Goal: Task Accomplishment & Management: Complete application form

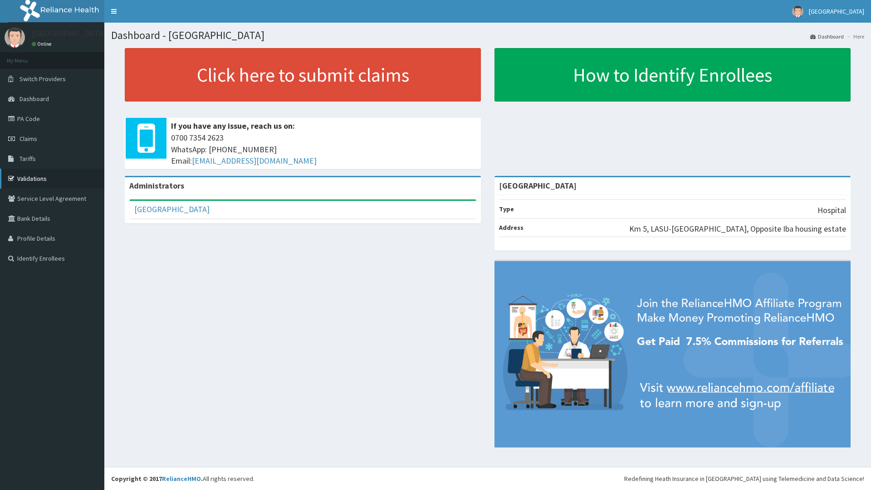
click at [35, 178] on link "Validations" at bounding box center [52, 179] width 104 height 20
click at [24, 137] on span "Claims" at bounding box center [29, 139] width 18 height 8
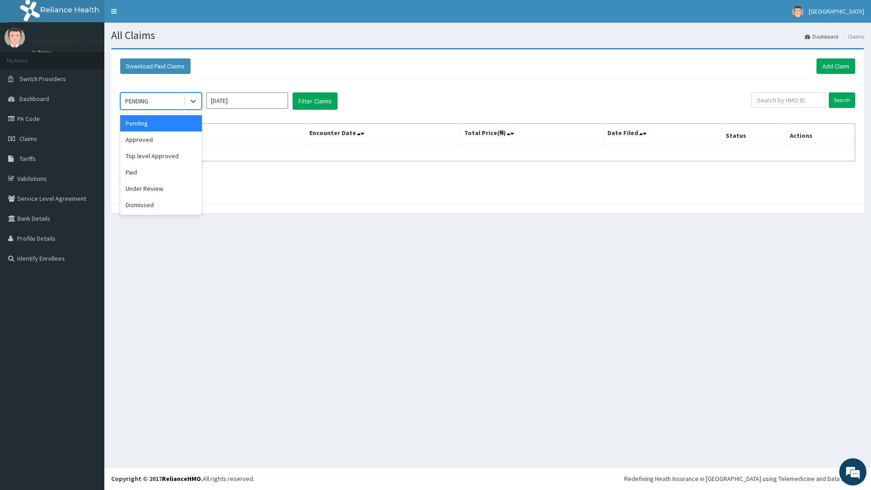
click at [169, 99] on div "PENDING" at bounding box center [152, 101] width 63 height 15
click at [138, 187] on div "Under Review" at bounding box center [161, 189] width 82 height 16
click at [310, 98] on button "Filter Claims" at bounding box center [315, 101] width 45 height 17
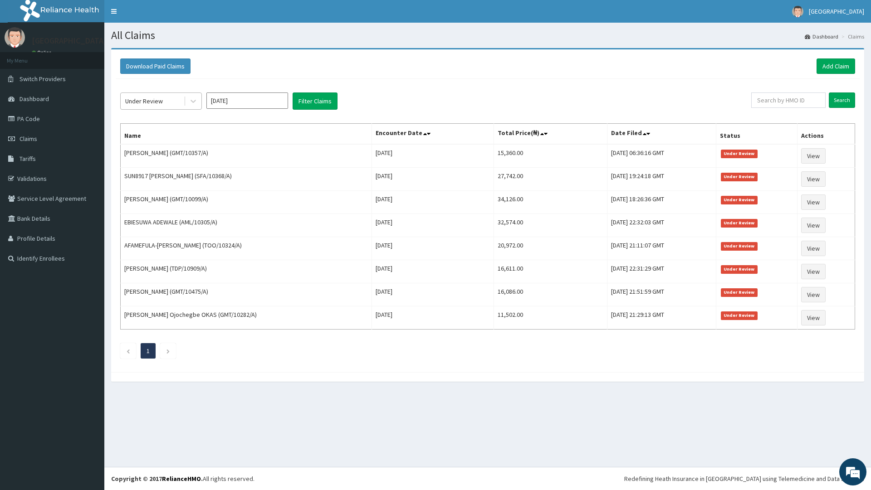
click at [165, 101] on div "Under Review" at bounding box center [152, 101] width 63 height 15
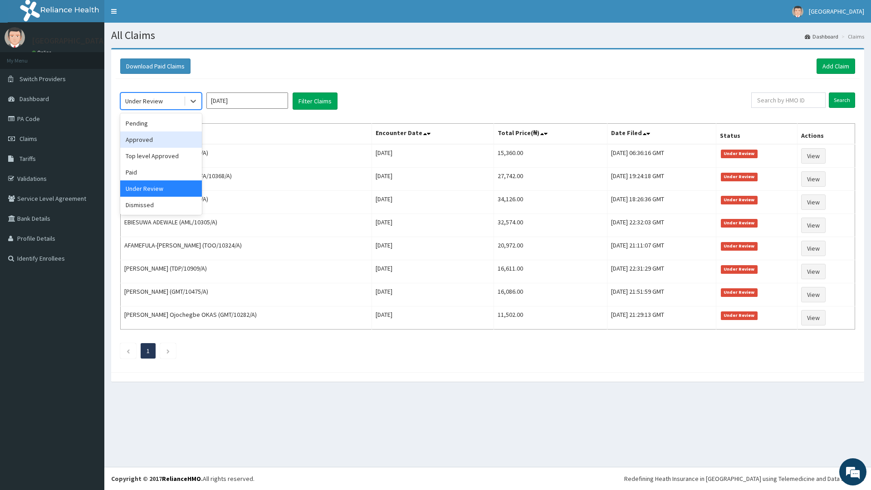
click at [146, 141] on div "Approved" at bounding box center [161, 140] width 82 height 16
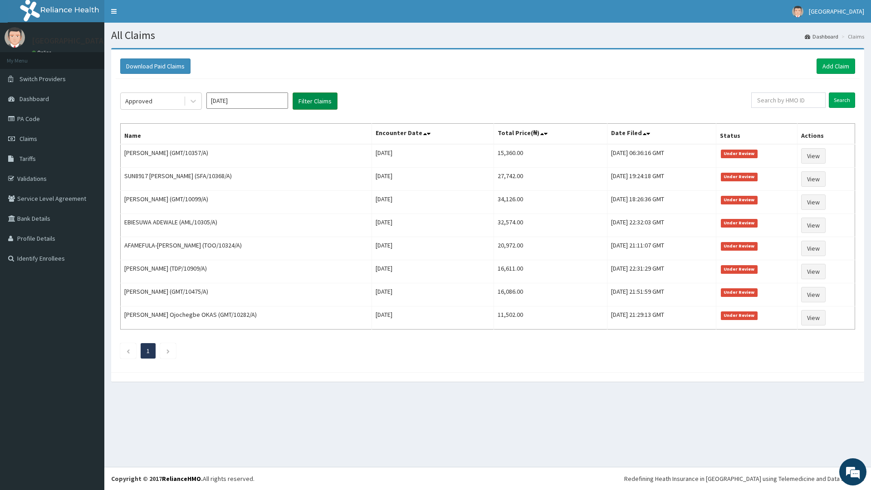
click at [307, 99] on button "Filter Claims" at bounding box center [315, 101] width 45 height 17
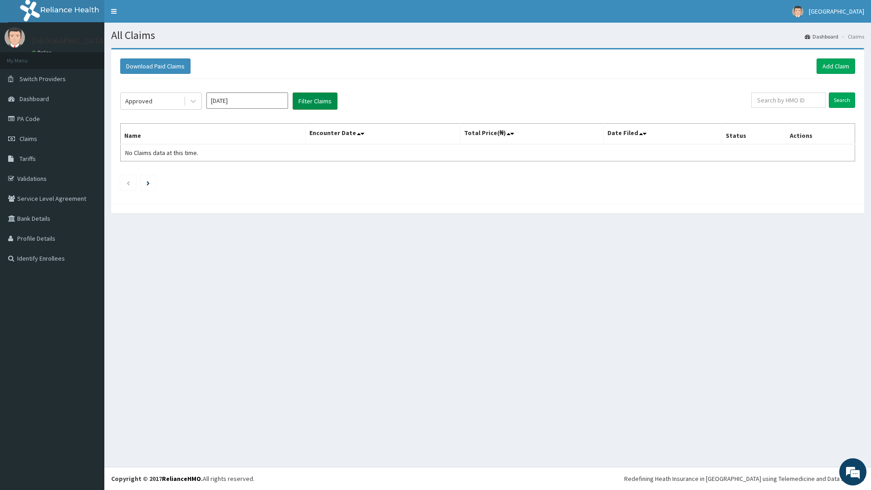
click at [310, 99] on button "Filter Claims" at bounding box center [315, 101] width 45 height 17
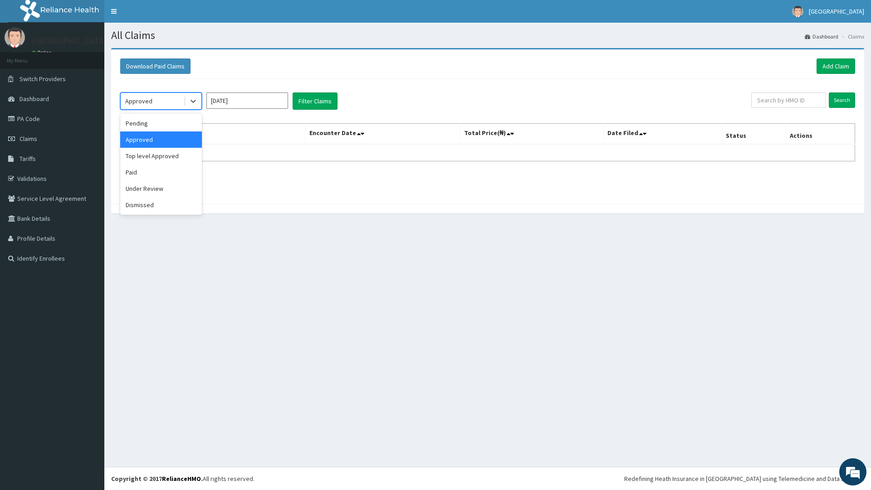
click at [143, 98] on div "Approved" at bounding box center [138, 101] width 27 height 9
click at [149, 172] on div "Paid" at bounding box center [161, 172] width 82 height 16
click at [317, 96] on button "Filter Claims" at bounding box center [315, 101] width 45 height 17
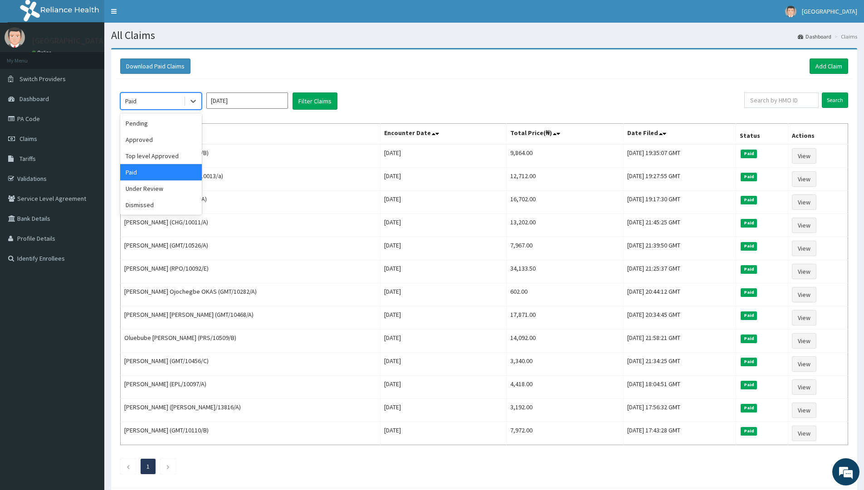
click at [154, 99] on div "Paid" at bounding box center [152, 101] width 63 height 15
click at [144, 155] on div "Top level Approved" at bounding box center [161, 156] width 82 height 16
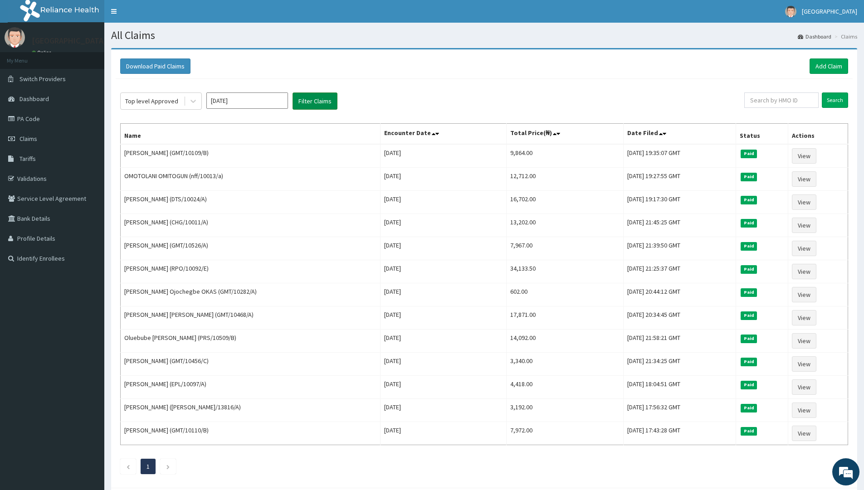
click at [320, 103] on button "Filter Claims" at bounding box center [315, 101] width 45 height 17
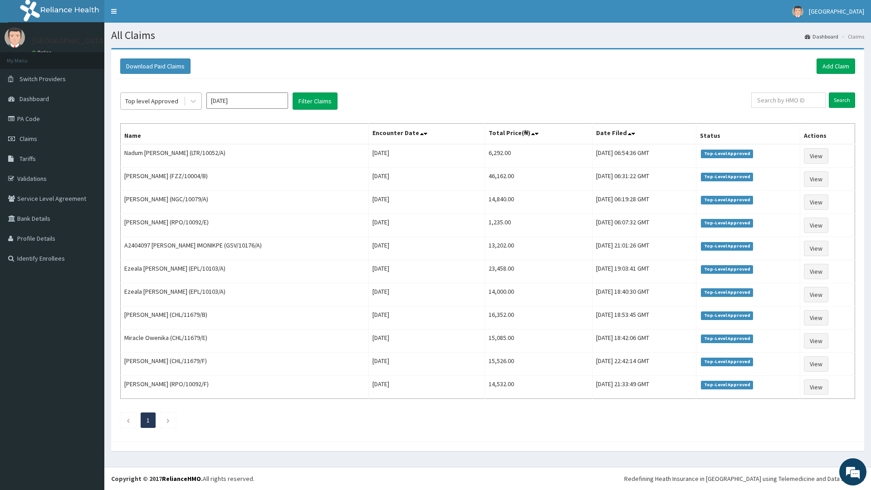
click at [145, 100] on div "Top level Approved" at bounding box center [151, 101] width 53 height 9
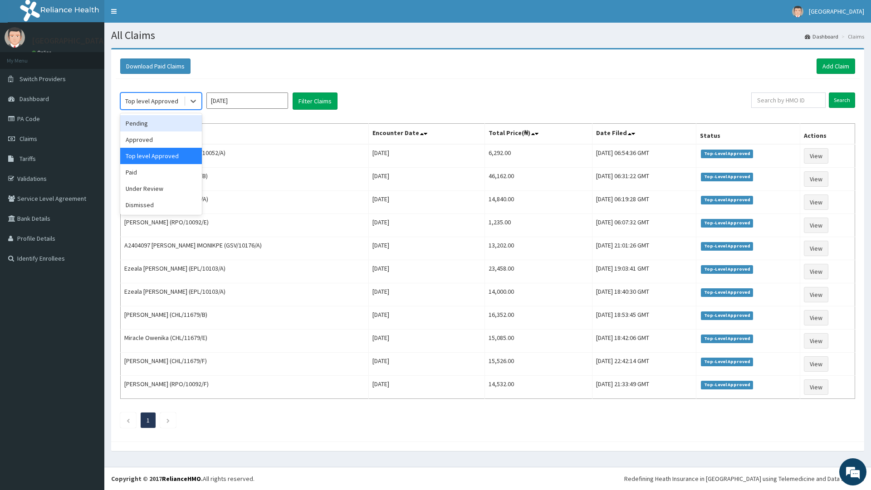
click at [155, 124] on div "Pending" at bounding box center [161, 123] width 82 height 16
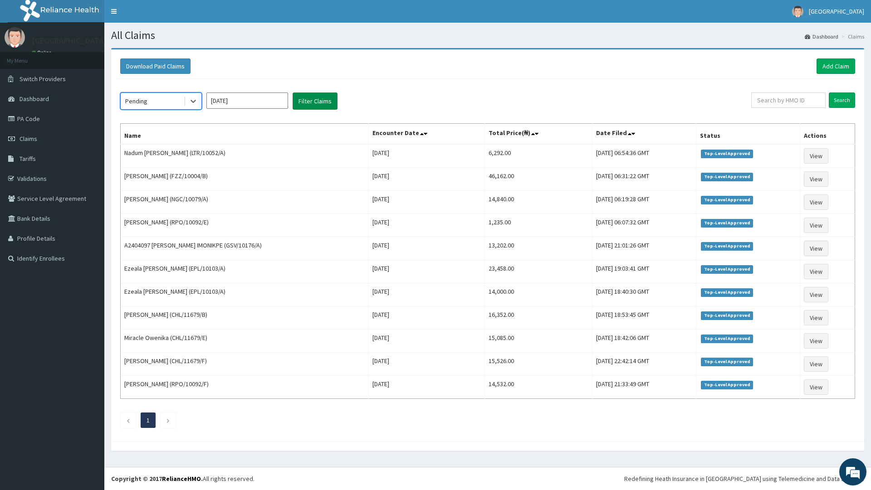
click at [319, 97] on button "Filter Claims" at bounding box center [315, 101] width 45 height 17
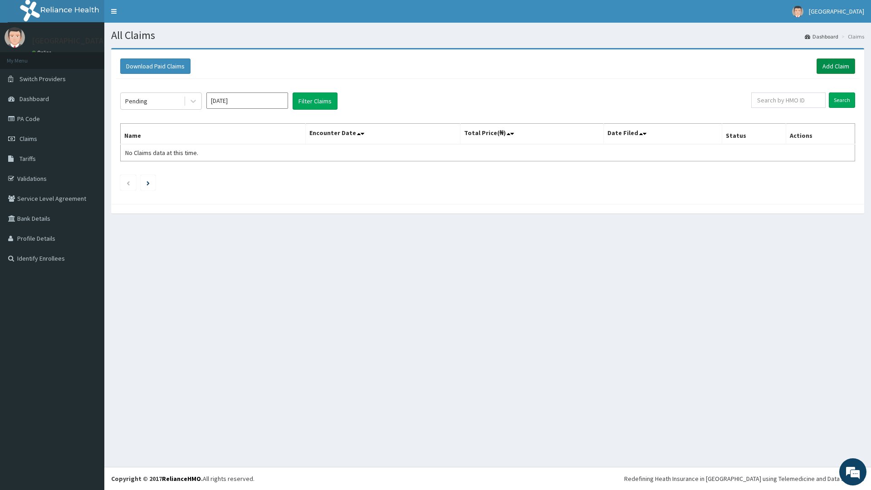
click at [827, 65] on link "Add Claim" at bounding box center [836, 66] width 39 height 15
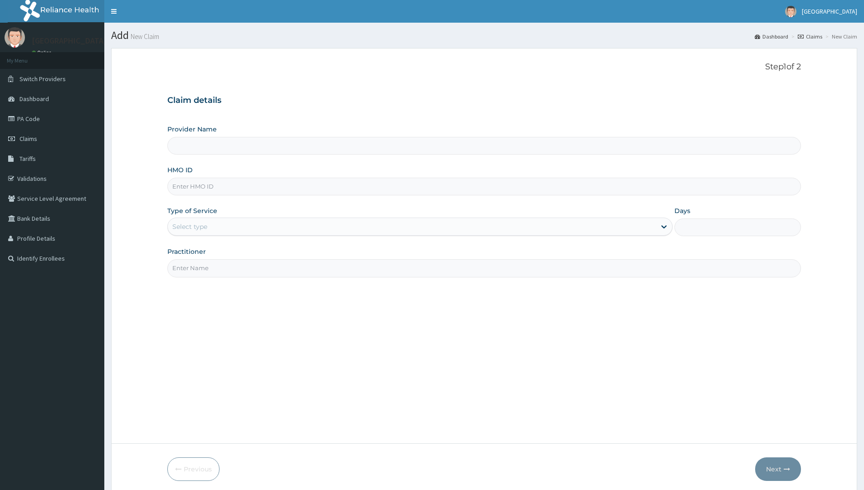
click at [201, 150] on input "Provider Name" at bounding box center [484, 146] width 634 height 18
click at [195, 188] on input "HMO ID" at bounding box center [484, 187] width 634 height 18
type input "DIS/"
type input "[GEOGRAPHIC_DATA]"
type input "DIS/10024/A"
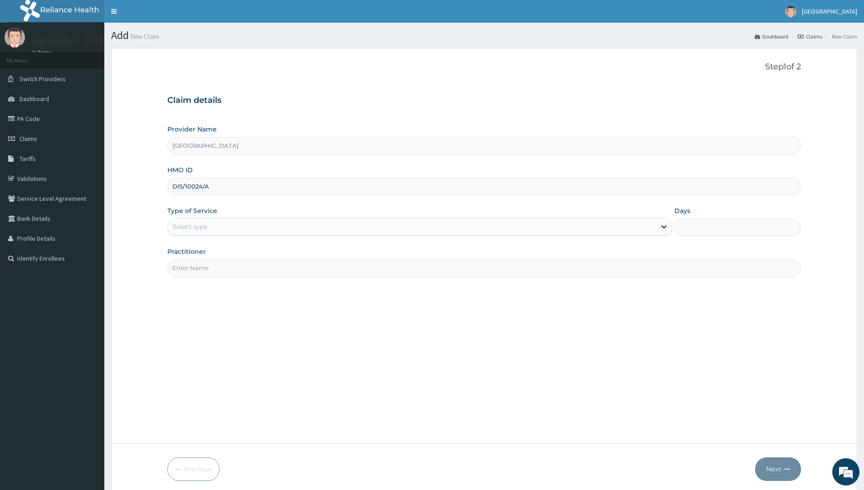
click at [220, 226] on div "Select type" at bounding box center [412, 227] width 488 height 15
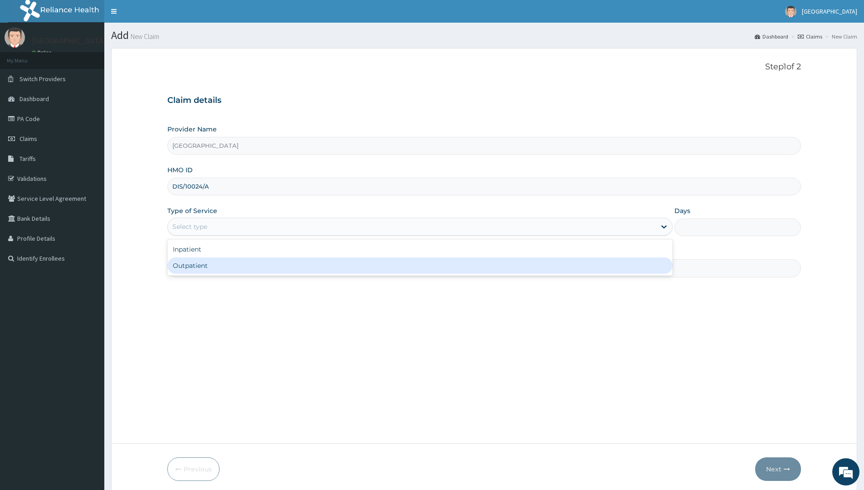
click at [203, 266] on div "Outpatient" at bounding box center [419, 266] width 505 height 16
type input "1"
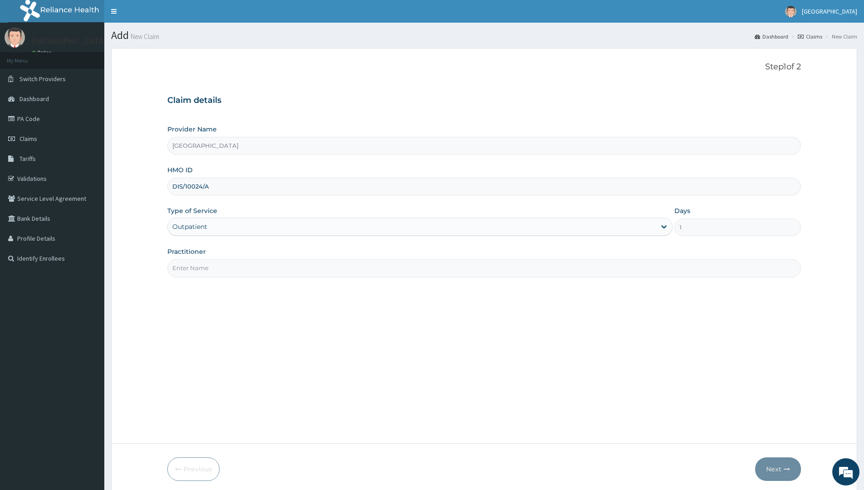
click at [198, 271] on input "Practitioner" at bounding box center [484, 268] width 634 height 18
type input "DR OKPOTA"
click at [771, 472] on button "Next" at bounding box center [778, 470] width 46 height 24
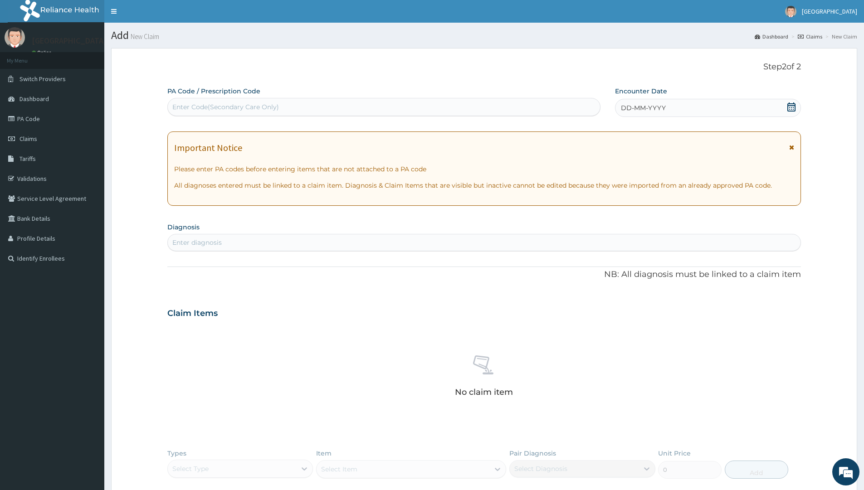
click at [651, 108] on span "DD-MM-YYYY" at bounding box center [643, 107] width 45 height 9
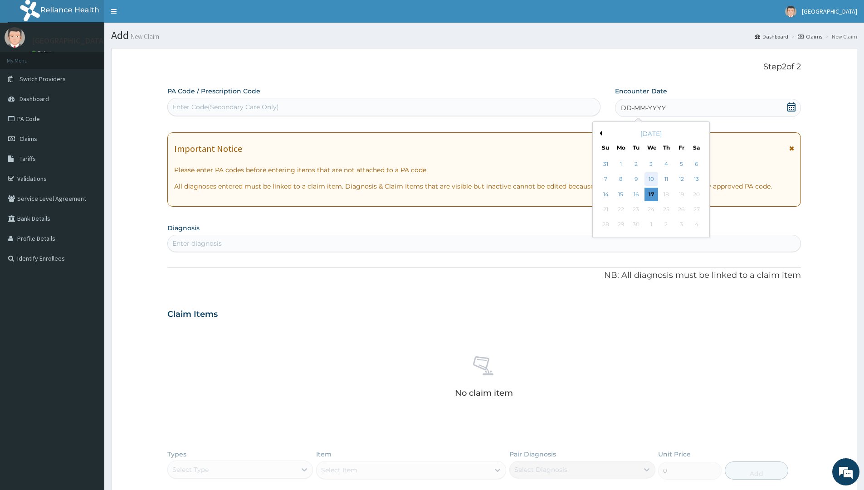
click at [647, 177] on div "10" at bounding box center [652, 180] width 14 height 14
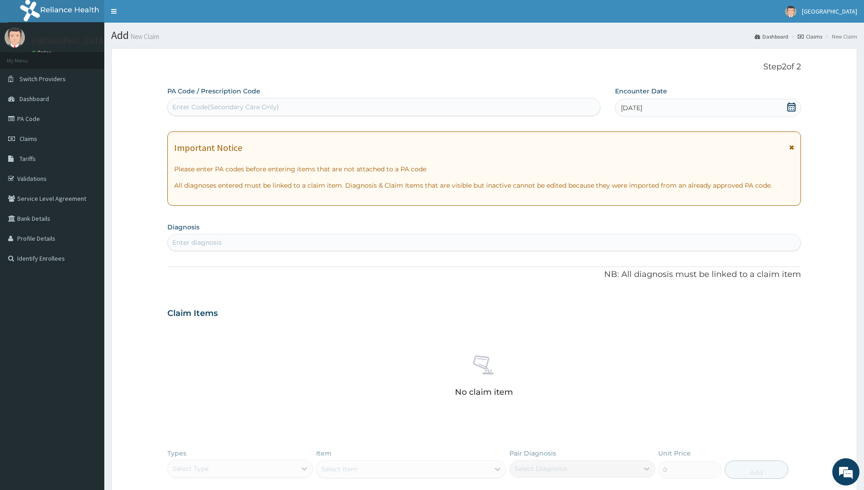
click at [202, 239] on div "Enter diagnosis" at bounding box center [196, 242] width 49 height 9
type input "URINARY TRACT"
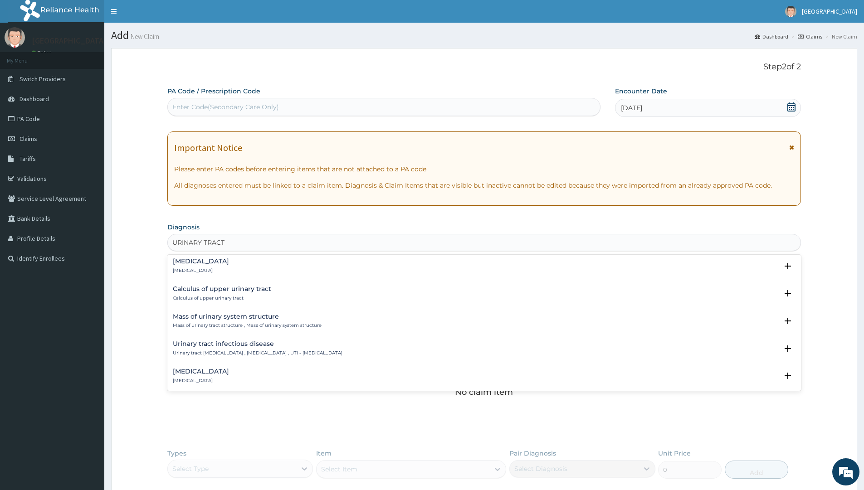
scroll to position [590, 0]
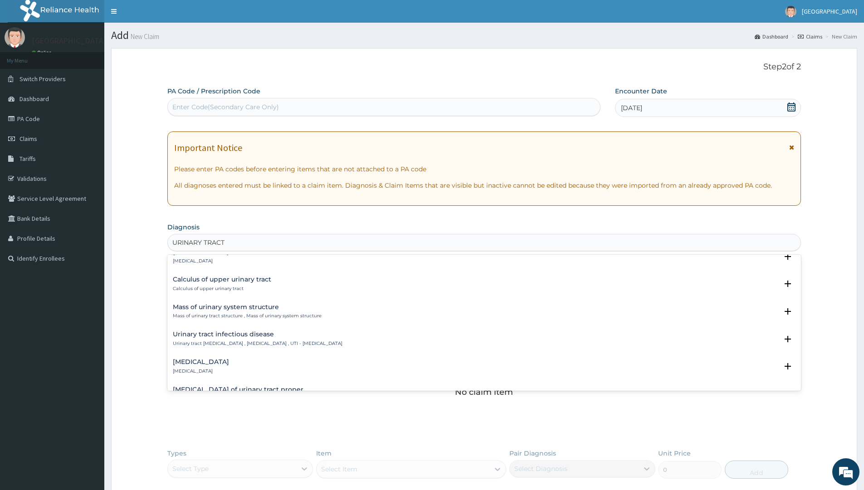
click at [250, 337] on h4 "Urinary tract infectious disease" at bounding box center [258, 334] width 170 height 7
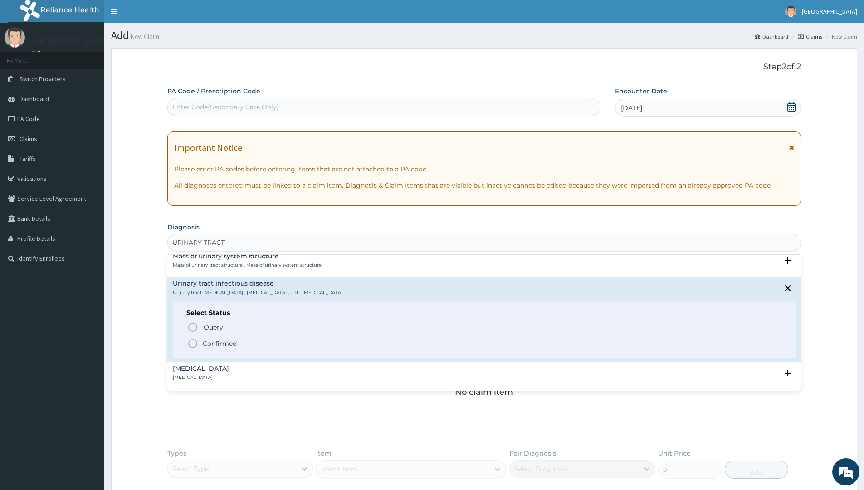
scroll to position [680, 0]
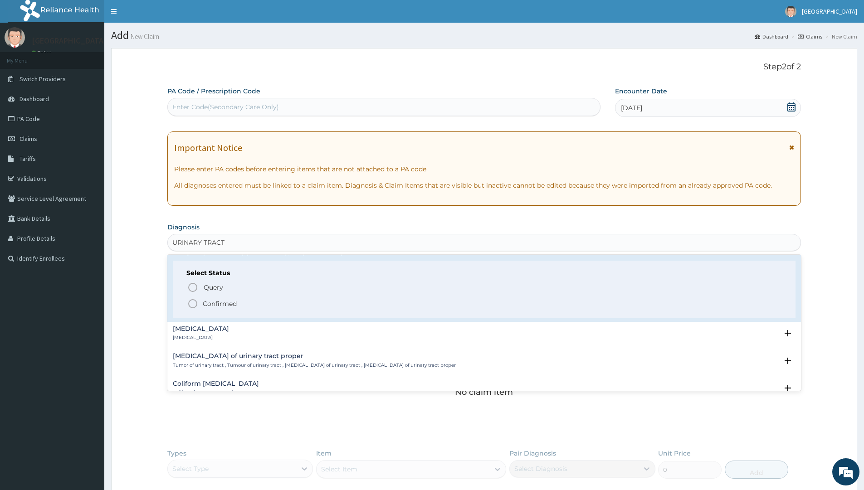
click at [196, 303] on icon "status option filled" at bounding box center [192, 303] width 11 height 11
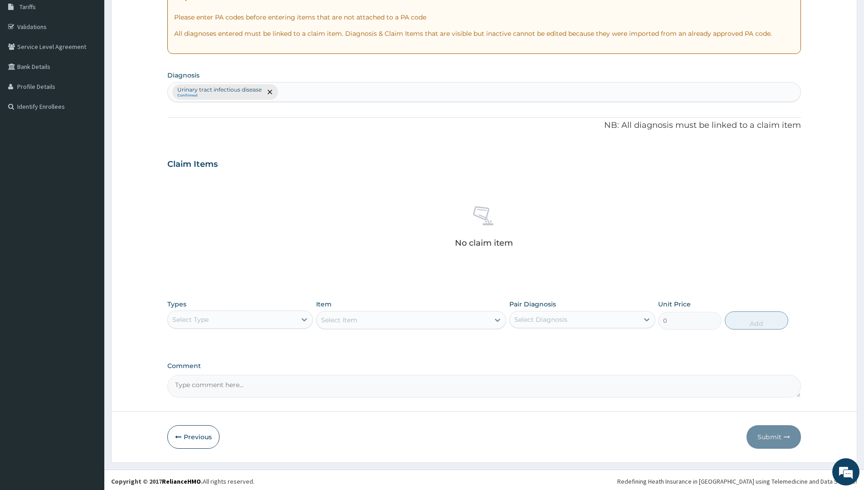
scroll to position [155, 0]
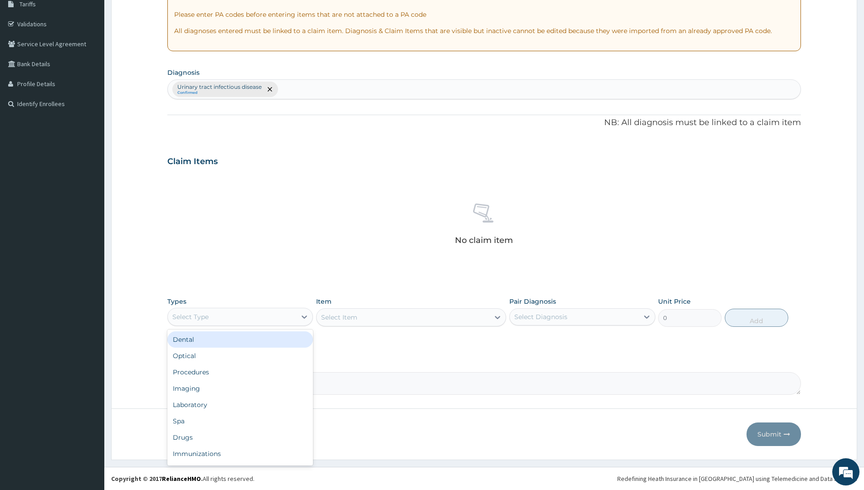
click at [234, 313] on div "Select Type" at bounding box center [232, 317] width 128 height 15
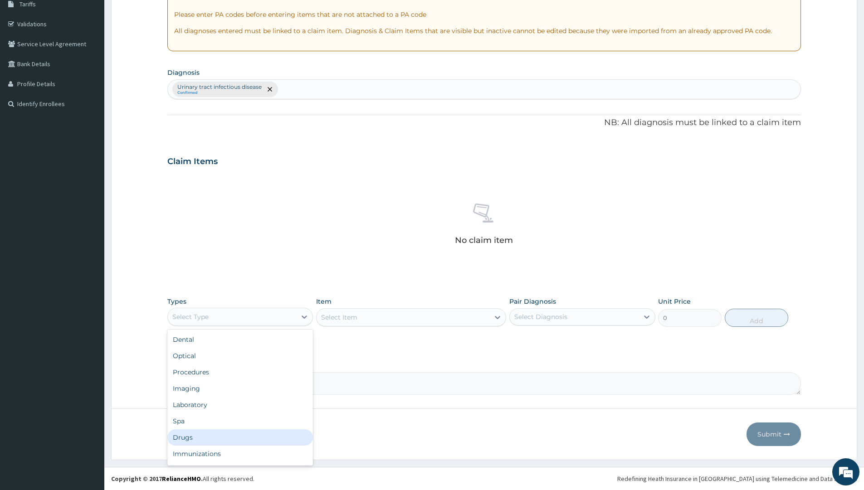
click at [197, 435] on div "Drugs" at bounding box center [240, 438] width 146 height 16
click at [383, 314] on div "Select Item" at bounding box center [411, 317] width 190 height 18
click at [377, 318] on div "Select Item" at bounding box center [403, 317] width 173 height 15
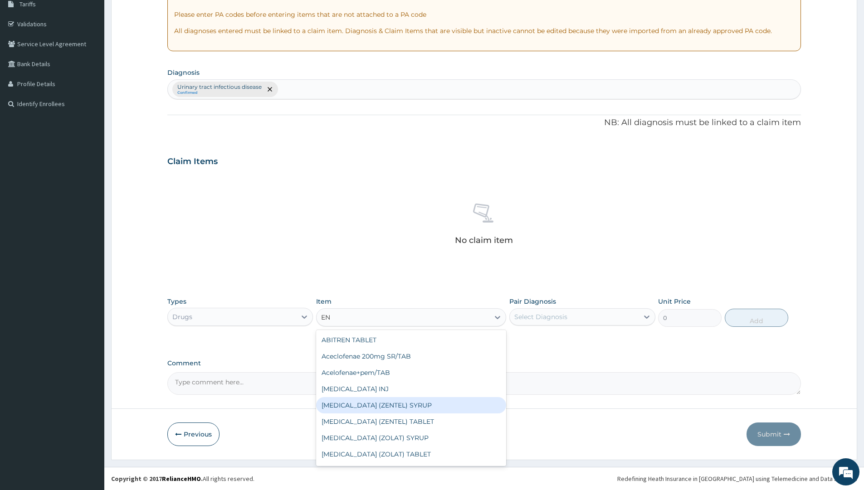
type input "E"
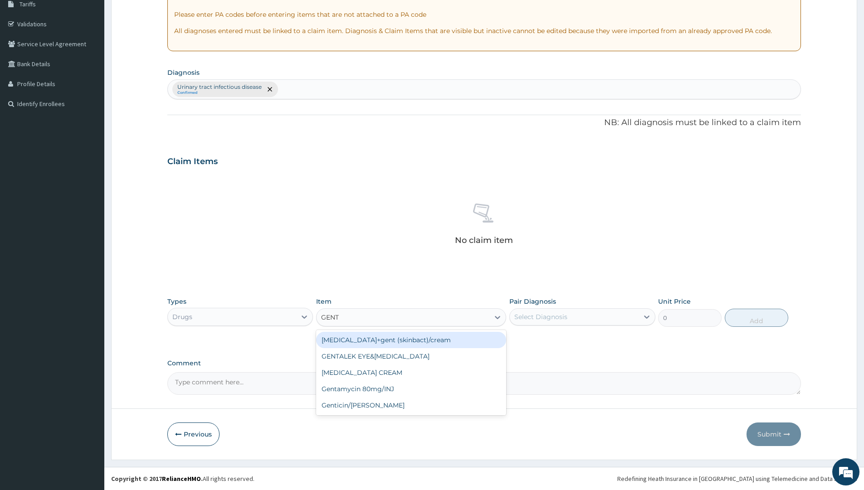
type input "GENTA"
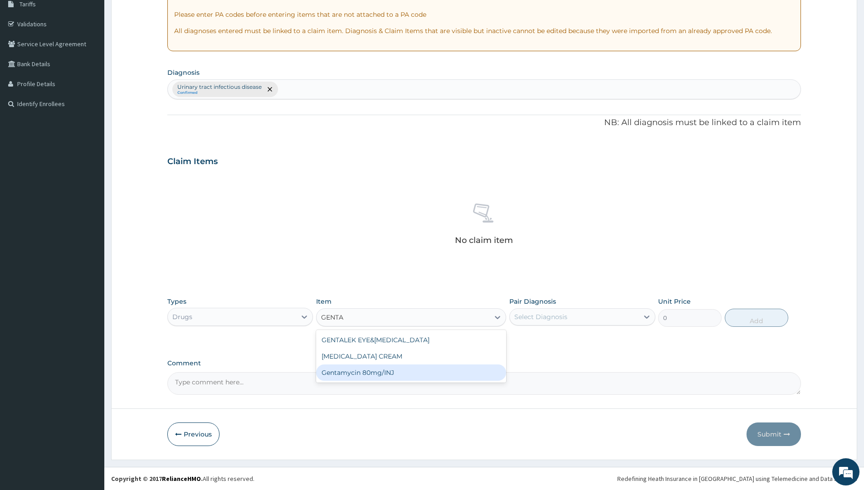
click at [371, 372] on div "Gentamycin 80mg/INJ" at bounding box center [411, 373] width 190 height 16
type input "210"
click at [528, 320] on div "Select Diagnosis" at bounding box center [540, 317] width 53 height 9
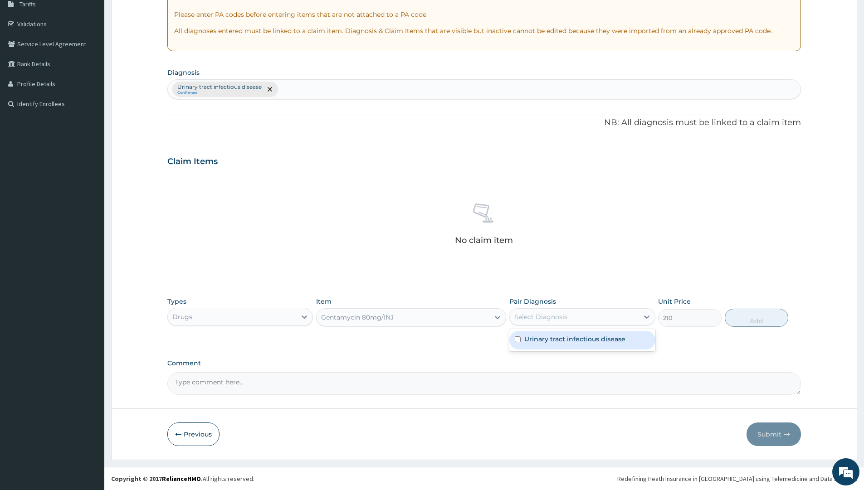
click at [546, 337] on label "Urinary tract infectious disease" at bounding box center [574, 339] width 101 height 9
checkbox input "true"
click at [756, 318] on button "Add" at bounding box center [757, 318] width 64 height 18
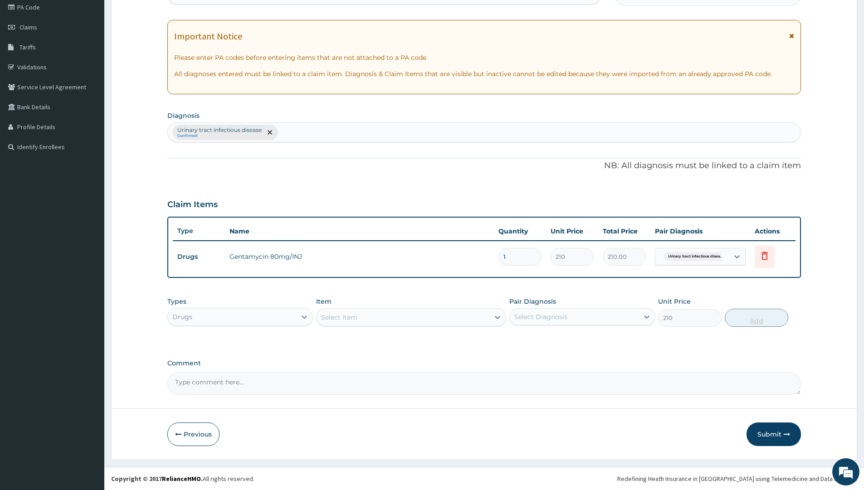
type input "0"
click at [515, 258] on input "1" at bounding box center [520, 257] width 43 height 18
type input "0.00"
type input "6"
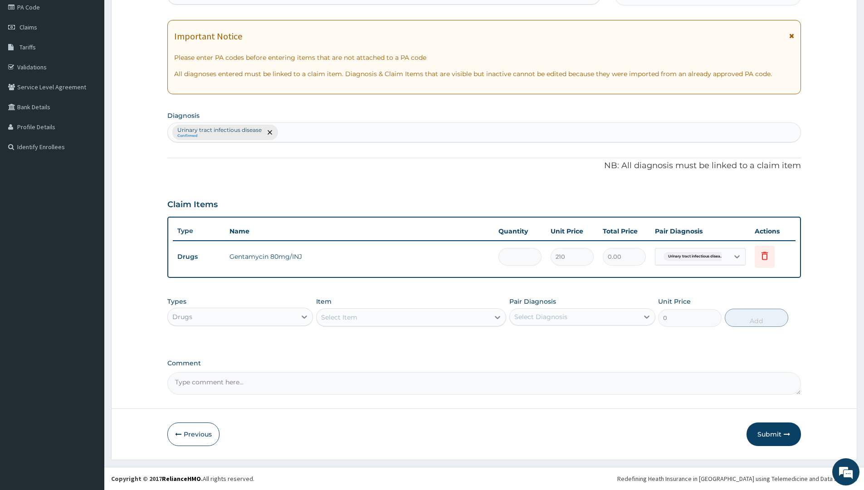
type input "1260.00"
type input "5"
type input "1050.00"
type input "4"
type input "840.00"
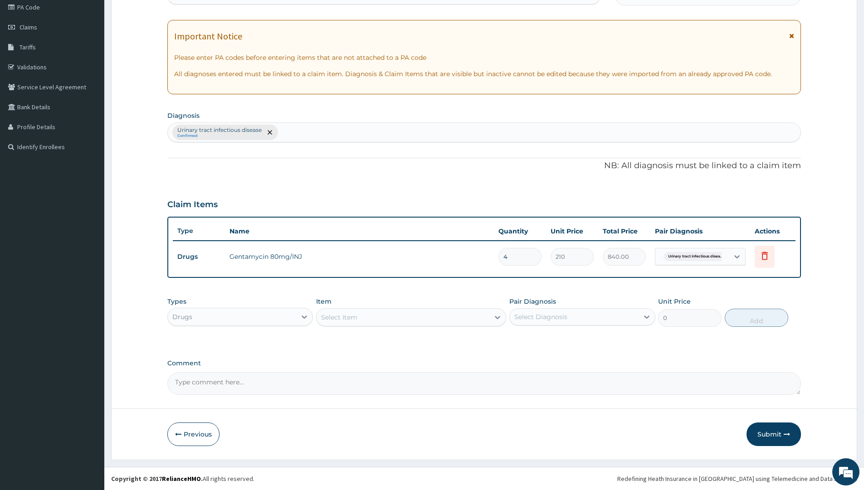
type input "3"
type input "630.00"
type input "2"
type input "420.00"
type input "0.00"
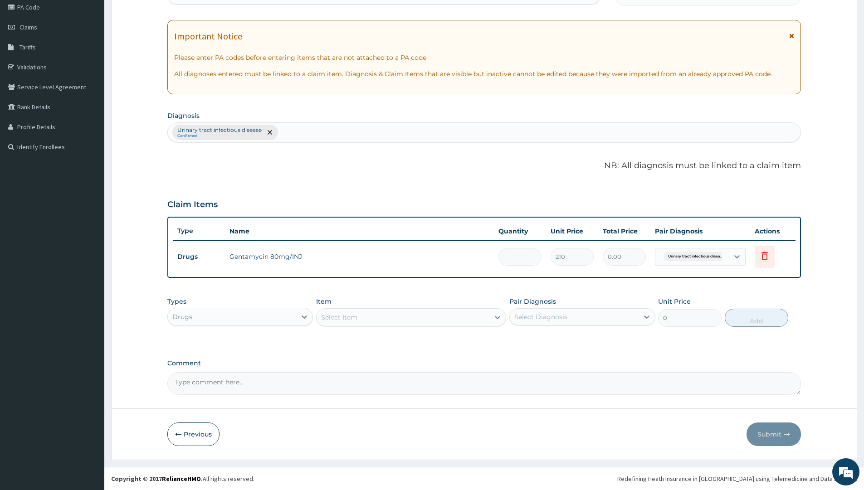
type input "6"
type input "1260.00"
type input "6"
click at [764, 432] on button "Submit" at bounding box center [774, 435] width 54 height 24
click at [769, 430] on button "Submit" at bounding box center [774, 435] width 54 height 24
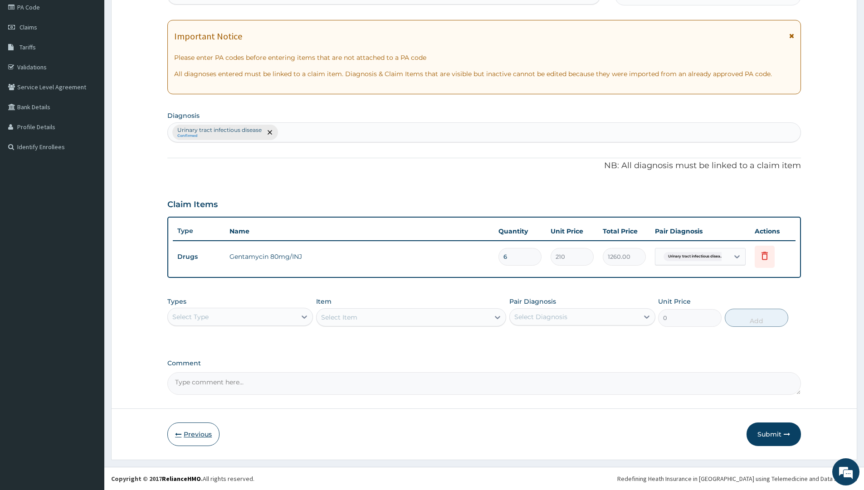
click at [191, 432] on button "Previous" at bounding box center [193, 435] width 52 height 24
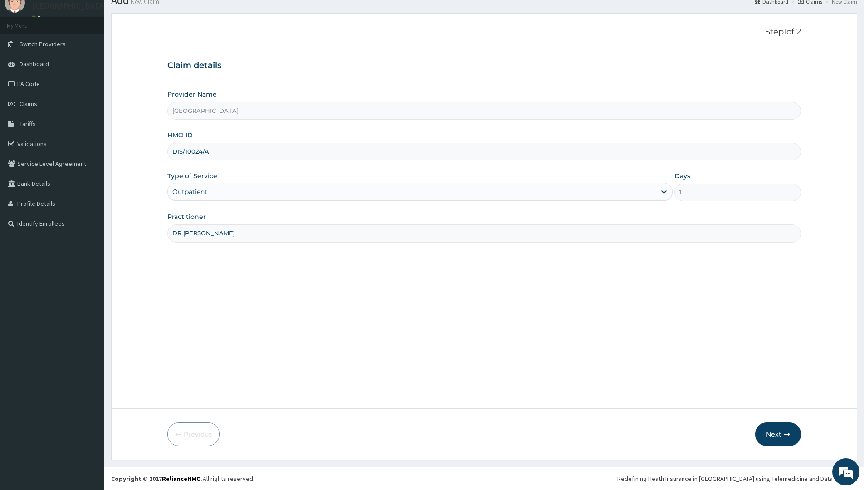
scroll to position [35, 0]
click at [179, 151] on input "DIS/10024/A" at bounding box center [484, 152] width 634 height 18
type input "DTS/10024/A"
click at [770, 430] on button "Next" at bounding box center [778, 435] width 46 height 24
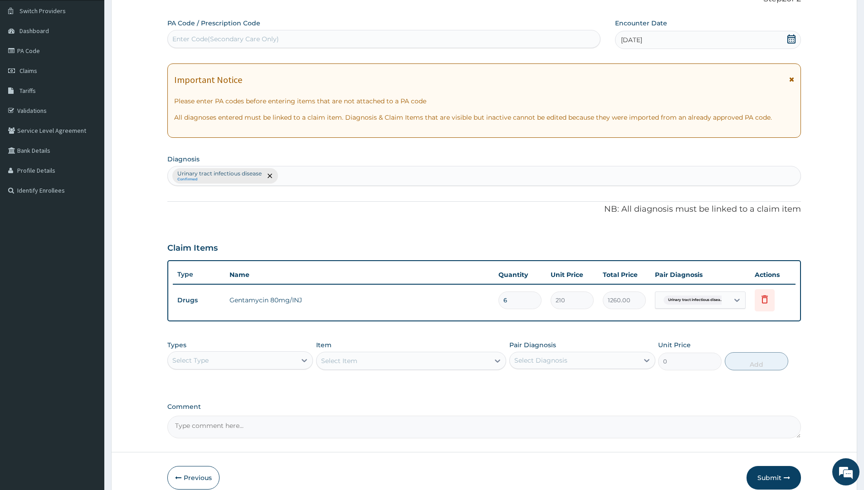
scroll to position [112, 0]
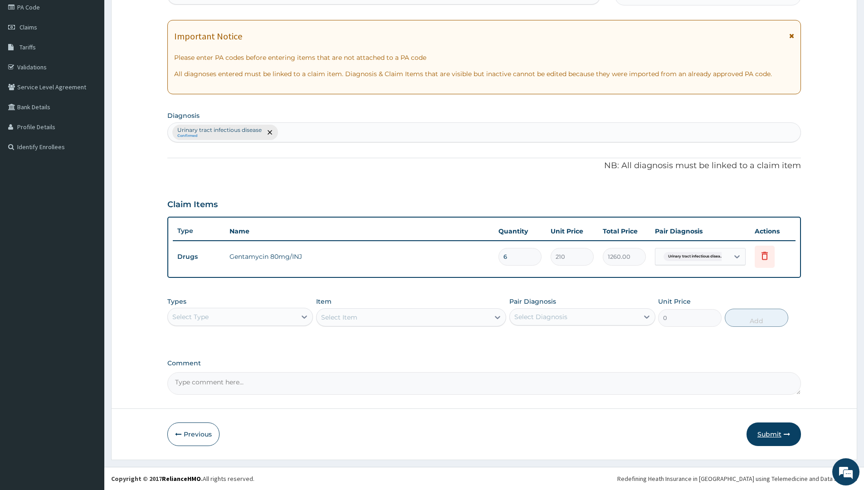
click at [769, 439] on button "Submit" at bounding box center [774, 435] width 54 height 24
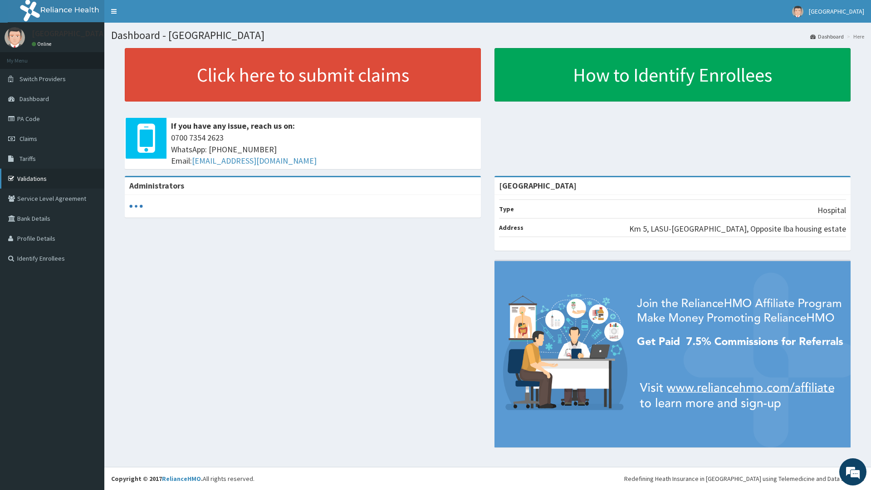
click at [34, 176] on link "Validations" at bounding box center [52, 179] width 104 height 20
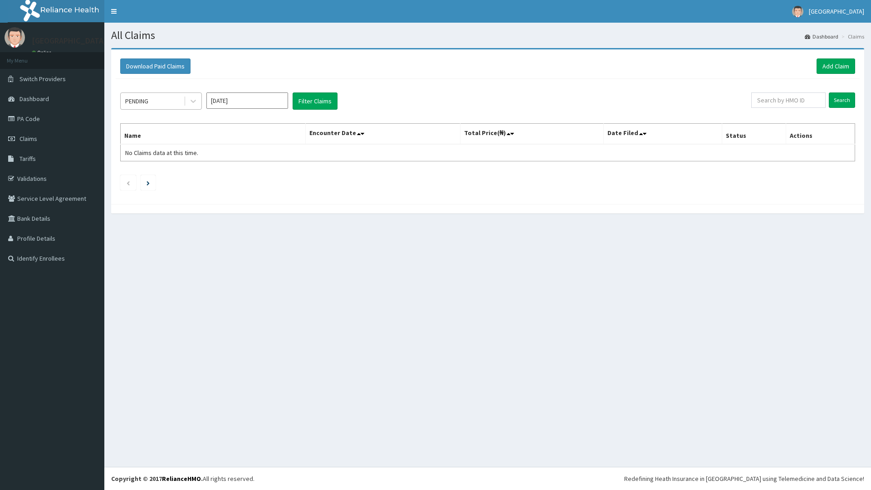
click at [151, 99] on div "PENDING" at bounding box center [152, 101] width 63 height 15
click at [153, 145] on div "Approved" at bounding box center [161, 140] width 82 height 16
click at [308, 100] on button "Filter Claims" at bounding box center [315, 101] width 45 height 17
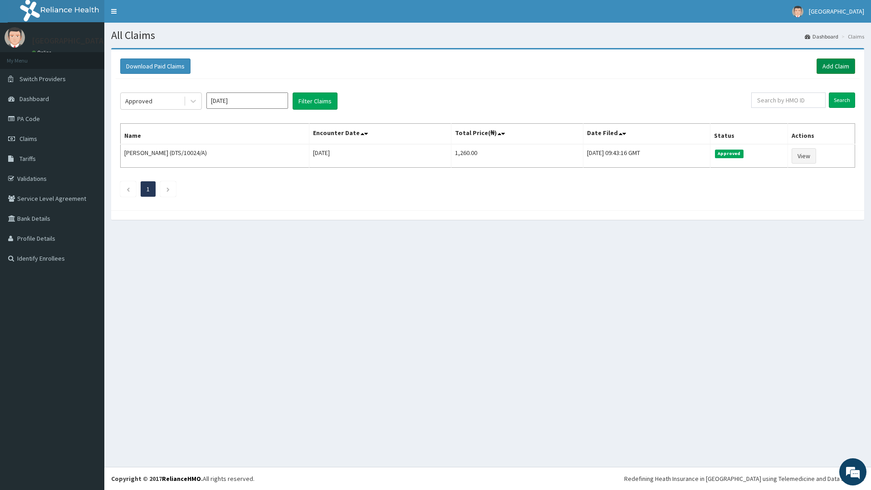
click at [842, 65] on link "Add Claim" at bounding box center [836, 66] width 39 height 15
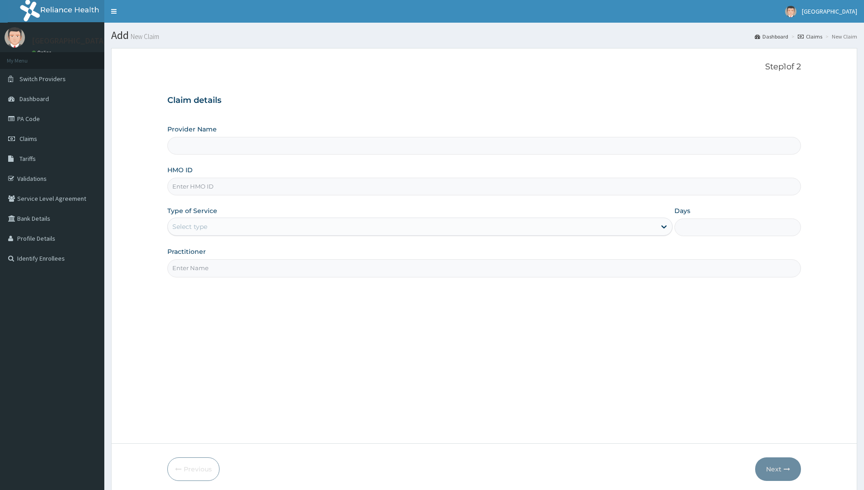
click at [221, 178] on input "HMO ID" at bounding box center [484, 187] width 634 height 18
type input "[GEOGRAPHIC_DATA]"
paste input "LTR/10052/B"
type input "LTR/10052/B"
click at [185, 229] on div "Select type" at bounding box center [189, 226] width 35 height 9
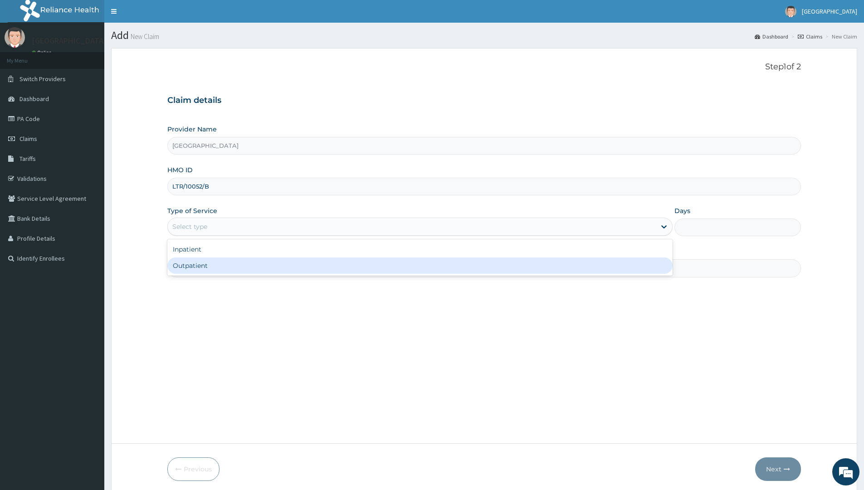
click at [191, 267] on div "Outpatient" at bounding box center [419, 266] width 505 height 16
type input "1"
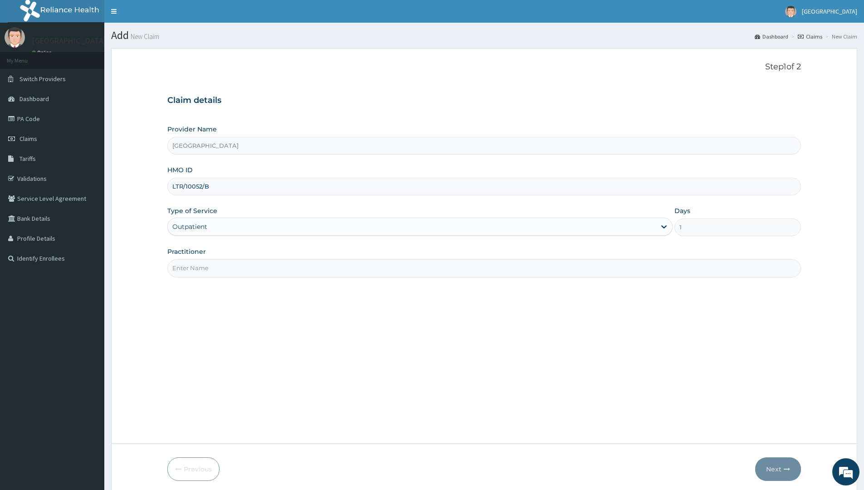
click at [198, 267] on input "Practitioner" at bounding box center [484, 268] width 634 height 18
type input "DR MOSES"
click at [773, 469] on button "Next" at bounding box center [778, 470] width 46 height 24
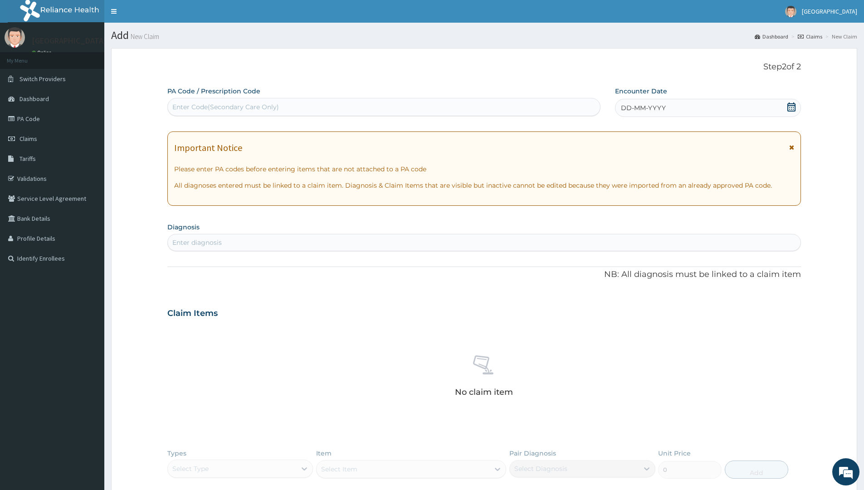
click at [789, 107] on icon at bounding box center [792, 107] width 8 height 9
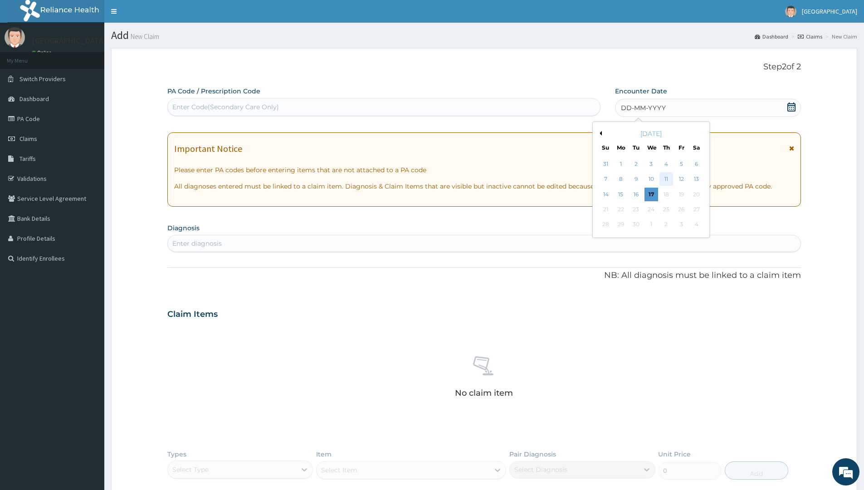
click at [666, 181] on div "11" at bounding box center [667, 180] width 14 height 14
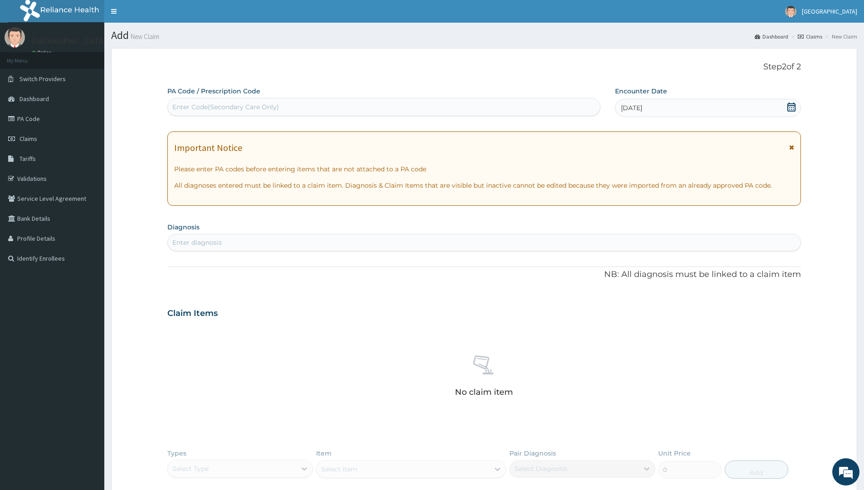
click at [254, 105] on div "Enter Code(Secondary Care Only)" at bounding box center [225, 107] width 107 height 9
click at [218, 105] on div "Enter Code(Secondary Care Only)" at bounding box center [225, 107] width 107 height 9
click at [206, 240] on div "Enter diagnosis" at bounding box center [196, 242] width 49 height 9
type input "falc"
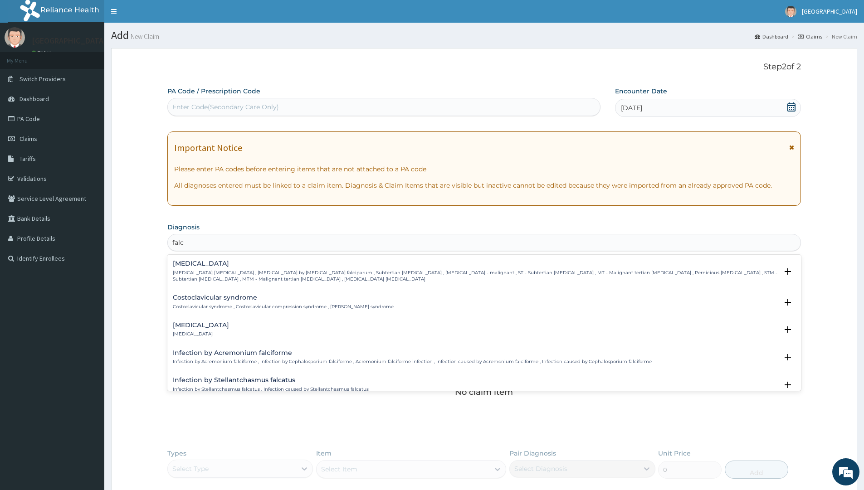
click at [225, 274] on p "Falciparum malaria , Malignant tertian malaria , Malaria by Plasmodium falcipar…" at bounding box center [475, 276] width 605 height 13
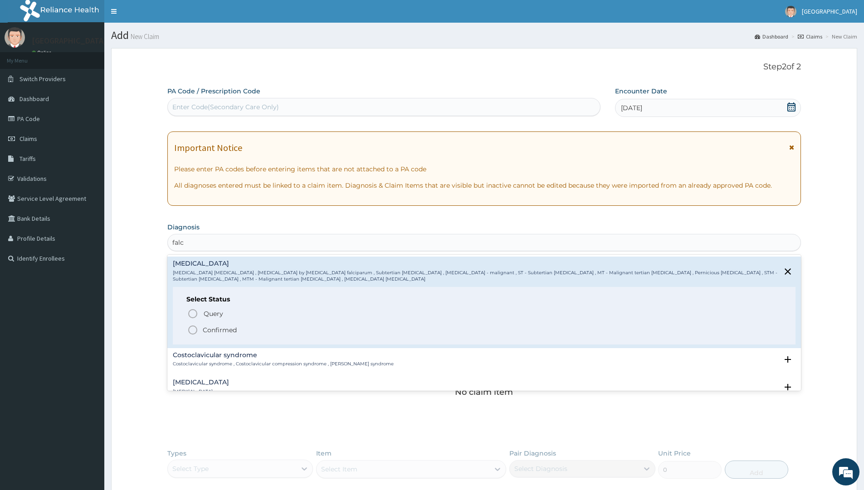
click at [192, 327] on circle "status option filled" at bounding box center [193, 330] width 8 height 8
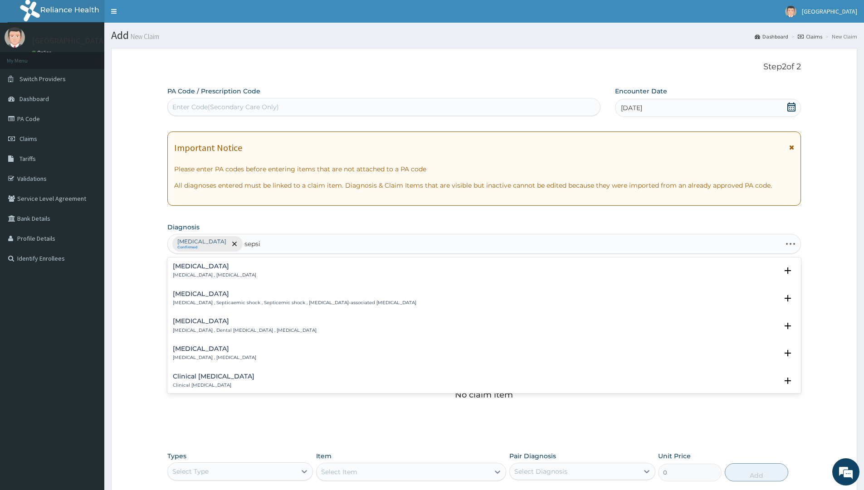
type input "sepsis"
click at [220, 272] on div "Sepsis Systemic infection , Sepsis" at bounding box center [214, 271] width 83 height 16
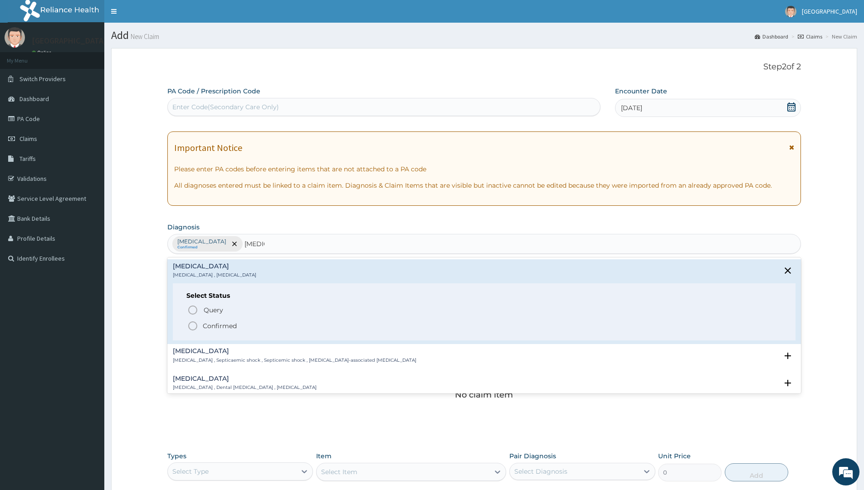
click at [193, 331] on icon "status option filled" at bounding box center [192, 326] width 11 height 11
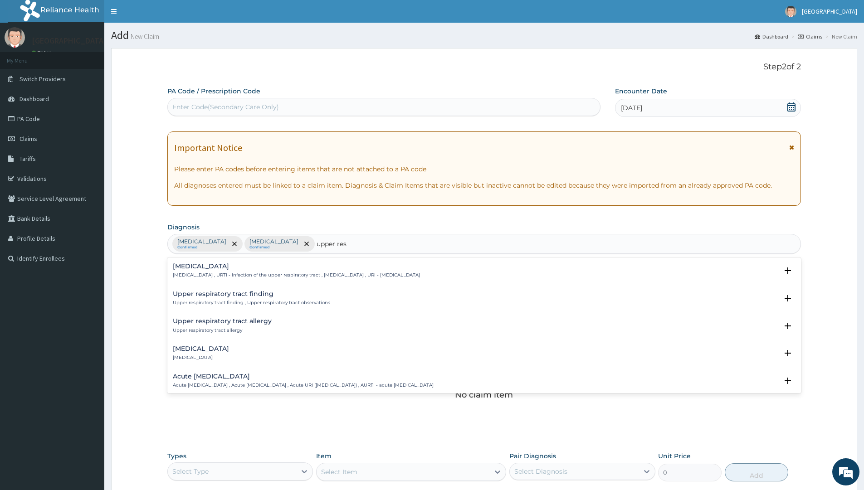
type input "upper resp"
click at [256, 274] on p "Upper respiratory infection , URTI - Infection of the upper respiratory tract ,…" at bounding box center [296, 275] width 247 height 6
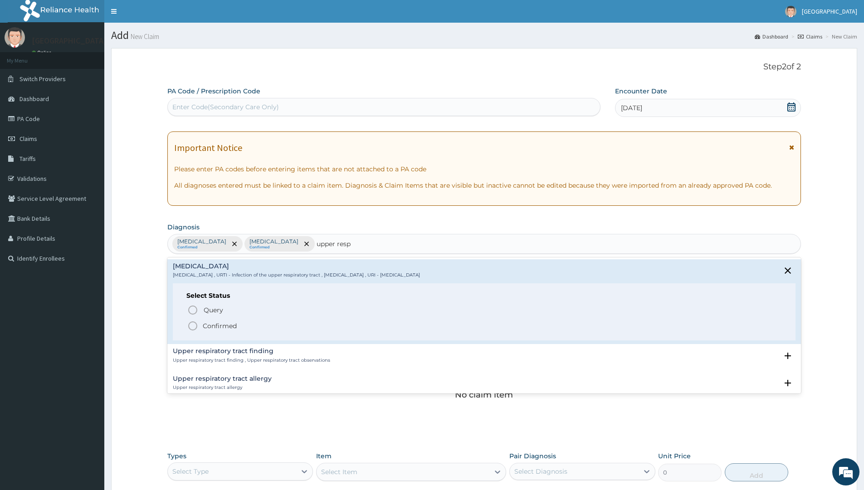
click at [193, 326] on icon "status option filled" at bounding box center [192, 326] width 11 height 11
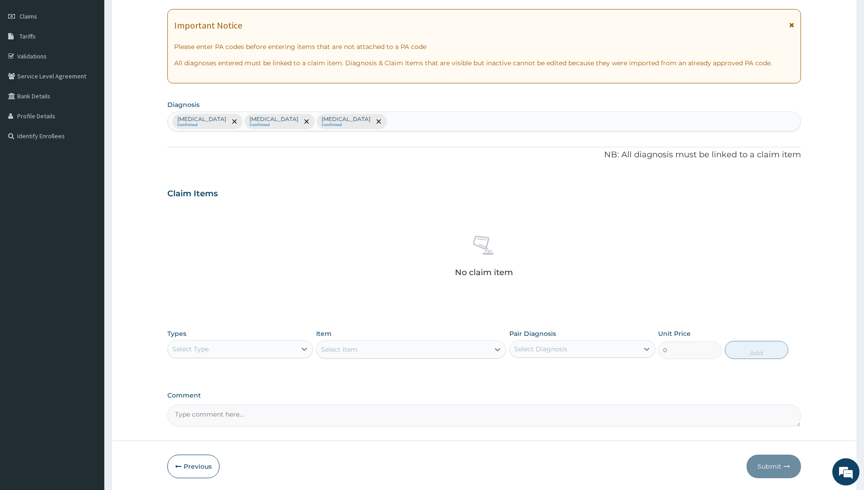
scroll to position [136, 0]
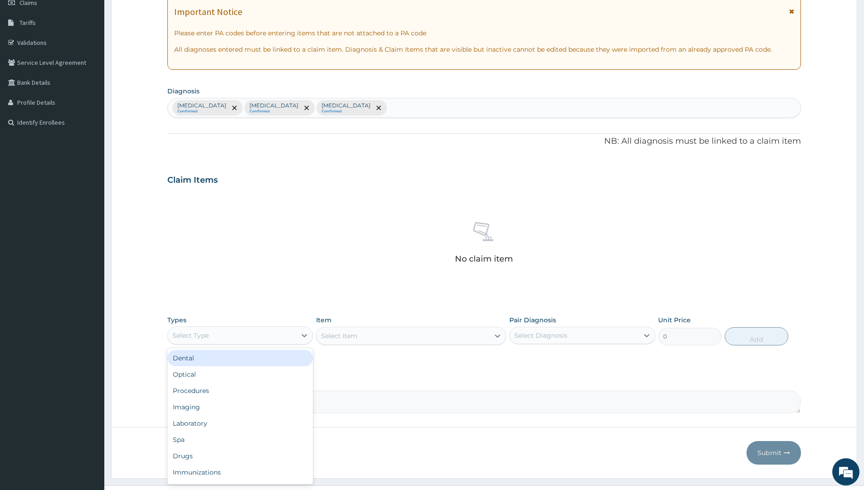
click at [259, 336] on div "Select Type" at bounding box center [232, 335] width 128 height 15
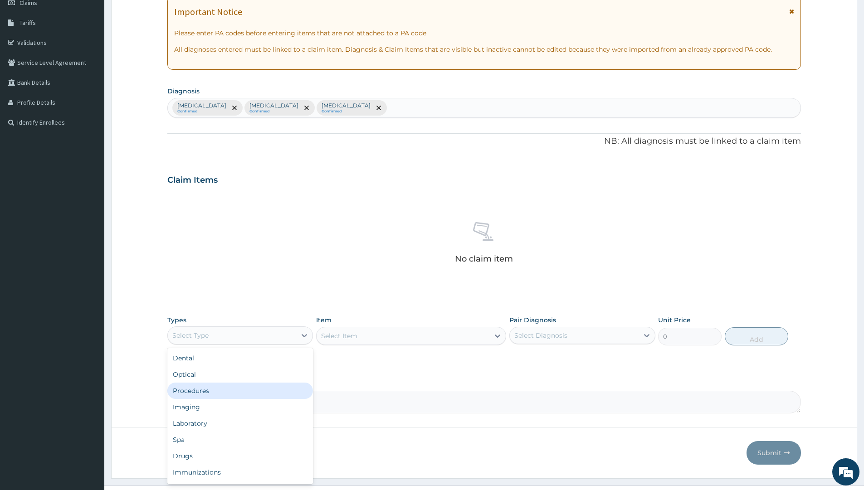
click at [212, 389] on div "Procedures" at bounding box center [240, 391] width 146 height 16
click at [361, 340] on div "Select Item" at bounding box center [411, 336] width 190 height 18
click at [366, 334] on div "Select Item" at bounding box center [411, 336] width 190 height 18
click at [366, 334] on div "Select Item" at bounding box center [403, 336] width 173 height 15
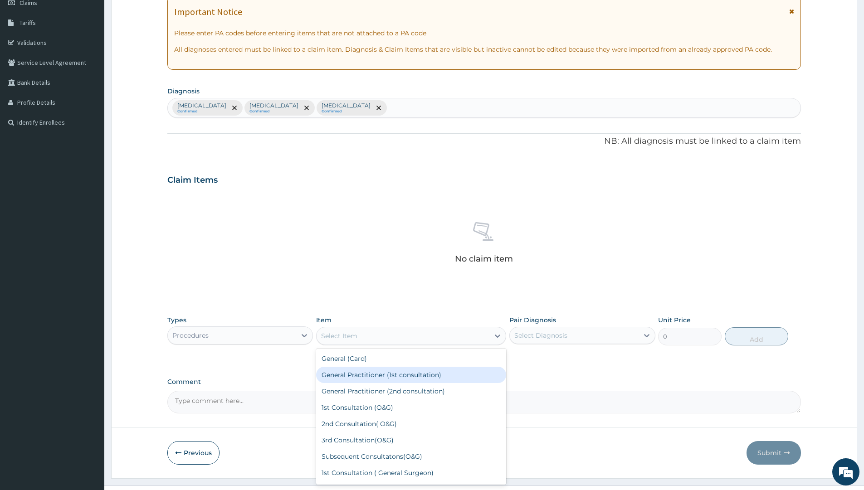
click at [369, 377] on div "General Practitioner (1st consultation)" at bounding box center [411, 375] width 190 height 16
type input "2500"
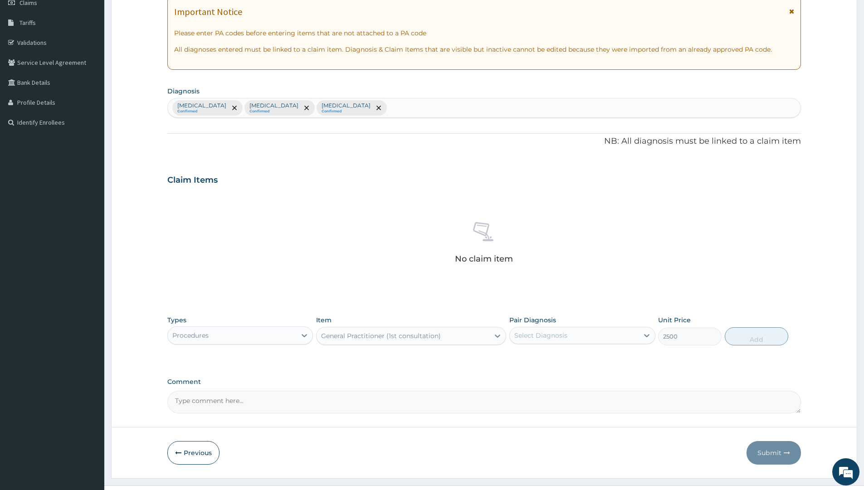
click at [569, 337] on div "Select Diagnosis" at bounding box center [574, 335] width 128 height 15
click at [518, 357] on input "checkbox" at bounding box center [518, 358] width 6 height 6
checkbox input "true"
click at [759, 334] on button "Add" at bounding box center [757, 337] width 64 height 18
type input "0"
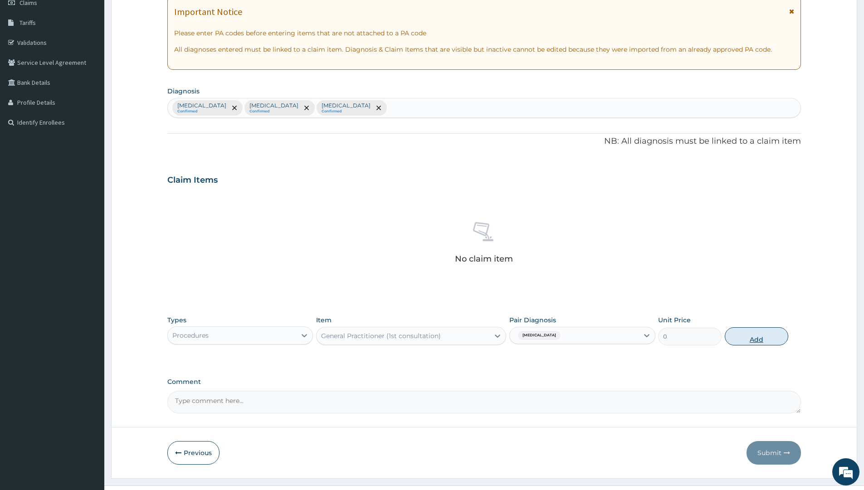
scroll to position [112, 0]
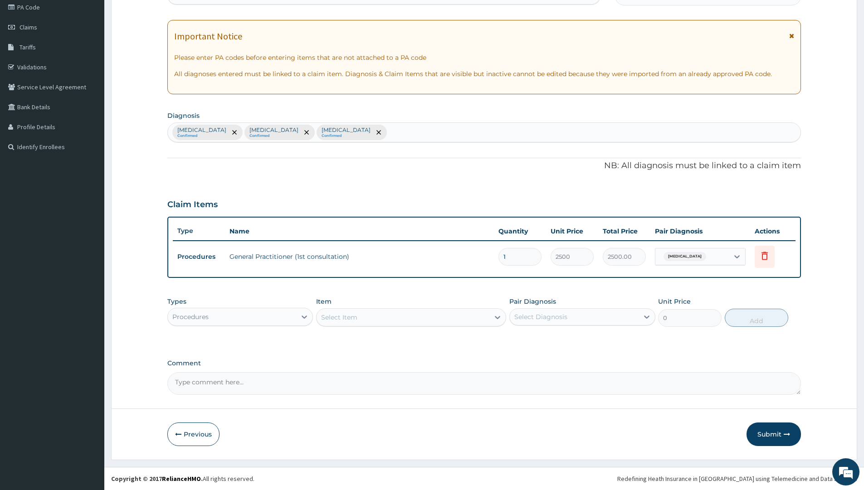
click at [274, 323] on div "Procedures" at bounding box center [232, 317] width 128 height 15
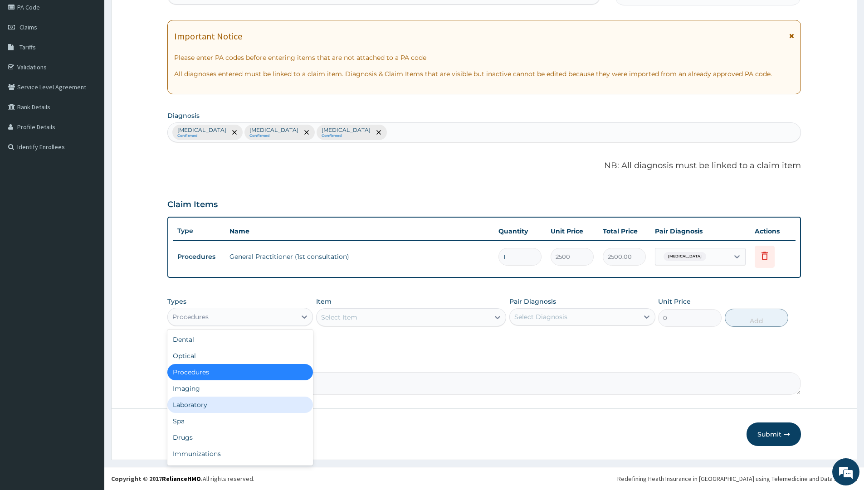
click at [220, 406] on div "Laboratory" at bounding box center [240, 405] width 146 height 16
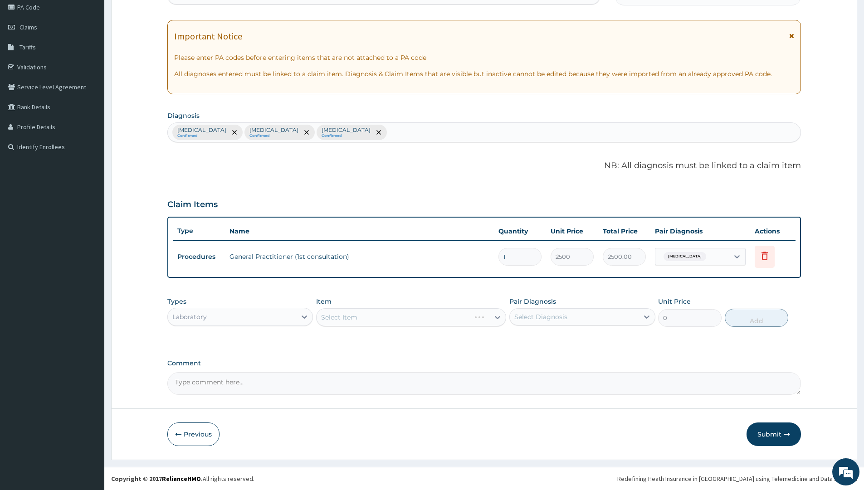
click at [378, 323] on div "Select Item" at bounding box center [411, 317] width 190 height 18
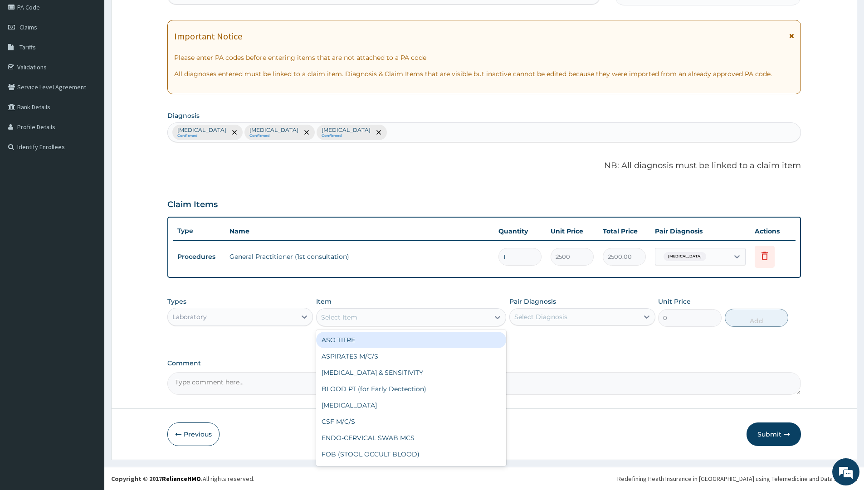
click at [379, 318] on div "Select Item" at bounding box center [403, 317] width 173 height 15
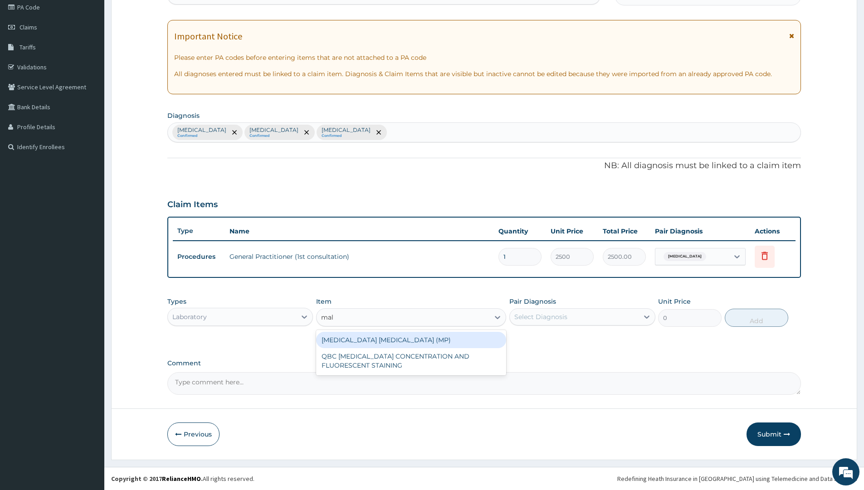
type input "mala"
click at [381, 340] on div "MALARIA PARASITE (MP)" at bounding box center [411, 340] width 190 height 16
type input "2000"
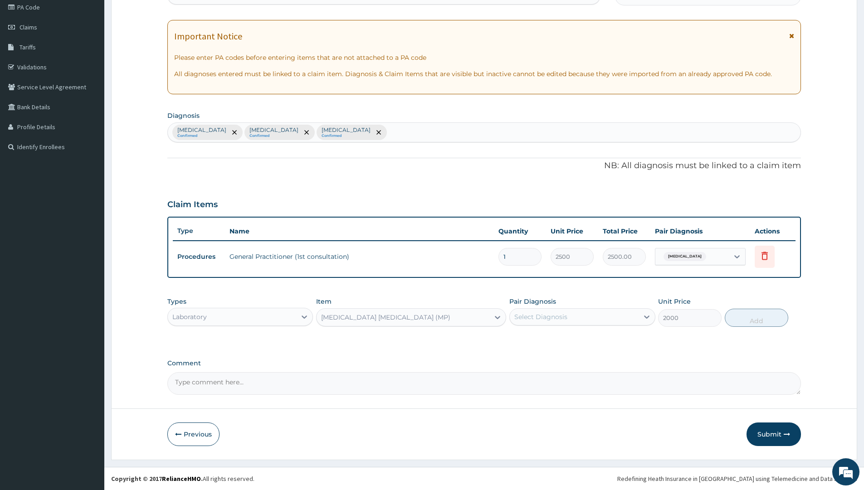
click at [577, 316] on div "Select Diagnosis" at bounding box center [574, 317] width 128 height 15
click at [518, 339] on input "checkbox" at bounding box center [518, 340] width 6 height 6
checkbox input "true"
click at [756, 322] on button "Add" at bounding box center [757, 318] width 64 height 18
type input "0"
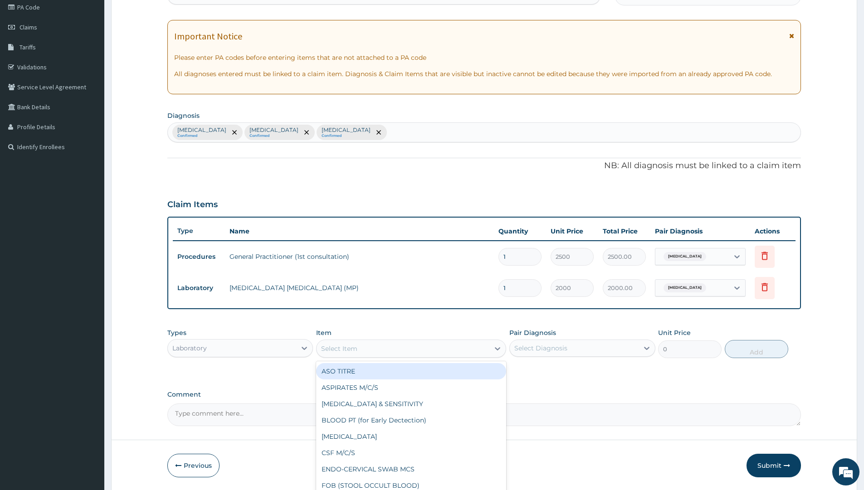
click at [390, 348] on div "Select Item" at bounding box center [403, 349] width 173 height 15
type input "fbc"
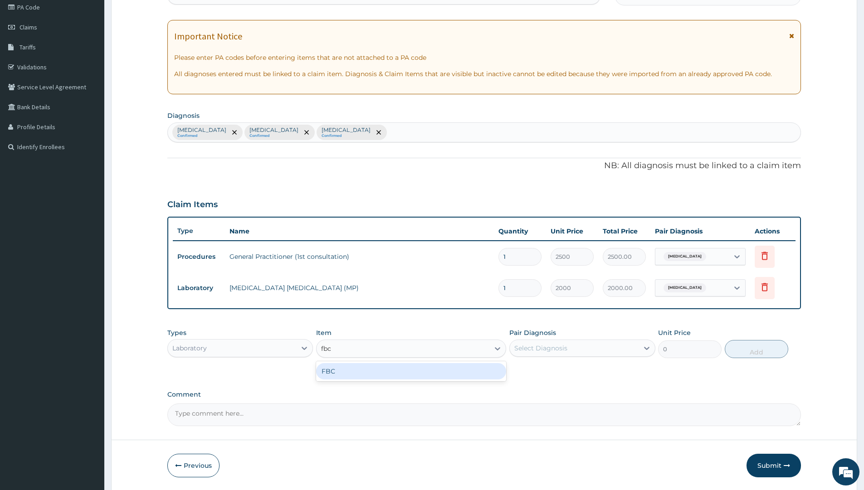
click at [394, 368] on div "FBC" at bounding box center [411, 371] width 190 height 16
type input "6000"
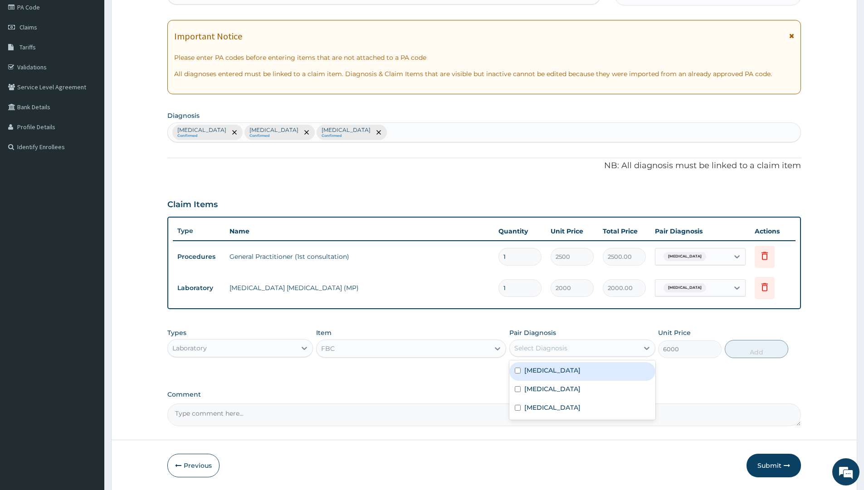
click at [581, 350] on div "Select Diagnosis" at bounding box center [574, 348] width 128 height 15
click at [516, 393] on div "Sepsis" at bounding box center [582, 390] width 146 height 19
checkbox input "true"
click at [761, 347] on button "Add" at bounding box center [757, 349] width 64 height 18
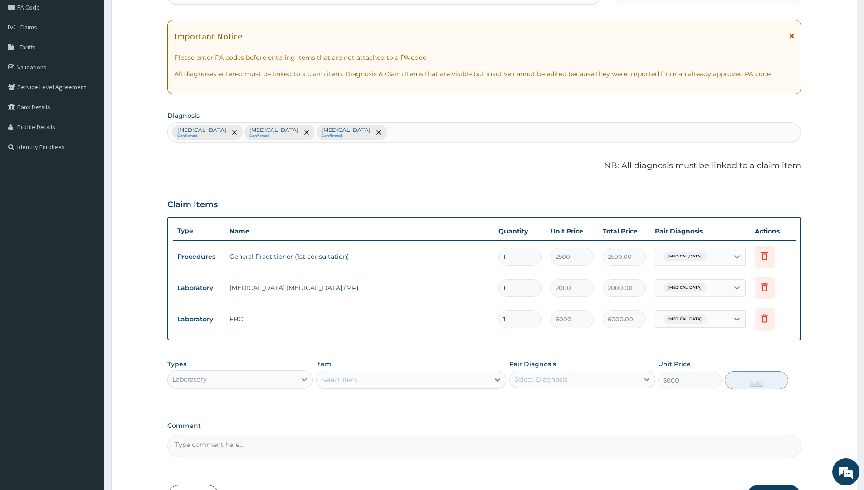
type input "0"
click at [264, 382] on div "Laboratory" at bounding box center [232, 379] width 128 height 15
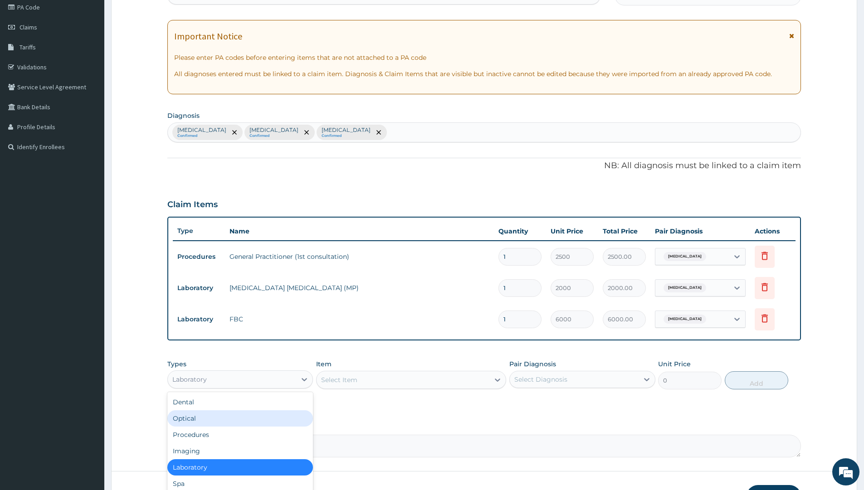
scroll to position [31, 0]
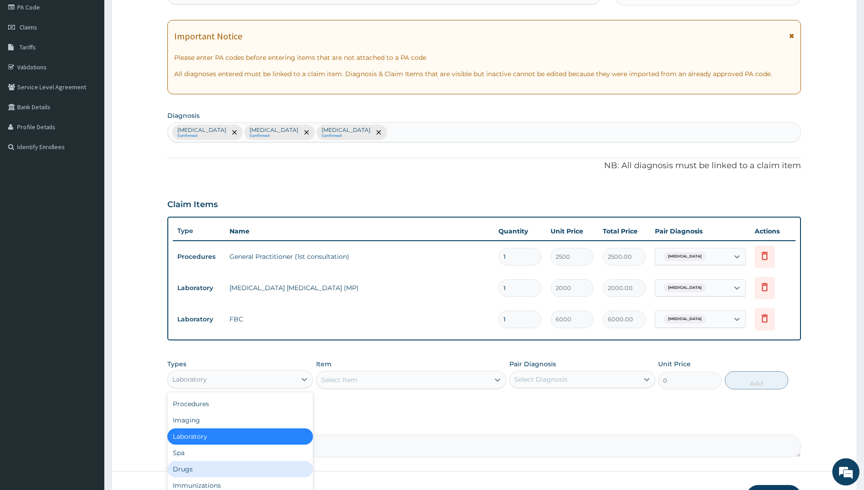
click at [186, 468] on div "Drugs" at bounding box center [240, 469] width 146 height 16
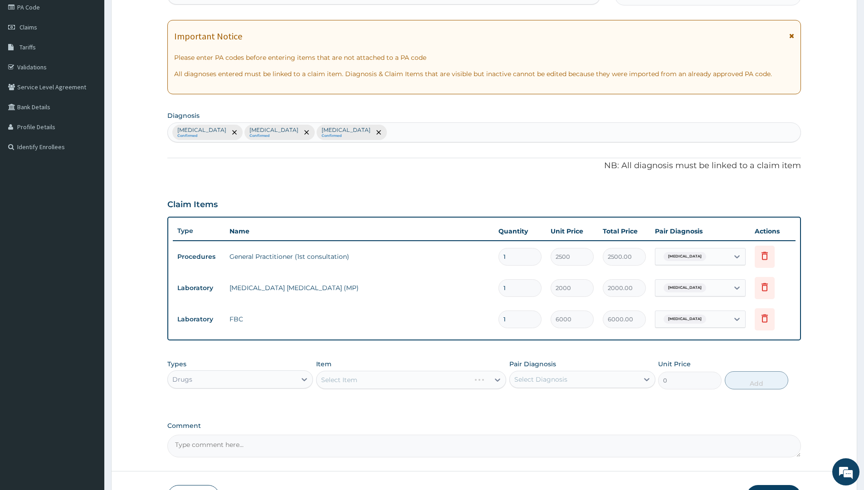
click at [348, 379] on div "Select Item" at bounding box center [411, 380] width 190 height 18
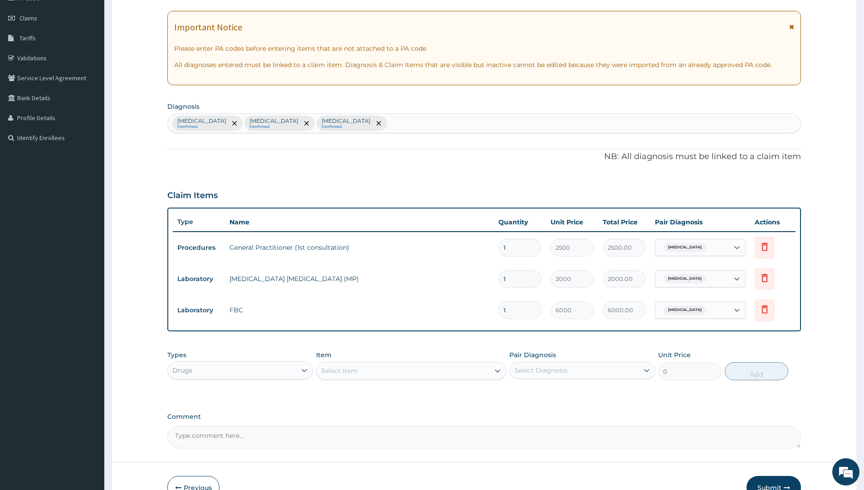
scroll to position [174, 0]
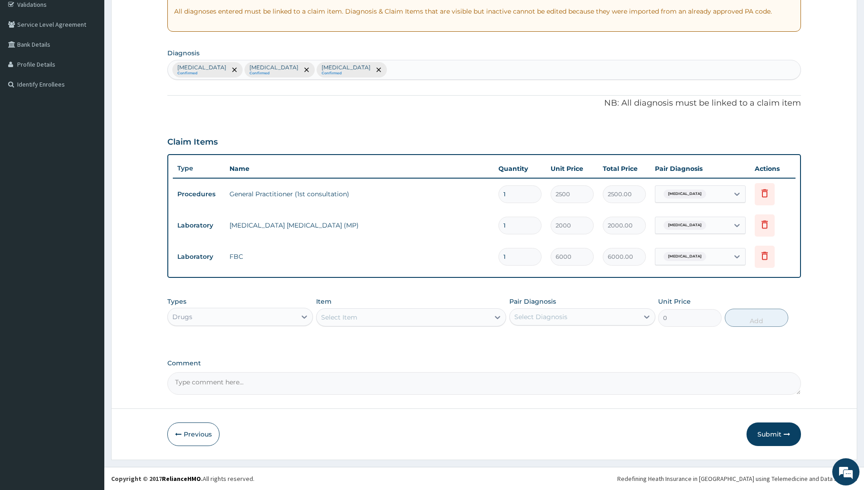
click at [358, 316] on div "Select Item" at bounding box center [403, 317] width 173 height 15
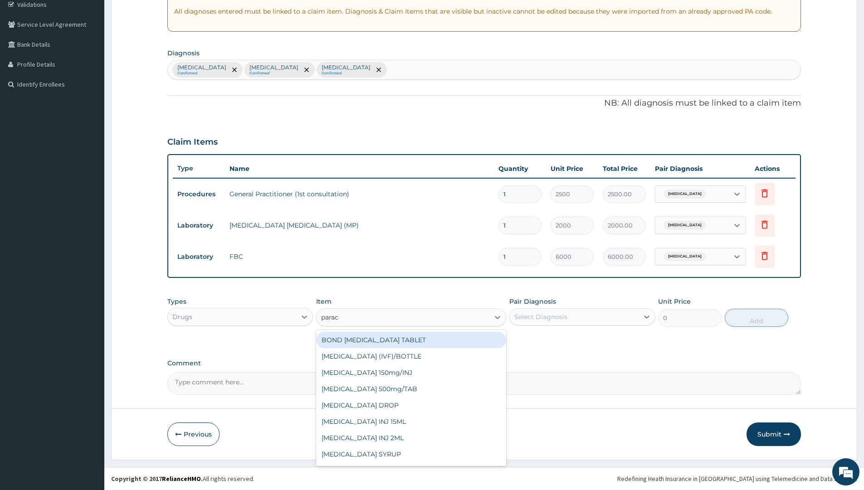
type input "parace"
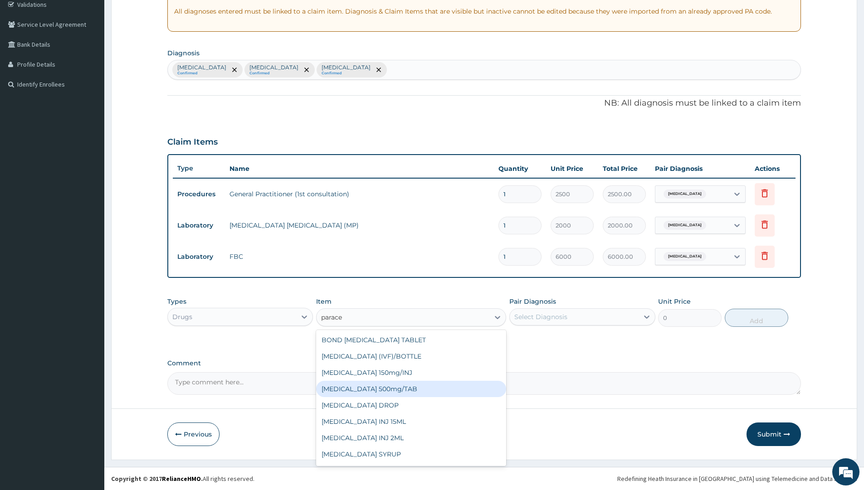
click at [377, 389] on div "PARACETAMOL 500mg/TAB" at bounding box center [411, 389] width 190 height 16
type input "14"
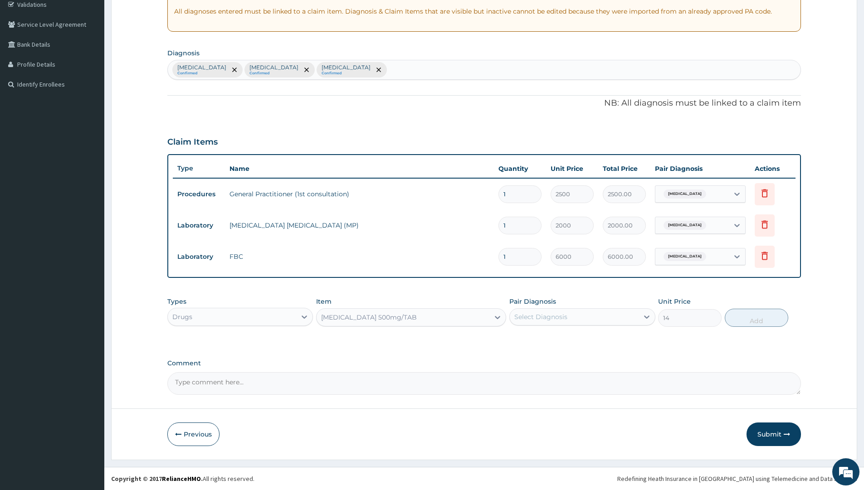
click at [537, 311] on div "Select Diagnosis" at bounding box center [574, 317] width 128 height 15
click at [518, 339] on input "checkbox" at bounding box center [518, 340] width 6 height 6
checkbox input "true"
click at [761, 321] on button "Add" at bounding box center [757, 318] width 64 height 18
type input "0"
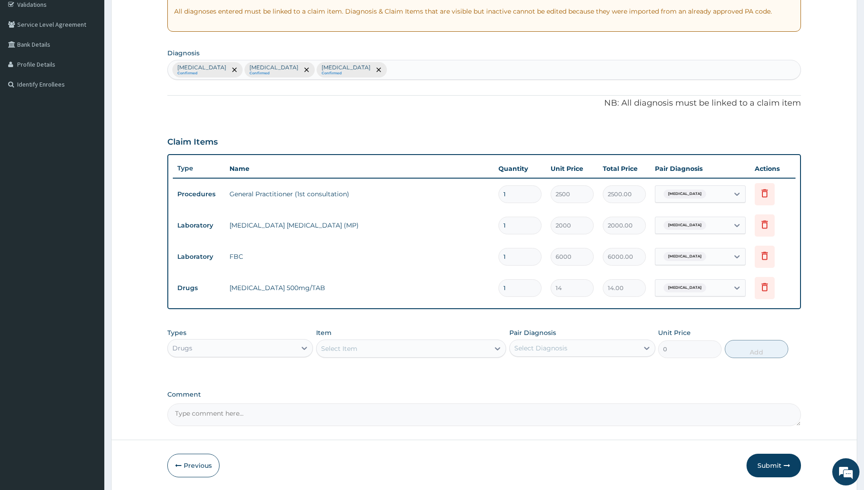
type input "12"
type input "168.00"
type input "12"
click at [354, 346] on div "Select Item" at bounding box center [339, 348] width 36 height 9
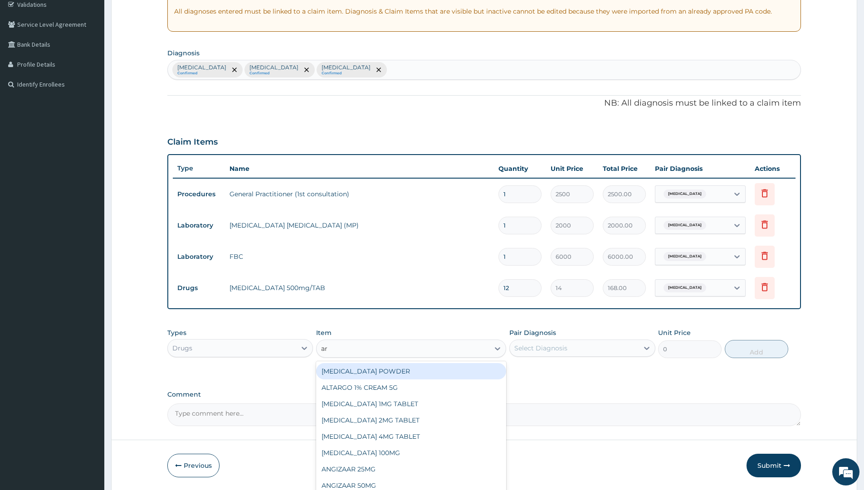
type input "art"
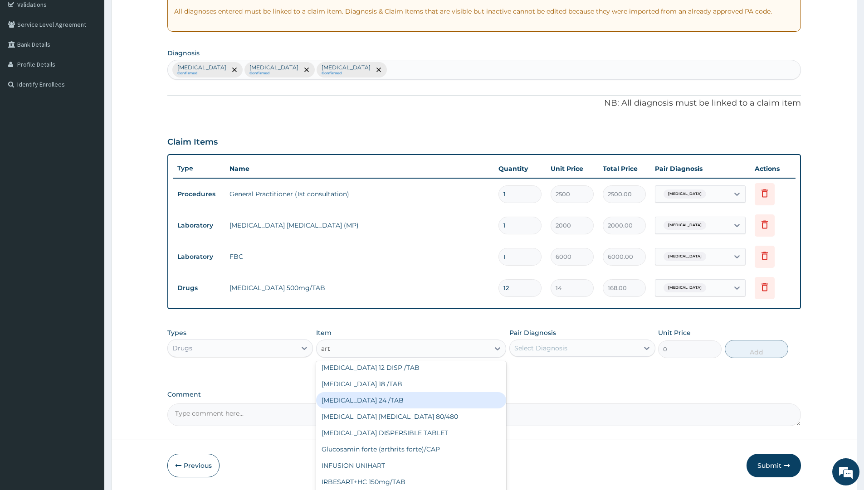
click at [346, 404] on div "[MEDICAL_DATA] 24 /TAB" at bounding box center [411, 400] width 190 height 16
type input "63"
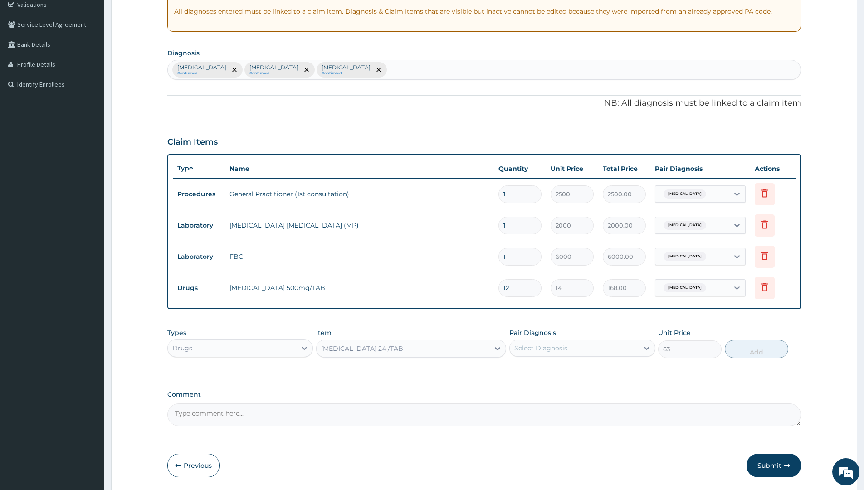
click at [547, 347] on div "Select Diagnosis" at bounding box center [540, 348] width 53 height 9
click at [516, 373] on input "checkbox" at bounding box center [518, 371] width 6 height 6
checkbox input "true"
click at [747, 352] on button "Add" at bounding box center [757, 349] width 64 height 18
type input "0"
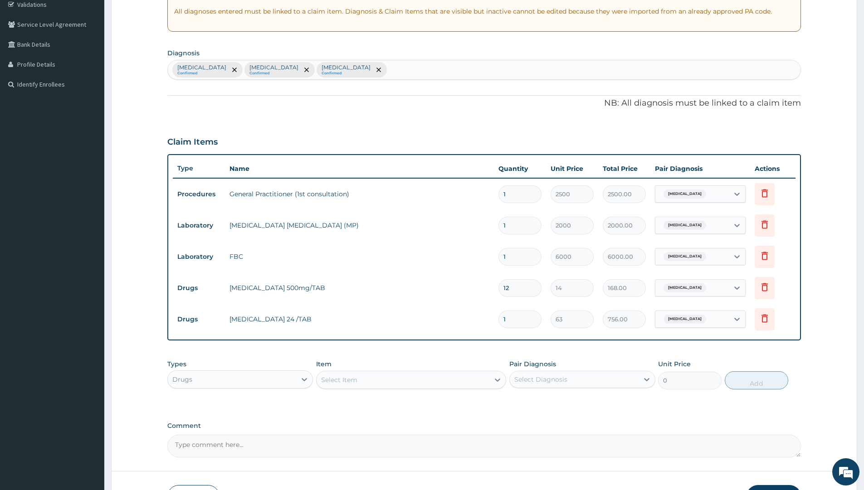
type input "12"
type input "756.00"
type input "12"
click at [371, 382] on div "Select Item" at bounding box center [403, 380] width 173 height 15
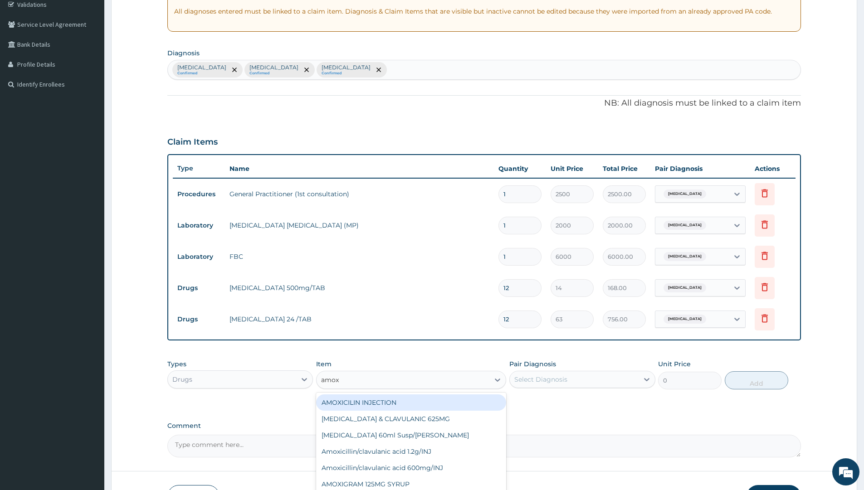
type input "amoxi"
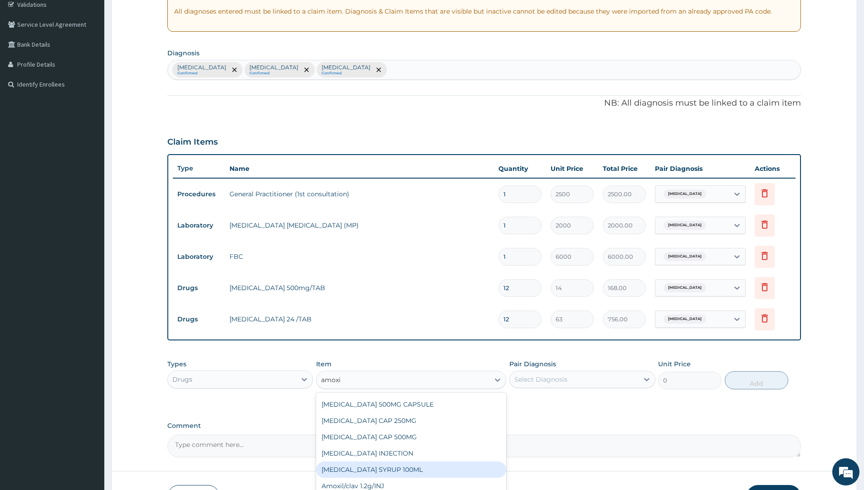
scroll to position [100, 0]
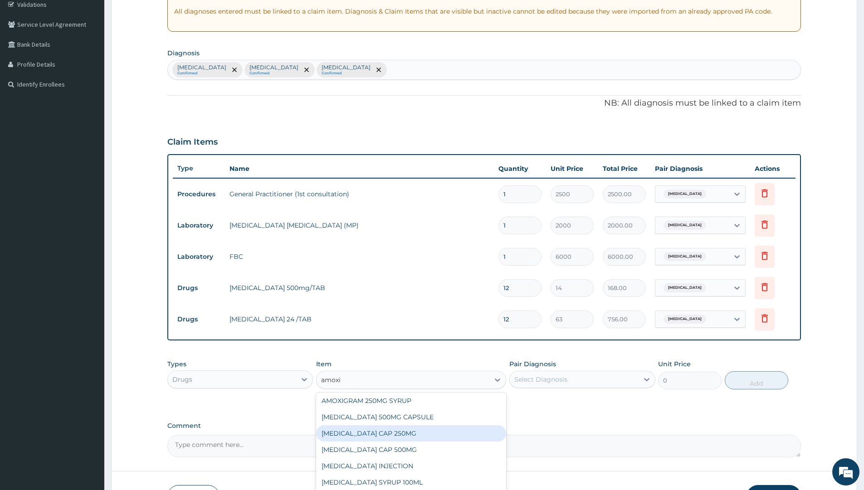
click at [365, 437] on div "[MEDICAL_DATA] CAP 250MG" at bounding box center [411, 434] width 190 height 16
type input "52.5"
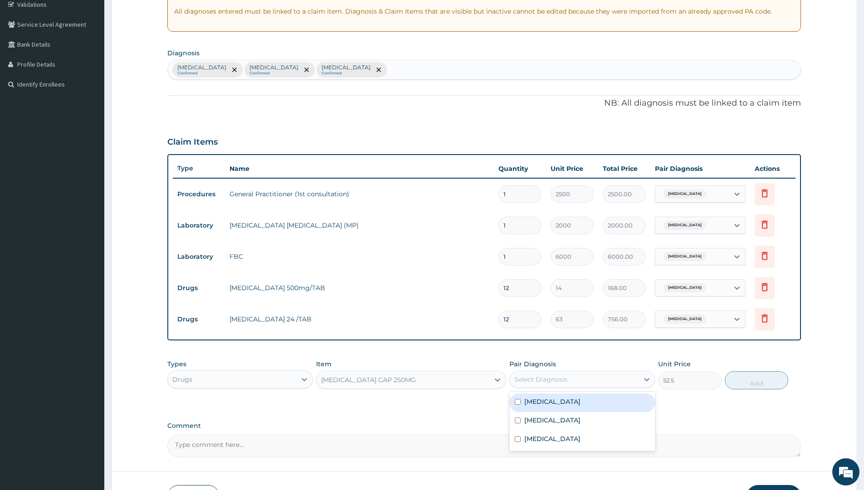
click at [587, 379] on div "Select Diagnosis" at bounding box center [574, 379] width 128 height 15
click at [515, 419] on input "checkbox" at bounding box center [518, 421] width 6 height 6
checkbox input "true"
click at [745, 380] on button "Add" at bounding box center [757, 381] width 64 height 18
type input "0"
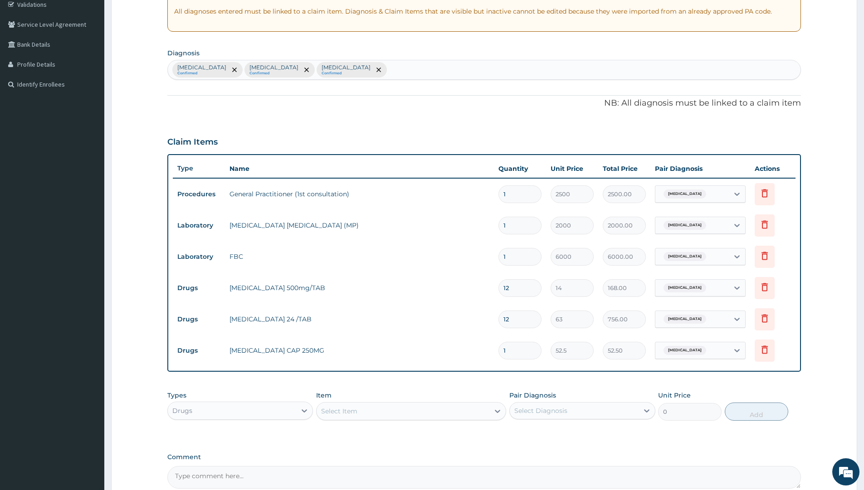
type input "15"
type input "787.50"
type input "15"
click at [351, 412] on div "Select Item" at bounding box center [339, 411] width 36 height 9
type input "chlorph"
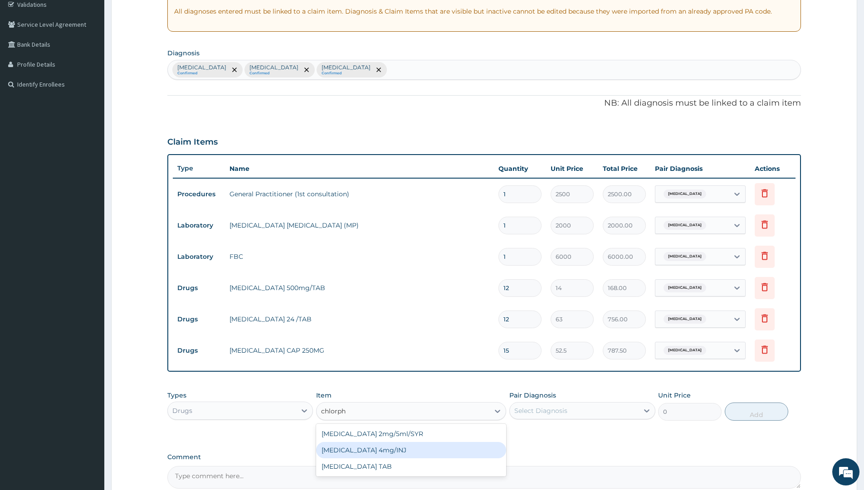
click at [376, 448] on div "[MEDICAL_DATA] 4mg/INJ" at bounding box center [411, 450] width 190 height 16
type input "280"
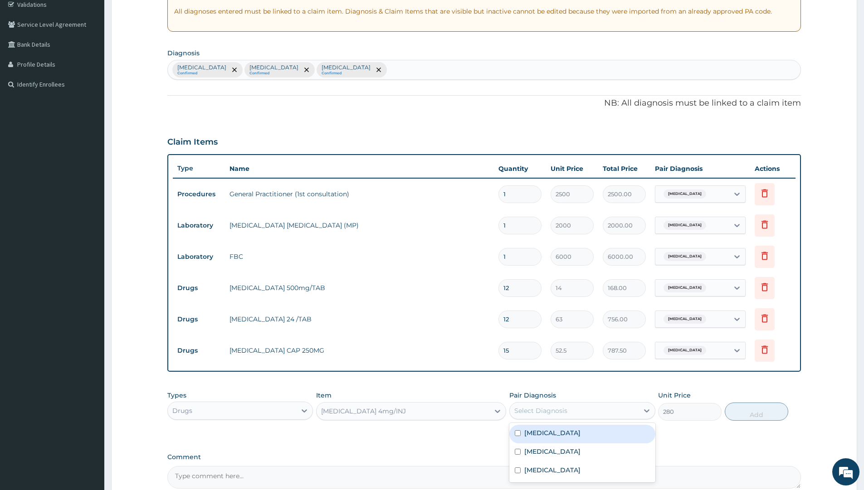
click at [587, 409] on div "Select Diagnosis" at bounding box center [574, 411] width 128 height 15
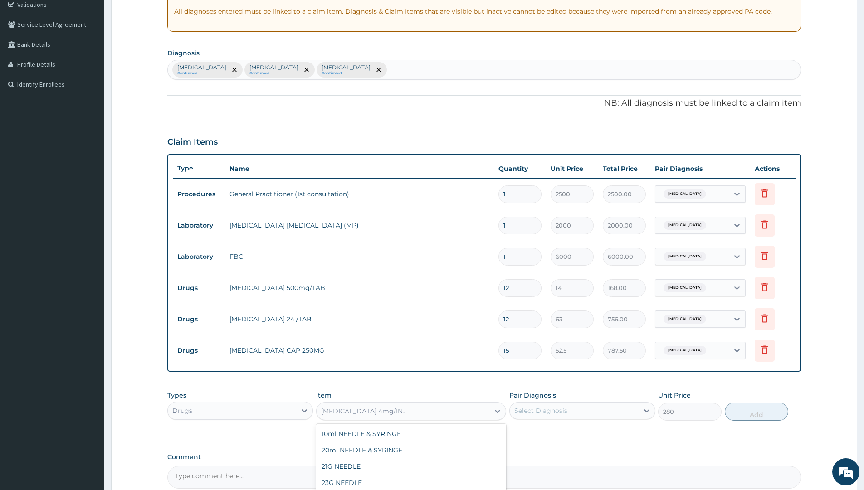
click at [430, 415] on div "[MEDICAL_DATA] 4mg/INJ" at bounding box center [403, 411] width 173 height 15
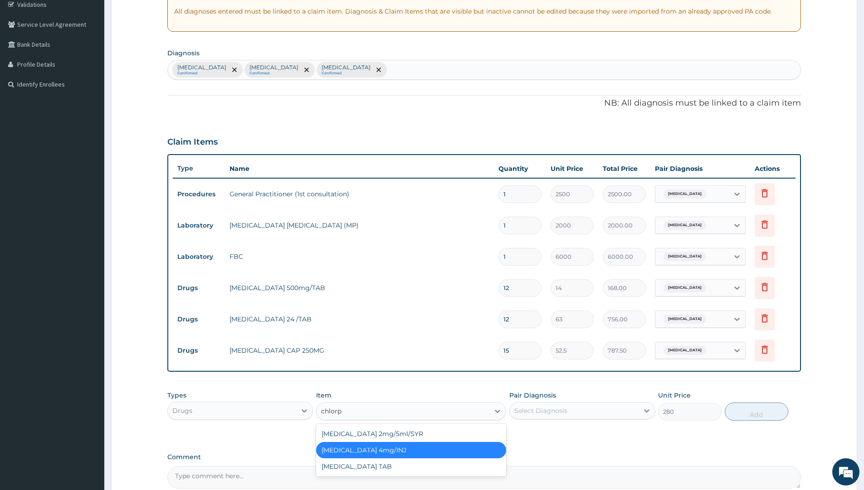
type input "chlorph"
click at [390, 469] on div "[MEDICAL_DATA] TAB" at bounding box center [411, 467] width 190 height 16
type input "14"
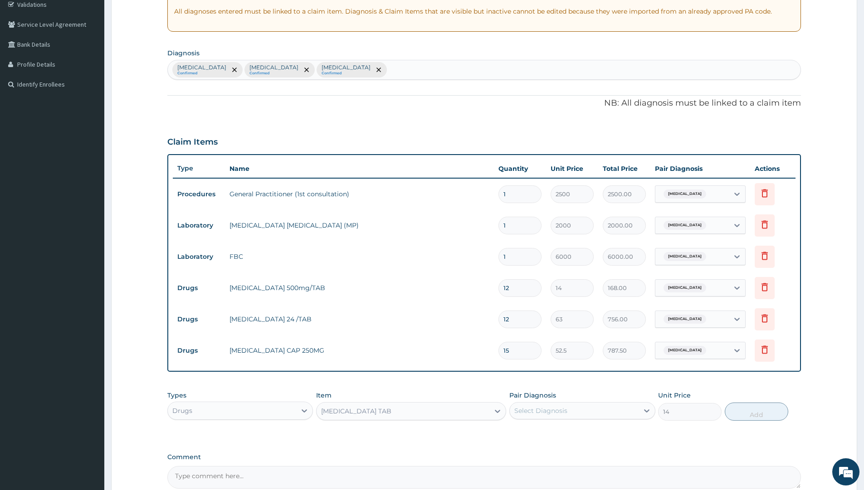
click at [543, 412] on div "Select Diagnosis" at bounding box center [540, 410] width 53 height 9
click at [520, 470] on input "checkbox" at bounding box center [518, 471] width 6 height 6
checkbox input "true"
click at [744, 408] on button "Add" at bounding box center [757, 412] width 64 height 18
type input "0"
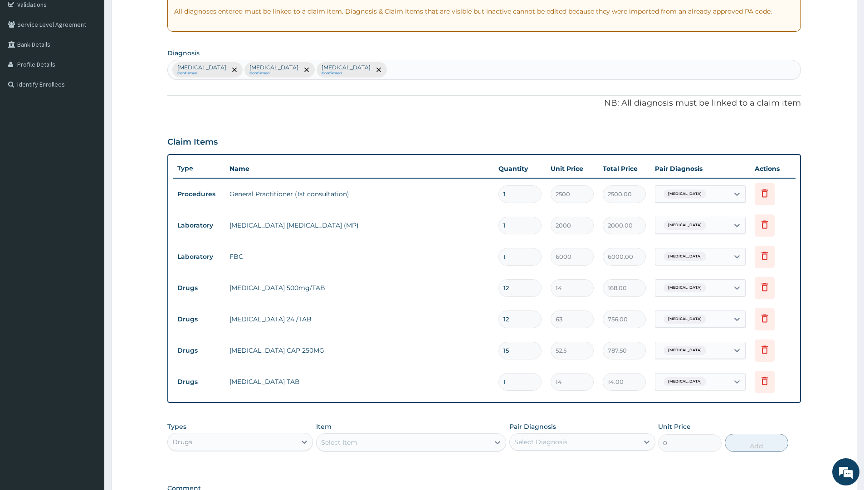
type input "0.00"
type input "5"
type input "70.00"
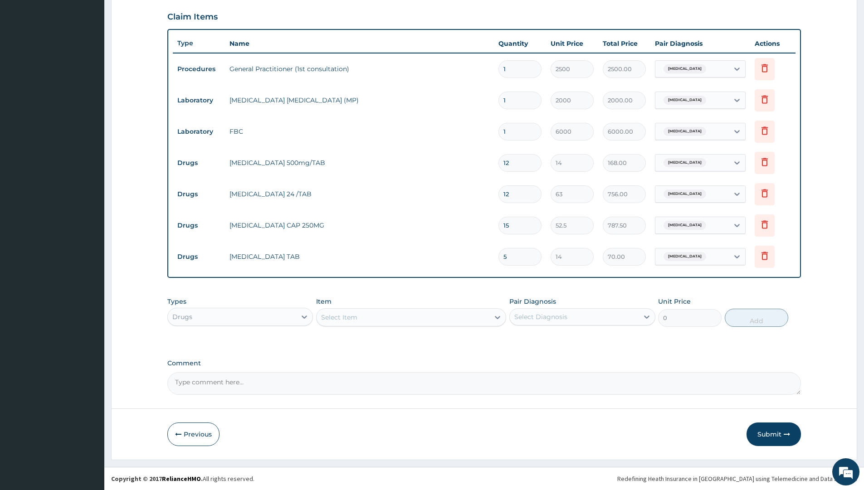
type input "5"
click at [369, 314] on div "Select Item" at bounding box center [403, 317] width 173 height 15
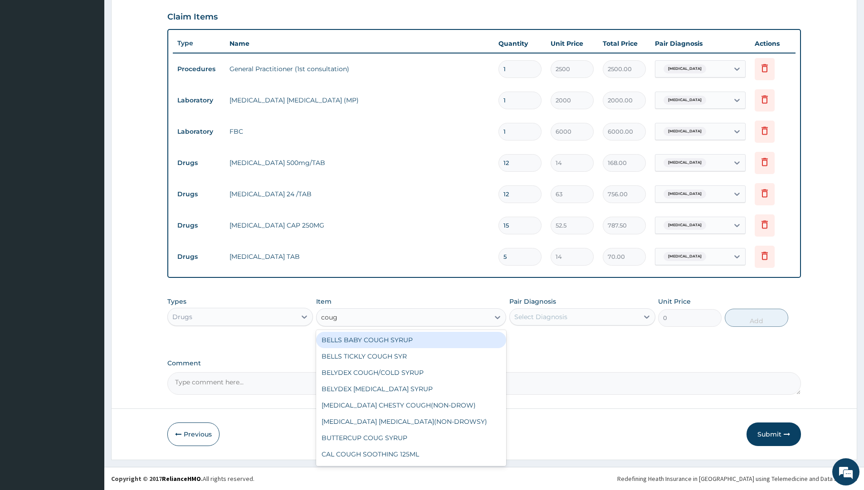
type input "cough"
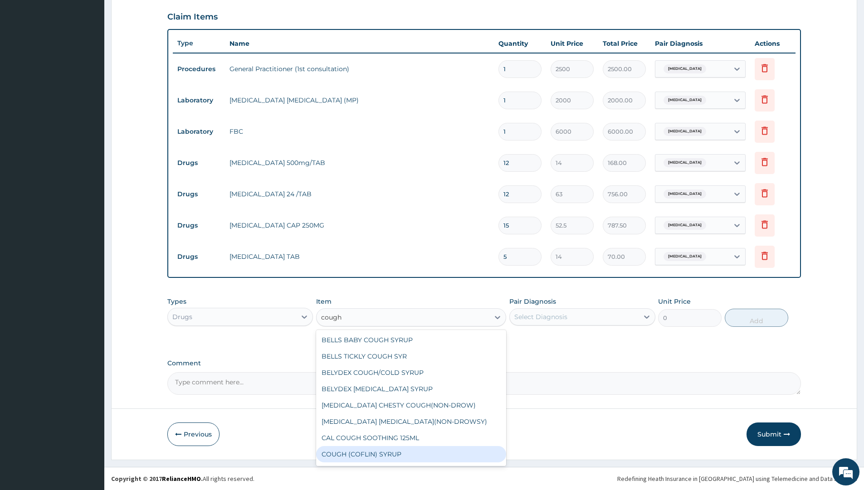
scroll to position [31, 0]
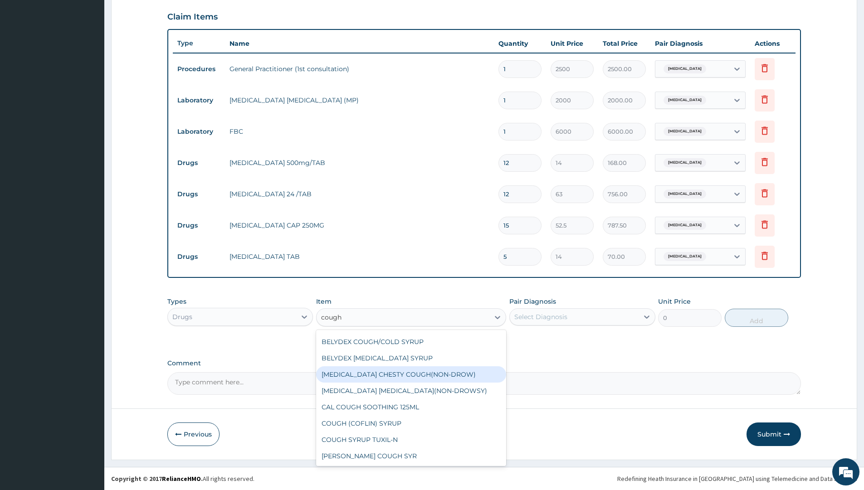
click at [405, 374] on div "[MEDICAL_DATA] CHESTY COUGH(NON-DROW)" at bounding box center [411, 375] width 190 height 16
type input "840"
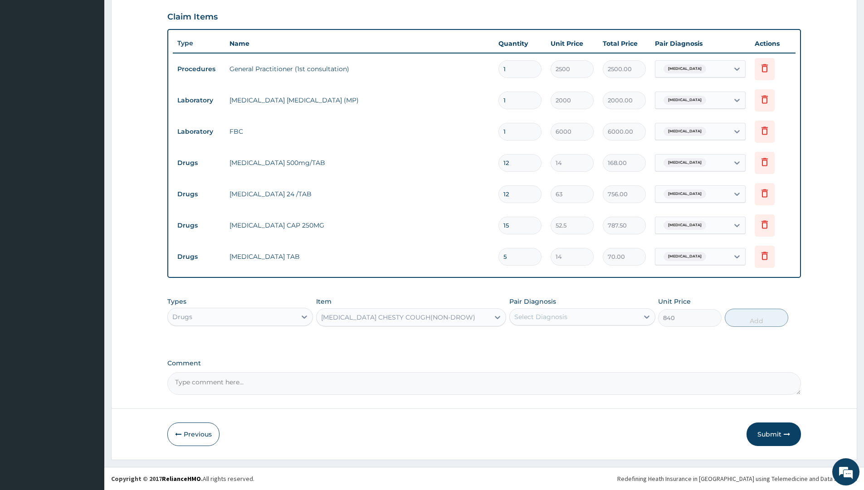
click at [604, 323] on div "Select Diagnosis" at bounding box center [574, 317] width 128 height 15
click at [519, 377] on input "checkbox" at bounding box center [518, 377] width 6 height 6
checkbox input "true"
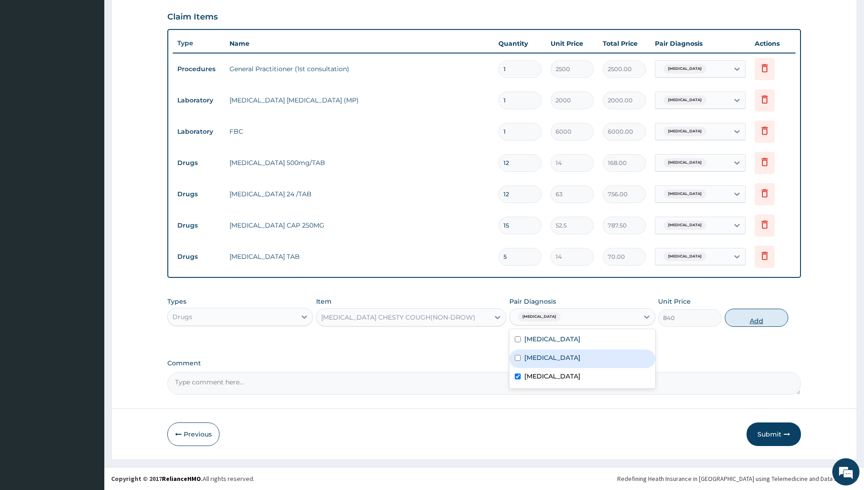
click at [760, 315] on button "Add" at bounding box center [757, 318] width 64 height 18
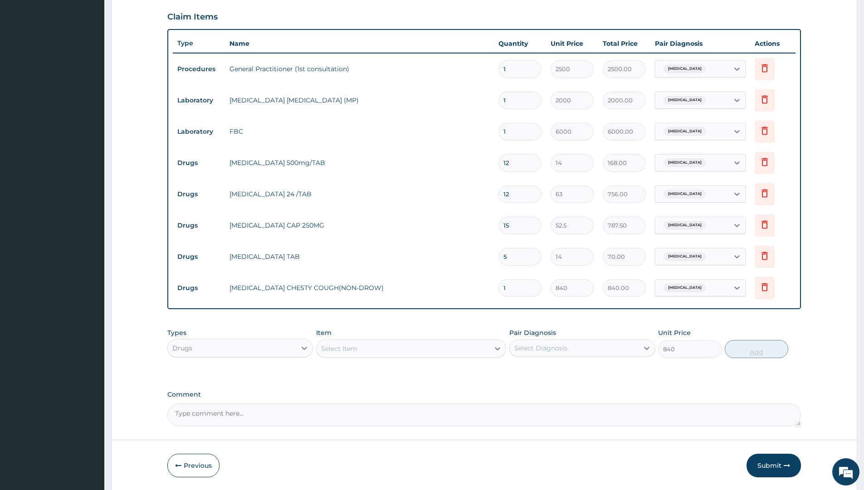
type input "0"
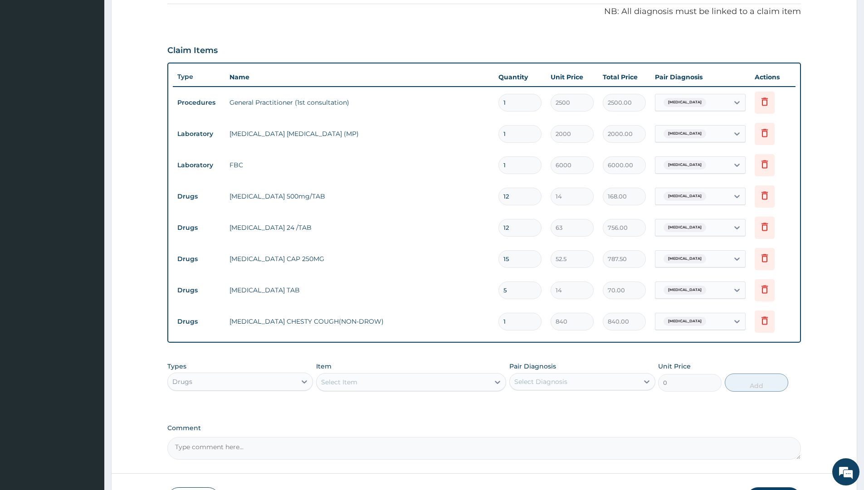
scroll to position [209, 0]
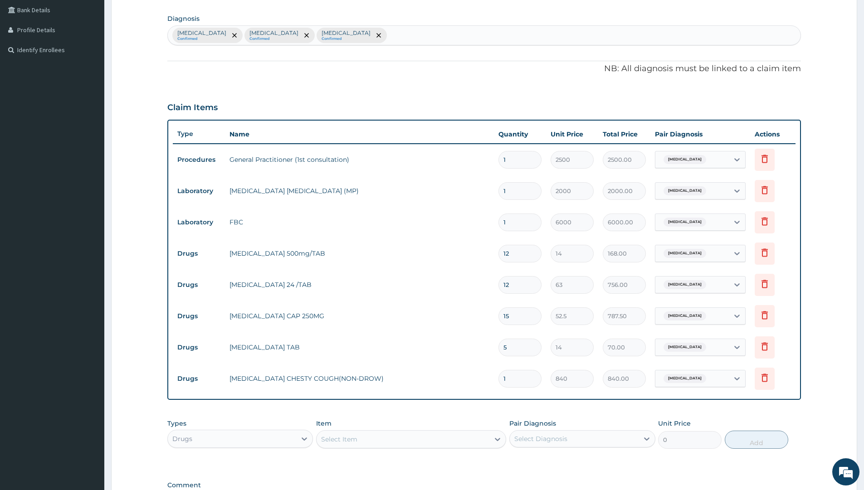
type input "0"
type input "0.00"
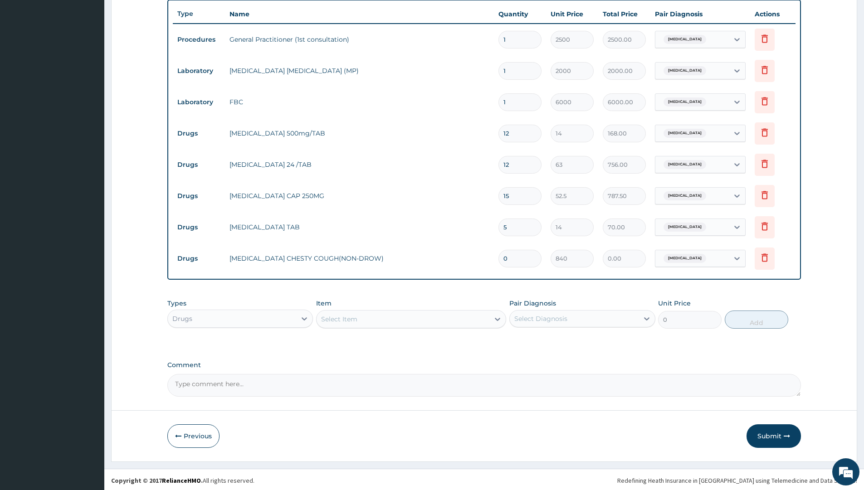
scroll to position [331, 0]
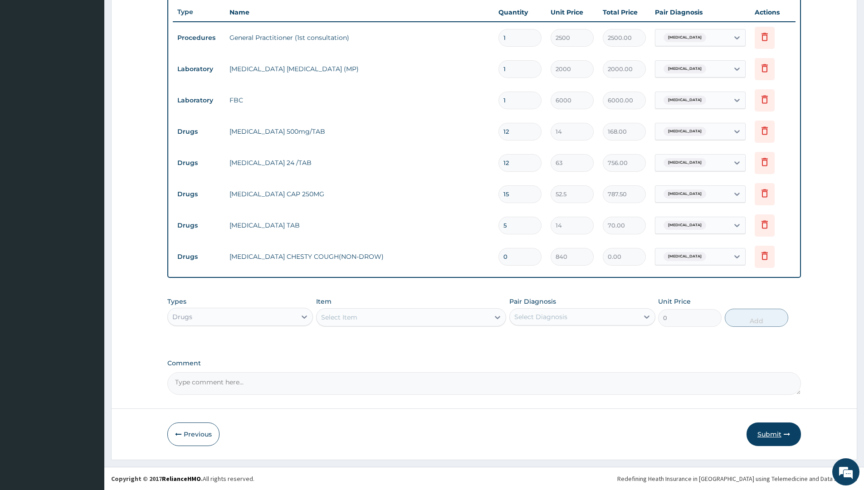
type input "0"
click at [769, 431] on button "Submit" at bounding box center [774, 435] width 54 height 24
click at [517, 260] on input "0" at bounding box center [520, 257] width 43 height 18
type input "1"
type input "840.00"
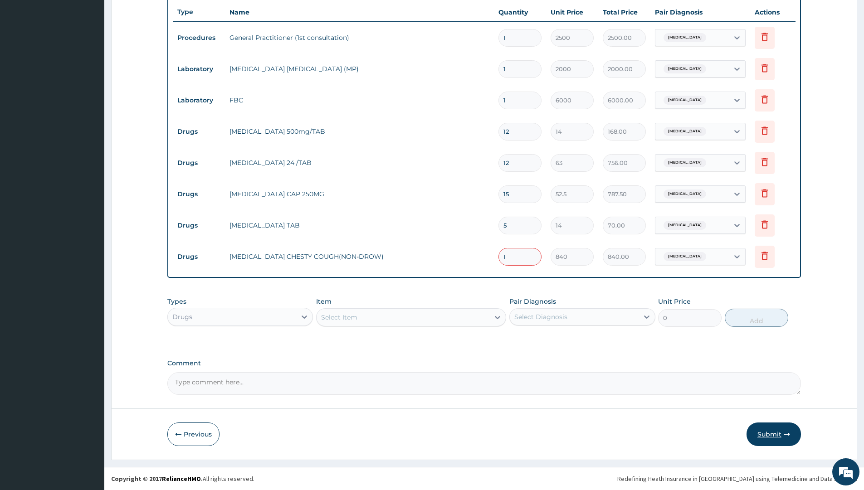
type input "1"
click at [764, 431] on button "Submit" at bounding box center [774, 435] width 54 height 24
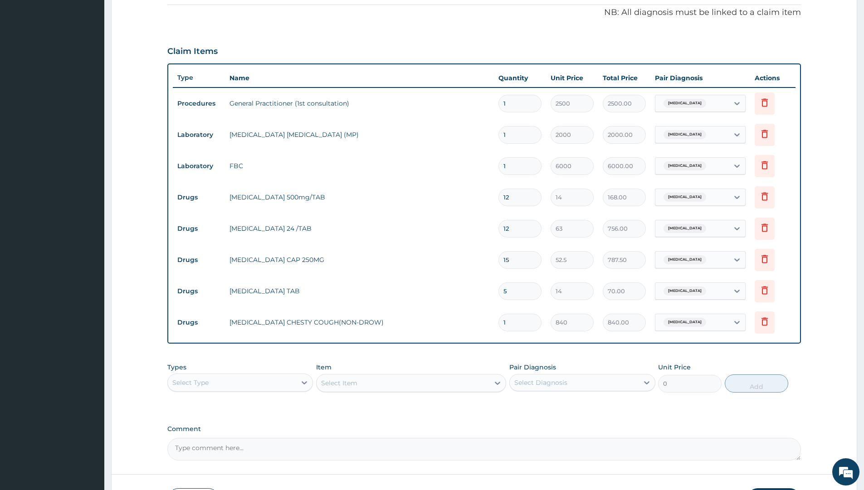
scroll to position [149, 0]
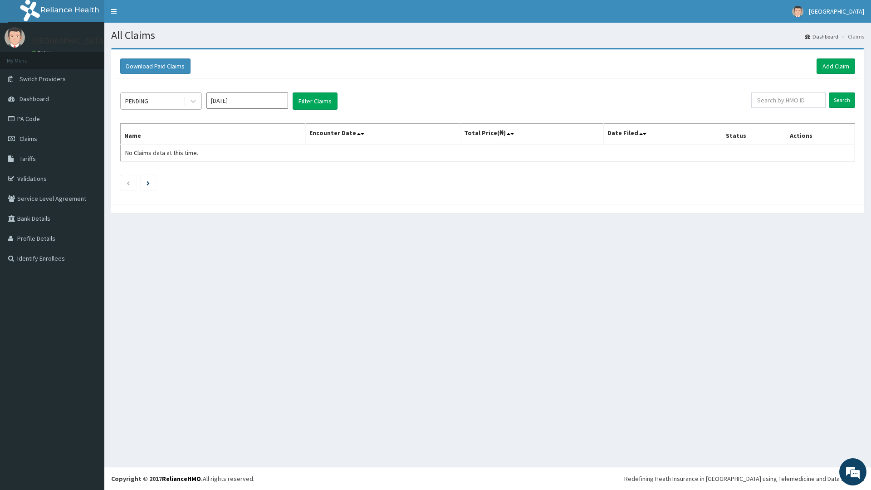
click at [157, 98] on div "PENDING" at bounding box center [152, 101] width 63 height 15
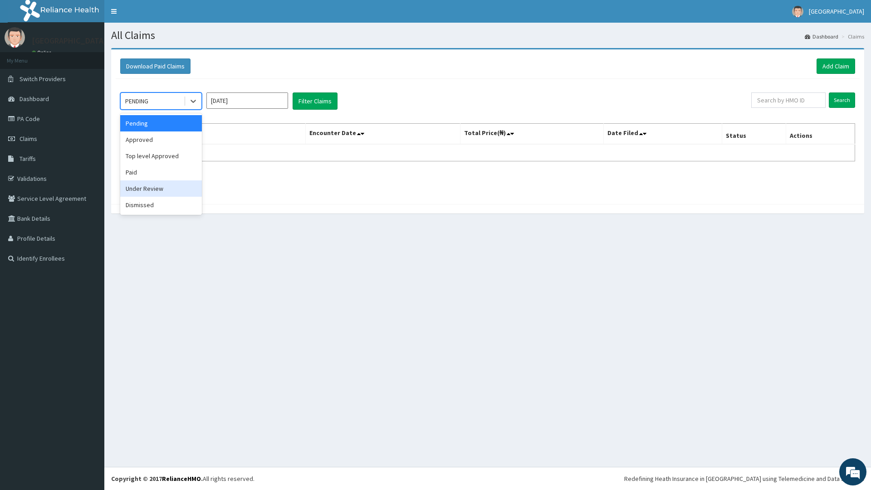
click at [141, 191] on div "Under Review" at bounding box center [161, 189] width 82 height 16
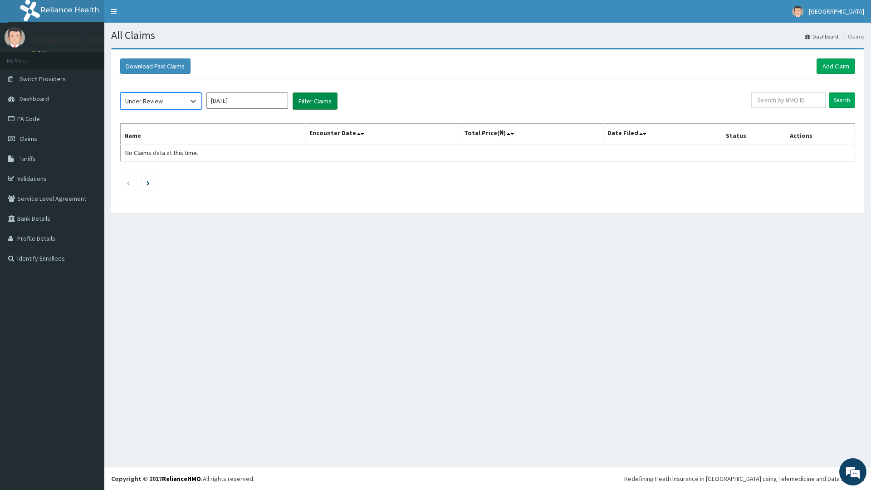
click at [312, 98] on button "Filter Claims" at bounding box center [315, 101] width 45 height 17
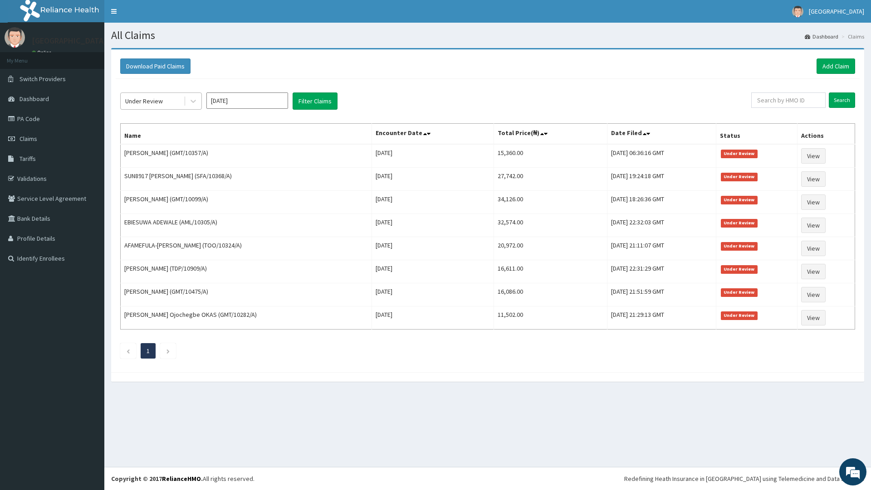
click at [161, 101] on div "Under Review" at bounding box center [144, 101] width 38 height 9
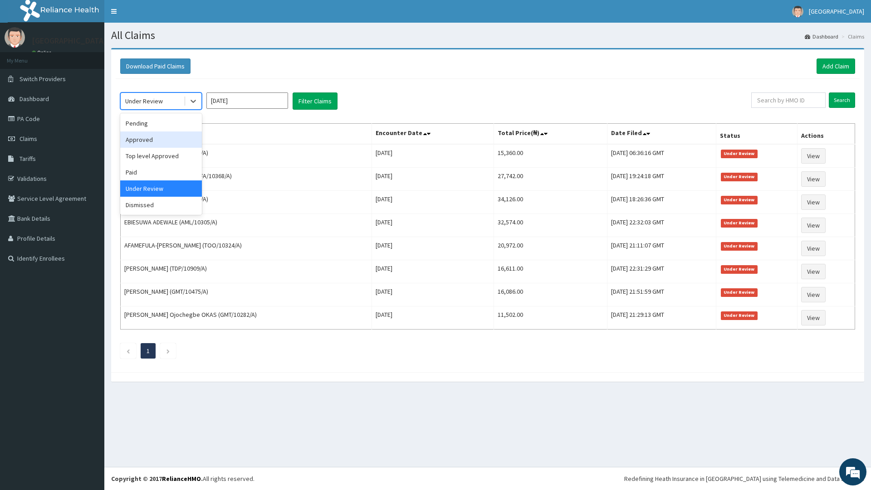
click at [153, 138] on div "Approved" at bounding box center [161, 140] width 82 height 16
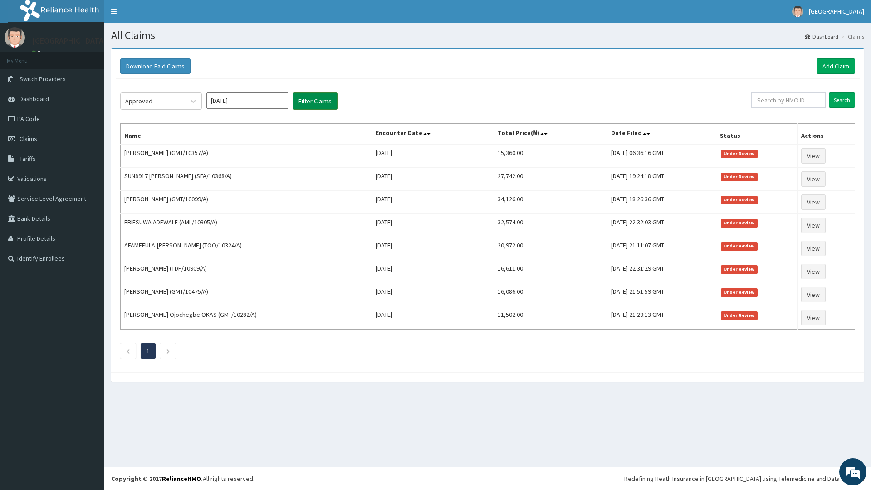
click at [302, 99] on button "Filter Claims" at bounding box center [315, 101] width 45 height 17
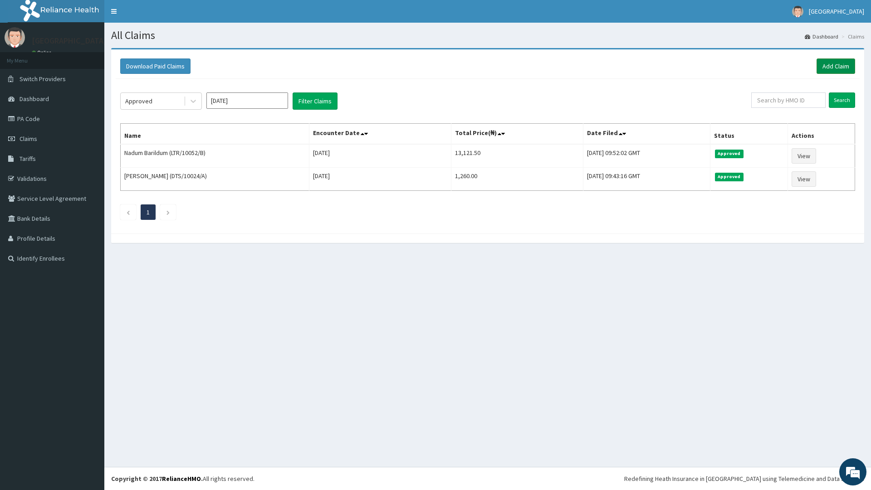
click at [839, 66] on link "Add Claim" at bounding box center [836, 66] width 39 height 15
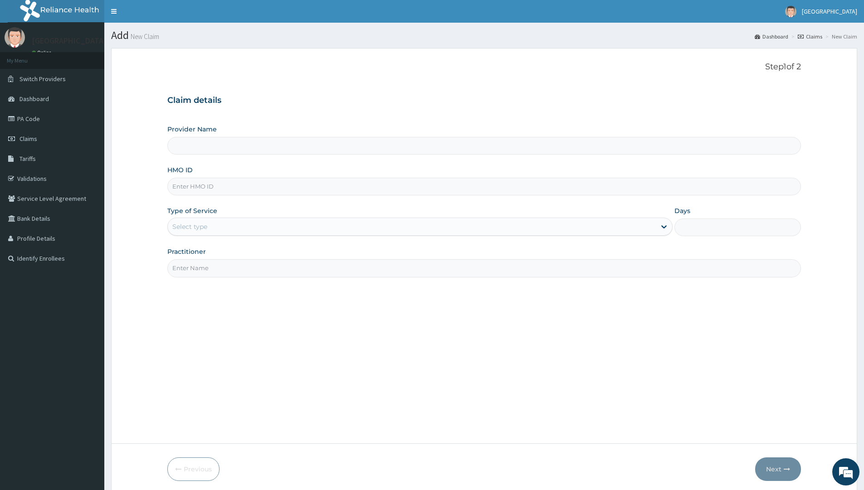
type input "[GEOGRAPHIC_DATA]"
paste input "GTC/10162/A"
type input "GTC/10162/A"
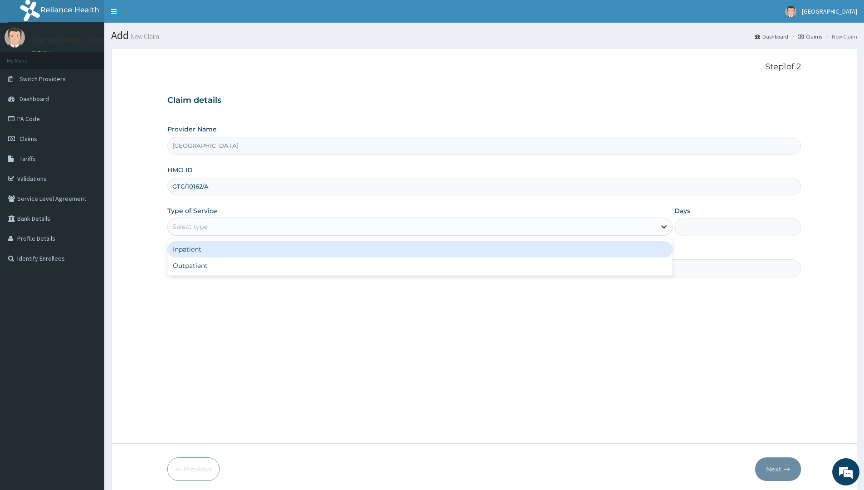
click at [212, 226] on div "Select type" at bounding box center [412, 227] width 488 height 15
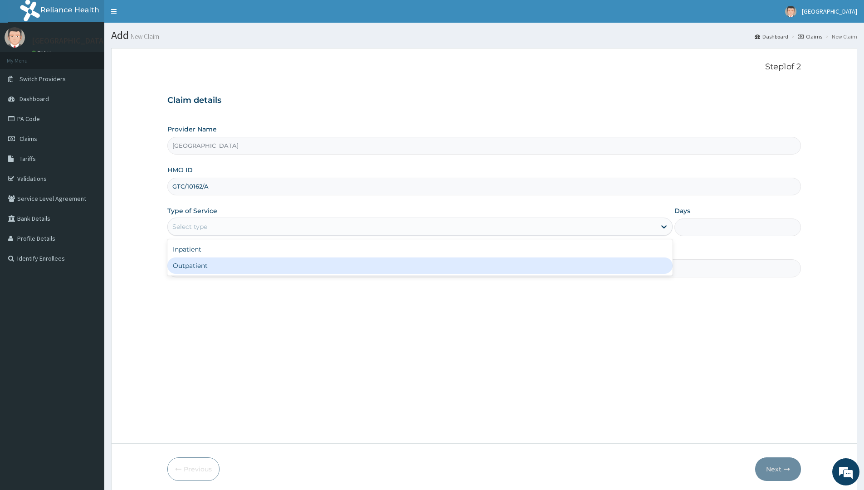
click at [219, 269] on div "Outpatient" at bounding box center [419, 266] width 505 height 16
type input "1"
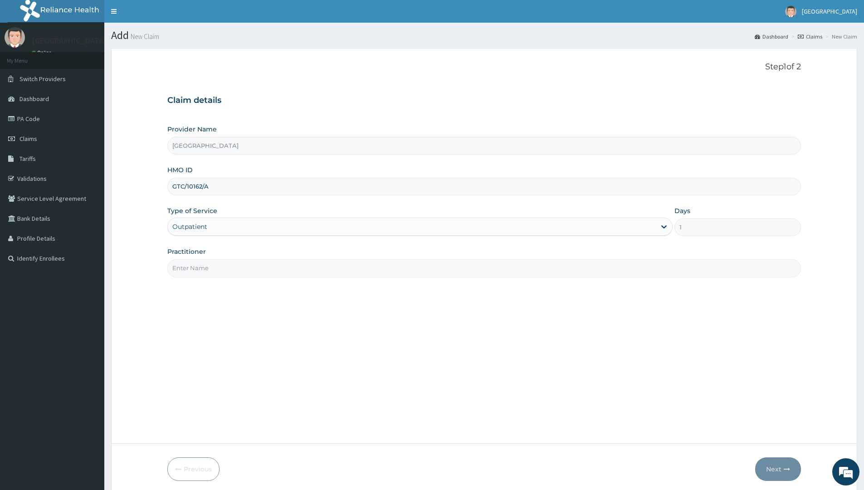
click at [215, 259] on input "Practitioner" at bounding box center [484, 268] width 634 height 18
type input "d"
type input "DR EBERE"
click at [771, 469] on button "Next" at bounding box center [778, 470] width 46 height 24
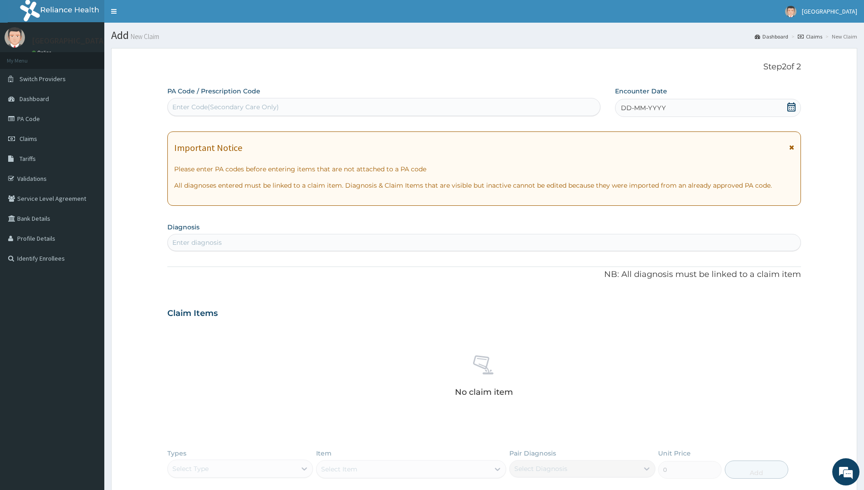
click at [676, 100] on div "DD-MM-YYYY" at bounding box center [708, 108] width 186 height 18
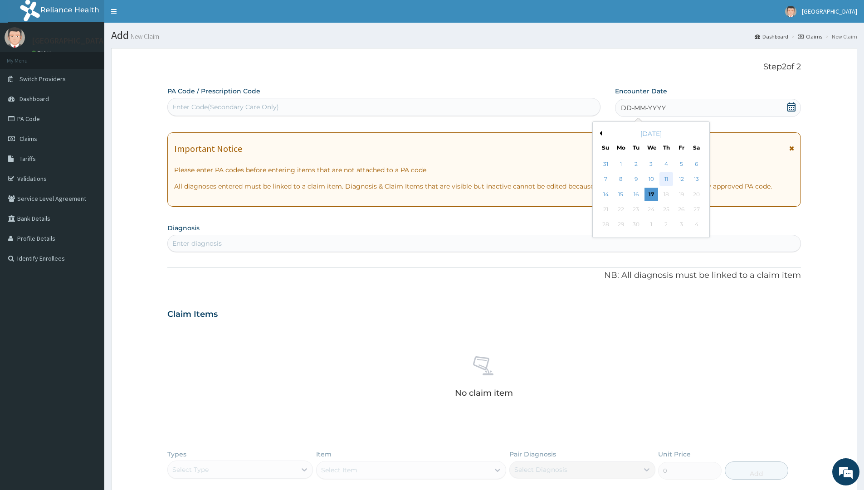
click at [666, 179] on div "11" at bounding box center [667, 180] width 14 height 14
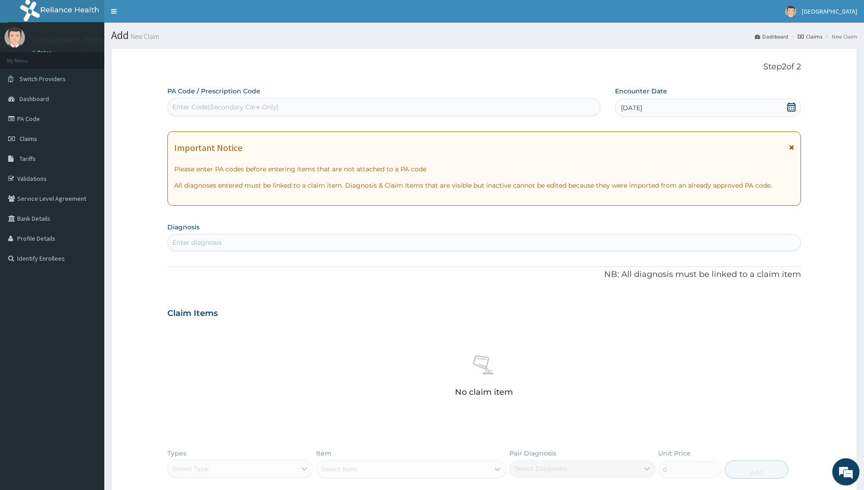
click at [254, 242] on div "Enter diagnosis" at bounding box center [484, 242] width 633 height 15
type input "FALC"
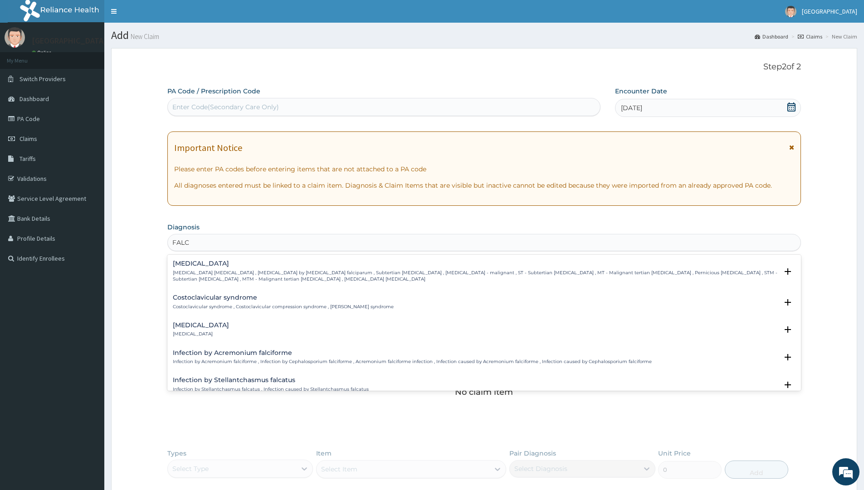
click at [243, 266] on h4 "Falciparum malaria" at bounding box center [475, 263] width 605 height 7
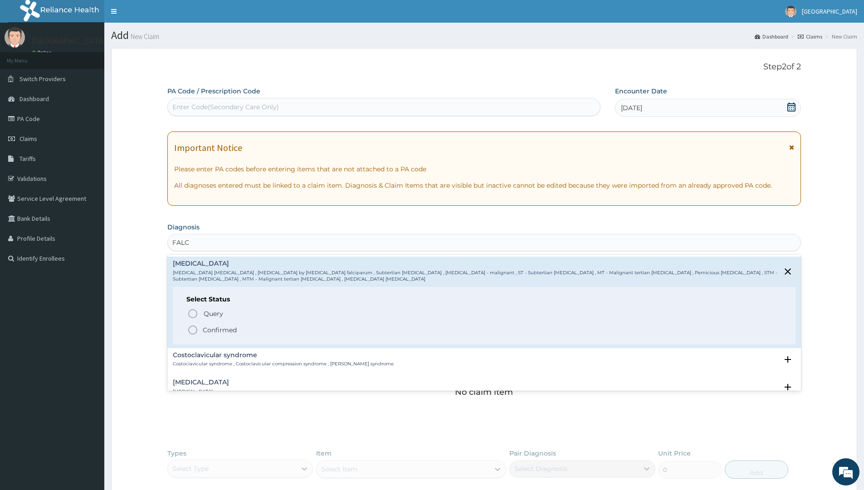
click at [192, 330] on icon "status option filled" at bounding box center [192, 330] width 11 height 11
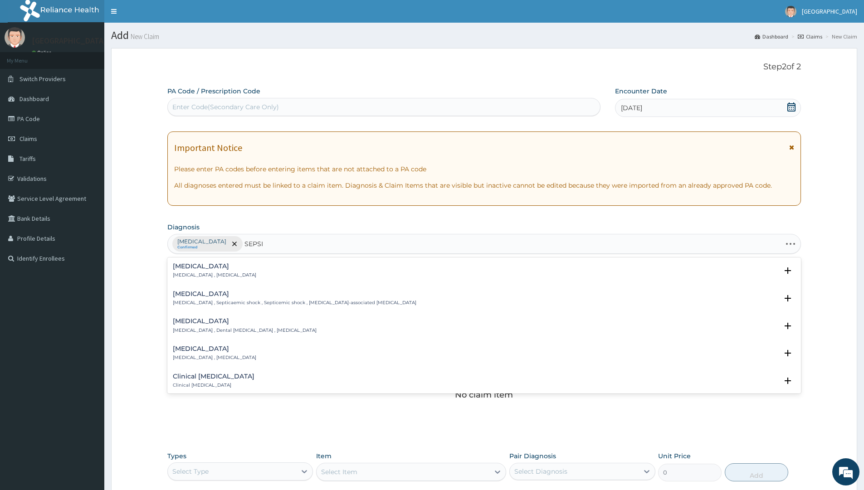
type input "SEPSIS"
click at [204, 273] on p "Systemic infection , Sepsis" at bounding box center [214, 275] width 83 height 6
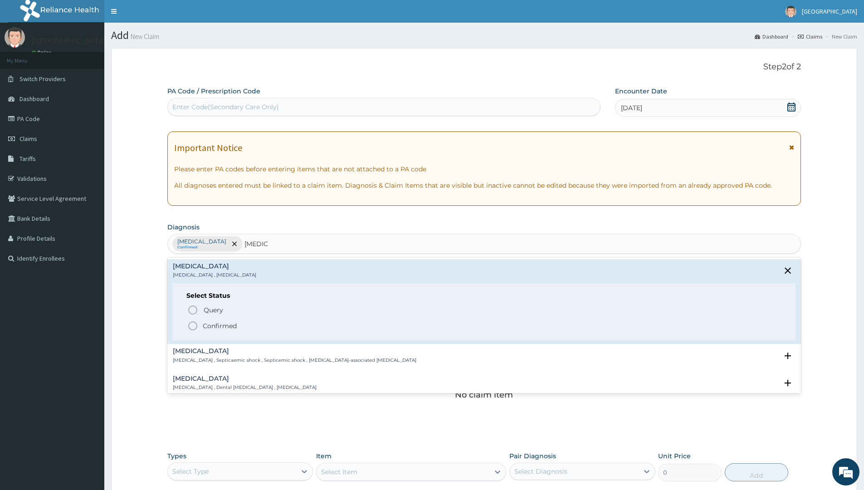
click at [193, 323] on icon "status option filled" at bounding box center [192, 326] width 11 height 11
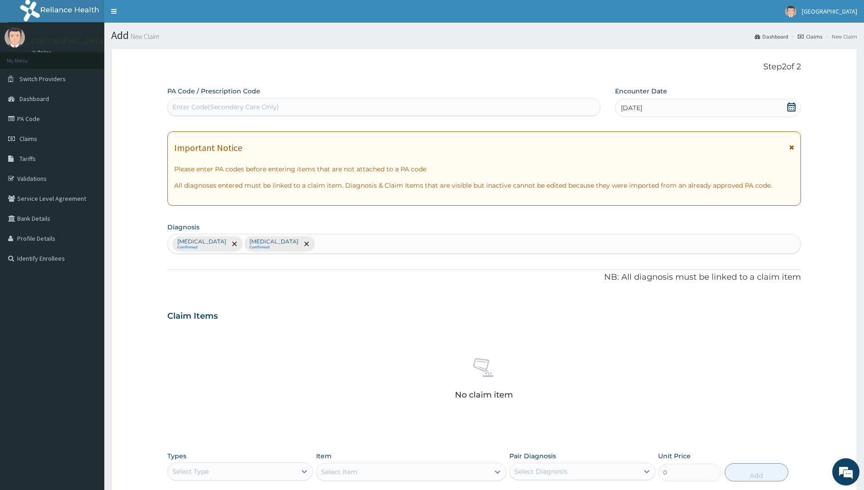
scroll to position [136, 0]
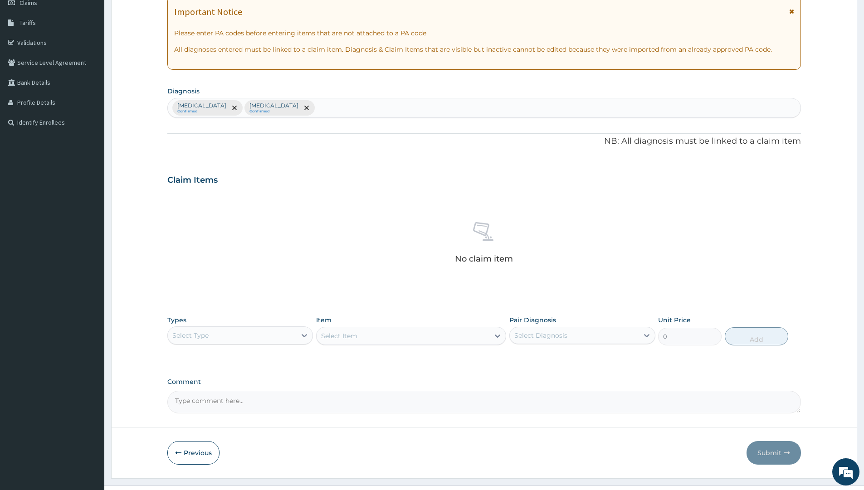
click at [195, 334] on div "Select Type" at bounding box center [190, 335] width 36 height 9
click at [197, 396] on div "Procedures" at bounding box center [240, 391] width 146 height 16
click at [369, 333] on div "Select Item" at bounding box center [411, 336] width 190 height 18
click at [369, 333] on div "Select Item" at bounding box center [403, 336] width 173 height 15
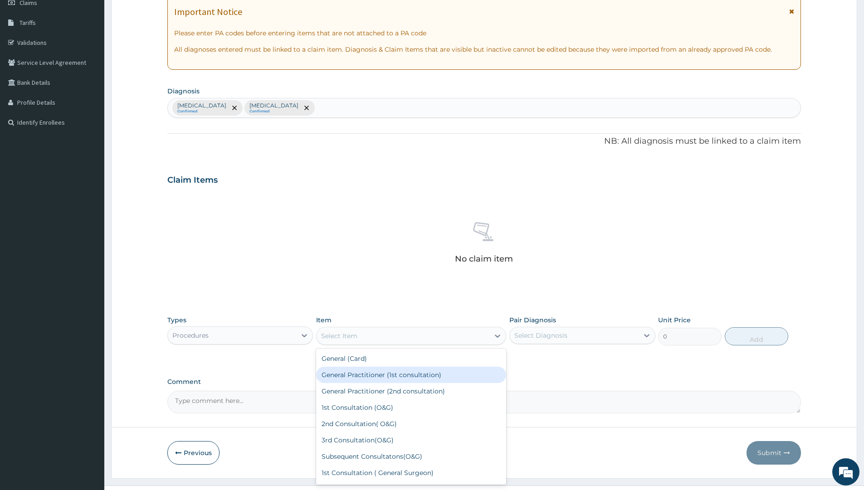
click at [361, 372] on div "General Practitioner (1st consultation)" at bounding box center [411, 375] width 190 height 16
type input "2500"
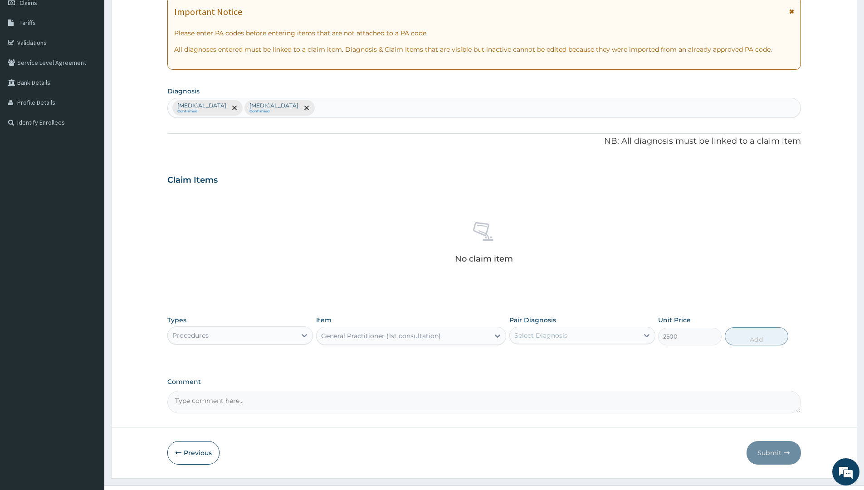
click at [534, 337] on div "Select Diagnosis" at bounding box center [540, 335] width 53 height 9
click at [519, 358] on input "checkbox" at bounding box center [518, 358] width 6 height 6
checkbox input "true"
click at [757, 340] on button "Add" at bounding box center [757, 337] width 64 height 18
type input "0"
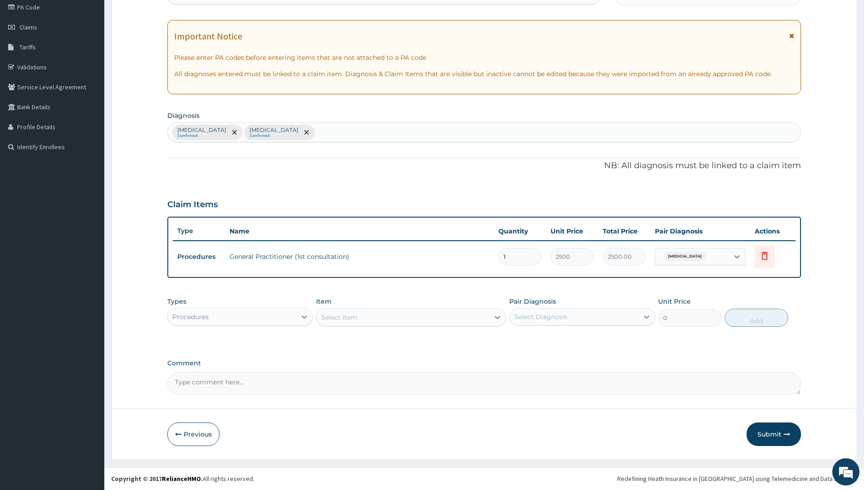
scroll to position [112, 0]
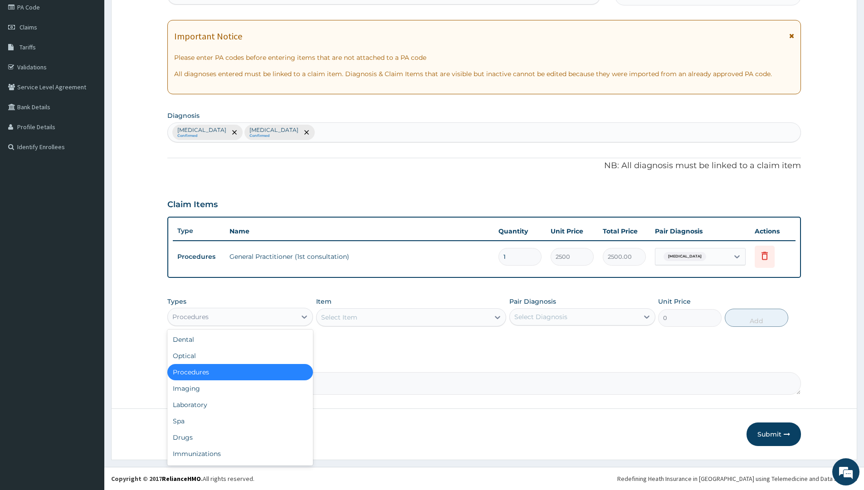
click at [262, 316] on div "Procedures" at bounding box center [232, 317] width 128 height 15
click at [222, 408] on div "Laboratory" at bounding box center [240, 405] width 146 height 16
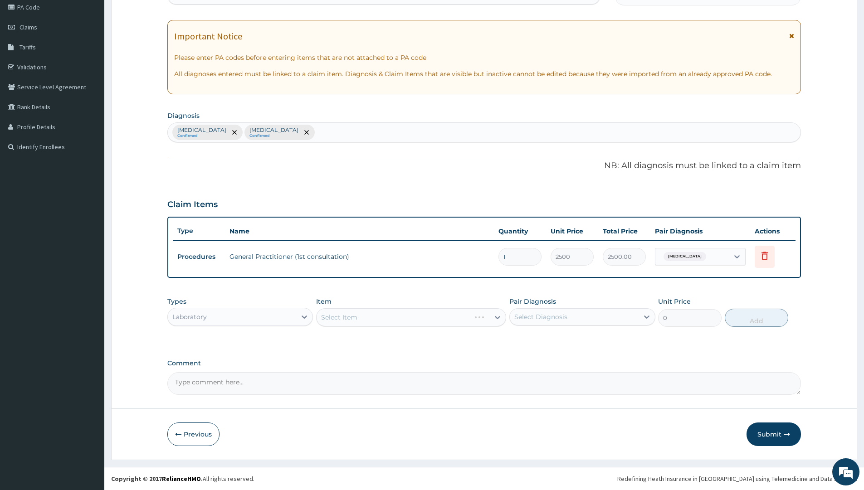
click at [359, 322] on div "Select Item" at bounding box center [411, 317] width 190 height 18
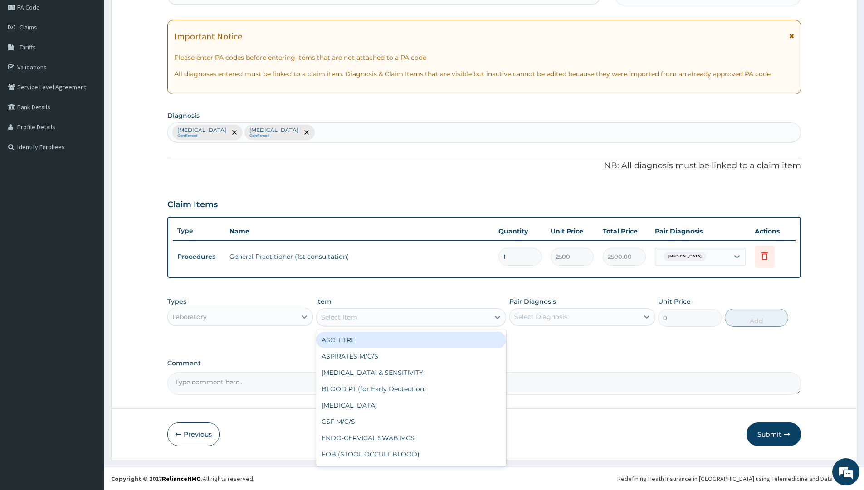
click at [362, 321] on div "Select Item" at bounding box center [403, 317] width 173 height 15
type input "MP"
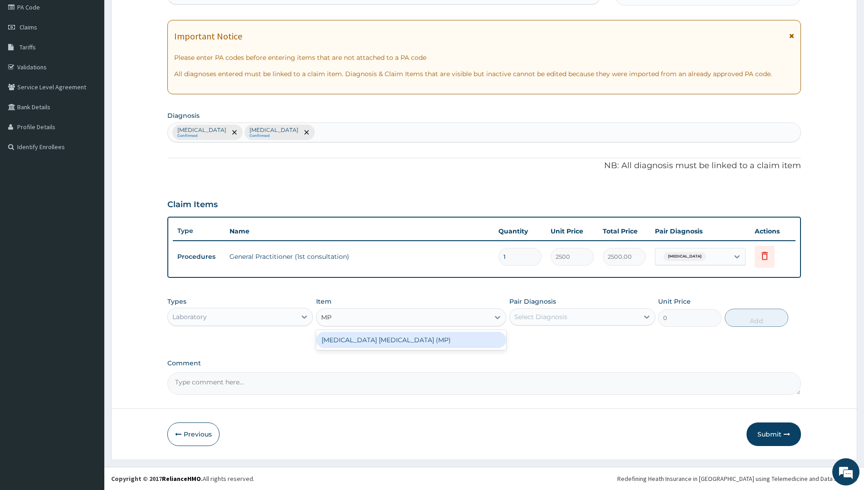
click at [388, 342] on div "MALARIA PARASITE (MP)" at bounding box center [411, 340] width 190 height 16
type input "2000"
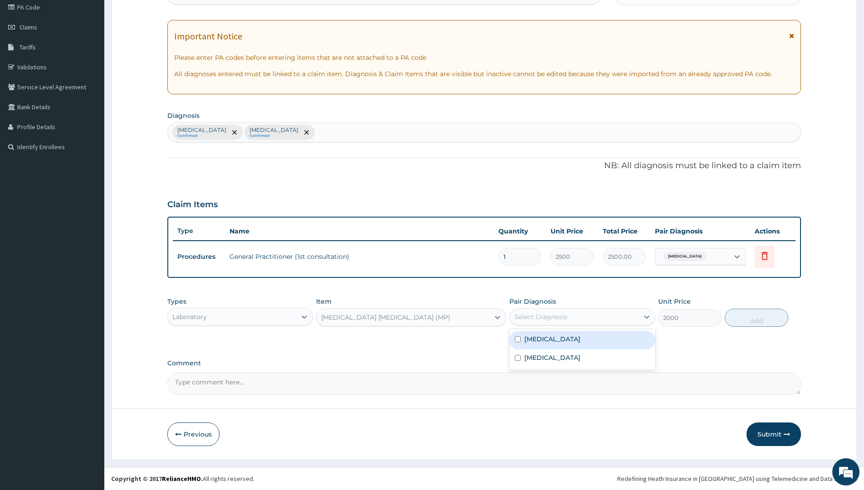
click at [564, 318] on div "Select Diagnosis" at bounding box center [540, 317] width 53 height 9
click at [517, 338] on input "checkbox" at bounding box center [518, 340] width 6 height 6
checkbox input "true"
click at [746, 317] on button "Add" at bounding box center [757, 318] width 64 height 18
type input "0"
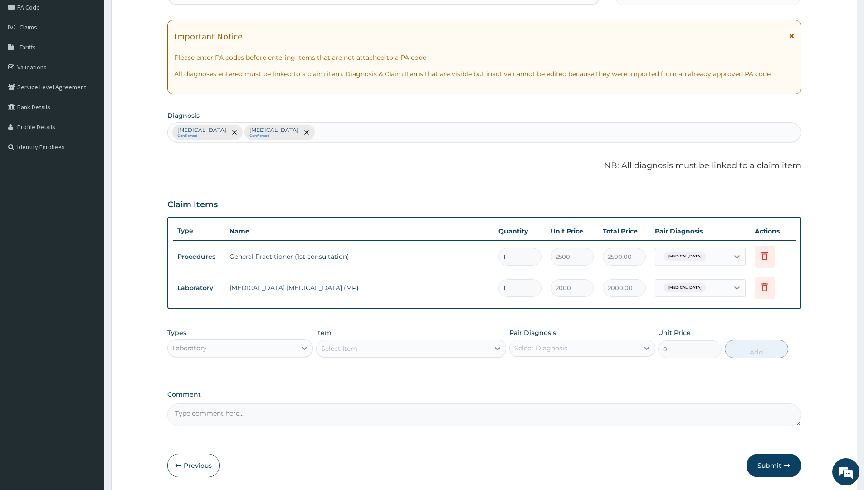
click at [375, 353] on div "Select Item" at bounding box center [403, 349] width 173 height 15
type input "FBC"
click at [396, 369] on div "FBC" at bounding box center [411, 371] width 190 height 16
type input "6000"
click at [590, 343] on div "Select Diagnosis" at bounding box center [574, 348] width 128 height 15
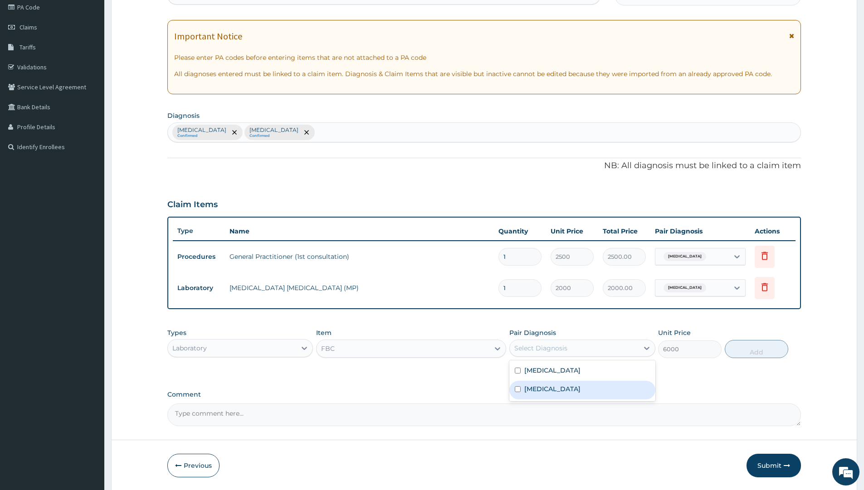
click at [519, 387] on input "checkbox" at bounding box center [518, 390] width 6 height 6
checkbox input "true"
click at [756, 347] on button "Add" at bounding box center [757, 349] width 64 height 18
type input "0"
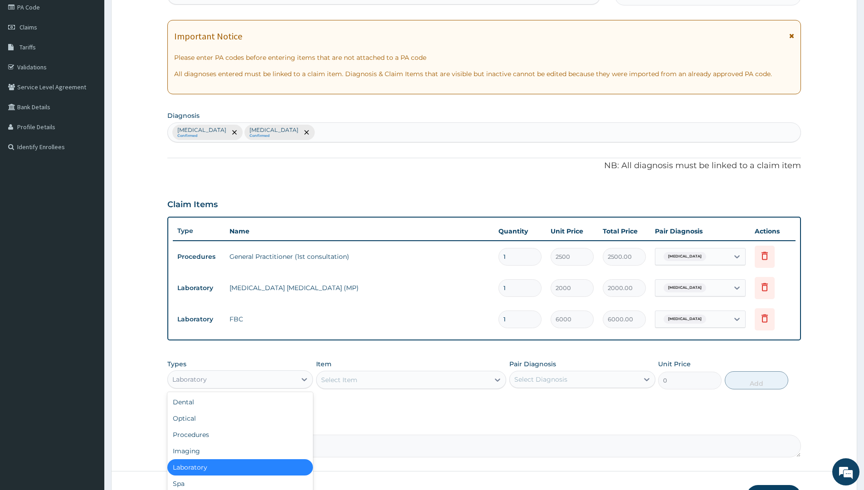
click at [269, 384] on div "Laboratory" at bounding box center [232, 379] width 128 height 15
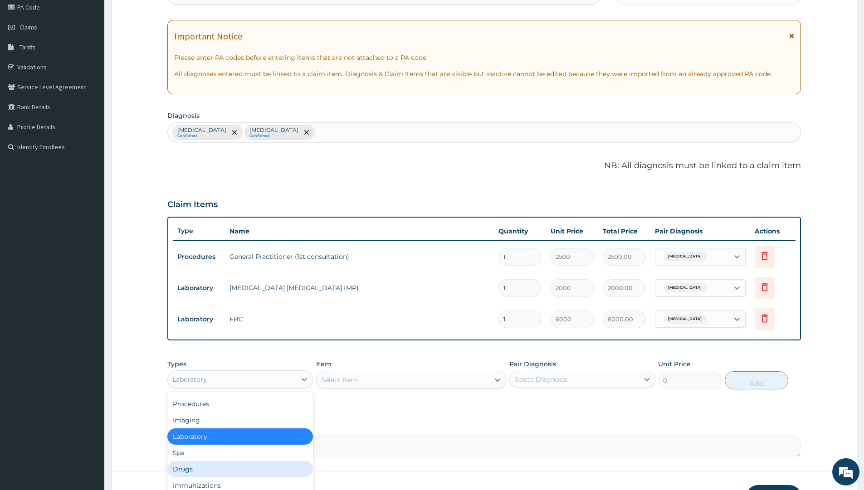
click at [206, 463] on div "Drugs" at bounding box center [240, 469] width 146 height 16
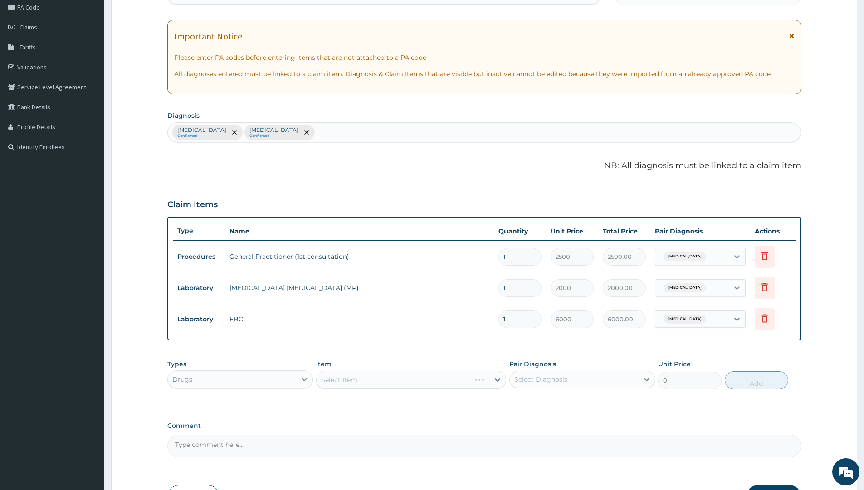
click at [379, 380] on div "Select Item" at bounding box center [411, 380] width 190 height 18
click at [379, 380] on div "Select Item" at bounding box center [403, 380] width 173 height 15
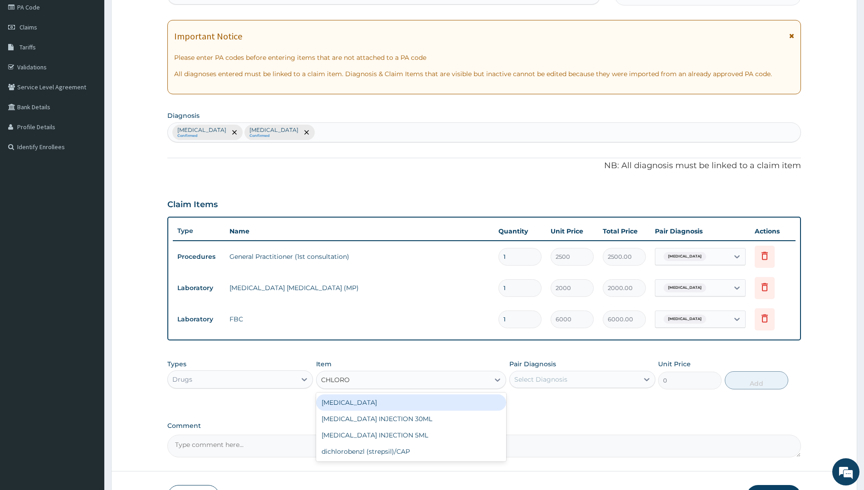
type input "CHLOROQ"
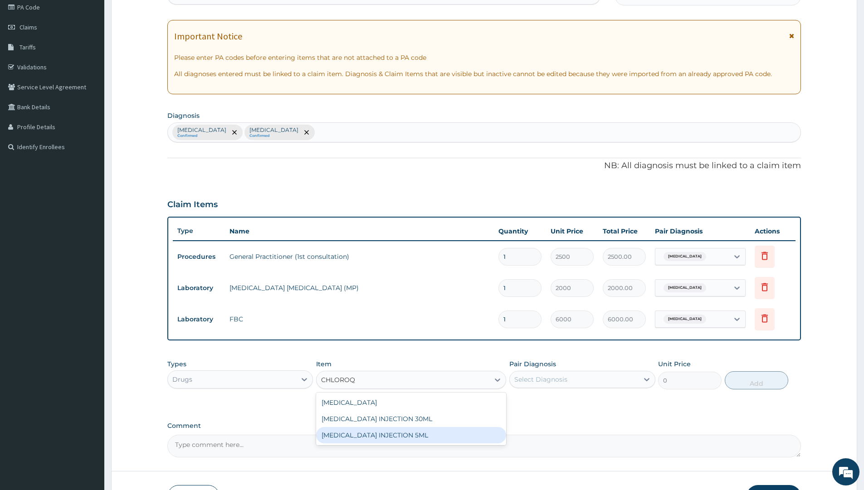
click at [422, 438] on div "CHLOROQUINE INJECTION 5ML" at bounding box center [411, 435] width 190 height 16
type input "350"
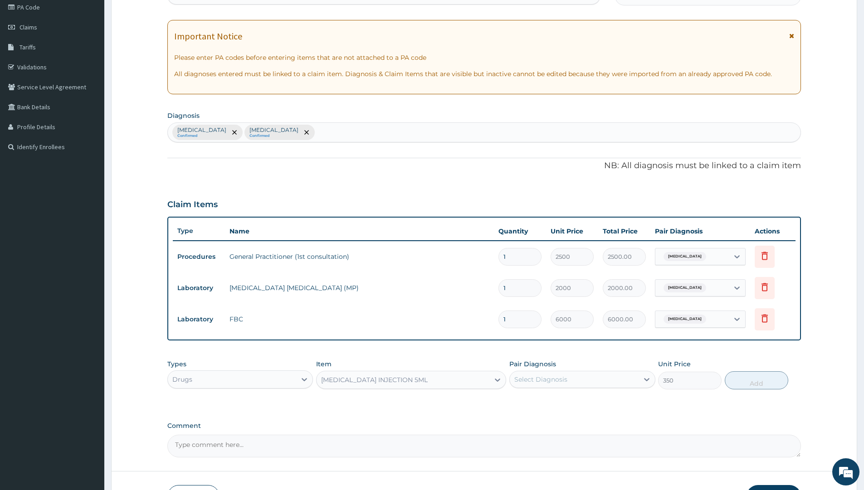
click at [557, 382] on div "Select Diagnosis" at bounding box center [540, 379] width 53 height 9
click at [517, 402] on input "checkbox" at bounding box center [518, 402] width 6 height 6
checkbox input "true"
click at [745, 382] on button "Add" at bounding box center [757, 381] width 64 height 18
type input "0"
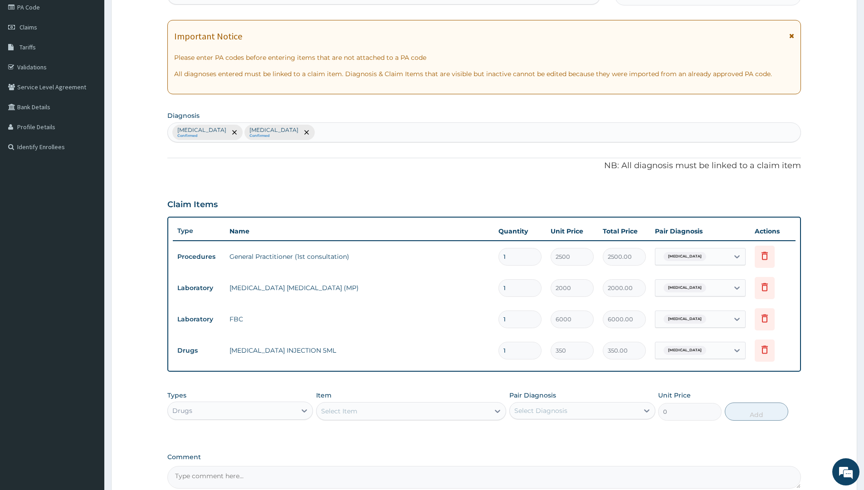
type input "0.00"
type input "5"
type input "1750.00"
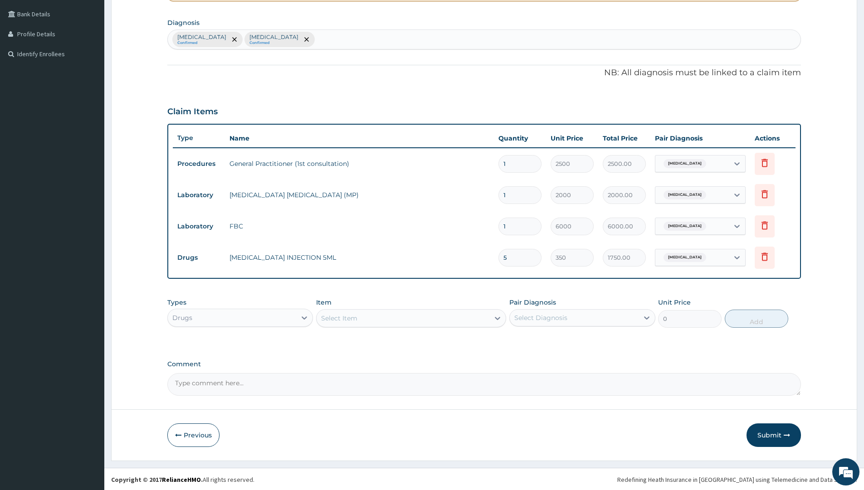
scroll to position [206, 0]
type input "5"
click at [381, 322] on div "Select Item" at bounding box center [403, 317] width 173 height 15
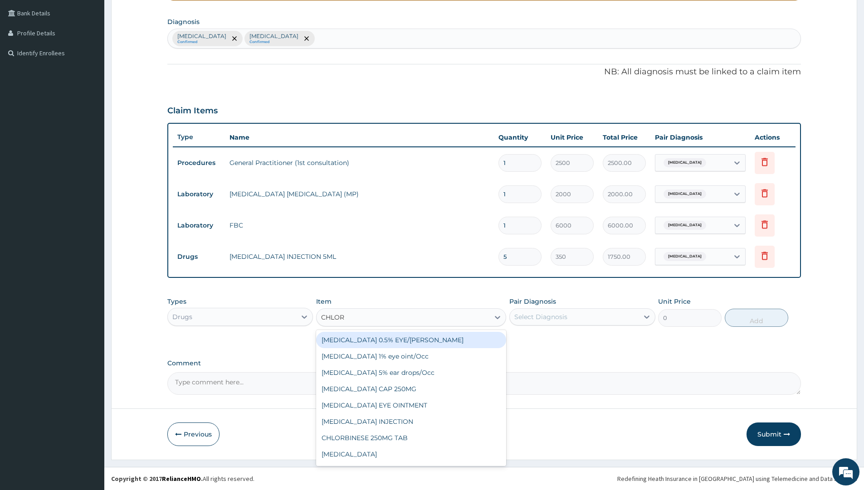
type input "CHLORP"
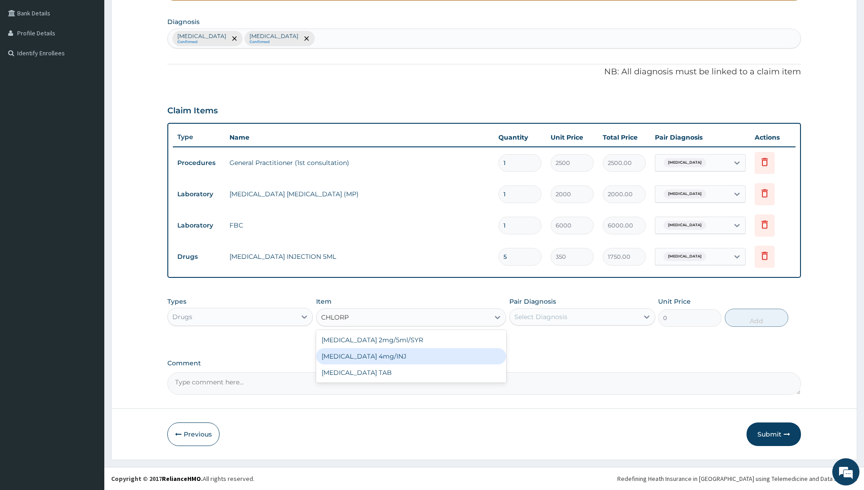
click at [395, 354] on div "Chlorpheniramine 4mg/INJ" at bounding box center [411, 356] width 190 height 16
type input "280"
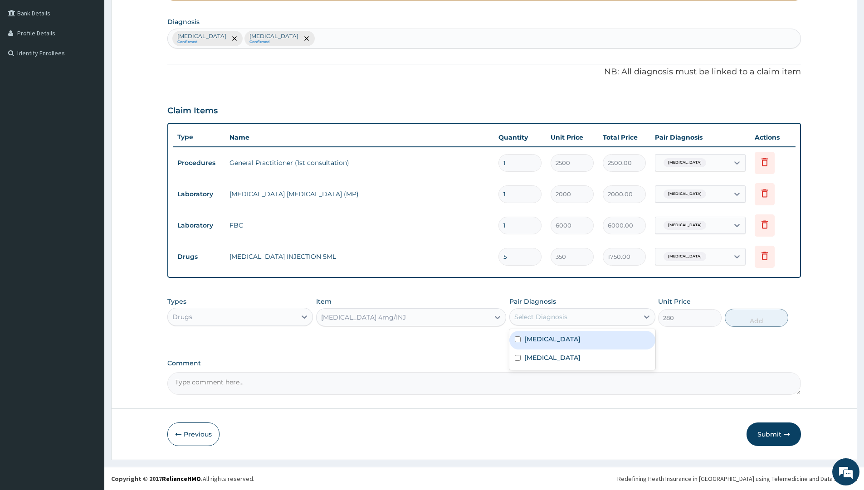
click at [577, 320] on div "Select Diagnosis" at bounding box center [574, 317] width 128 height 15
click at [516, 340] on input "checkbox" at bounding box center [518, 340] width 6 height 6
checkbox input "true"
click at [764, 316] on button "Add" at bounding box center [757, 318] width 64 height 18
type input "0"
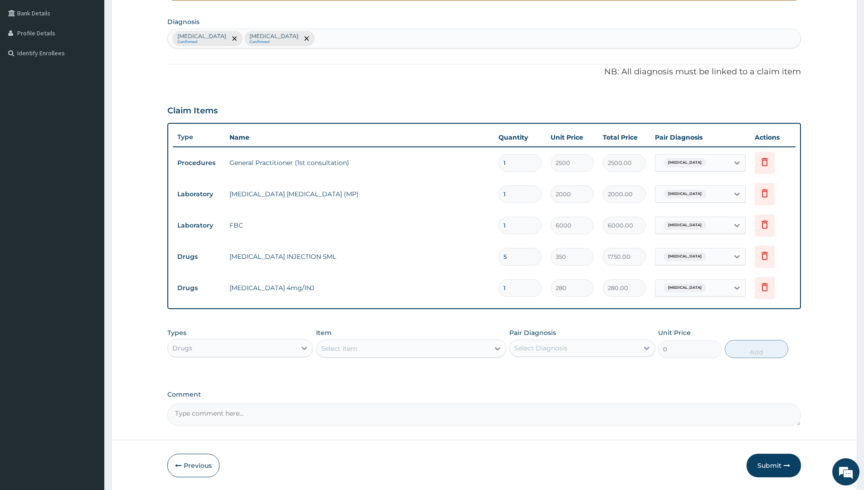
type input "0.00"
type input "5"
type input "1400.00"
type input "5"
click at [358, 349] on div "Select Item" at bounding box center [403, 349] width 173 height 15
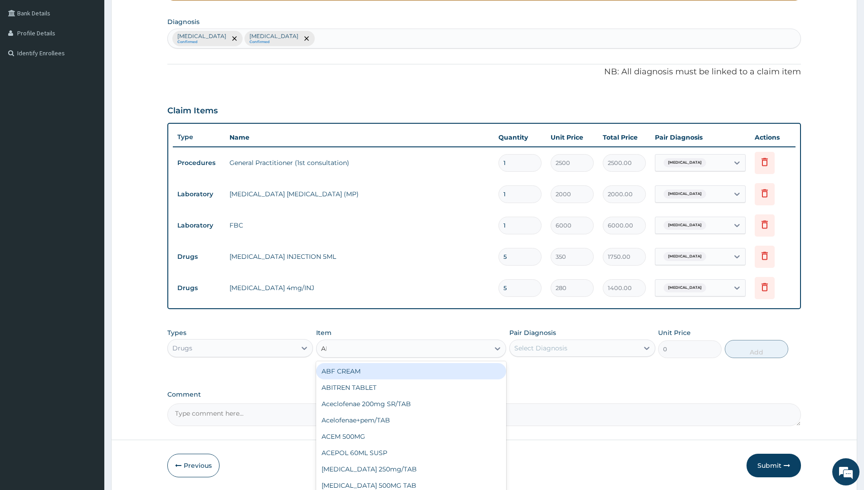
type input "ART"
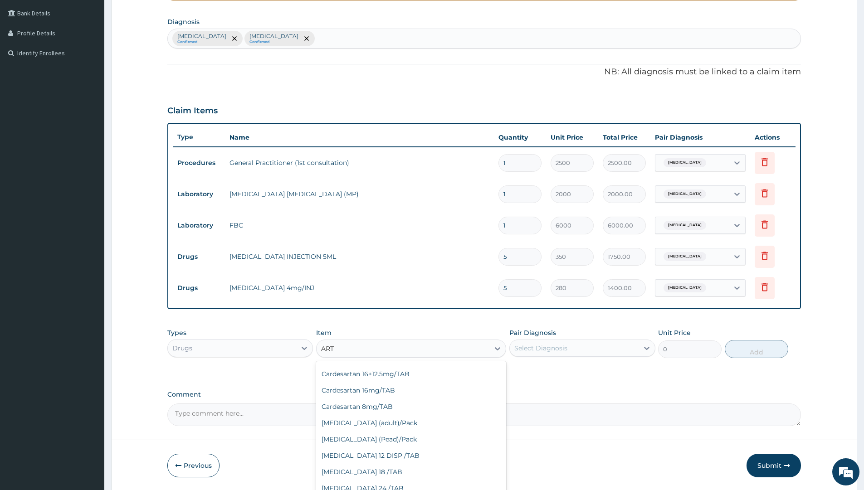
scroll to position [276, 0]
click at [390, 439] on div "[MEDICAL_DATA] (Pead)/Pack" at bounding box center [411, 439] width 190 height 16
type input "1400"
click at [410, 347] on div "[MEDICAL_DATA] (Pead)/Pack" at bounding box center [403, 349] width 173 height 15
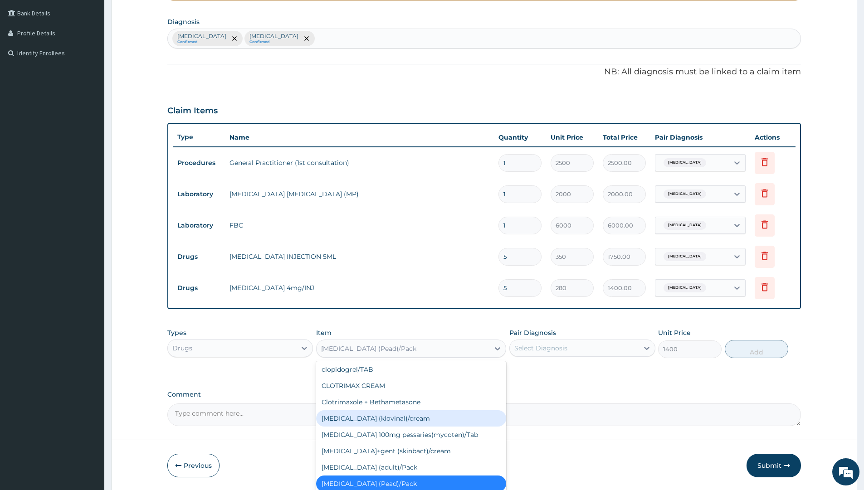
type input "C"
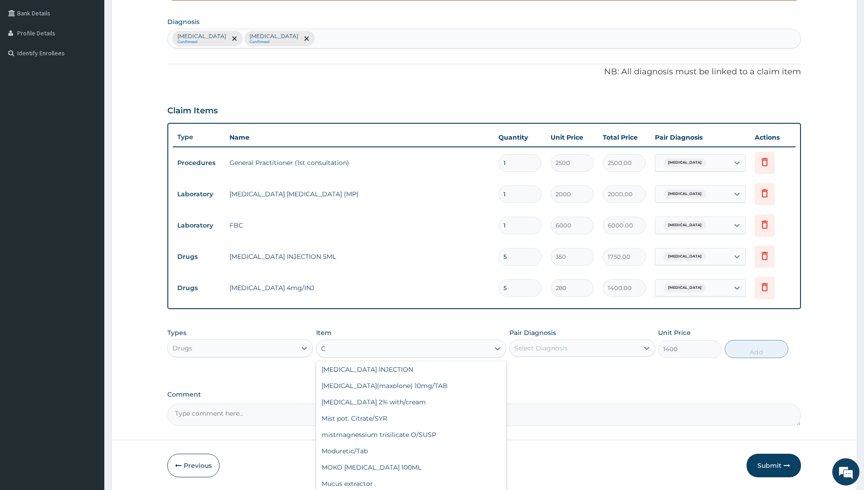
scroll to position [5130, 0]
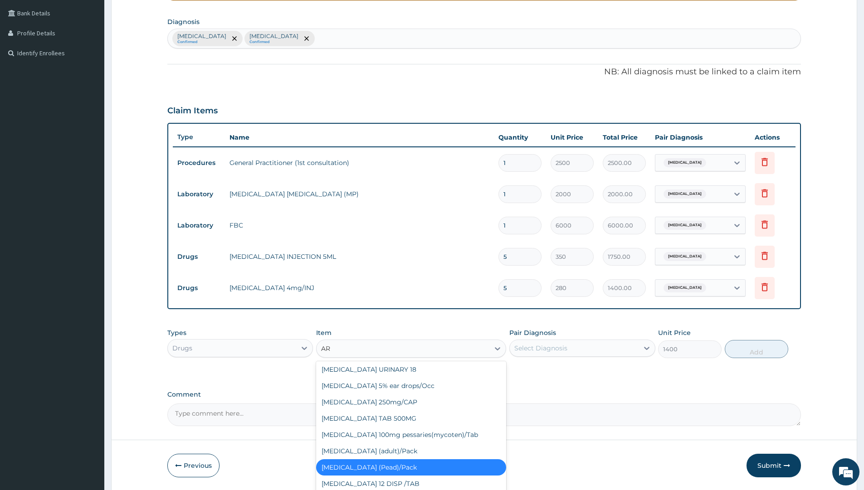
type input "ART"
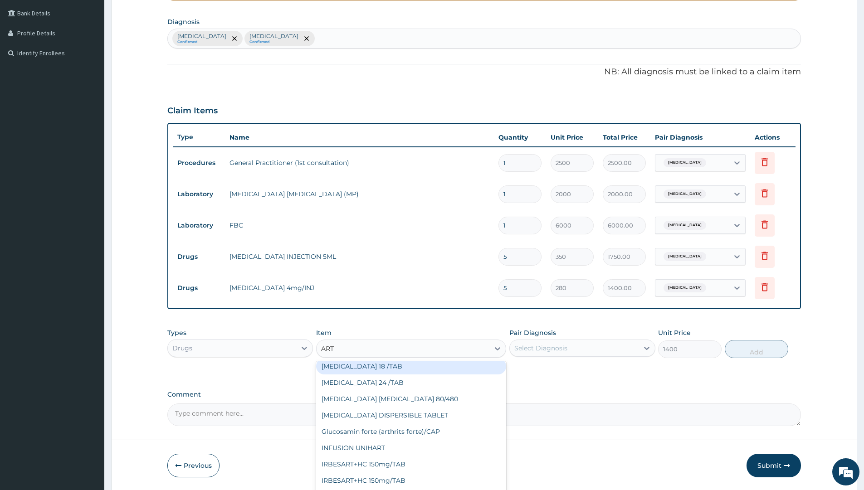
scroll to position [383, 0]
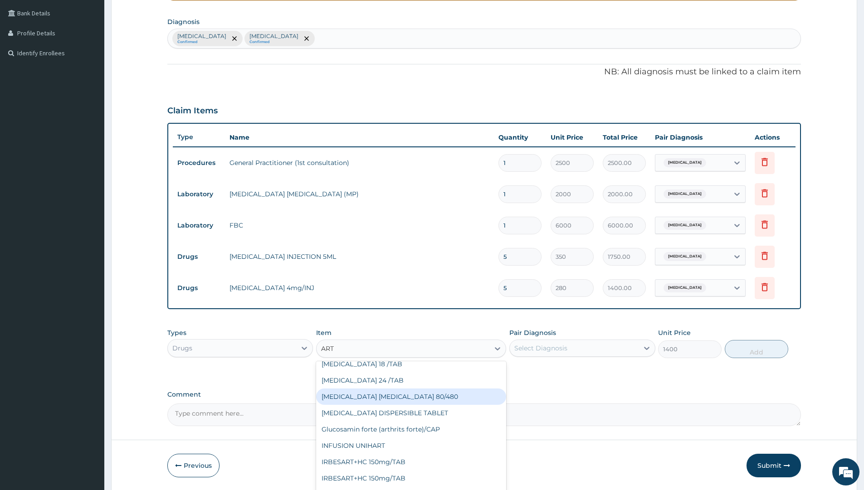
click at [379, 397] on div "[MEDICAL_DATA] [MEDICAL_DATA] 80/480" at bounding box center [411, 397] width 190 height 16
type input "1540"
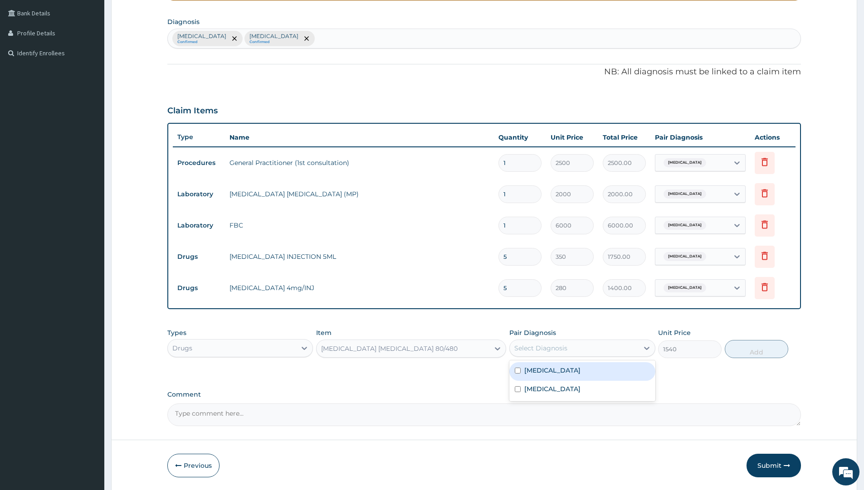
click at [566, 349] on div "Select Diagnosis" at bounding box center [540, 348] width 53 height 9
click at [514, 371] on div "[MEDICAL_DATA]" at bounding box center [582, 371] width 146 height 19
checkbox input "true"
click at [754, 348] on button "Add" at bounding box center [757, 349] width 64 height 18
type input "0"
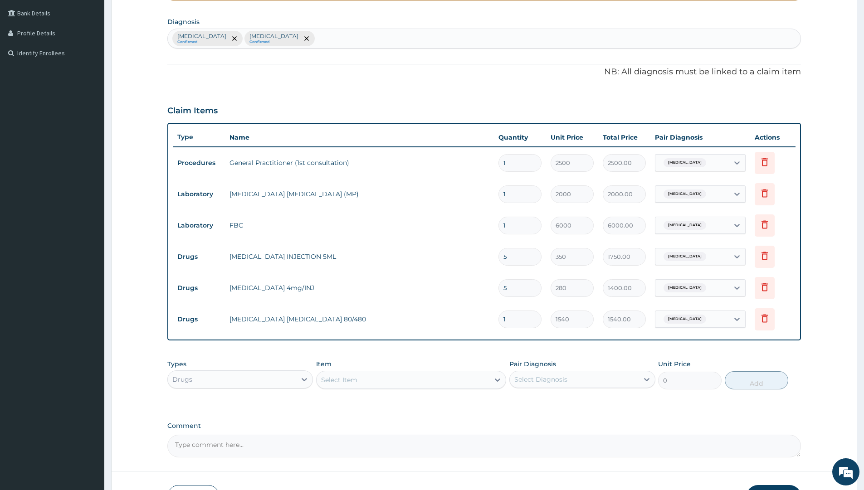
click at [341, 382] on div "Select Item" at bounding box center [339, 380] width 36 height 9
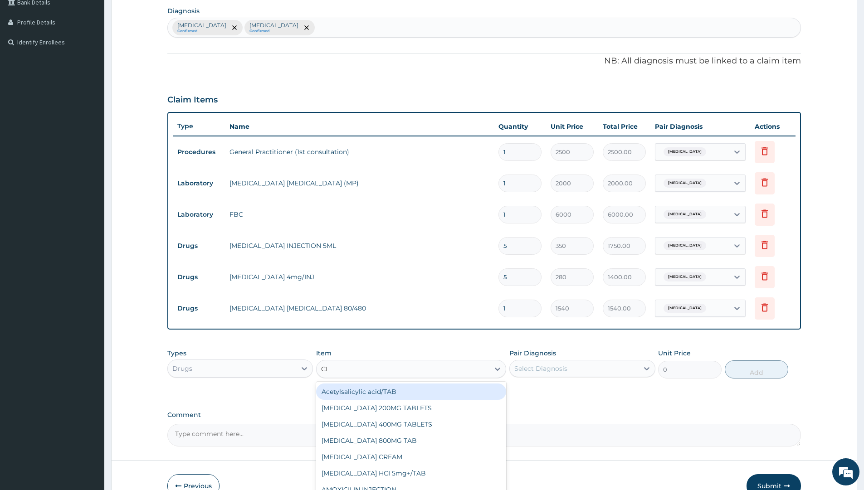
scroll to position [227, 0]
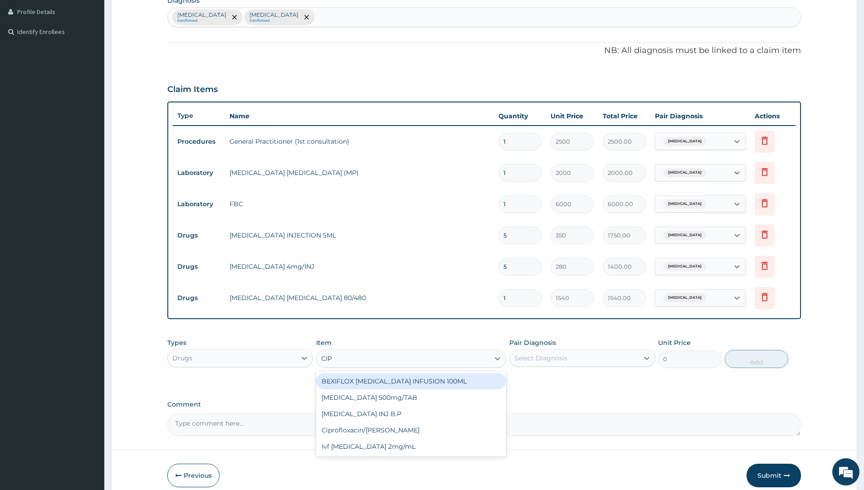
type input "CIPR"
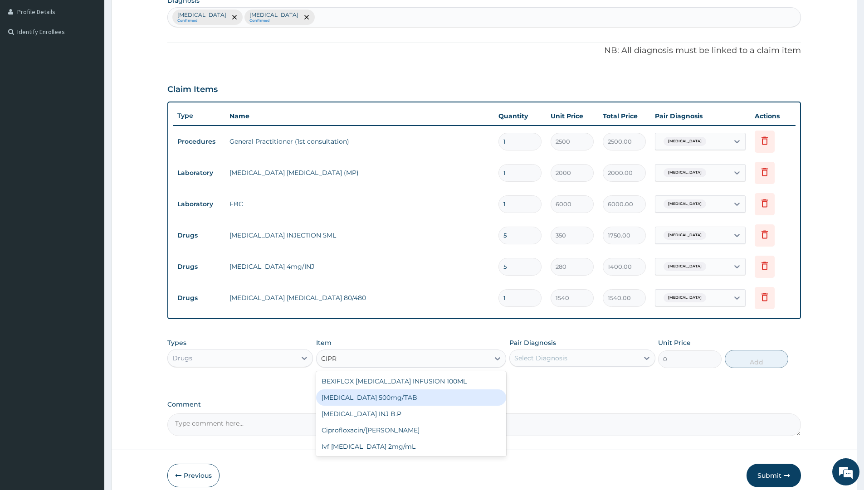
click at [388, 400] on div "[MEDICAL_DATA] 500mg/TAB" at bounding box center [411, 398] width 190 height 16
type input "91"
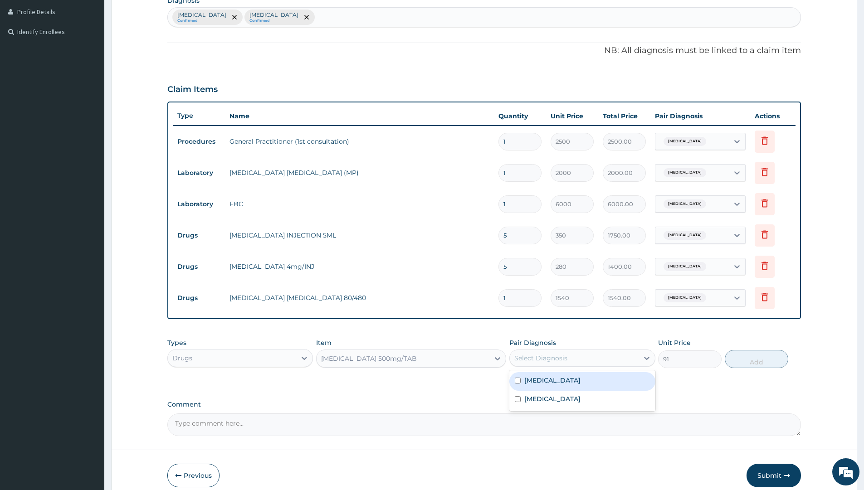
click at [560, 354] on div "Select Diagnosis" at bounding box center [540, 358] width 53 height 9
click at [514, 396] on div "[MEDICAL_DATA]" at bounding box center [582, 400] width 146 height 19
checkbox input "true"
click at [753, 354] on button "Add" at bounding box center [757, 359] width 64 height 18
type input "0"
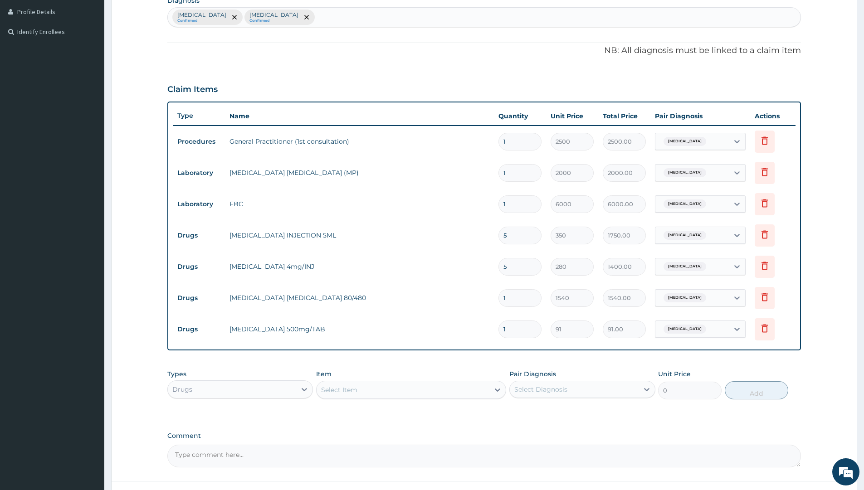
type input "10"
type input "910.00"
type input "10"
click at [346, 390] on div "Select Item" at bounding box center [339, 390] width 36 height 9
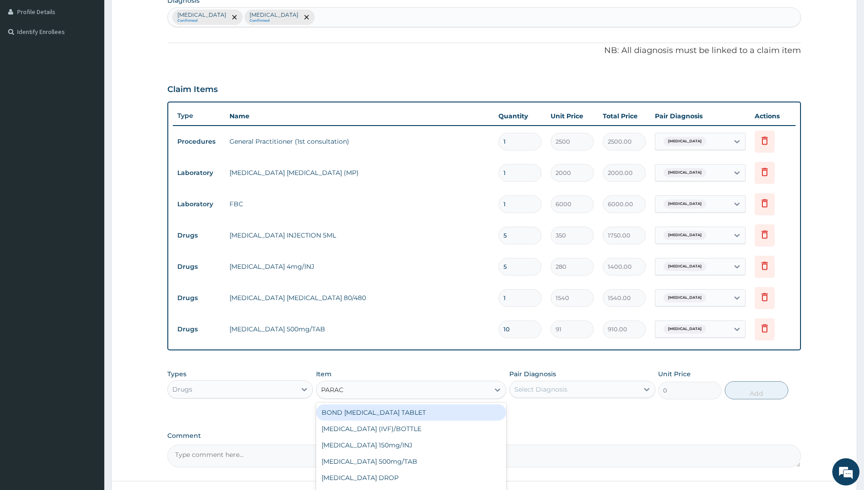
type input "PARACE"
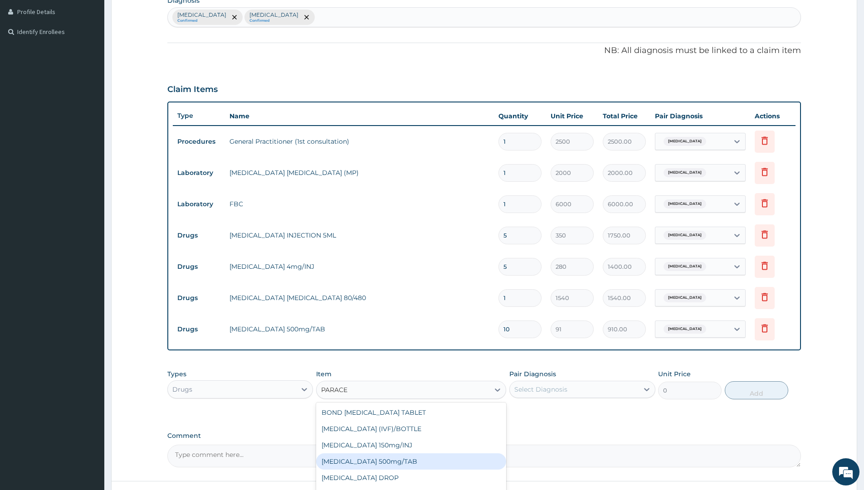
click at [389, 459] on div "[MEDICAL_DATA] 500mg/TAB" at bounding box center [411, 462] width 190 height 16
type input "14"
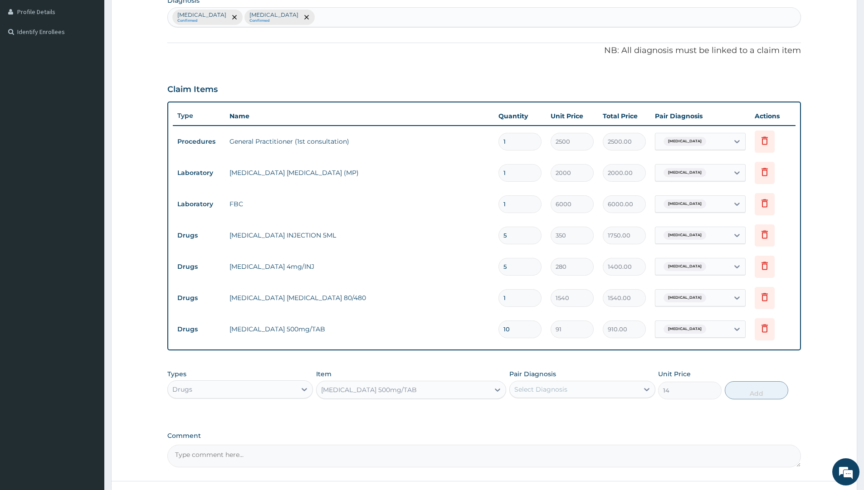
click at [571, 386] on div "Select Diagnosis" at bounding box center [574, 389] width 128 height 15
click at [520, 411] on input "checkbox" at bounding box center [518, 412] width 6 height 6
checkbox input "true"
click at [750, 390] on button "Add" at bounding box center [757, 391] width 64 height 18
type input "0"
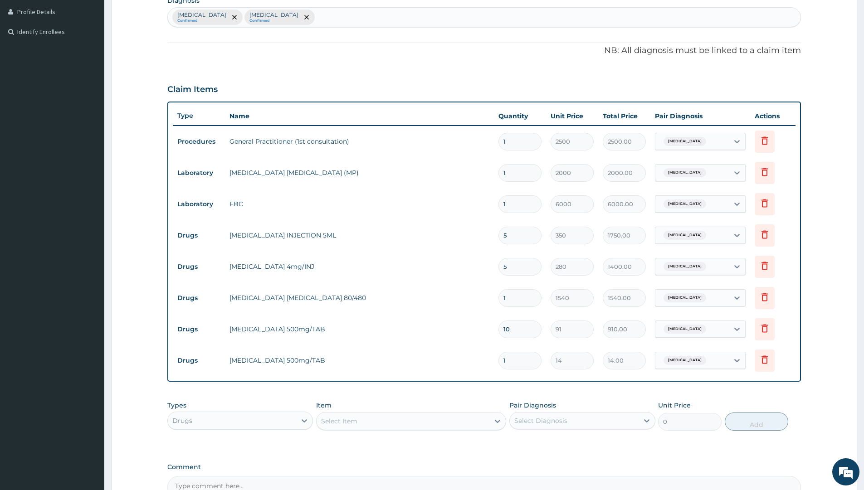
type input "18"
type input "252.00"
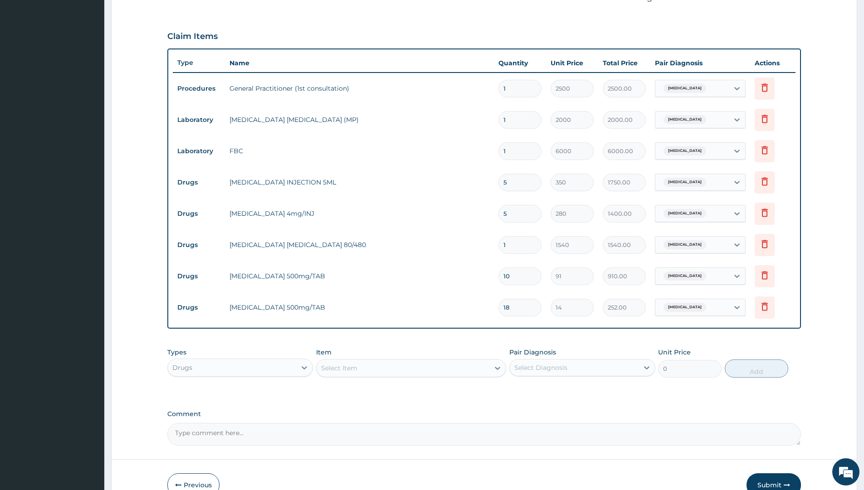
scroll to position [331, 0]
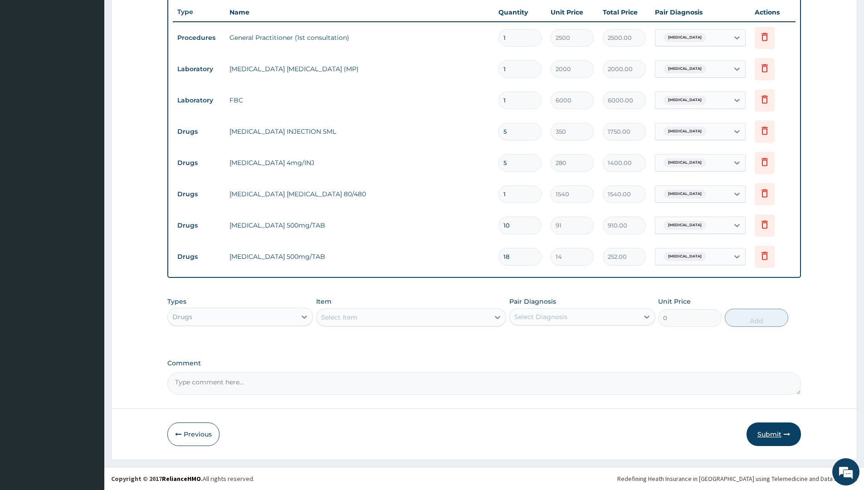
type input "18"
click at [763, 431] on button "Submit" at bounding box center [774, 435] width 54 height 24
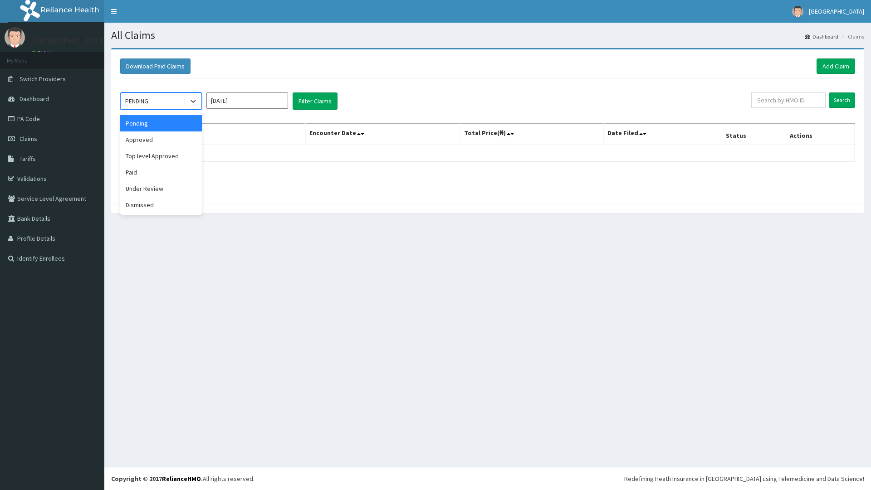
click at [148, 99] on div "PENDING" at bounding box center [136, 101] width 23 height 9
click at [147, 189] on div "Under Review" at bounding box center [161, 189] width 82 height 16
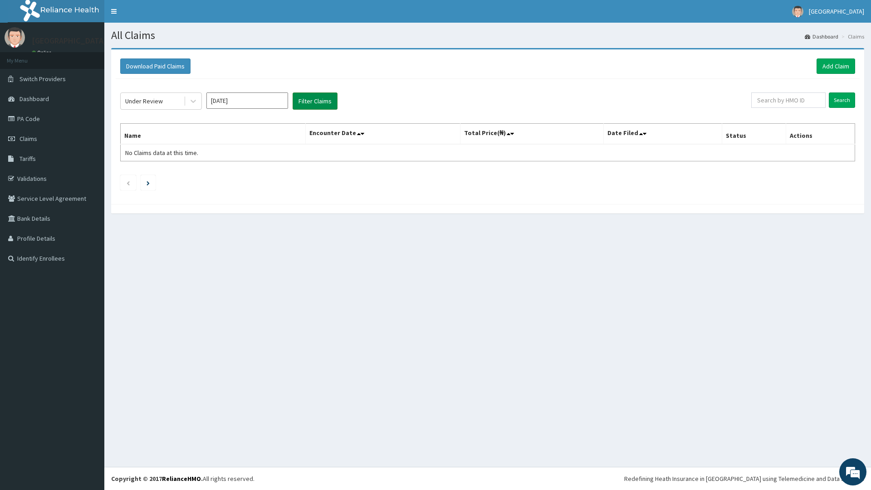
click at [315, 102] on button "Filter Claims" at bounding box center [315, 101] width 45 height 17
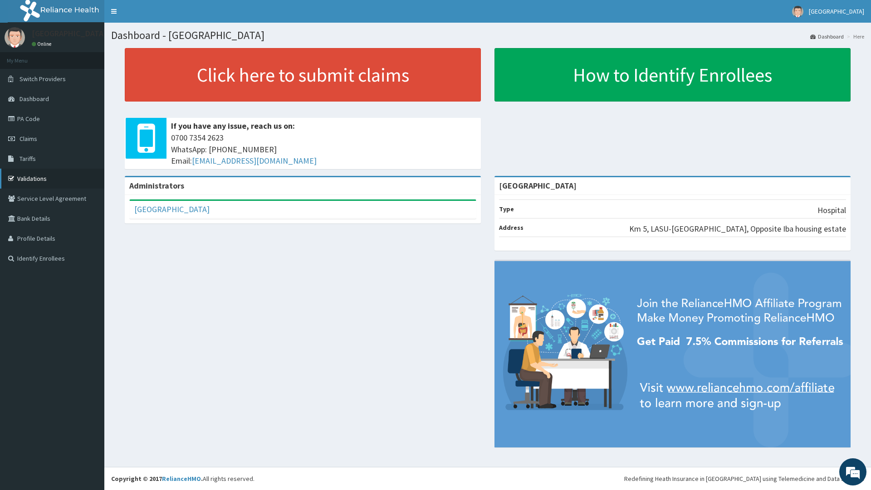
click at [26, 176] on link "Validations" at bounding box center [52, 179] width 104 height 20
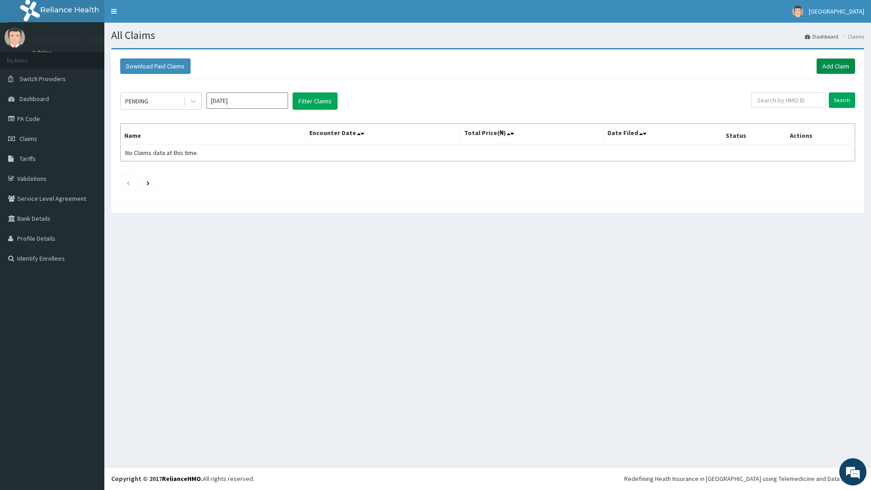
click at [840, 66] on link "Add Claim" at bounding box center [836, 66] width 39 height 15
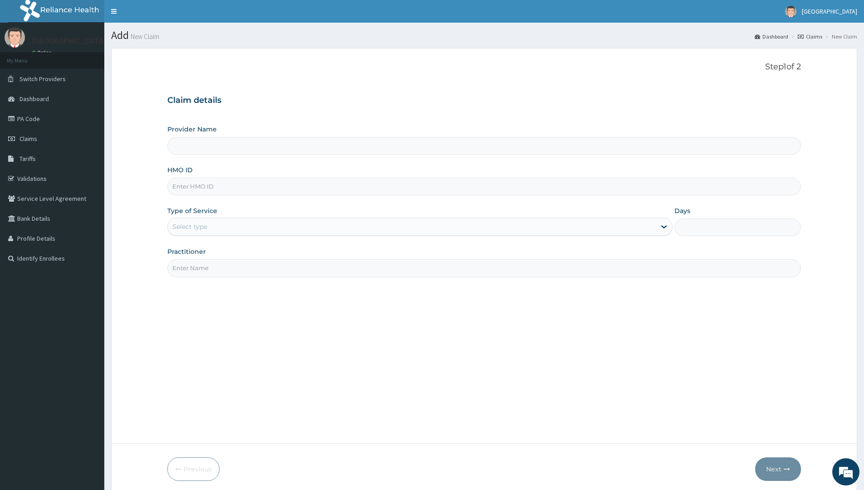
type input "[GEOGRAPHIC_DATA]"
drag, startPoint x: 210, startPoint y: 199, endPoint x: 210, endPoint y: 194, distance: 4.6
drag, startPoint x: 210, startPoint y: 194, endPoint x: 520, endPoint y: 259, distance: 316.5
click at [538, 257] on div "Practitioner" at bounding box center [484, 262] width 634 height 30
click at [215, 181] on input "HMO ID" at bounding box center [484, 187] width 634 height 18
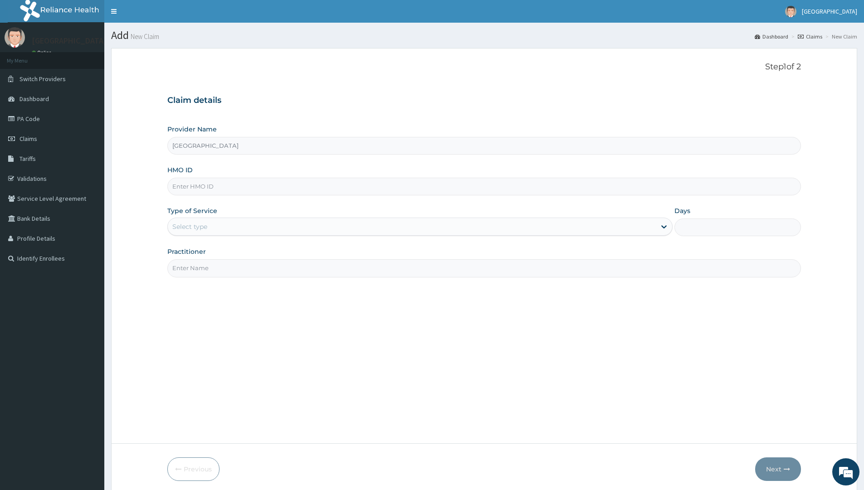
paste input "ALT/10094/A"
type input "ALT/10094/A"
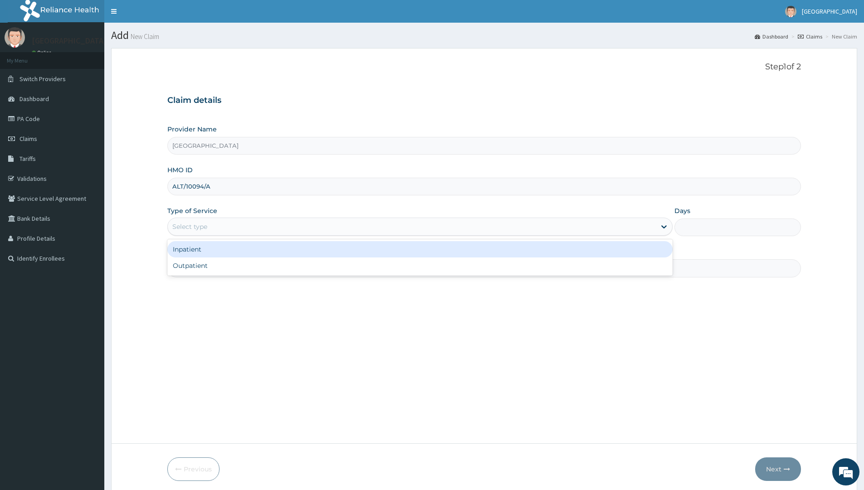
click at [203, 227] on div "Select type" at bounding box center [189, 226] width 35 height 9
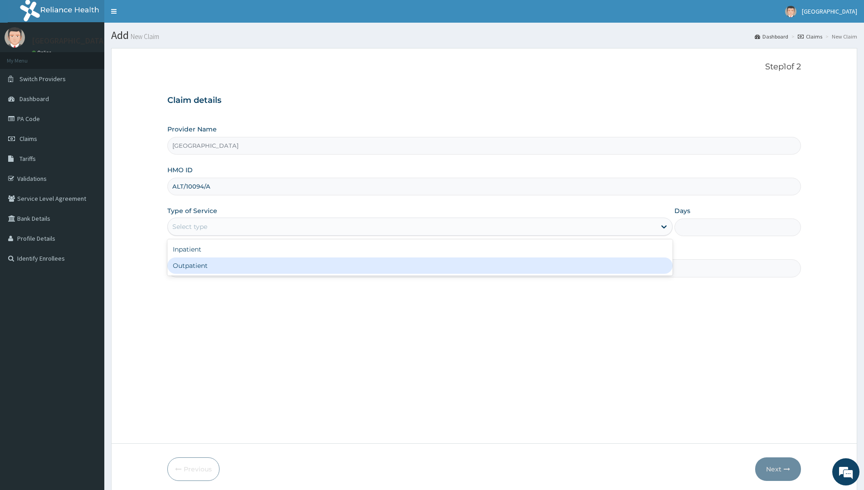
click at [209, 272] on div "Outpatient" at bounding box center [419, 266] width 505 height 16
type input "1"
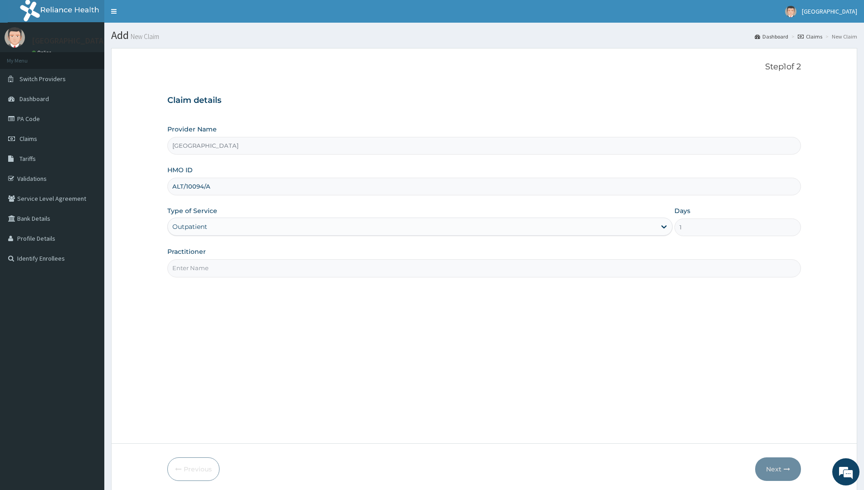
click at [192, 269] on input "Practitioner" at bounding box center [484, 268] width 634 height 18
type input "[PERSON_NAME]"
click at [767, 467] on button "Next" at bounding box center [778, 470] width 46 height 24
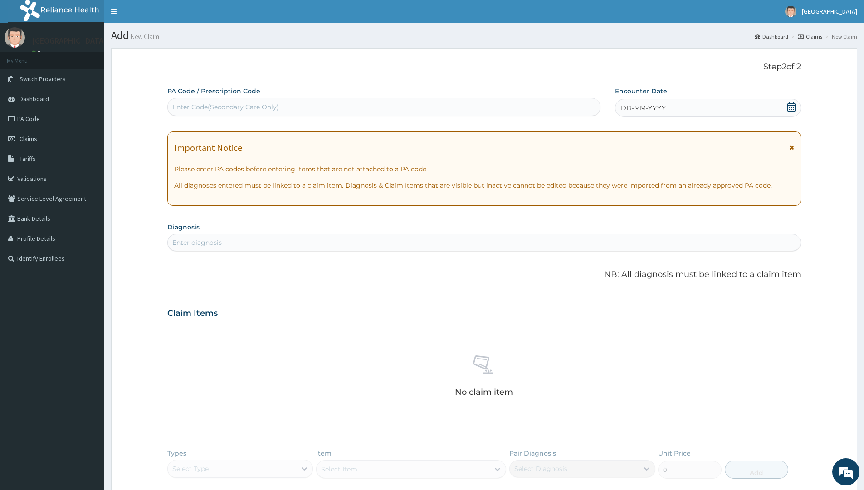
click at [673, 105] on div "DD-MM-YYYY" at bounding box center [708, 108] width 186 height 18
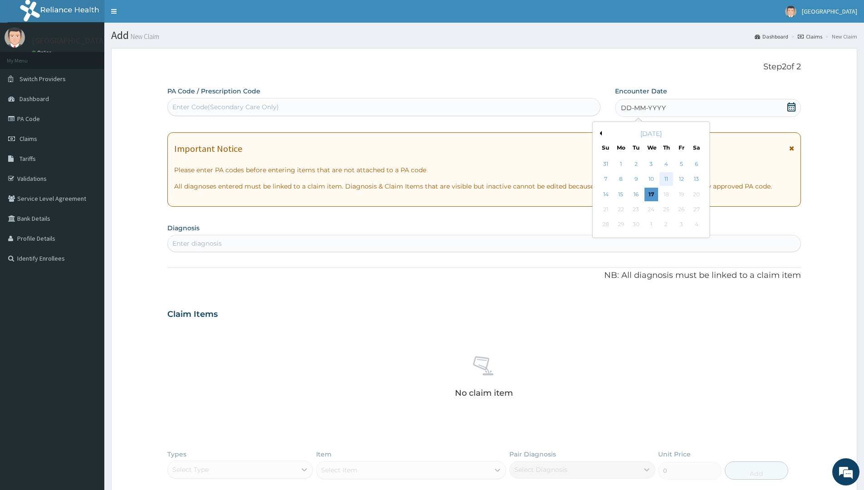
click at [665, 178] on div "11" at bounding box center [667, 180] width 14 height 14
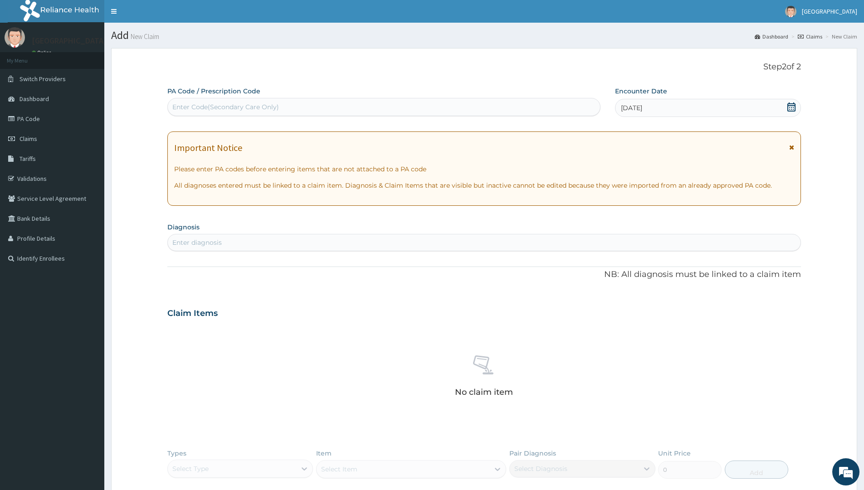
click at [235, 250] on div "Enter diagnosis" at bounding box center [484, 242] width 634 height 17
type input "FALC"
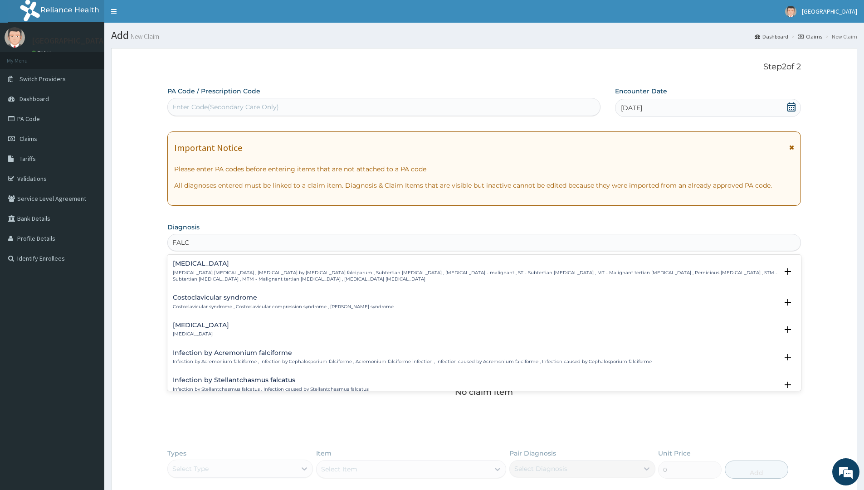
click at [258, 274] on p "Falciparum malaria , Malignant tertian malaria , Malaria by Plasmodium falcipar…" at bounding box center [475, 276] width 605 height 13
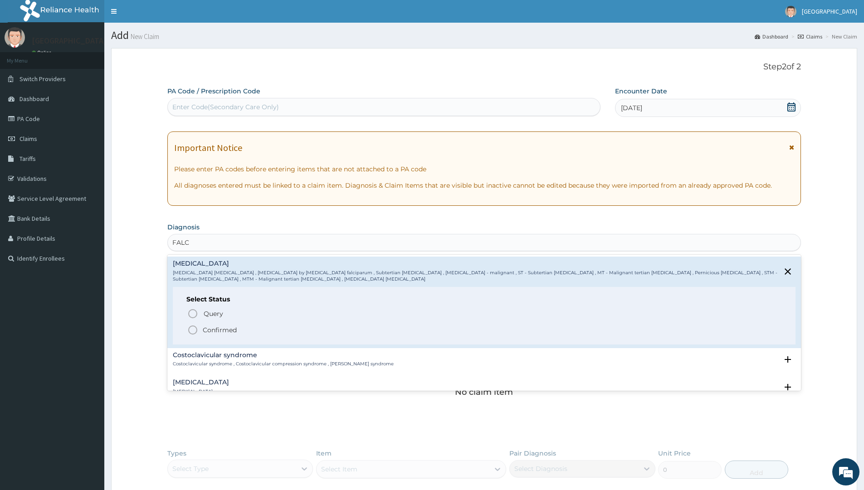
click at [191, 329] on icon "status option filled" at bounding box center [192, 330] width 11 height 11
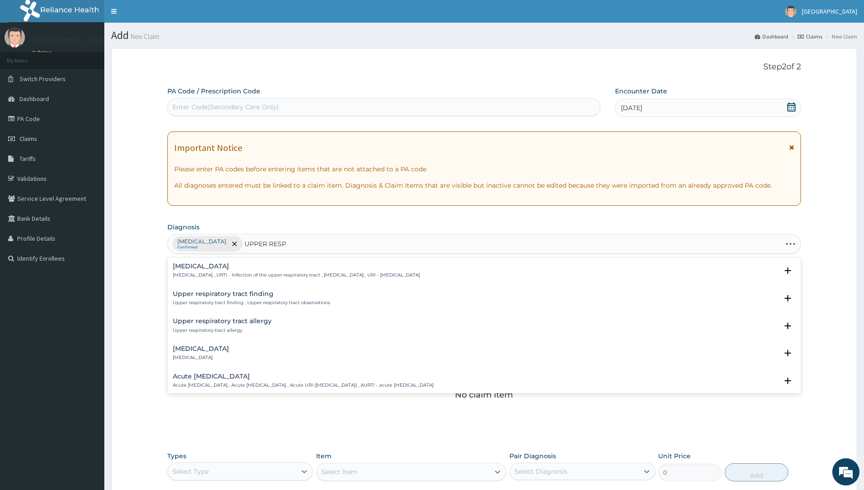
type input "UPPER RESPI"
click at [258, 274] on p "Upper respiratory infection , URTI - Infection of the upper respiratory tract ,…" at bounding box center [296, 275] width 247 height 6
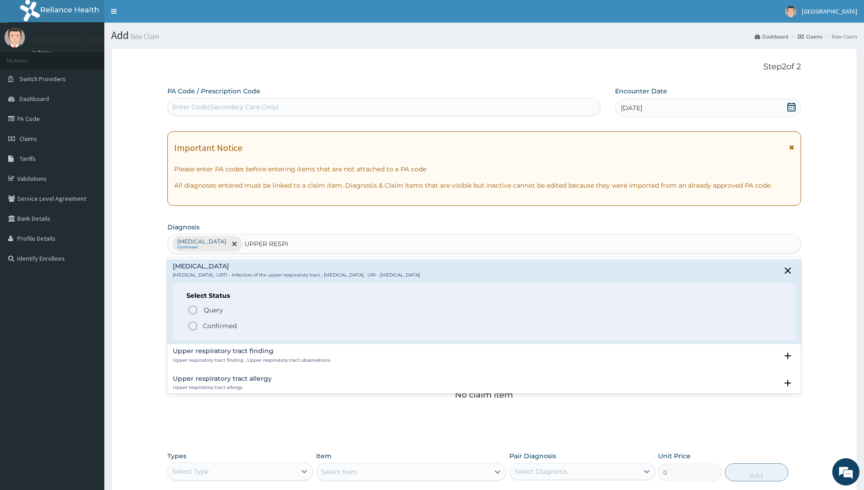
click at [197, 324] on circle "status option filled" at bounding box center [193, 326] width 8 height 8
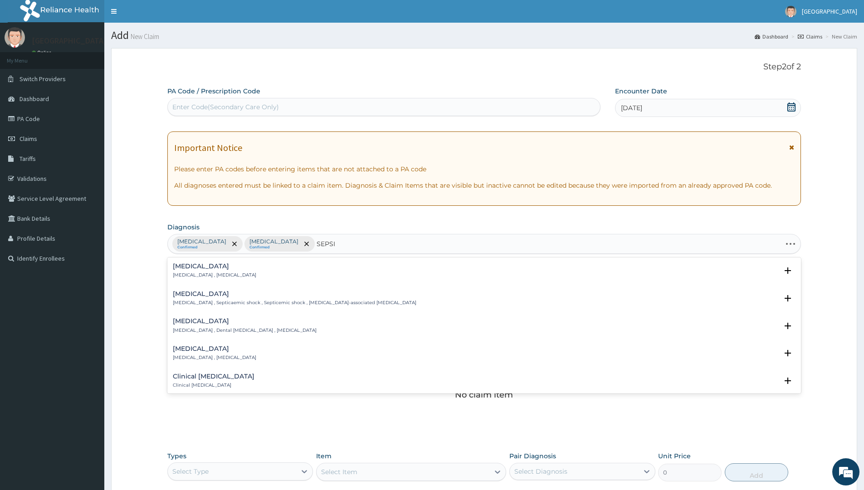
type input "SEPSIS"
click at [211, 270] on h4 "[MEDICAL_DATA]" at bounding box center [214, 266] width 83 height 7
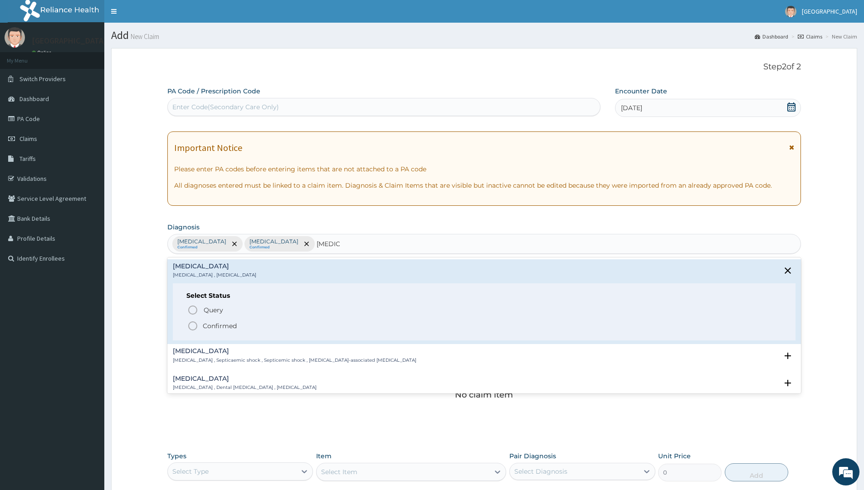
click at [193, 324] on icon "status option filled" at bounding box center [192, 326] width 11 height 11
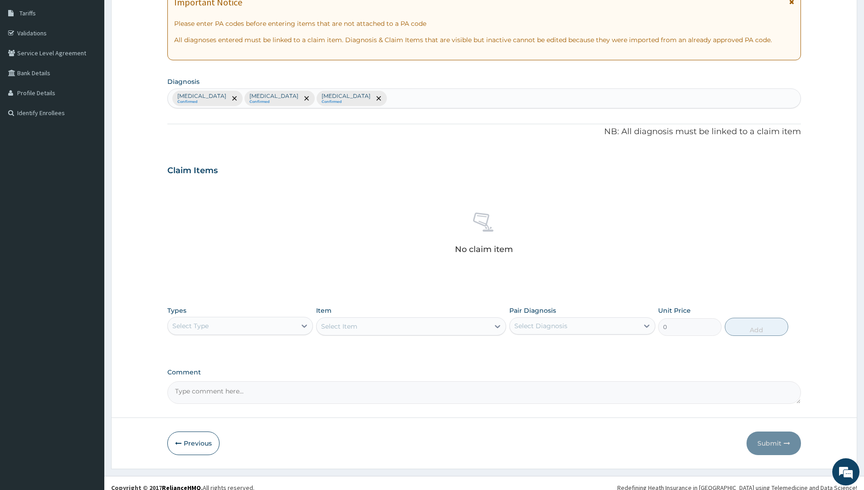
scroll to position [155, 0]
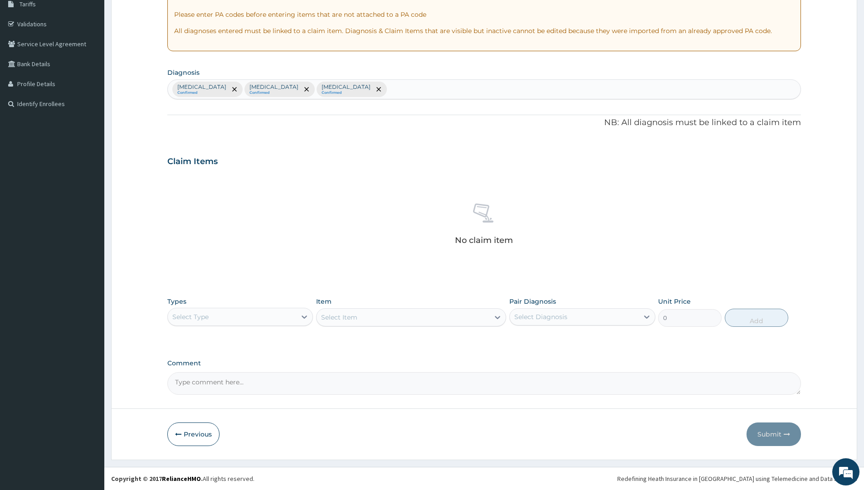
click at [241, 321] on div "Select Type" at bounding box center [232, 317] width 128 height 15
click at [197, 372] on div "Procedures" at bounding box center [240, 372] width 146 height 16
click at [357, 311] on div "Select Item" at bounding box center [411, 317] width 190 height 18
click at [360, 318] on div "Select Item" at bounding box center [411, 317] width 190 height 18
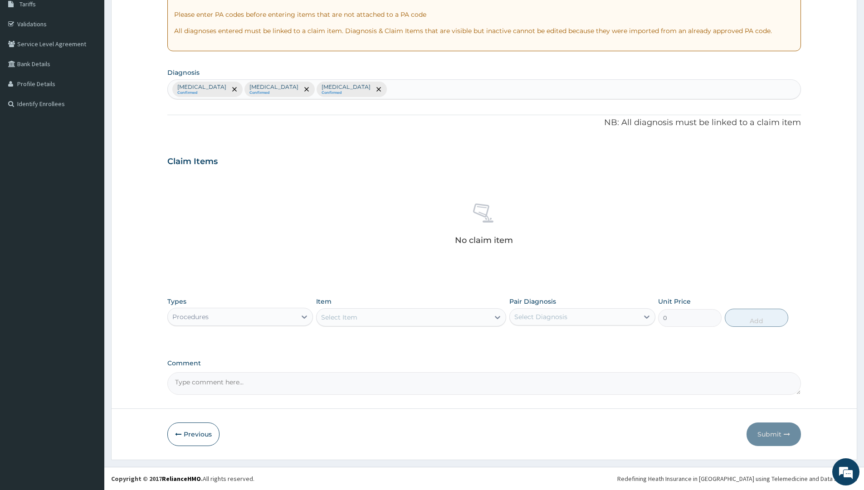
click at [360, 318] on div "Select Item" at bounding box center [403, 317] width 173 height 15
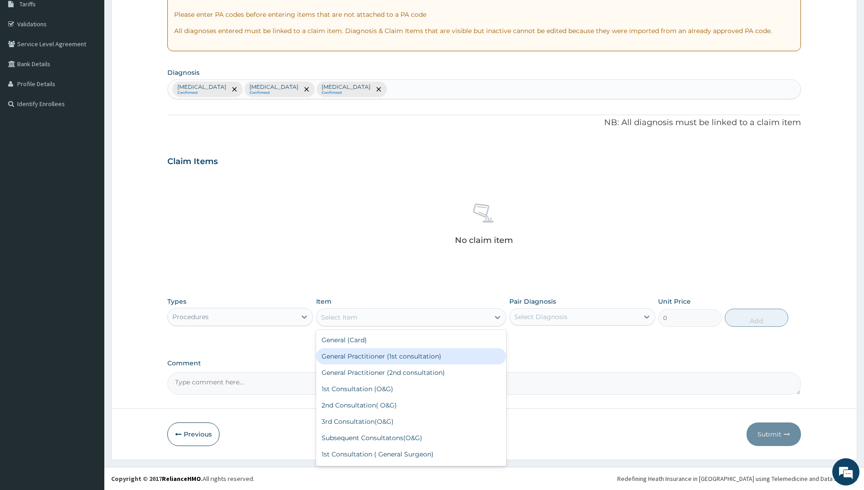
click at [372, 357] on div "General Practitioner (1st consultation)" at bounding box center [411, 356] width 190 height 16
type input "2500"
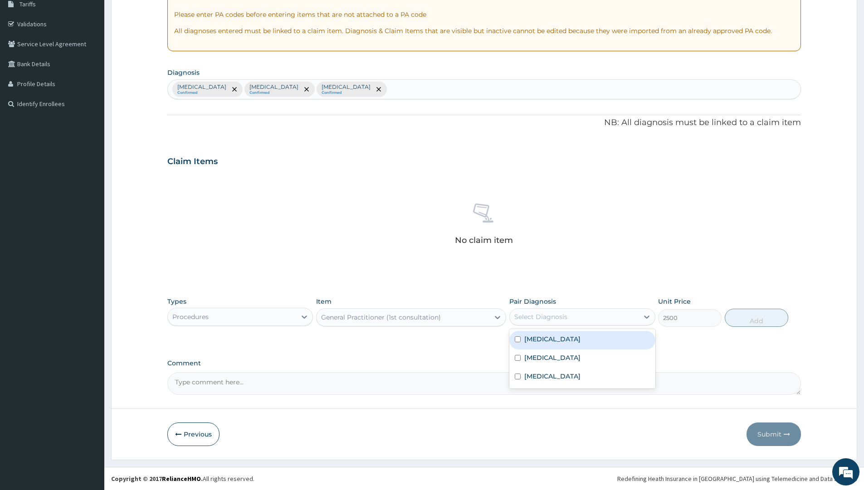
click at [553, 314] on div "Select Diagnosis" at bounding box center [540, 317] width 53 height 9
click at [519, 343] on input "checkbox" at bounding box center [518, 340] width 6 height 6
checkbox input "true"
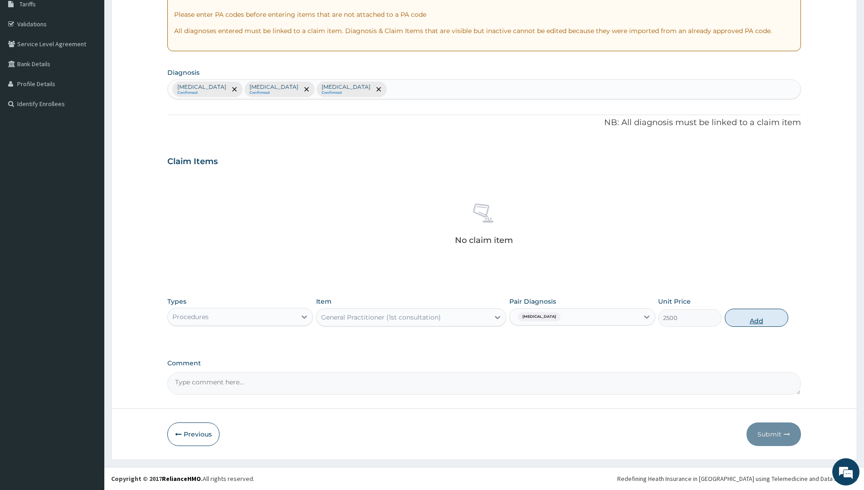
click at [763, 315] on button "Add" at bounding box center [757, 318] width 64 height 18
type input "0"
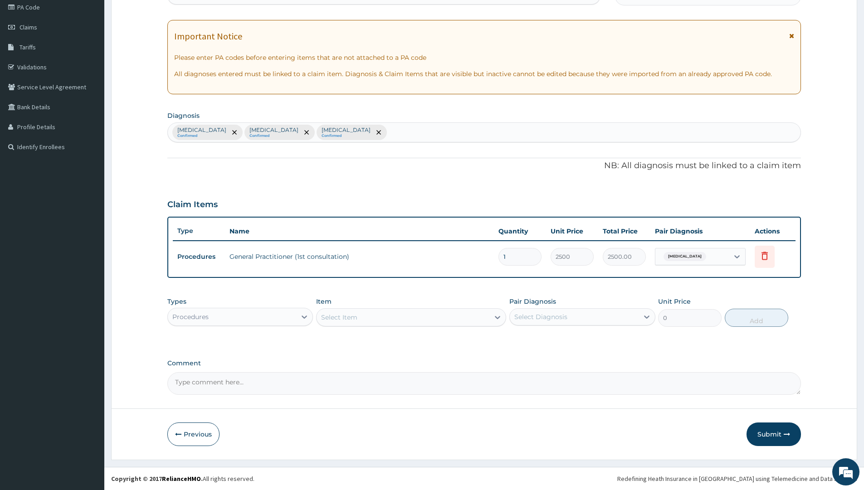
click at [244, 316] on div "Procedures" at bounding box center [232, 317] width 128 height 15
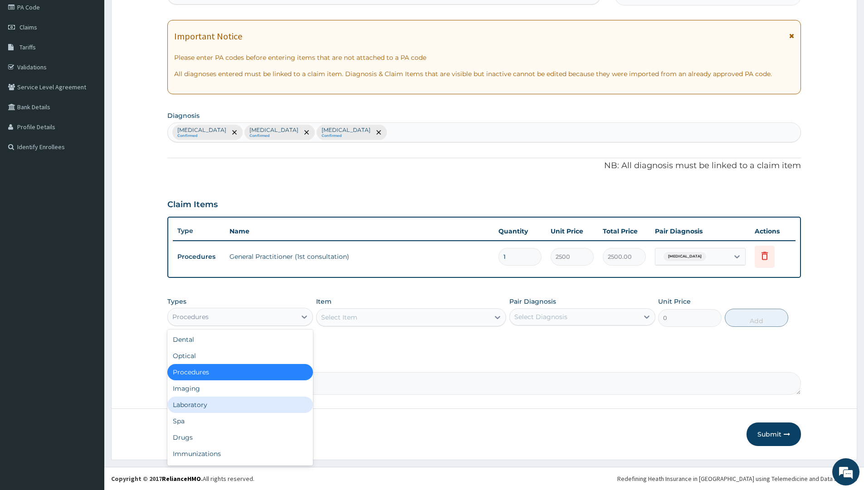
click at [206, 403] on div "Laboratory" at bounding box center [240, 405] width 146 height 16
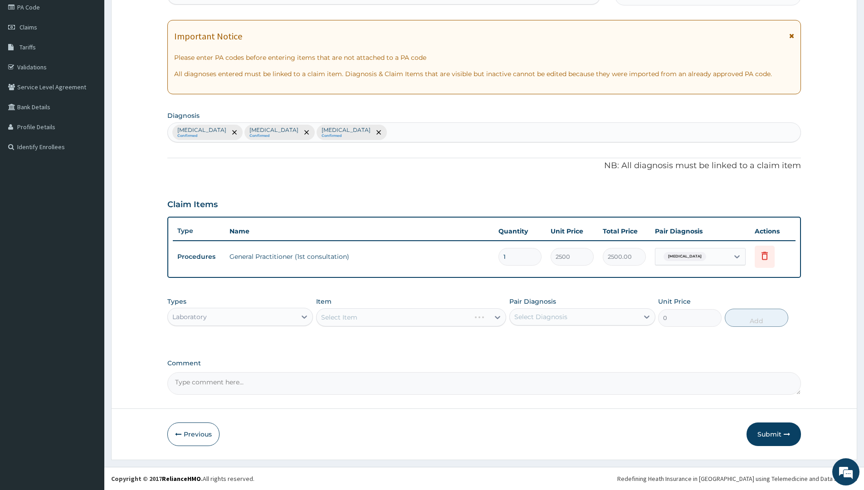
click at [382, 316] on div "Select Item" at bounding box center [411, 317] width 190 height 18
click at [382, 316] on div "Select Item" at bounding box center [403, 317] width 173 height 15
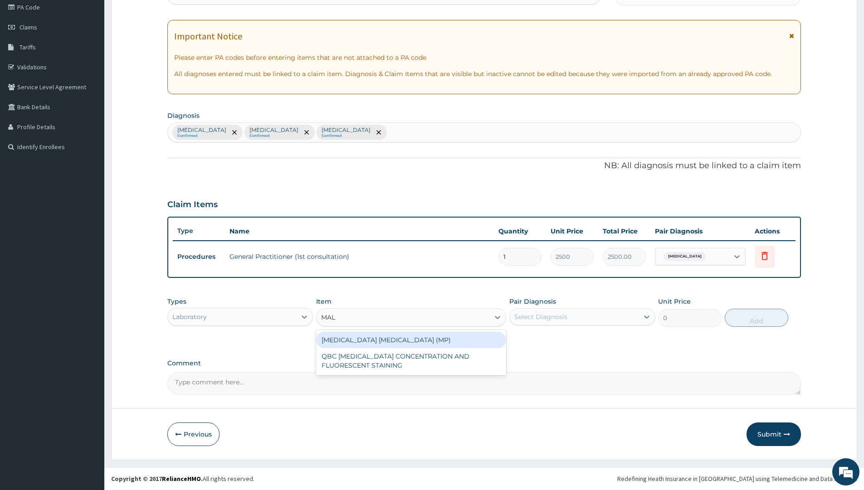
type input "MALA"
click at [384, 339] on div "MALARIA PARASITE (MP)" at bounding box center [411, 340] width 190 height 16
type input "2000"
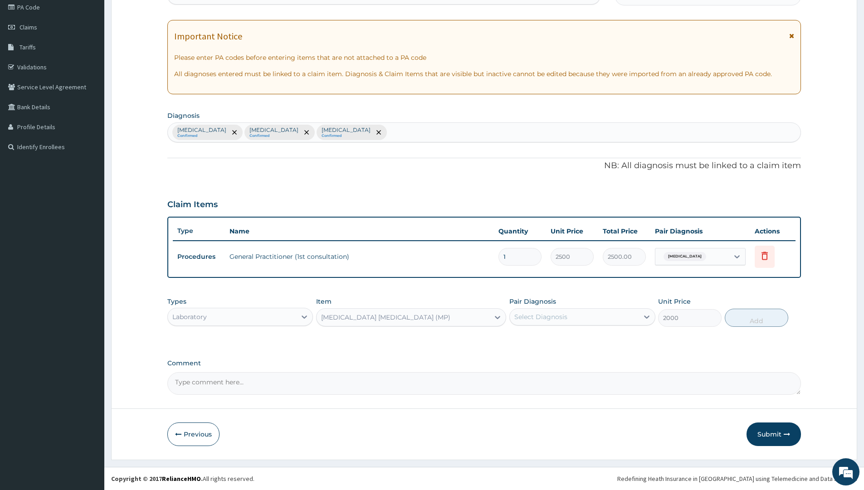
click at [552, 313] on div "Select Diagnosis" at bounding box center [540, 317] width 53 height 9
click at [523, 333] on div "[MEDICAL_DATA]" at bounding box center [582, 340] width 146 height 19
checkbox input "true"
click at [744, 317] on button "Add" at bounding box center [757, 318] width 64 height 18
type input "0"
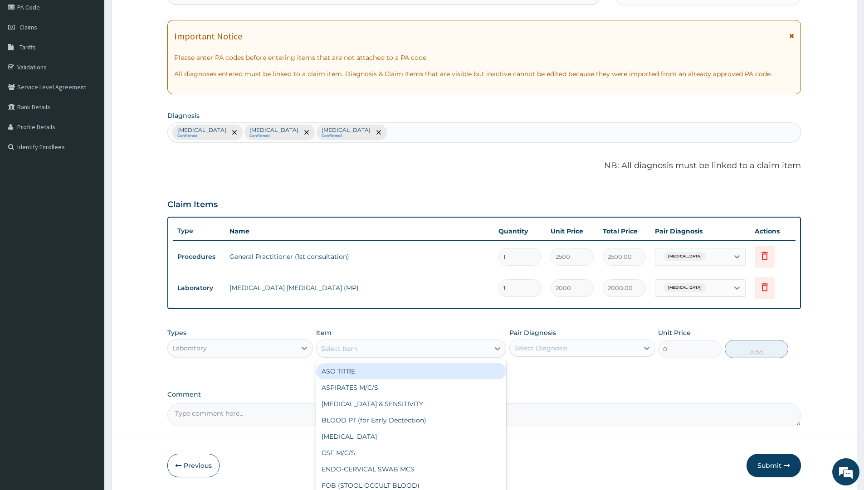
click at [372, 349] on div "Select Item" at bounding box center [403, 349] width 173 height 15
type input "FBC"
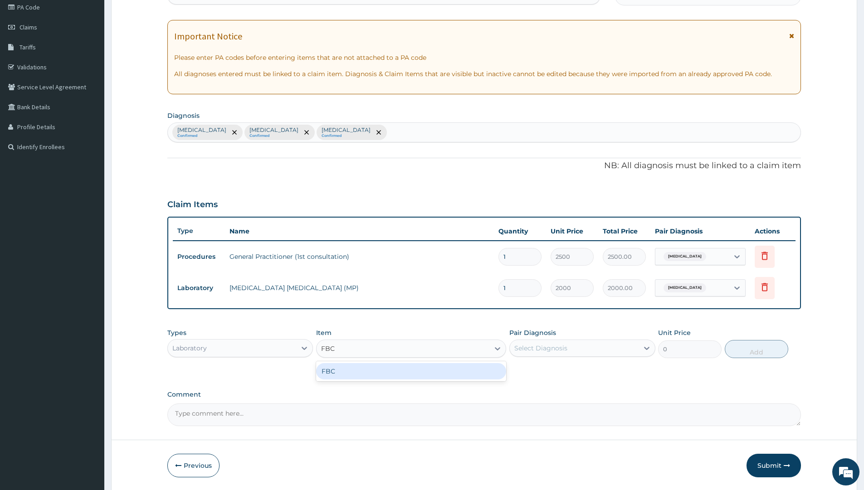
click at [388, 377] on div "FBC" at bounding box center [411, 371] width 190 height 16
type input "6000"
click at [534, 342] on div "Select Diagnosis" at bounding box center [574, 348] width 128 height 15
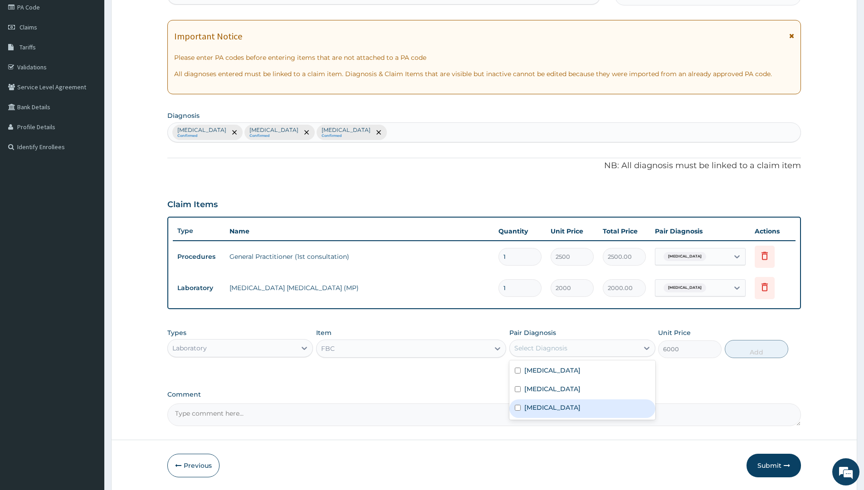
click at [515, 406] on input "checkbox" at bounding box center [518, 408] width 6 height 6
checkbox input "true"
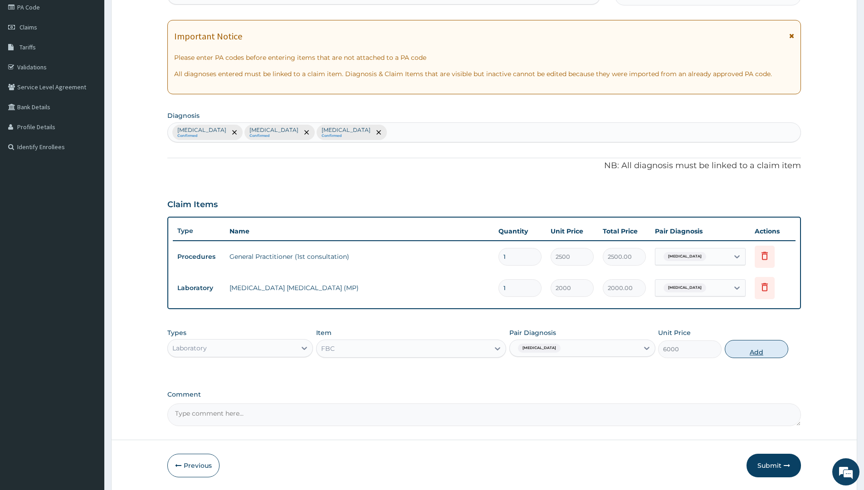
click at [764, 349] on button "Add" at bounding box center [757, 349] width 64 height 18
type input "0"
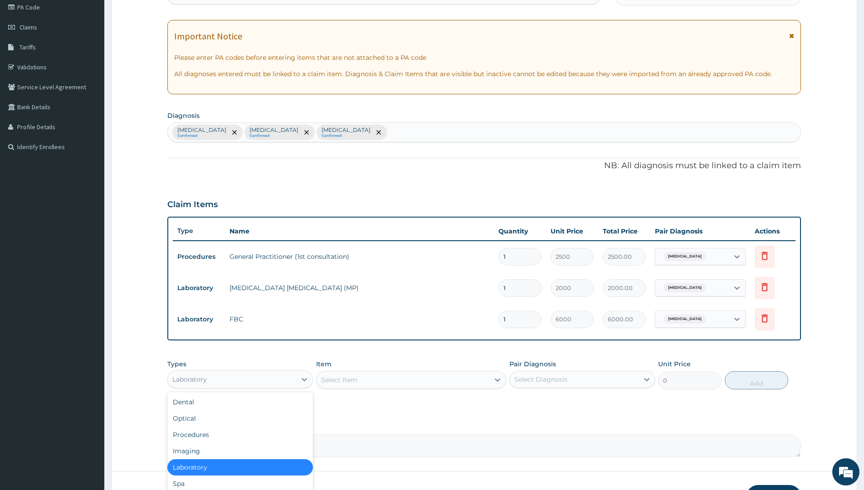
click at [235, 377] on div "Laboratory" at bounding box center [232, 379] width 128 height 15
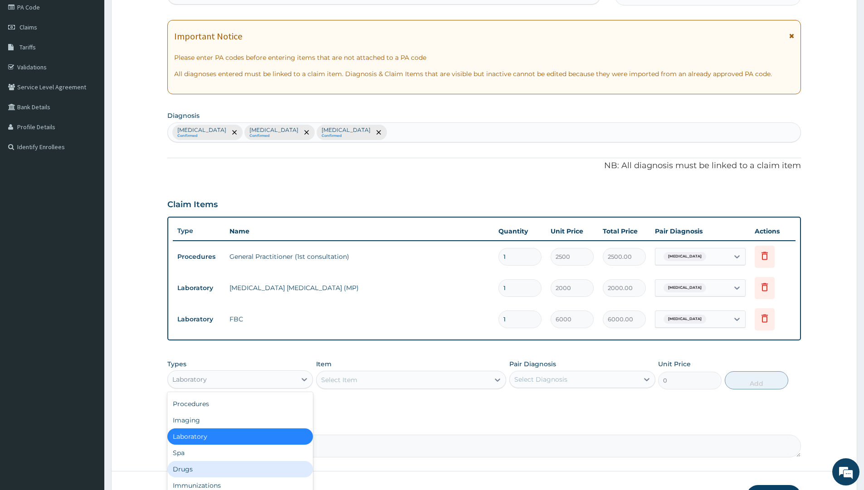
click at [216, 465] on div "Drugs" at bounding box center [240, 469] width 146 height 16
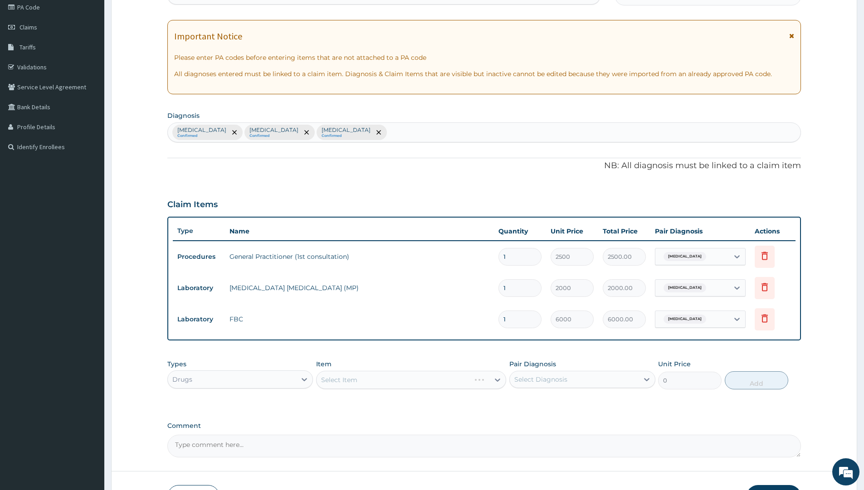
click at [403, 372] on div "Select Item" at bounding box center [411, 380] width 190 height 18
click at [401, 372] on div "Select Item" at bounding box center [411, 380] width 190 height 18
click at [398, 378] on div "Select Item" at bounding box center [411, 380] width 190 height 18
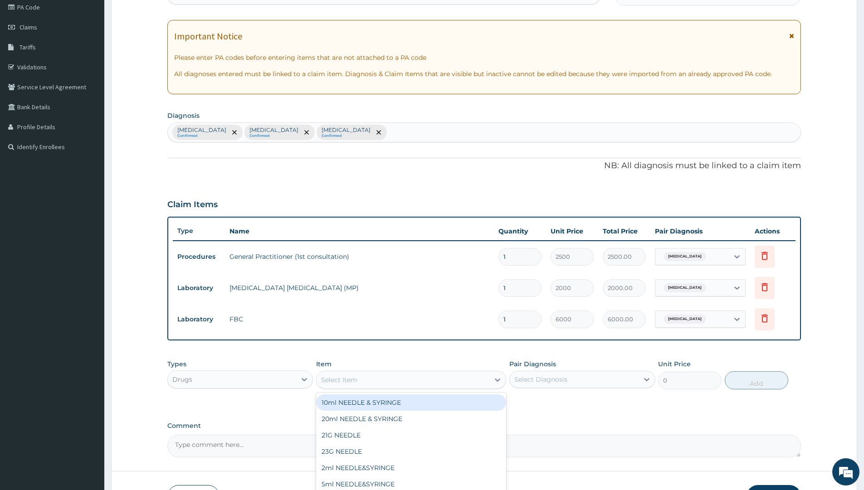
click at [398, 378] on div "Select Item" at bounding box center [403, 380] width 173 height 15
type input "ERYTH"
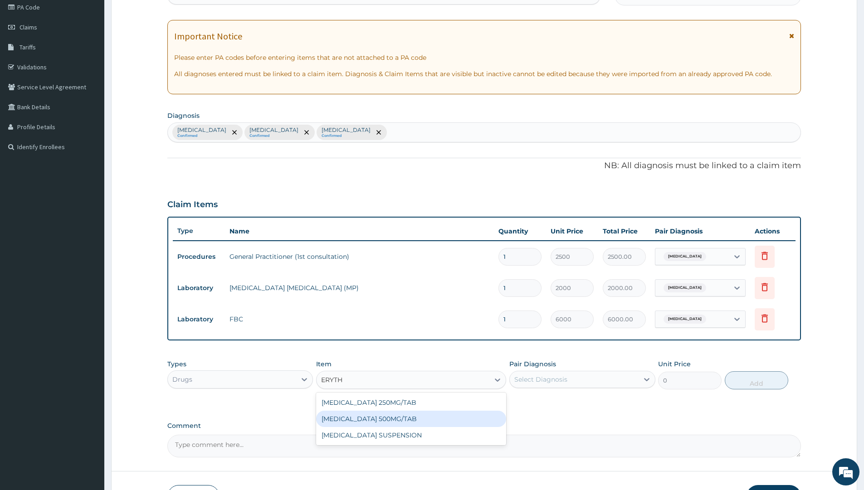
click at [384, 421] on div "[MEDICAL_DATA] 500MG/TAB" at bounding box center [411, 419] width 190 height 16
type input "49"
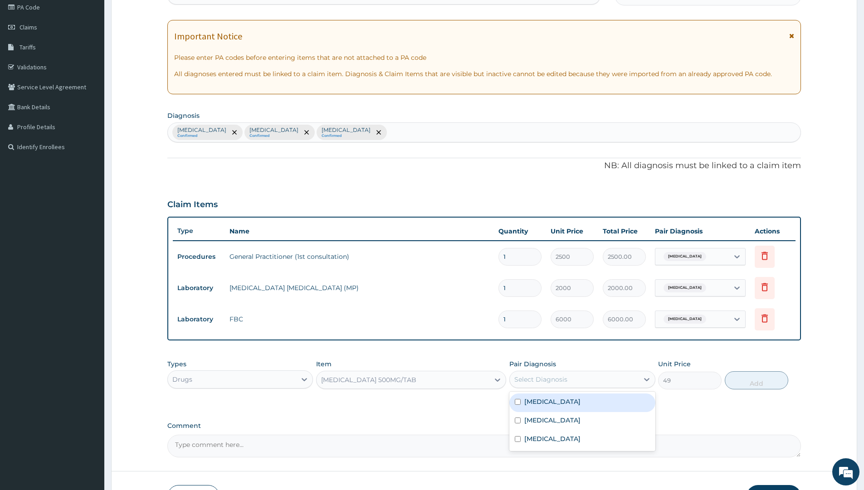
click at [573, 379] on div "Select Diagnosis" at bounding box center [574, 379] width 128 height 15
click at [516, 418] on input "checkbox" at bounding box center [518, 421] width 6 height 6
checkbox input "true"
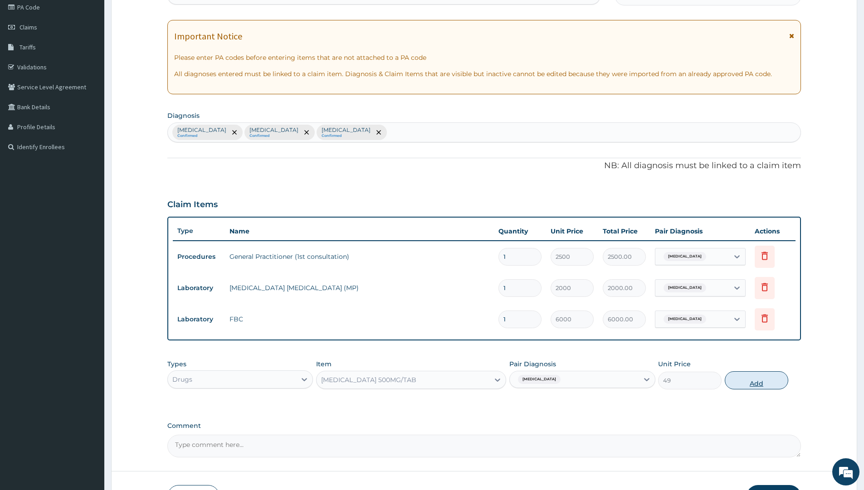
click at [767, 383] on button "Add" at bounding box center [757, 381] width 64 height 18
type input "0"
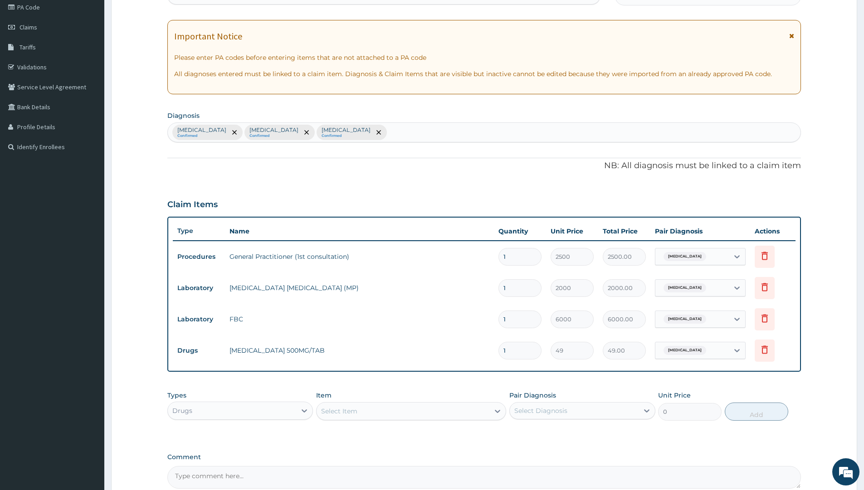
type input "10"
type input "490.00"
type input "10"
click at [354, 413] on div "Select Item" at bounding box center [339, 411] width 36 height 9
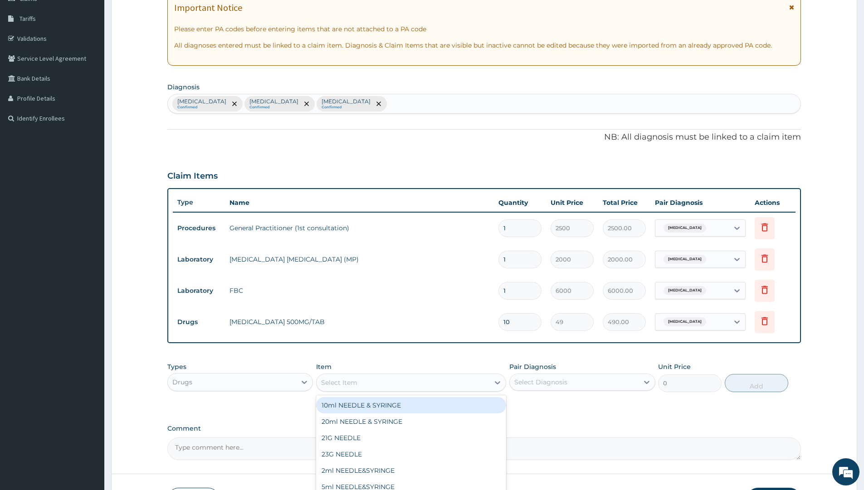
scroll to position [157, 0]
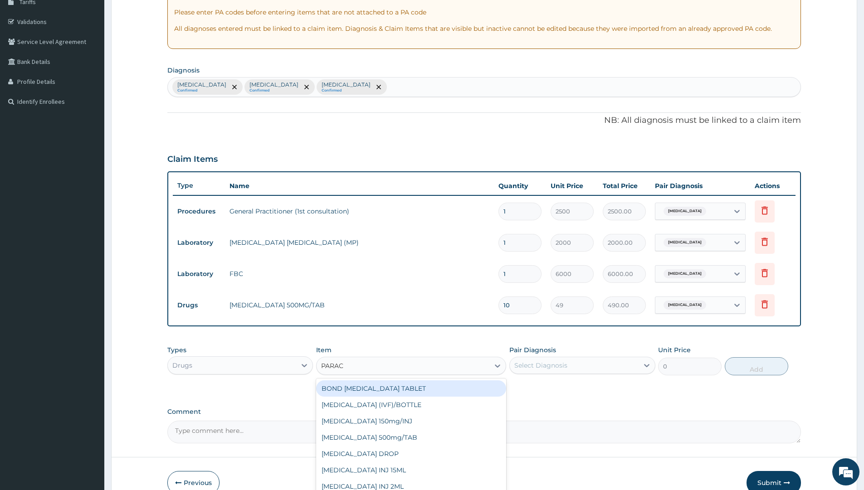
type input "PARACE"
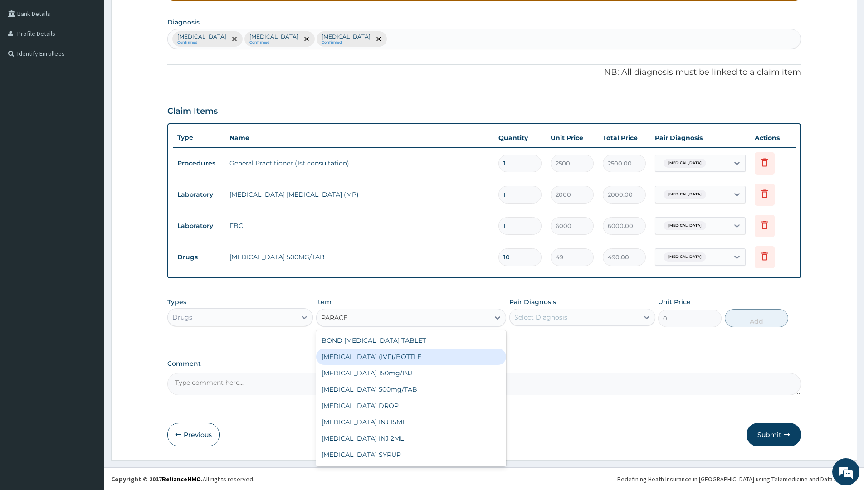
scroll to position [206, 0]
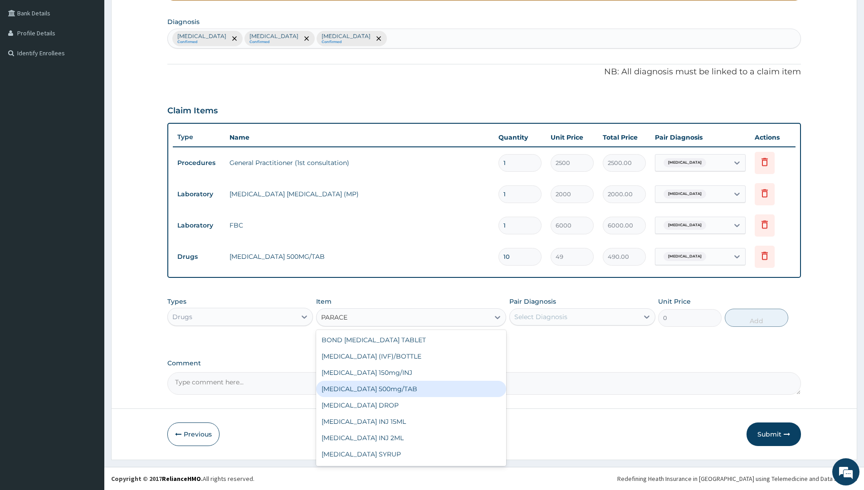
click at [392, 391] on div "[MEDICAL_DATA] 500mg/TAB" at bounding box center [411, 389] width 190 height 16
type input "14"
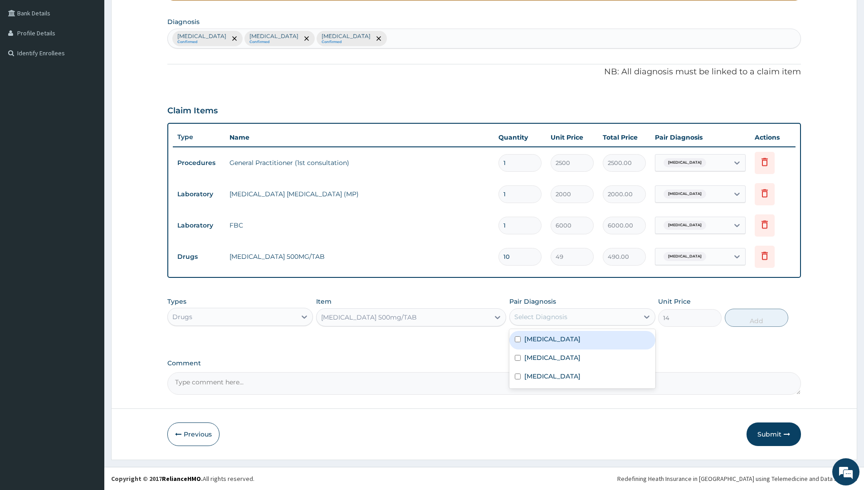
click at [548, 318] on div "Select Diagnosis" at bounding box center [540, 317] width 53 height 9
click at [519, 339] on input "checkbox" at bounding box center [518, 340] width 6 height 6
checkbox input "true"
click at [759, 314] on button "Add" at bounding box center [757, 318] width 64 height 18
type input "0"
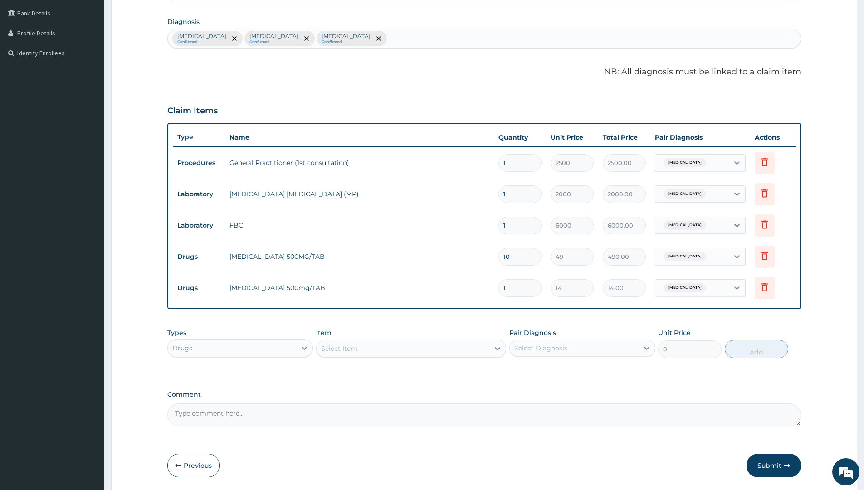
type input "18"
type input "252.00"
type input "18"
click at [347, 346] on div "Select Item" at bounding box center [339, 348] width 36 height 9
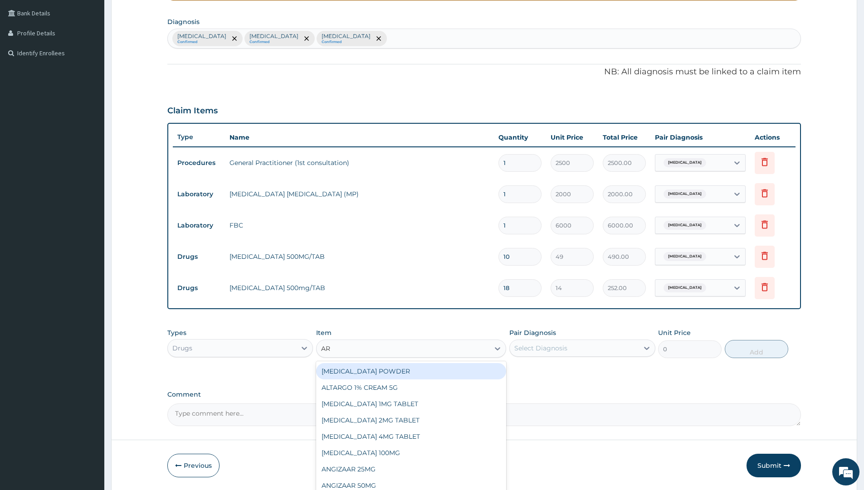
type input "ART"
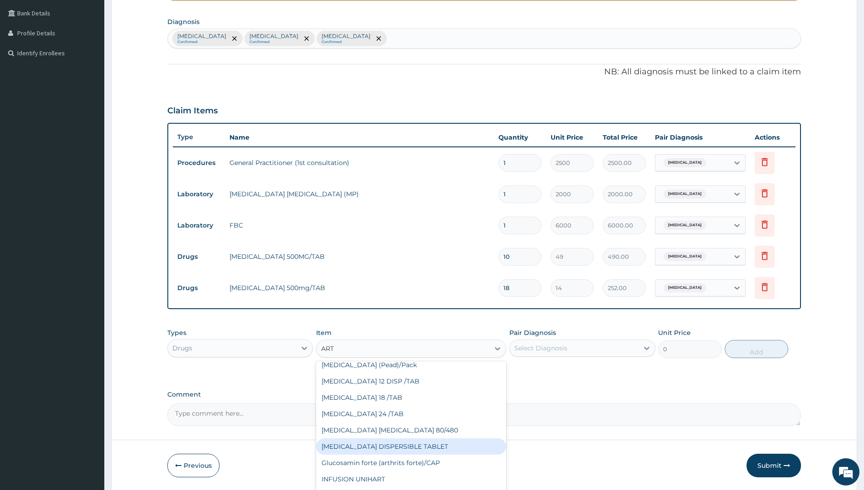
scroll to position [363, 0]
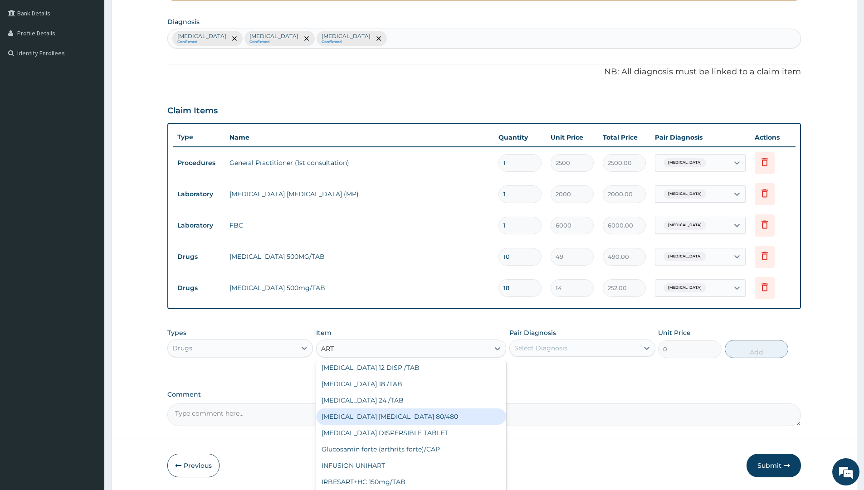
click at [377, 417] on div "[MEDICAL_DATA] [MEDICAL_DATA] 80/480" at bounding box center [411, 417] width 190 height 16
type input "1540"
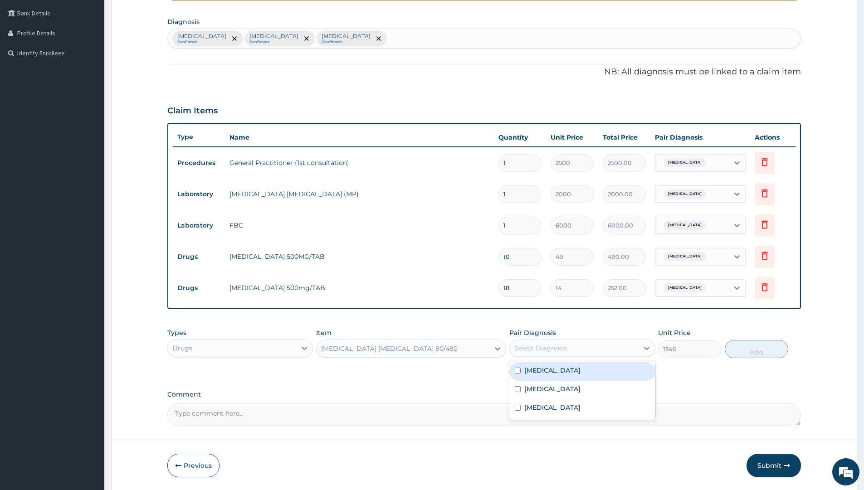
click at [557, 347] on div "Select Diagnosis" at bounding box center [540, 348] width 53 height 9
click at [519, 370] on input "checkbox" at bounding box center [518, 371] width 6 height 6
checkbox input "true"
click at [756, 347] on button "Add" at bounding box center [757, 349] width 64 height 18
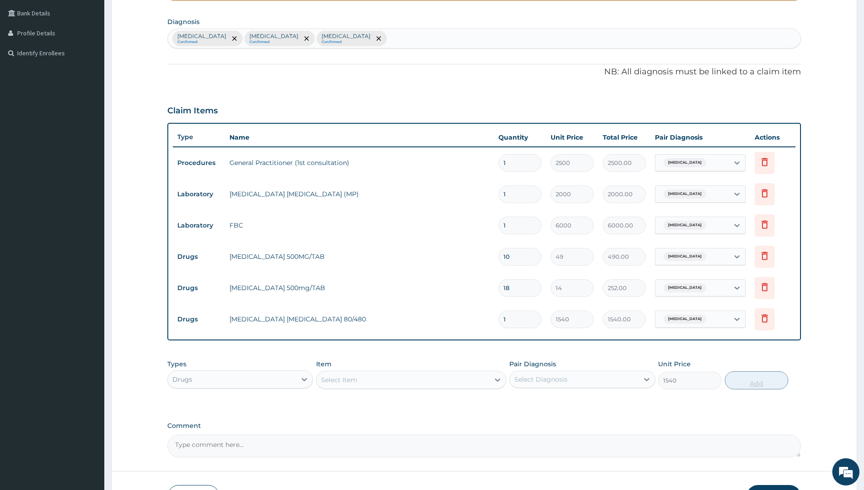
type input "0"
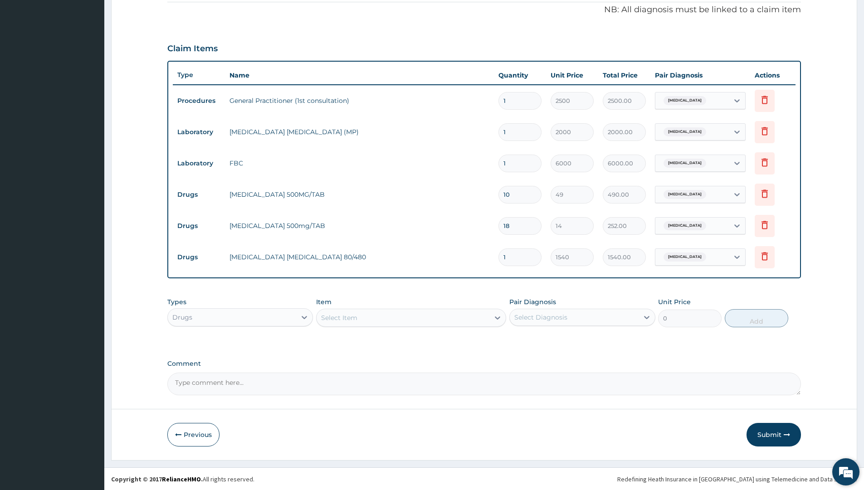
scroll to position [268, 0]
click at [773, 433] on button "Submit" at bounding box center [774, 435] width 54 height 24
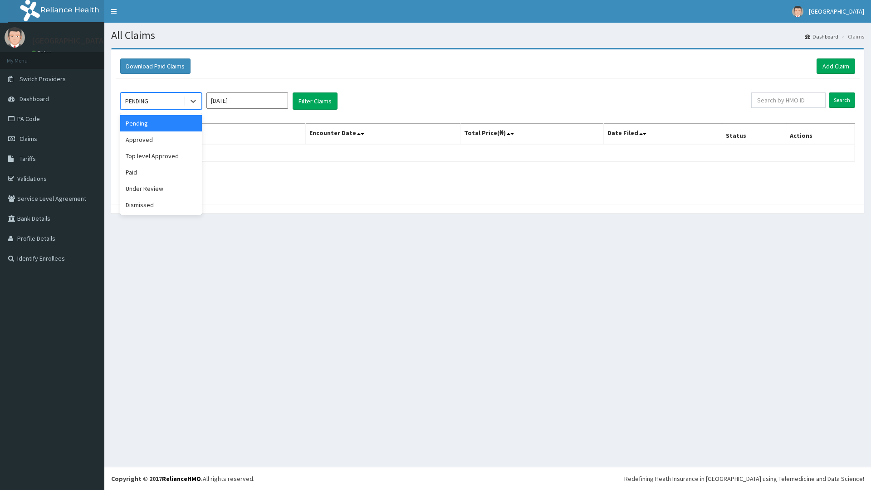
click at [172, 100] on div "PENDING" at bounding box center [152, 101] width 63 height 15
click at [148, 141] on div "Approved" at bounding box center [161, 140] width 82 height 16
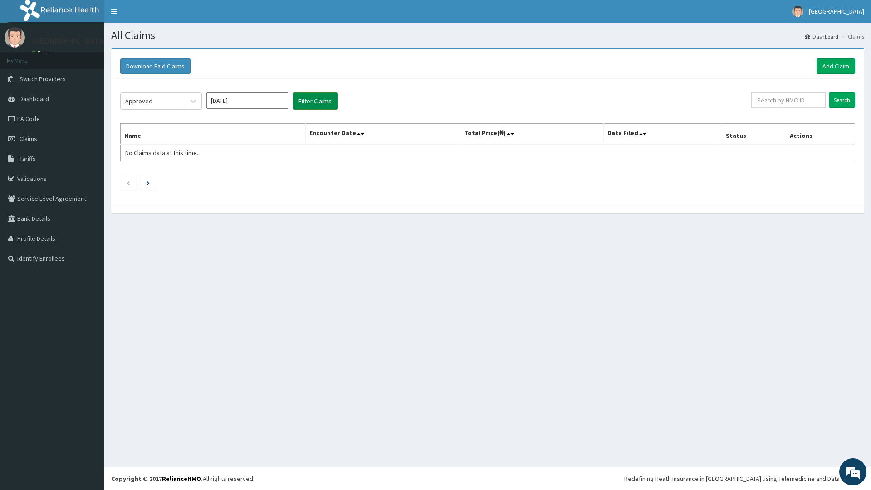
click at [314, 101] on button "Filter Claims" at bounding box center [315, 101] width 45 height 17
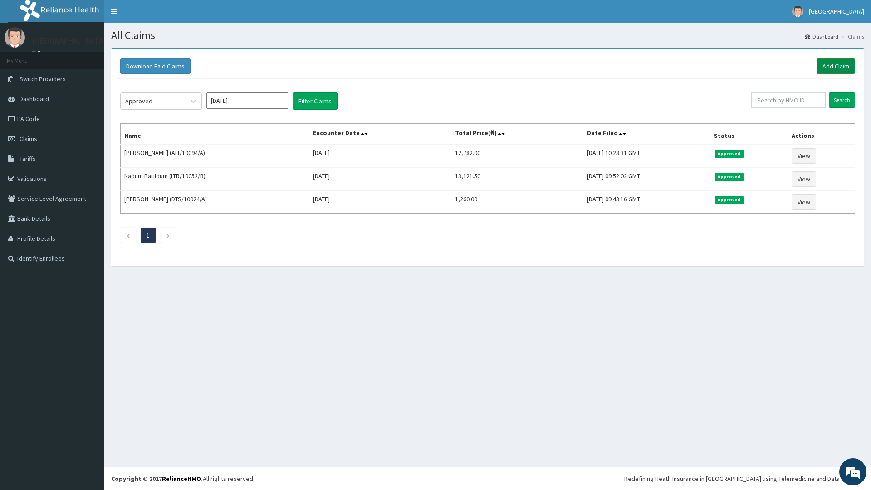
click at [832, 59] on link "Add Claim" at bounding box center [836, 66] width 39 height 15
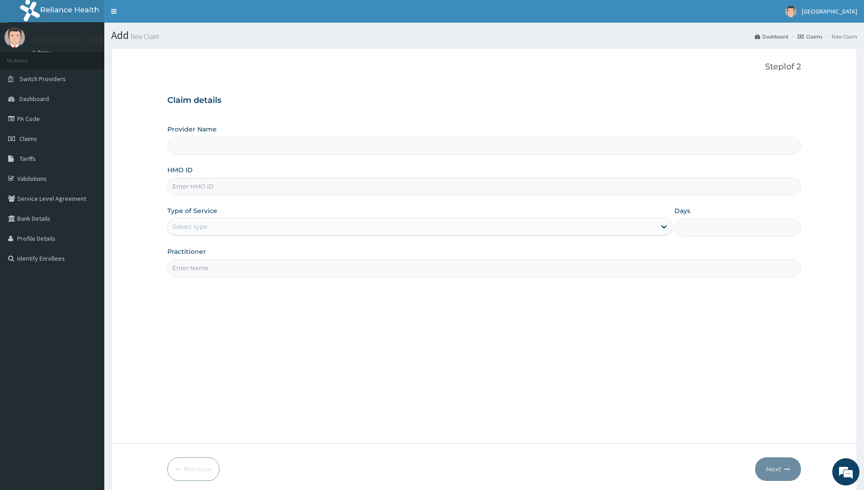
type input "[GEOGRAPHIC_DATA]"
paste input "LTR/10052/C"
type input "LTR/10052/C"
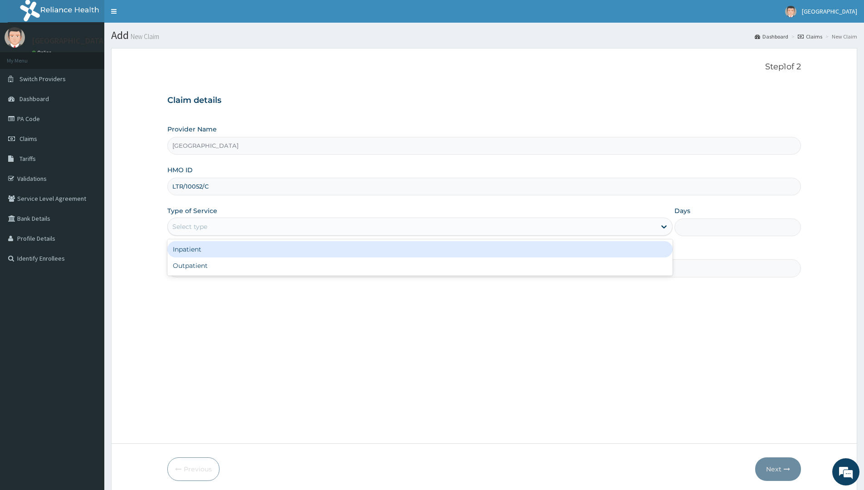
click at [207, 226] on div "Select type" at bounding box center [189, 226] width 35 height 9
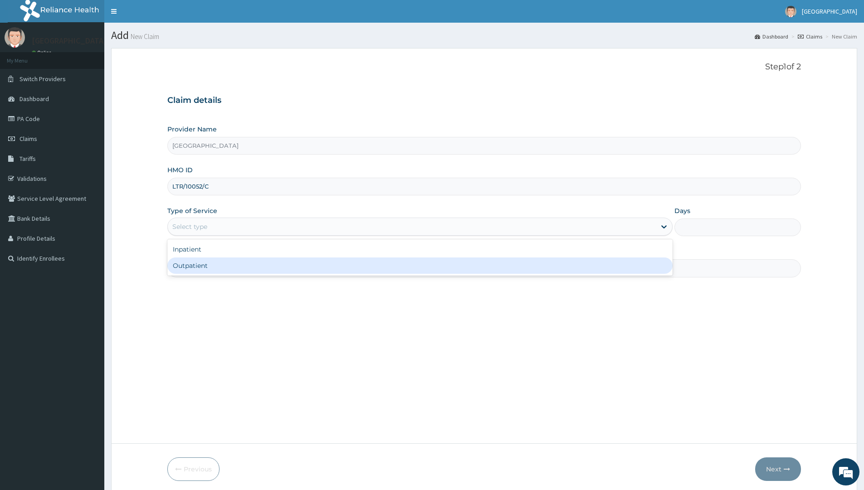
click at [192, 270] on div "Outpatient" at bounding box center [419, 266] width 505 height 16
type input "1"
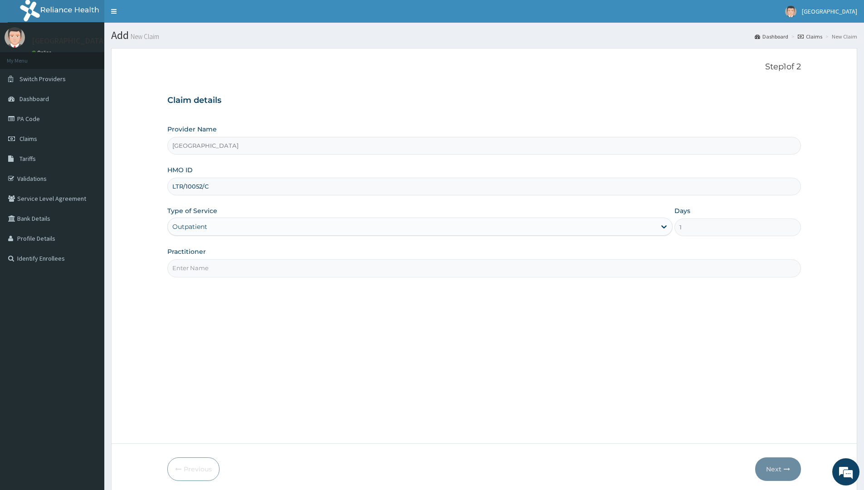
click at [201, 267] on input "Practitioner" at bounding box center [484, 268] width 634 height 18
type input "[PERSON_NAME]"
click at [775, 469] on button "Next" at bounding box center [778, 470] width 46 height 24
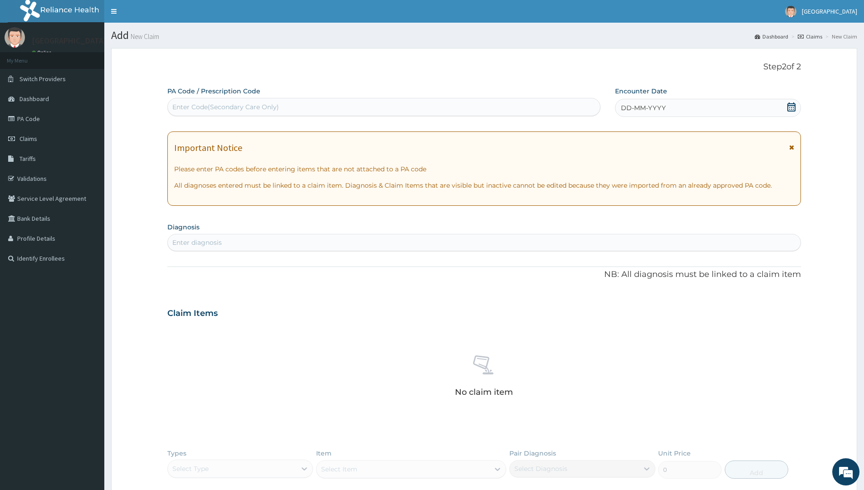
click at [646, 113] on div "DD-MM-YYYY" at bounding box center [708, 108] width 186 height 18
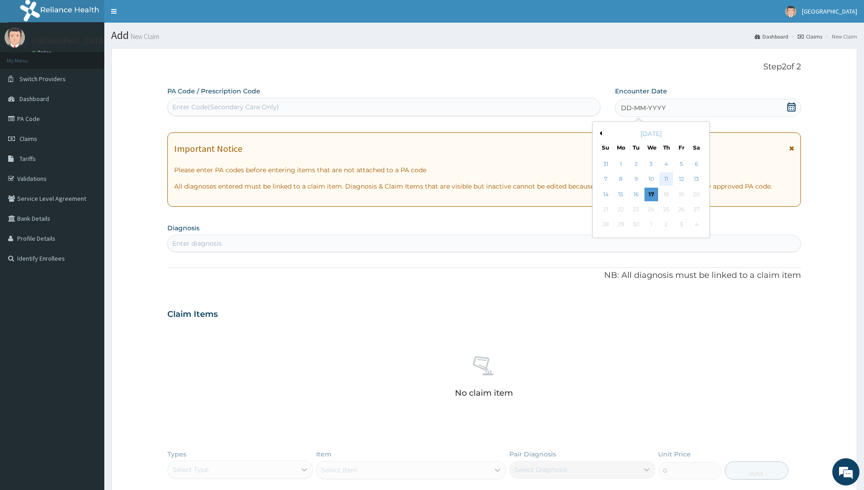
click at [662, 178] on div "11" at bounding box center [667, 180] width 14 height 14
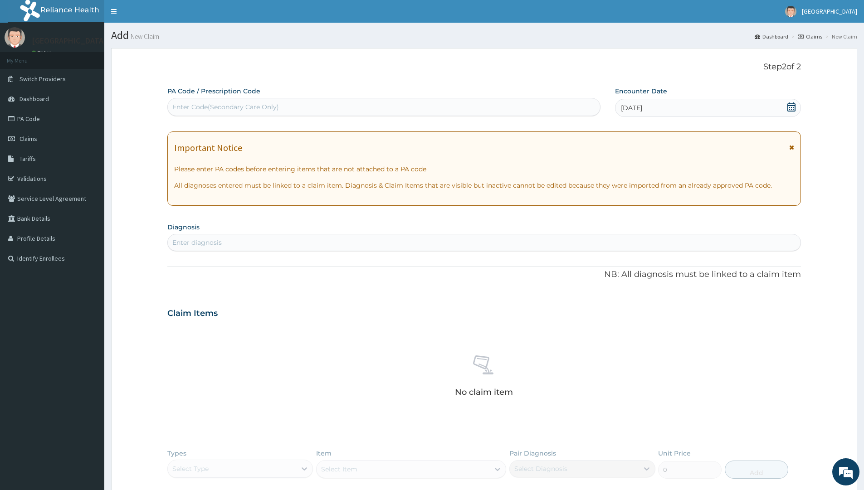
click at [206, 245] on div "Enter diagnosis" at bounding box center [196, 242] width 49 height 9
click at [235, 240] on div "Enter diagnosis" at bounding box center [484, 242] width 633 height 15
type input "falc"
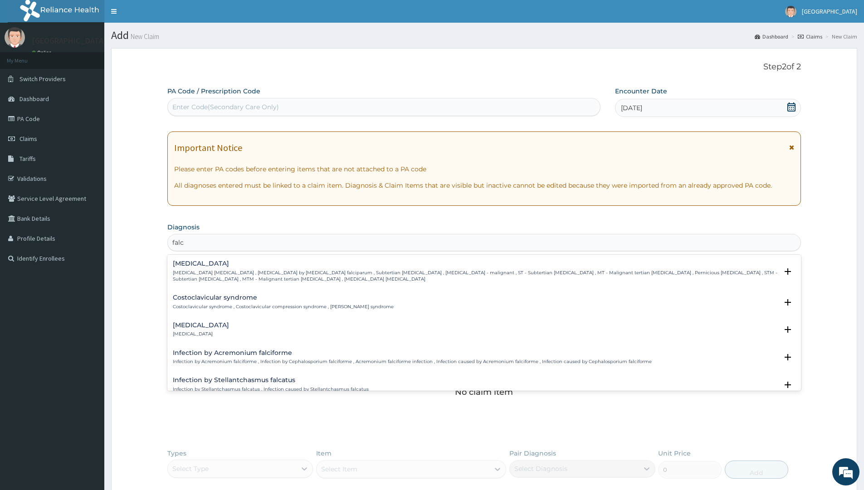
click at [235, 284] on div "[MEDICAL_DATA] [MEDICAL_DATA] [MEDICAL_DATA] , [MEDICAL_DATA] by [MEDICAL_DATA]…" at bounding box center [484, 273] width 623 height 27
click at [253, 277] on p "[MEDICAL_DATA] [MEDICAL_DATA] , [MEDICAL_DATA] by [MEDICAL_DATA] falciparum , S…" at bounding box center [475, 276] width 605 height 13
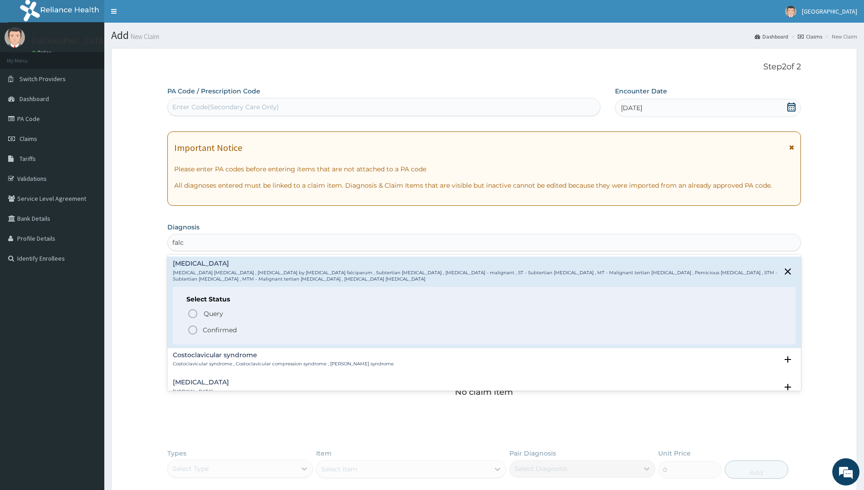
click at [195, 332] on icon "status option filled" at bounding box center [192, 330] width 11 height 11
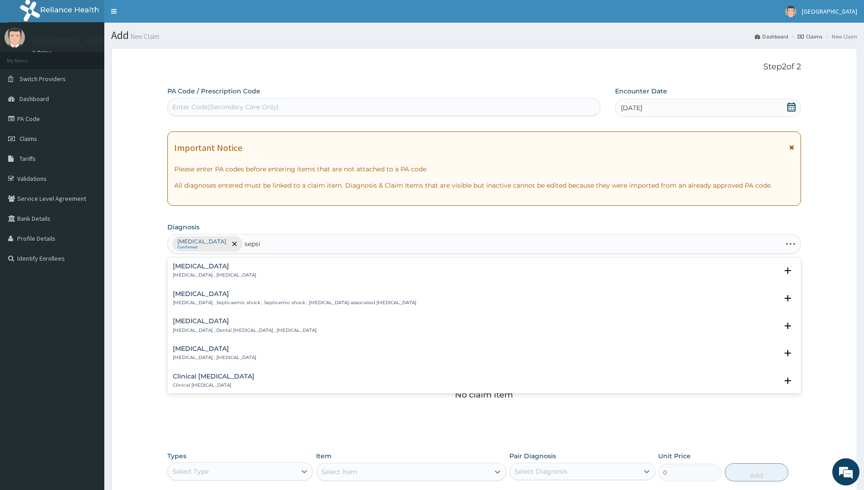
type input "[MEDICAL_DATA]"
click at [215, 269] on h4 "[MEDICAL_DATA]" at bounding box center [214, 266] width 83 height 7
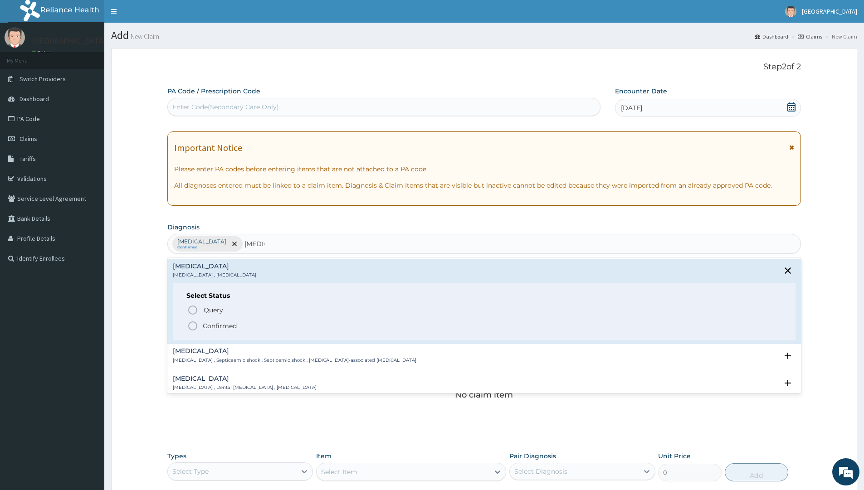
click at [192, 322] on circle "status option filled" at bounding box center [193, 326] width 8 height 8
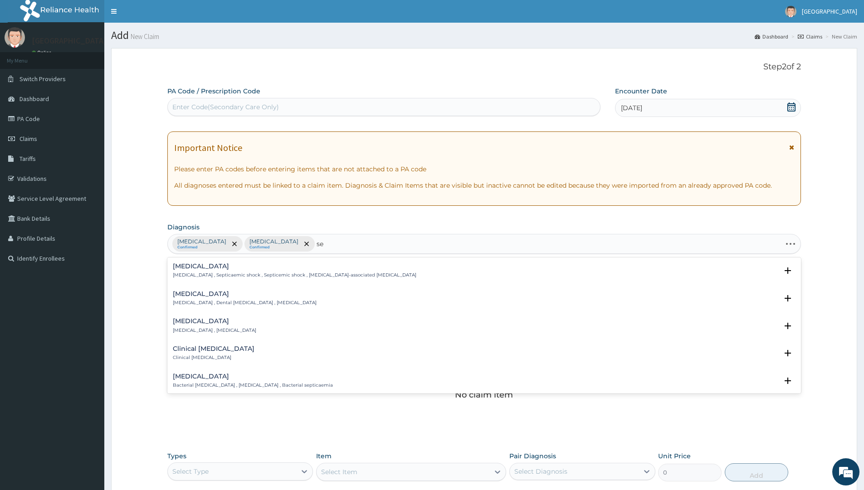
type input "s"
type input "upper respir"
click at [286, 279] on div "Upper respiratory infection Upper respiratory infection , URTI - Infection of t…" at bounding box center [484, 273] width 623 height 20
click at [290, 276] on p "Upper respiratory infection , URTI - Infection of the upper respiratory tract ,…" at bounding box center [296, 275] width 247 height 6
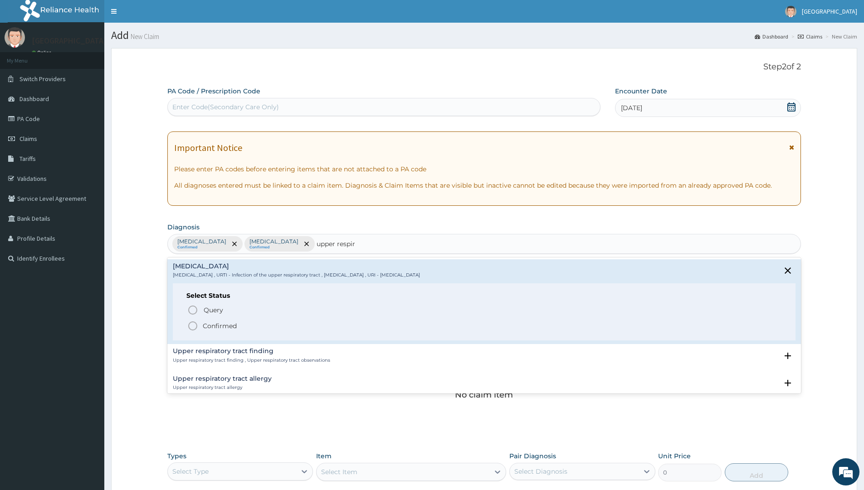
click at [196, 324] on circle "status option filled" at bounding box center [193, 326] width 8 height 8
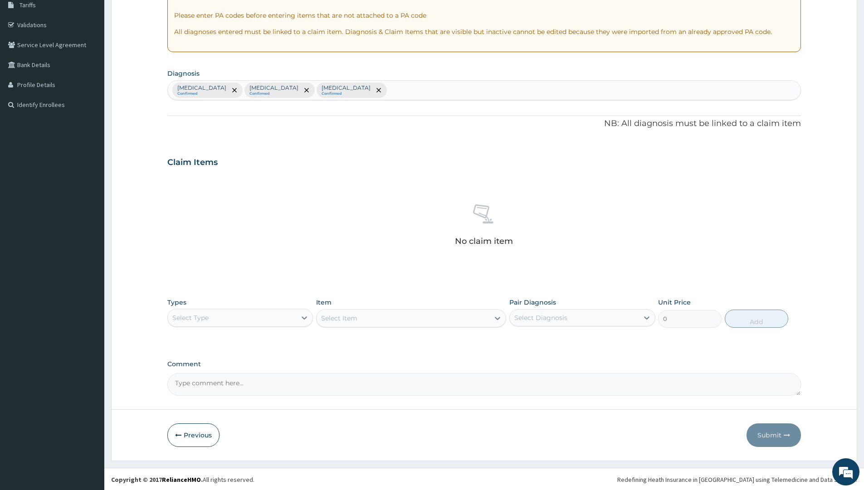
scroll to position [155, 0]
click at [239, 317] on div "Select Type" at bounding box center [232, 317] width 128 height 15
click at [211, 372] on div "Procedures" at bounding box center [240, 372] width 146 height 16
drag, startPoint x: 342, startPoint y: 306, endPoint x: 367, endPoint y: 313, distance: 26.0
click at [343, 306] on div "Item Select Item" at bounding box center [411, 312] width 190 height 30
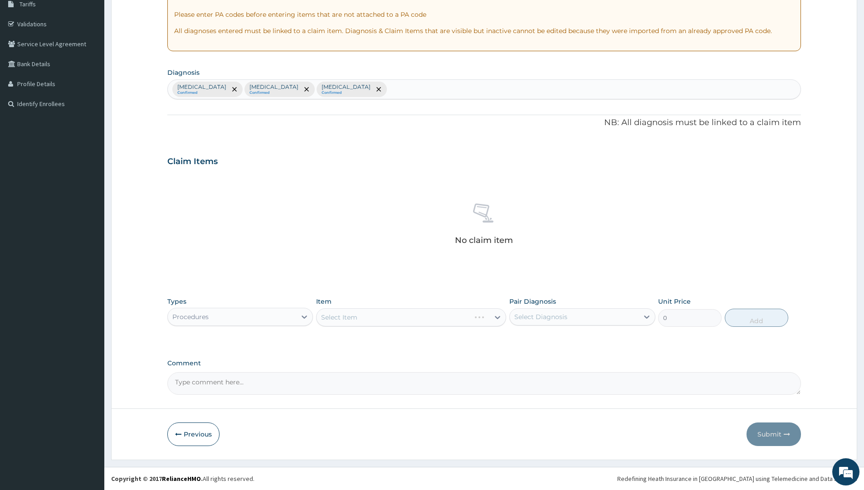
click at [367, 313] on div "Select Item" at bounding box center [411, 317] width 190 height 18
click at [405, 318] on div "Select Item" at bounding box center [411, 317] width 190 height 18
click at [398, 319] on div "Select Item" at bounding box center [411, 317] width 190 height 18
click at [397, 317] on div "Select Item" at bounding box center [411, 317] width 190 height 18
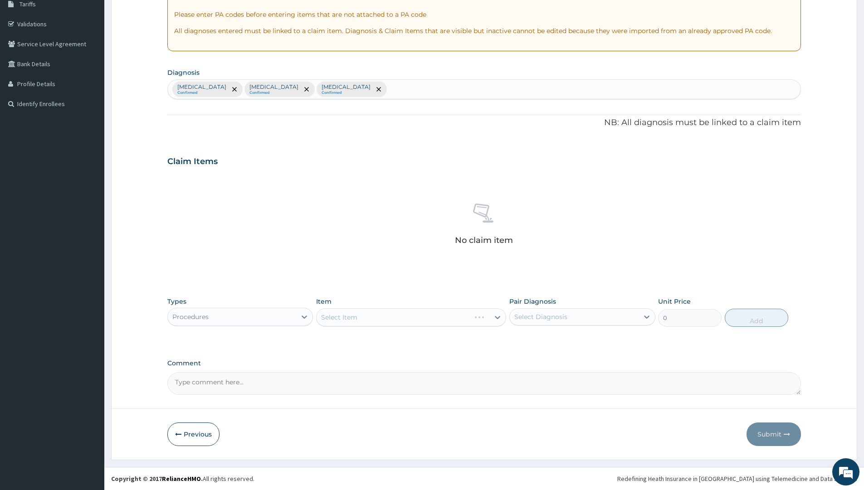
click at [365, 316] on div "Select Item" at bounding box center [411, 317] width 190 height 18
click at [367, 318] on div "Select Item" at bounding box center [403, 317] width 173 height 15
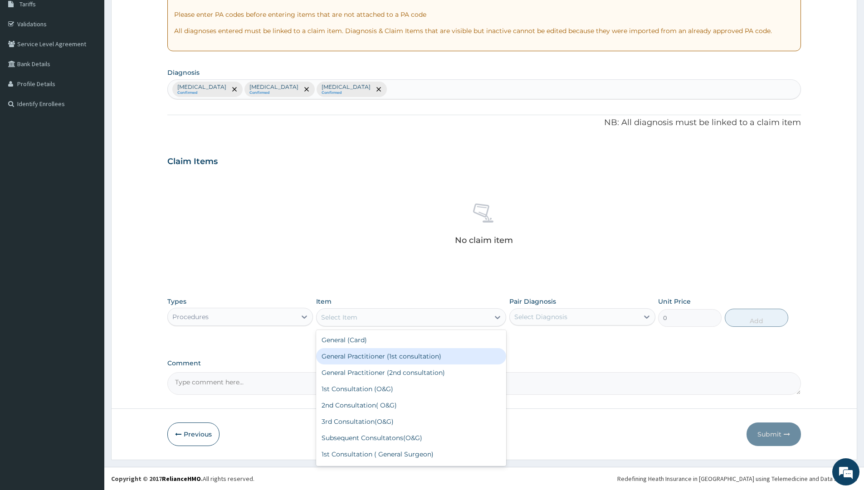
click at [409, 355] on div "General Practitioner (1st consultation)" at bounding box center [411, 356] width 190 height 16
type input "2500"
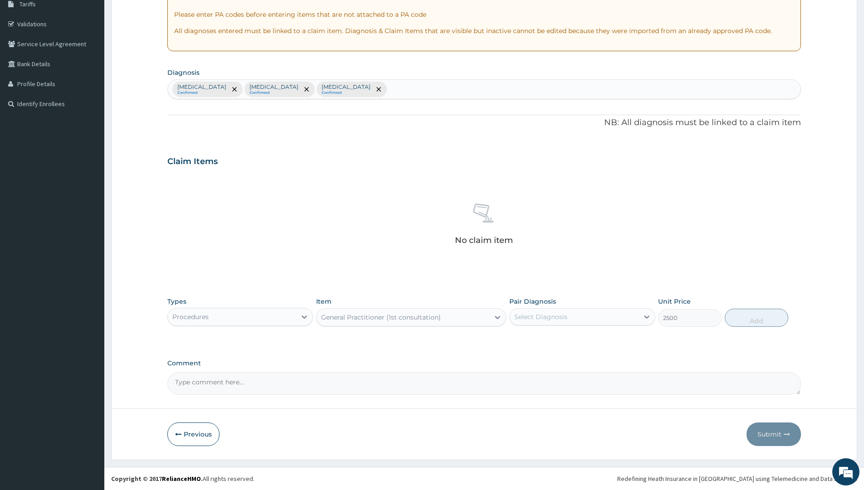
click at [577, 318] on div "Select Diagnosis" at bounding box center [574, 317] width 128 height 15
click at [519, 339] on input "checkbox" at bounding box center [518, 340] width 6 height 6
checkbox input "true"
click at [754, 318] on button "Add" at bounding box center [757, 318] width 64 height 18
type input "0"
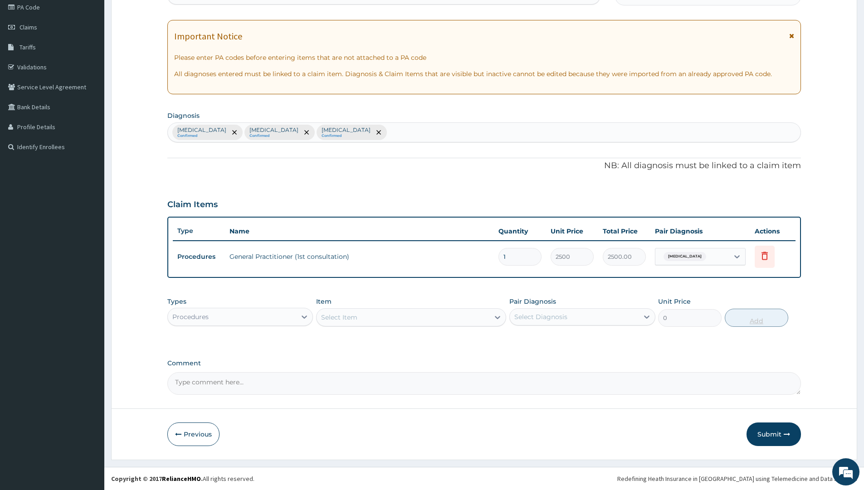
scroll to position [112, 0]
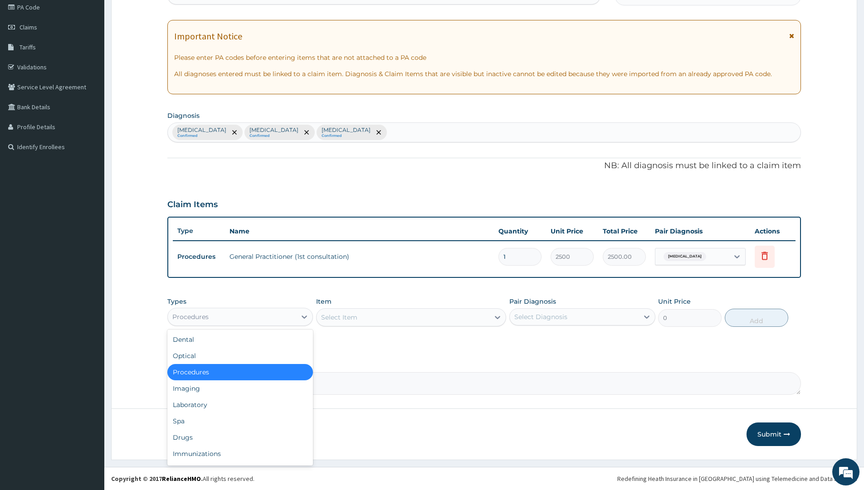
click at [245, 314] on div "Procedures" at bounding box center [232, 317] width 128 height 15
click at [209, 405] on div "Laboratory" at bounding box center [240, 405] width 146 height 16
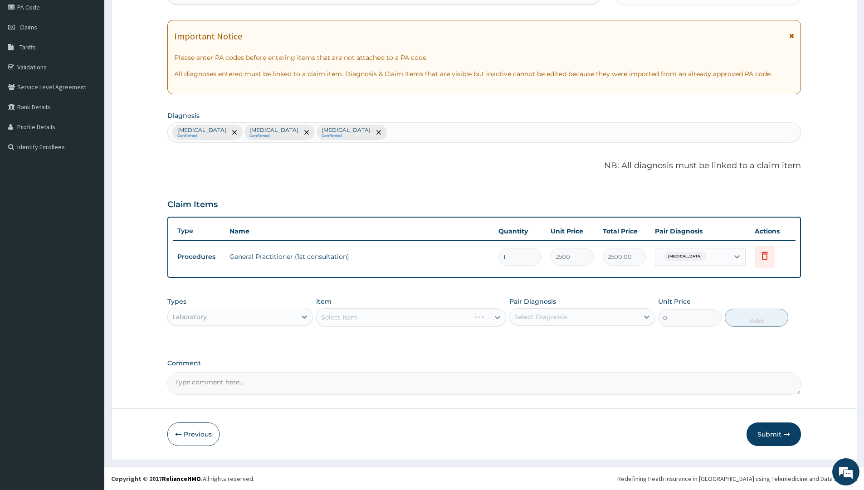
click at [360, 320] on div "Select Item" at bounding box center [411, 317] width 190 height 18
click at [344, 314] on div "Select Item" at bounding box center [339, 317] width 36 height 9
type input "f"
type input "mp"
click at [393, 343] on div "[MEDICAL_DATA] [MEDICAL_DATA] (MP)" at bounding box center [411, 340] width 190 height 16
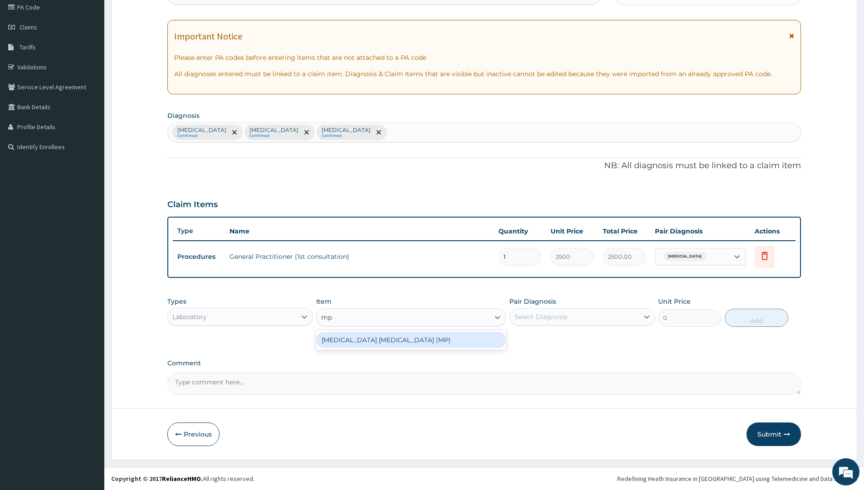
type input "2000"
click at [541, 316] on div "Select Diagnosis" at bounding box center [540, 317] width 53 height 9
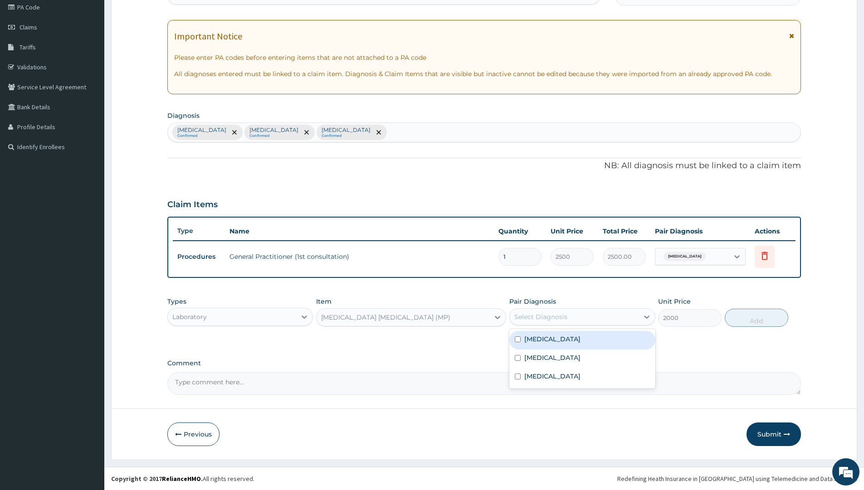
click at [516, 339] on input "checkbox" at bounding box center [518, 340] width 6 height 6
checkbox input "true"
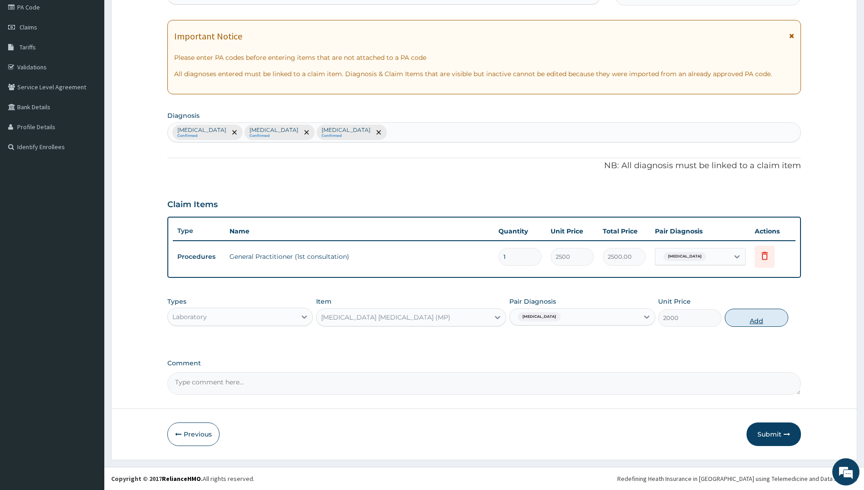
click at [756, 319] on button "Add" at bounding box center [757, 318] width 64 height 18
type input "0"
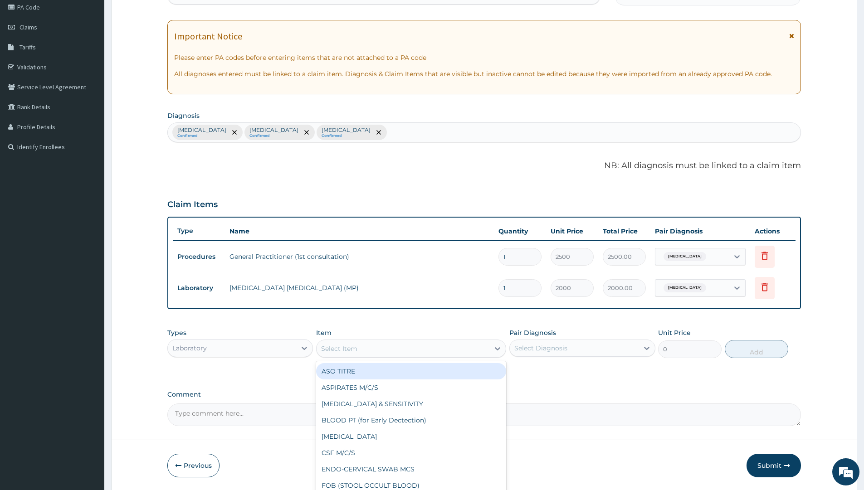
click at [374, 348] on div "Select Item" at bounding box center [403, 349] width 173 height 15
type input "fbc"
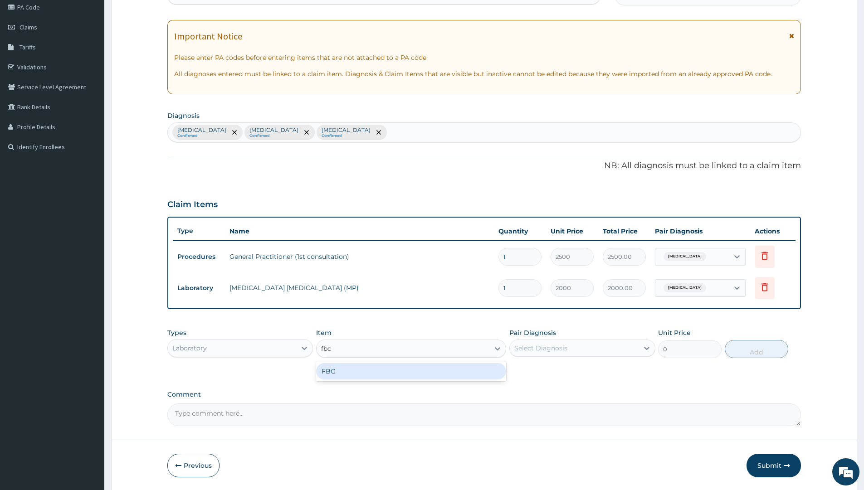
click at [379, 374] on div "FBC" at bounding box center [411, 371] width 190 height 16
type input "6000"
click at [566, 352] on div "Select Diagnosis" at bounding box center [540, 348] width 53 height 9
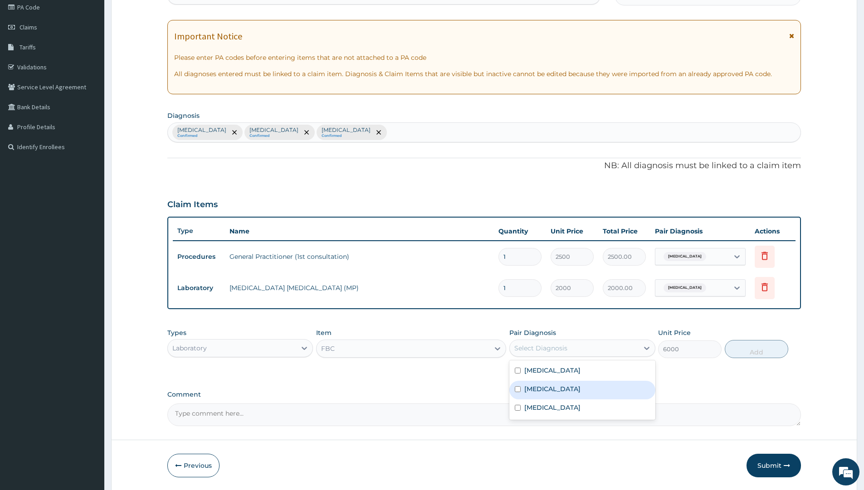
click at [518, 393] on div "[MEDICAL_DATA]" at bounding box center [582, 390] width 146 height 19
checkbox input "true"
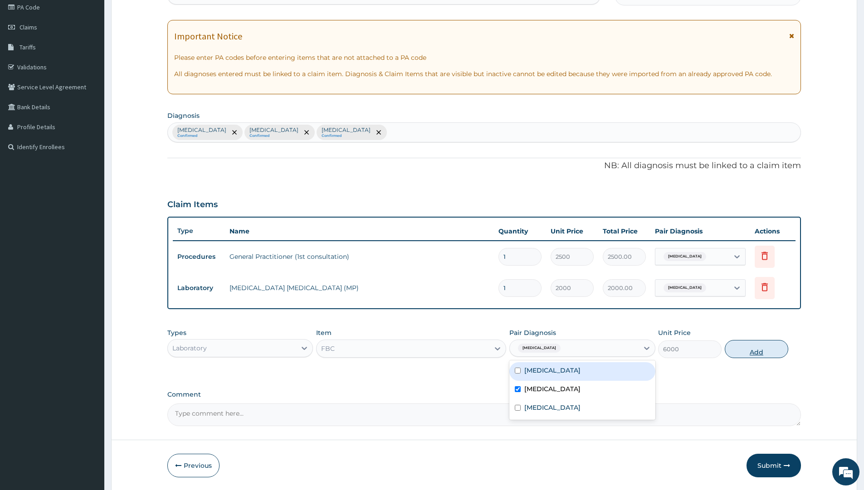
click at [762, 351] on button "Add" at bounding box center [757, 349] width 64 height 18
type input "0"
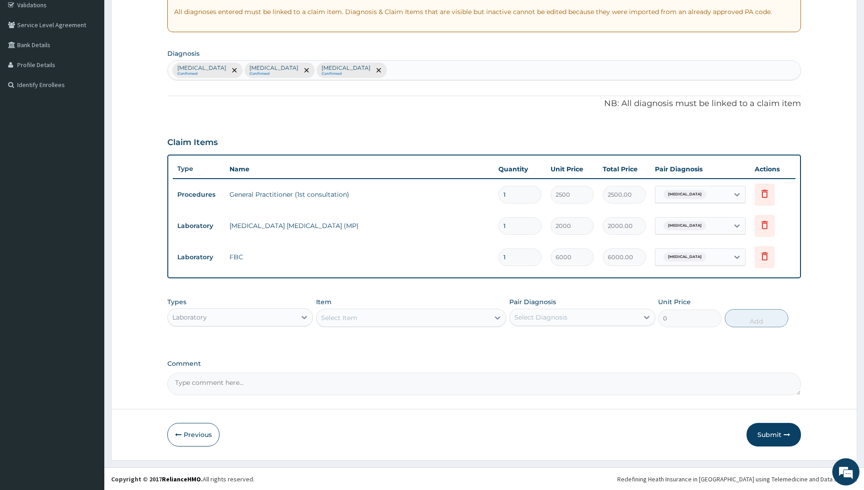
scroll to position [174, 0]
click at [236, 315] on div "Laboratory" at bounding box center [232, 317] width 128 height 15
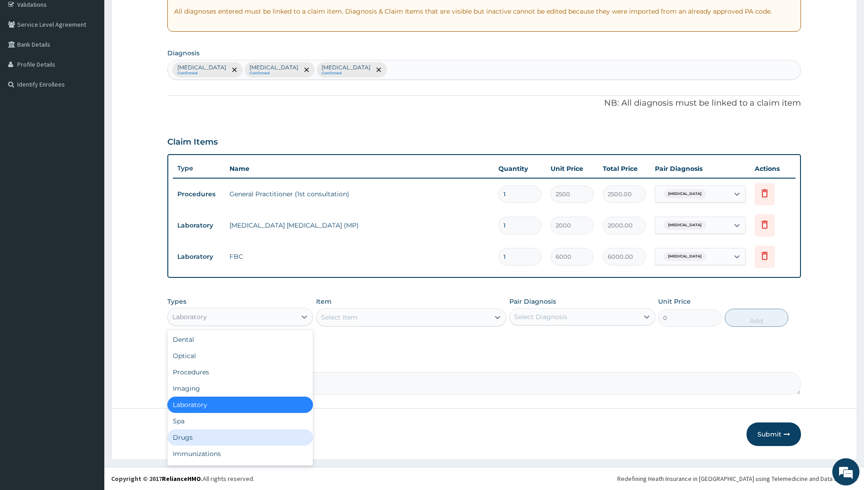
click at [193, 438] on div "Drugs" at bounding box center [240, 438] width 146 height 16
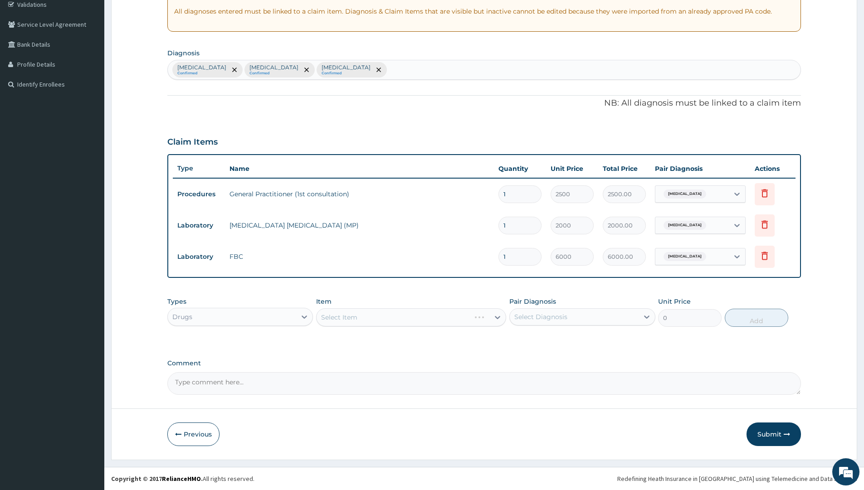
click at [345, 311] on div "Select Item" at bounding box center [411, 317] width 190 height 18
click at [387, 316] on div "Select Item" at bounding box center [403, 317] width 173 height 15
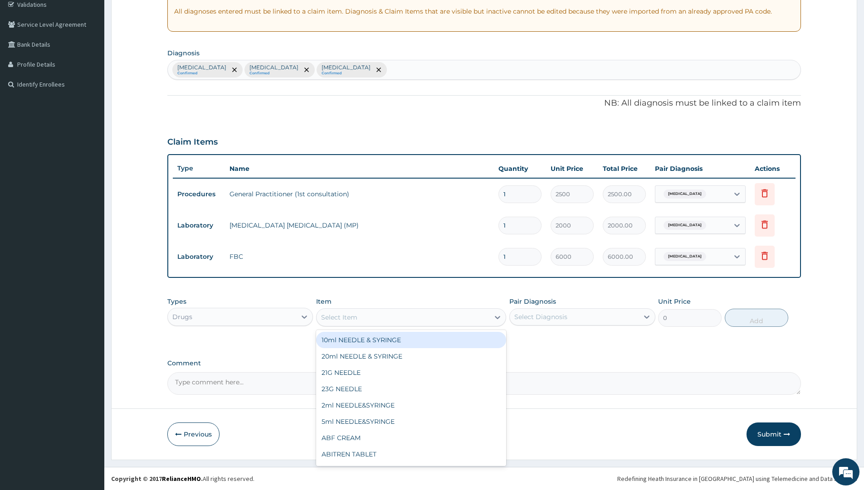
type input "m"
type input "art"
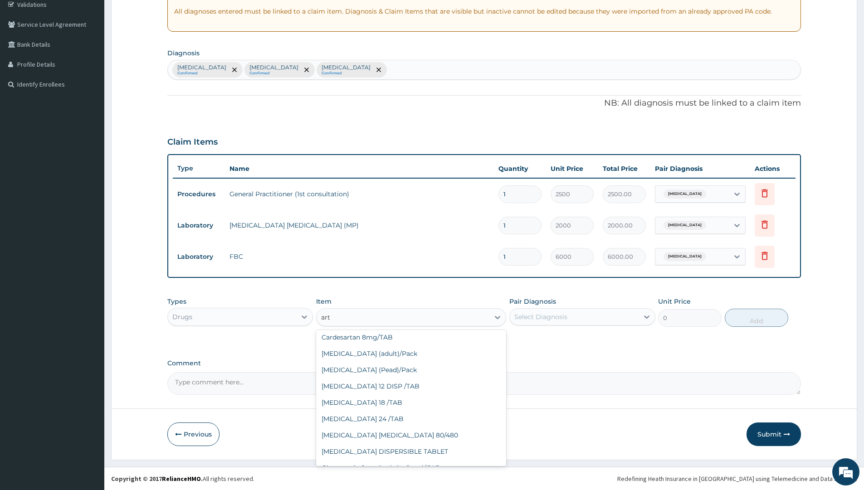
scroll to position [318, 0]
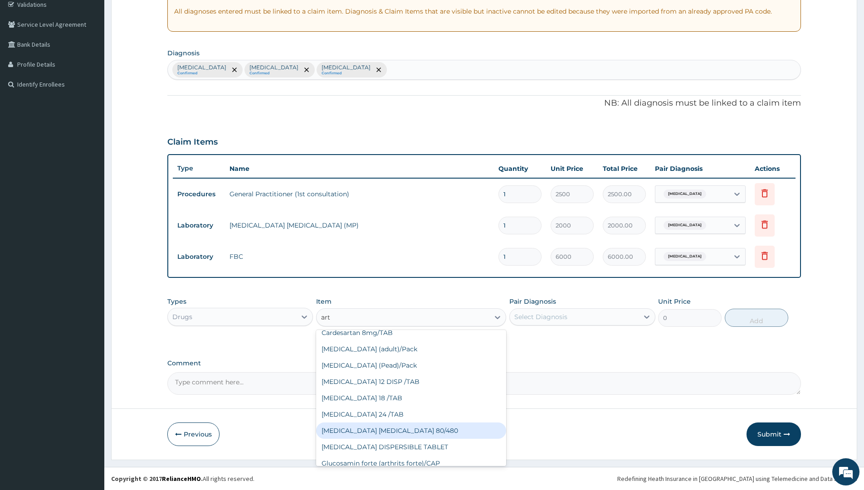
click at [388, 426] on div "[MEDICAL_DATA] [MEDICAL_DATA] 80/480" at bounding box center [411, 431] width 190 height 16
type input "1540"
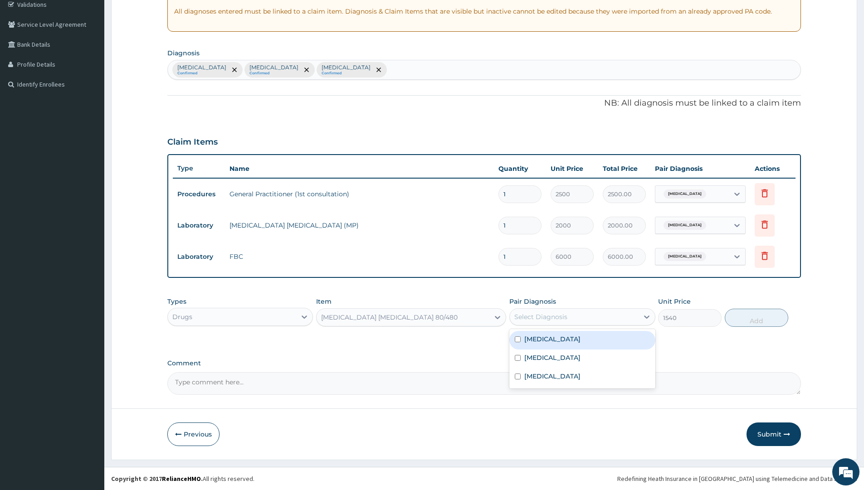
click at [573, 315] on div "Select Diagnosis" at bounding box center [574, 317] width 128 height 15
click at [517, 338] on input "checkbox" at bounding box center [518, 340] width 6 height 6
checkbox input "true"
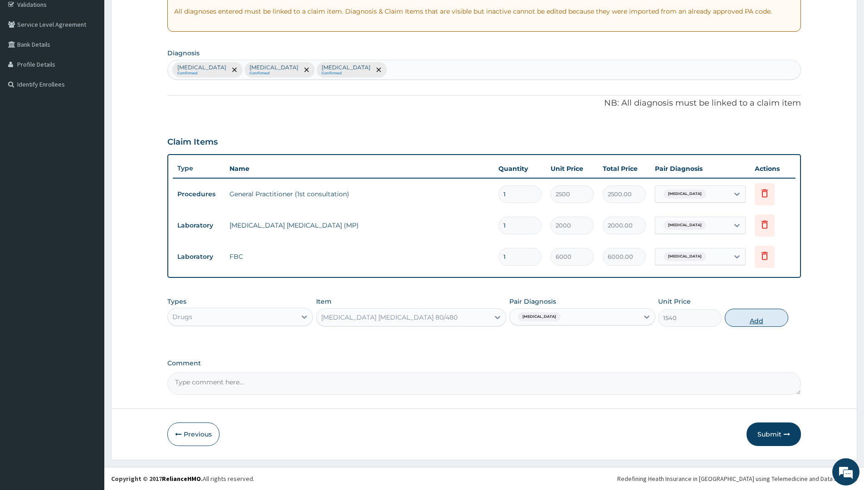
click at [751, 316] on button "Add" at bounding box center [757, 318] width 64 height 18
type input "0"
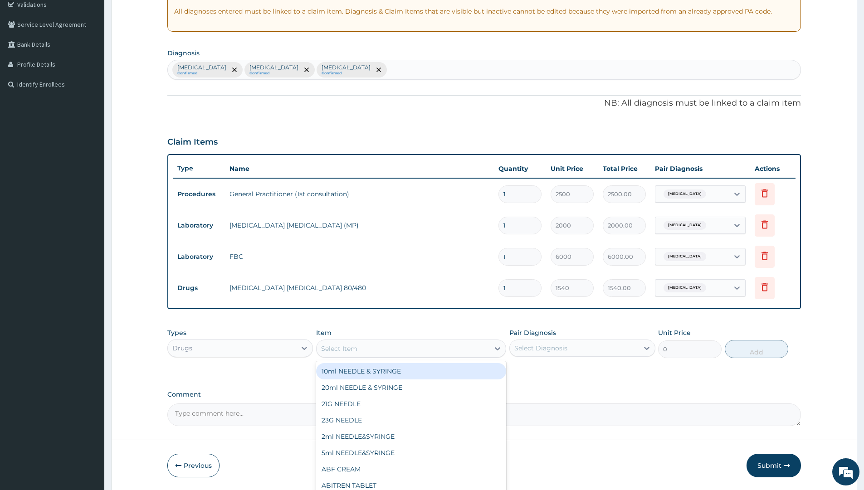
click at [341, 347] on div "Select Item" at bounding box center [339, 348] width 36 height 9
type input "cipro"
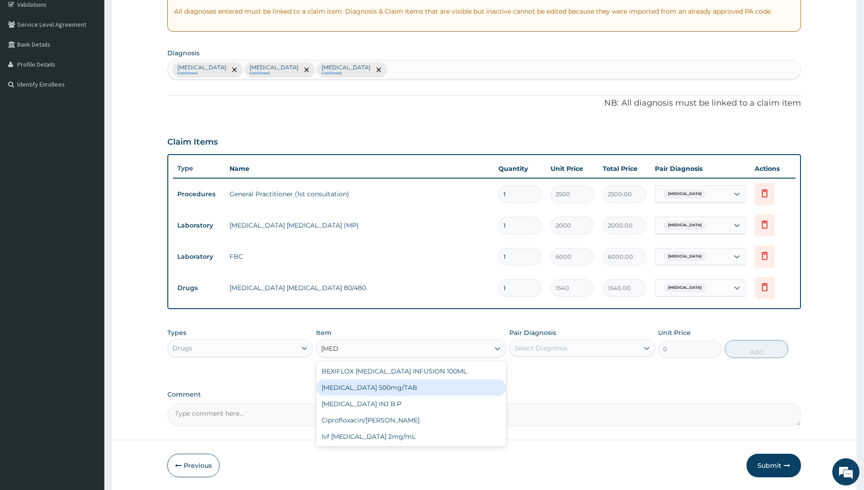
click at [373, 388] on div "[MEDICAL_DATA] 500mg/TAB" at bounding box center [411, 388] width 190 height 16
type input "91"
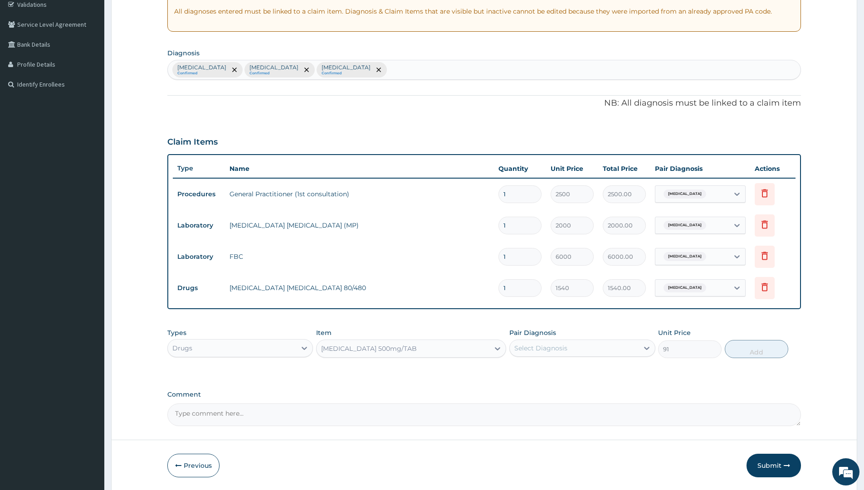
click at [573, 353] on div "Select Diagnosis" at bounding box center [574, 348] width 128 height 15
click at [516, 387] on input "checkbox" at bounding box center [518, 390] width 6 height 6
checkbox input "true"
click at [753, 349] on button "Add" at bounding box center [757, 349] width 64 height 18
type input "0"
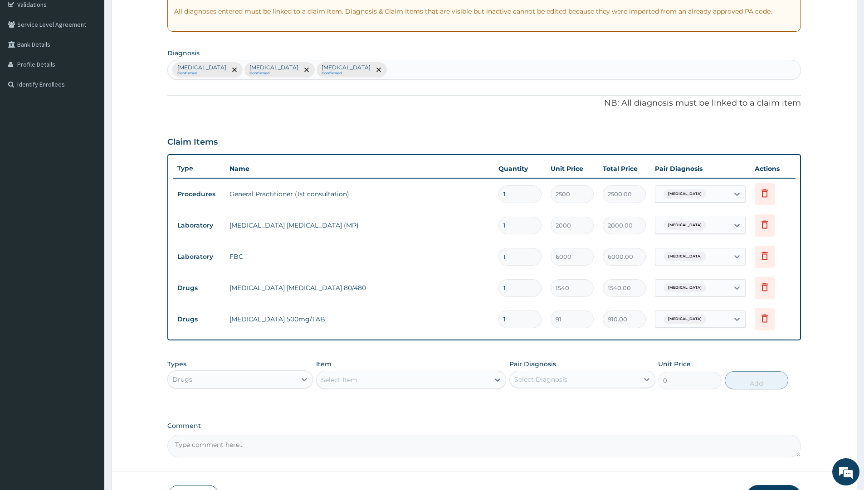
type input "10"
type input "910.00"
type input "10"
click at [377, 379] on div "Select Item" at bounding box center [403, 380] width 173 height 15
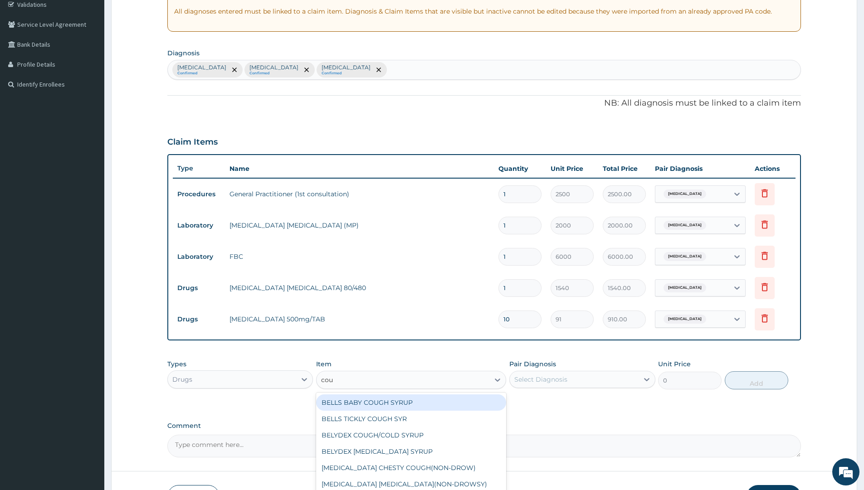
type input "coug"
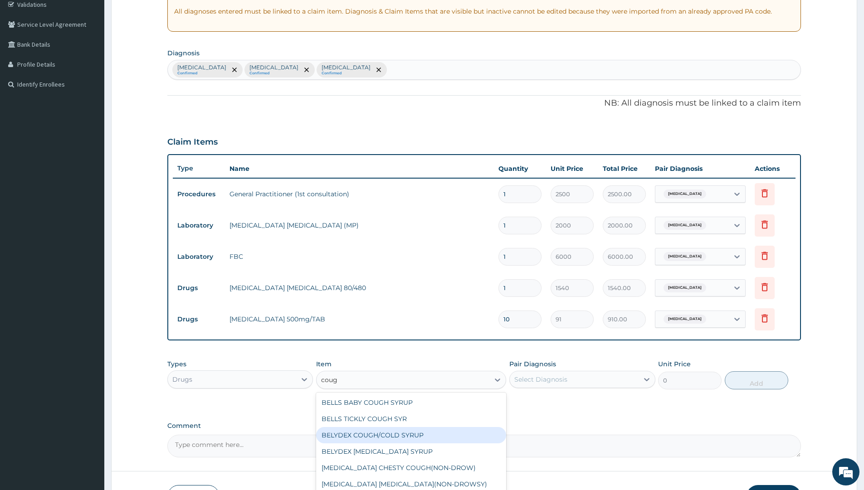
click at [385, 435] on div "BELYDEX COUGH/COLD SYRUP" at bounding box center [411, 435] width 190 height 16
type input "350"
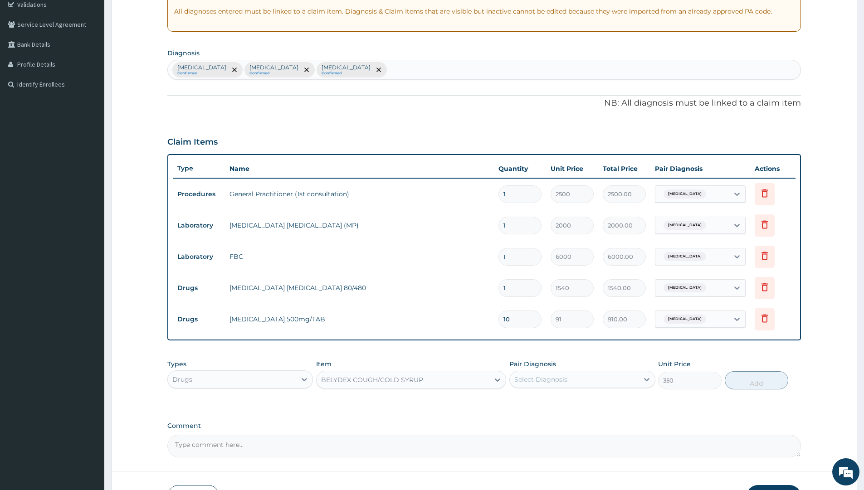
click at [456, 378] on div "BELYDEX COUGH/COLD SYRUP" at bounding box center [403, 380] width 173 height 15
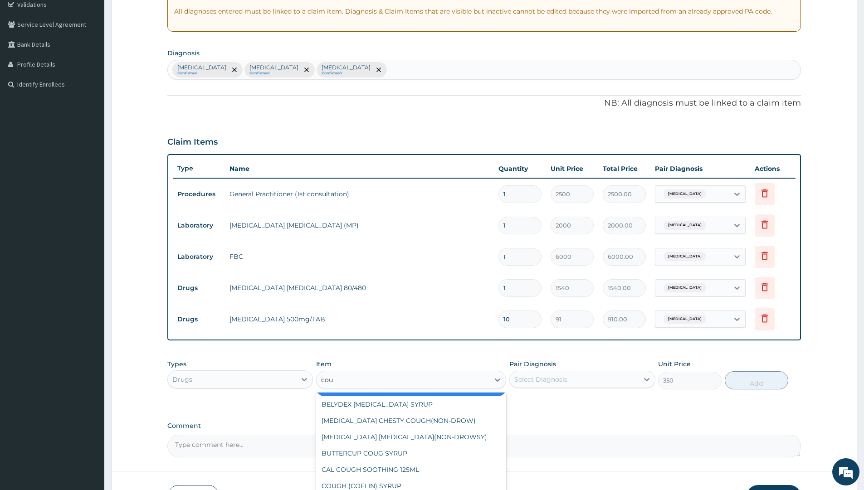
scroll to position [0, 0]
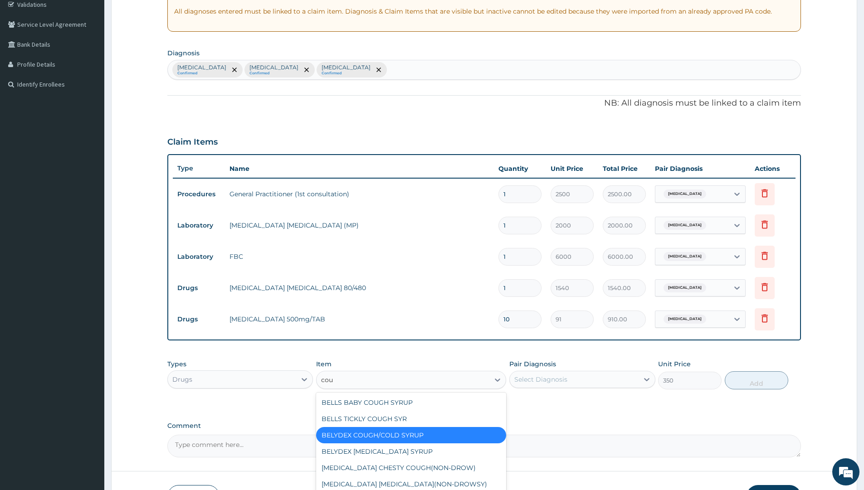
type input "coug"
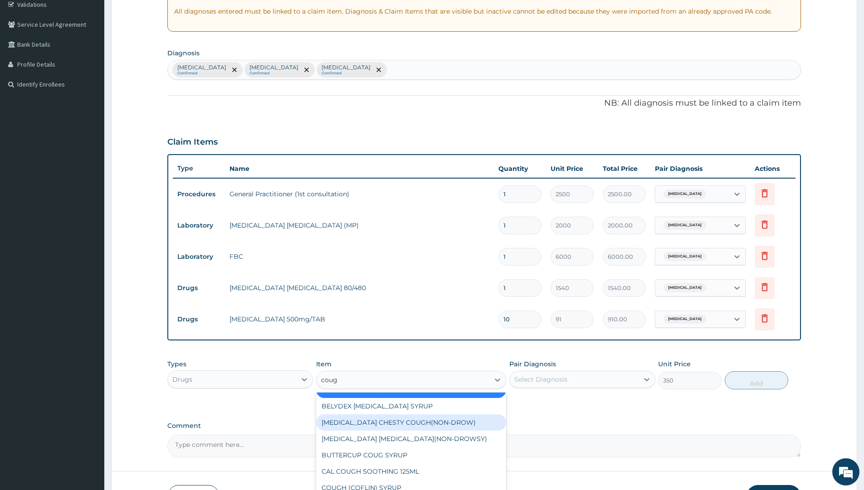
click at [431, 423] on div "[MEDICAL_DATA] CHESTY COUGH(NON-DROW)" at bounding box center [411, 423] width 190 height 16
type input "840"
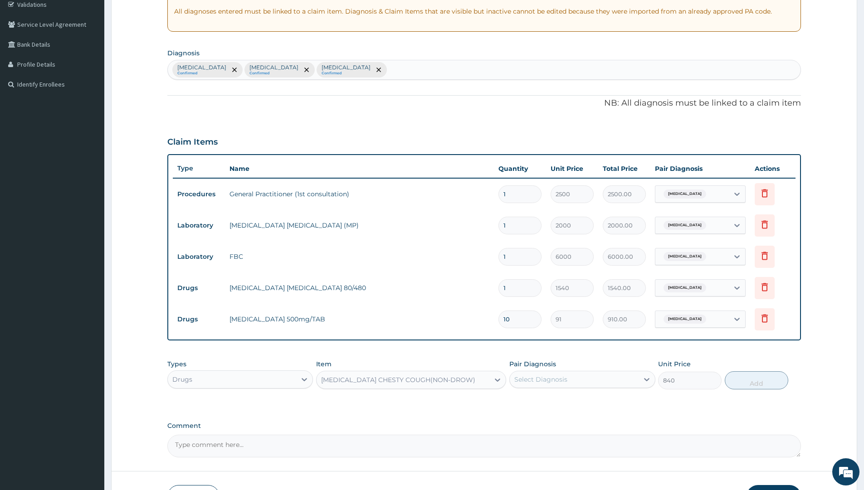
click at [559, 388] on div "Select Diagnosis" at bounding box center [582, 379] width 146 height 17
click at [517, 403] on input "checkbox" at bounding box center [518, 402] width 6 height 6
click at [516, 401] on input "checkbox" at bounding box center [518, 402] width 6 height 6
checkbox input "false"
click at [515, 439] on input "checkbox" at bounding box center [518, 439] width 6 height 6
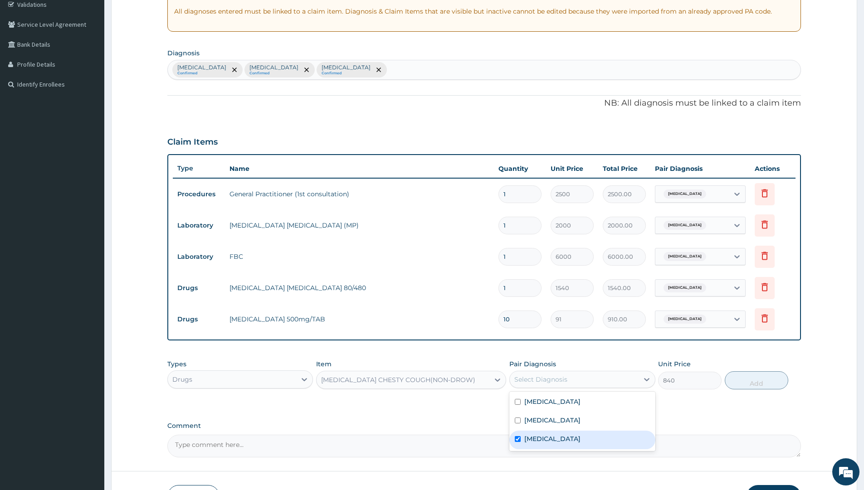
checkbox input "true"
click at [754, 383] on button "Add" at bounding box center [757, 381] width 64 height 18
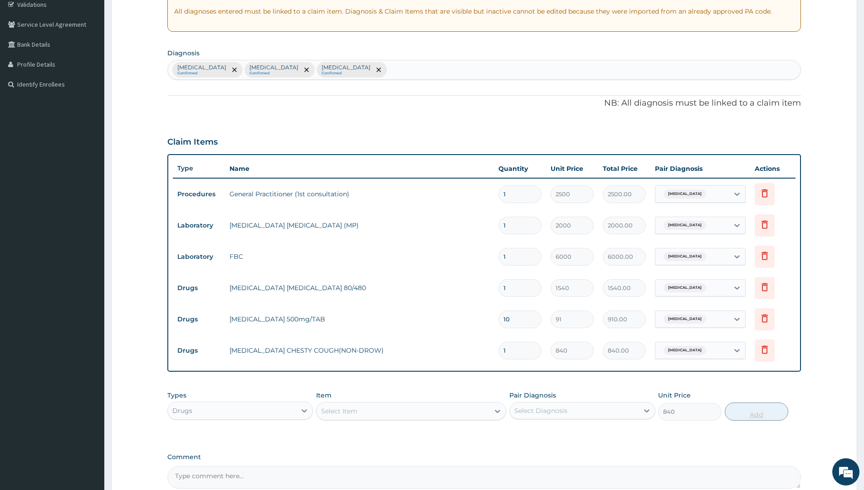
type input "0"
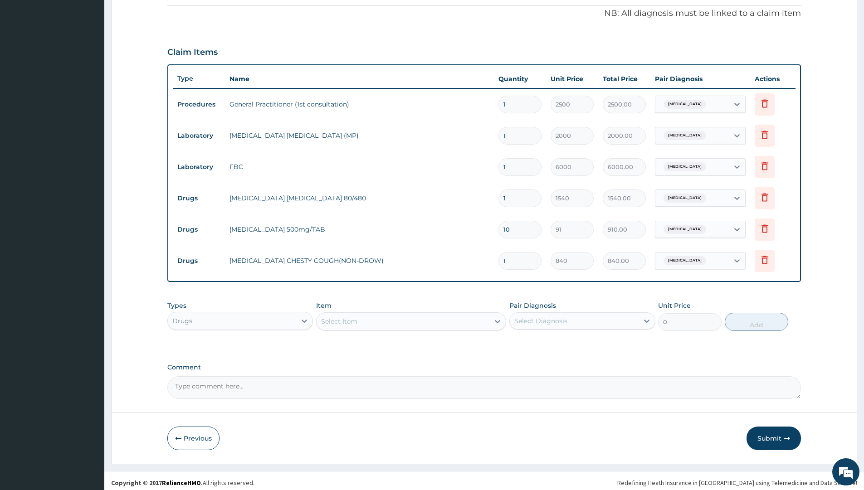
scroll to position [265, 0]
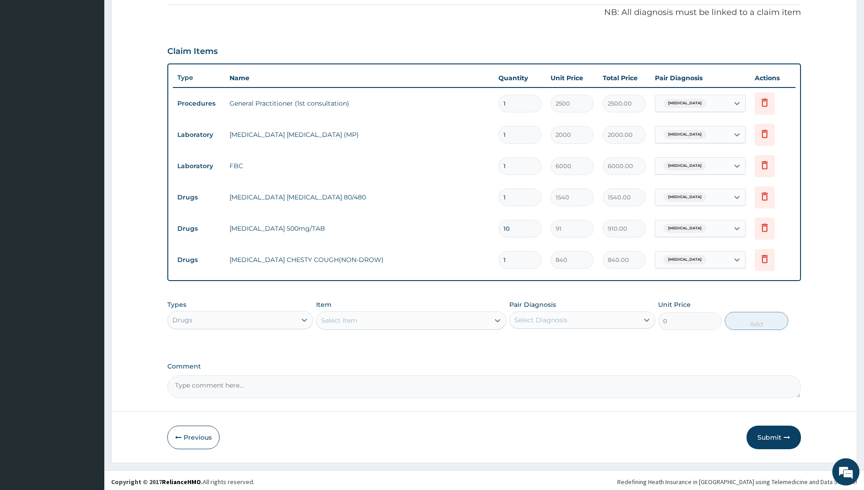
click at [372, 318] on div "Select Item" at bounding box center [403, 320] width 173 height 15
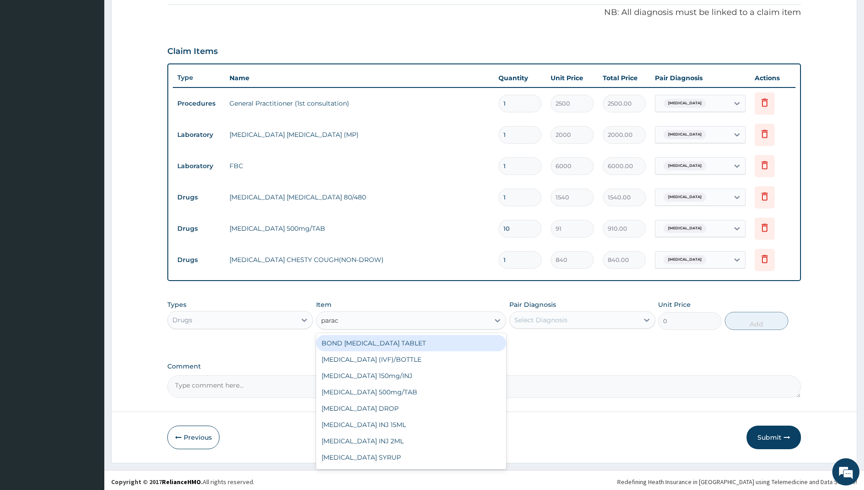
type input "parace"
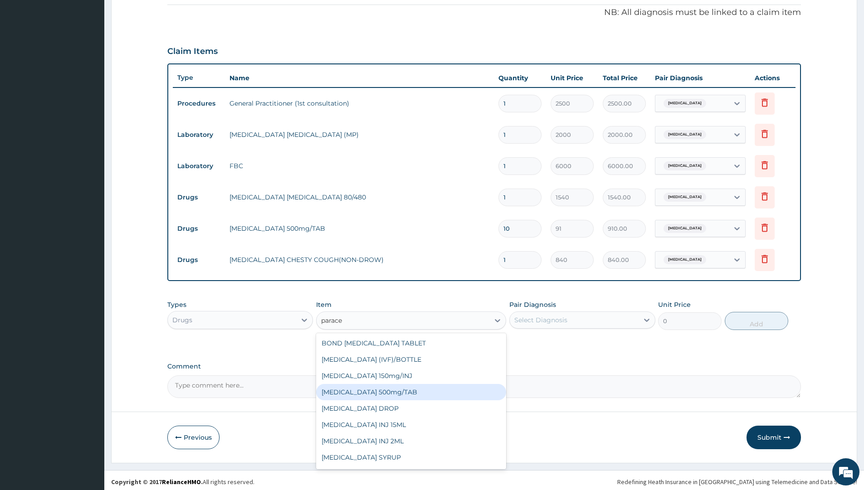
click at [387, 395] on div "[MEDICAL_DATA] 500mg/TAB" at bounding box center [411, 392] width 190 height 16
type input "14"
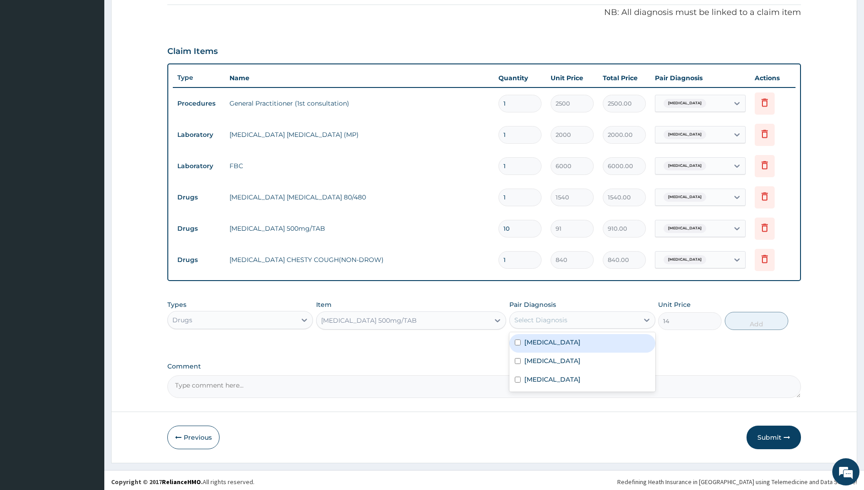
click at [549, 316] on div "Select Diagnosis" at bounding box center [540, 320] width 53 height 9
click at [518, 341] on input "checkbox" at bounding box center [518, 343] width 6 height 6
checkbox input "true"
click at [752, 319] on button "Add" at bounding box center [757, 321] width 64 height 18
type input "0"
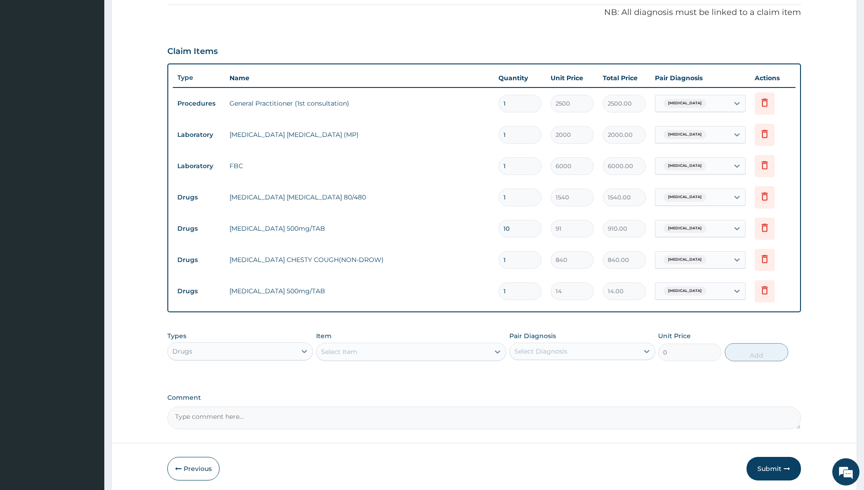
type input "18"
type input "252.00"
type input "18"
click at [378, 356] on div "Select Item" at bounding box center [403, 352] width 173 height 15
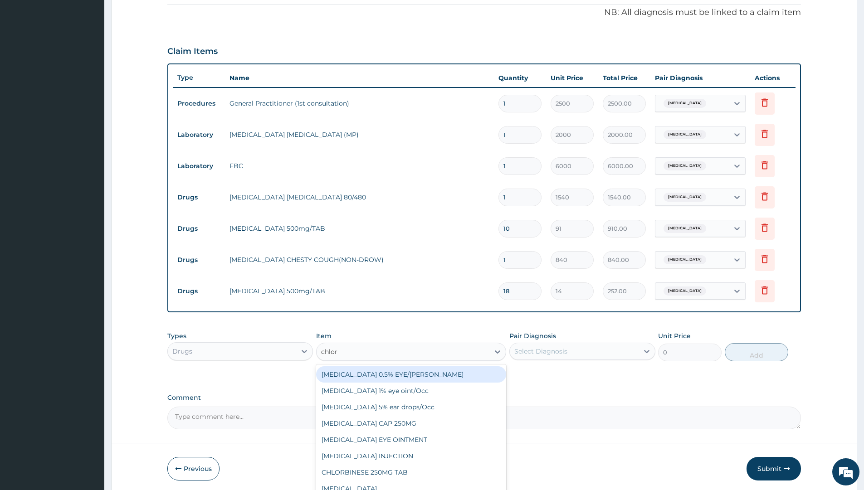
type input "chlorp"
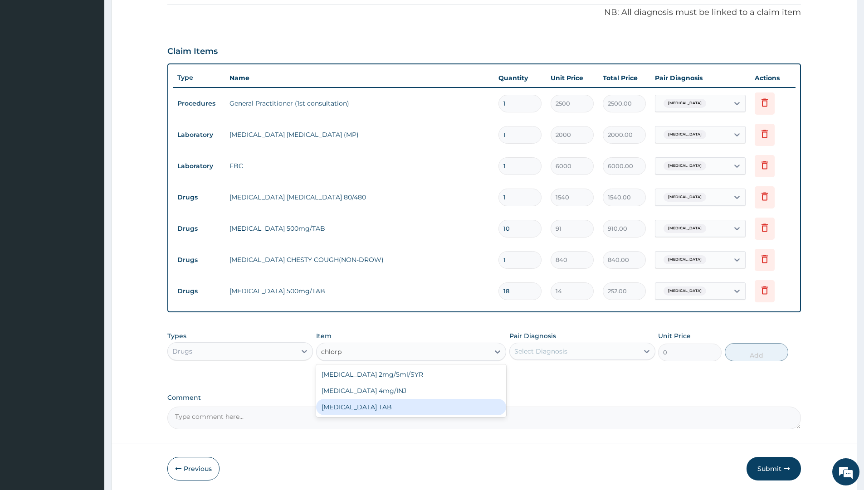
click at [381, 406] on div "[MEDICAL_DATA] TAB" at bounding box center [411, 407] width 190 height 16
type input "14"
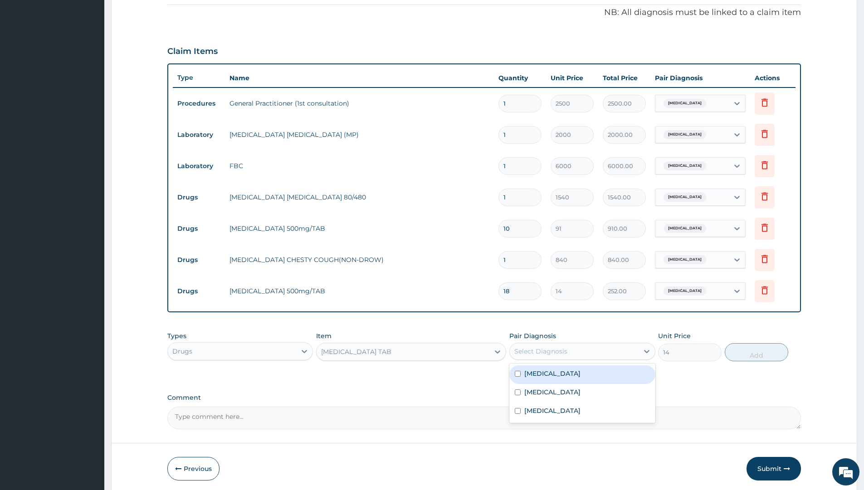
click at [581, 354] on div "Select Diagnosis" at bounding box center [574, 351] width 128 height 15
click at [517, 373] on input "checkbox" at bounding box center [518, 374] width 6 height 6
checkbox input "true"
click at [760, 352] on button "Add" at bounding box center [757, 352] width 64 height 18
type input "0"
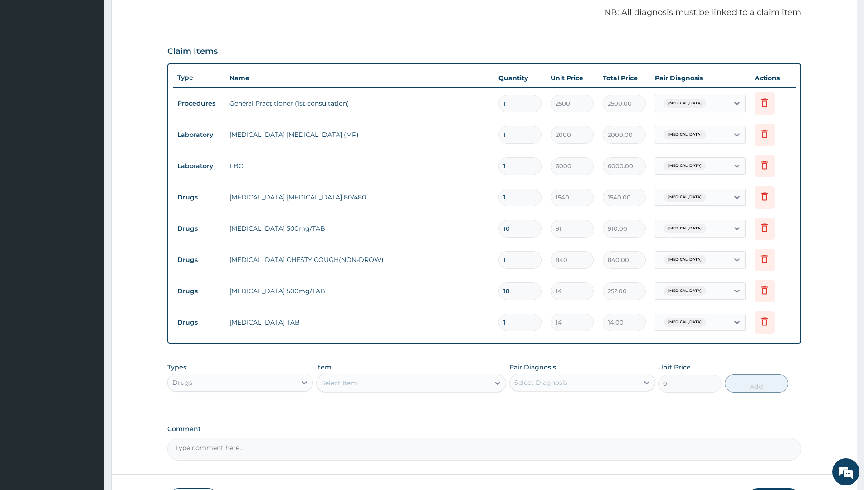
type input "10"
type input "140.00"
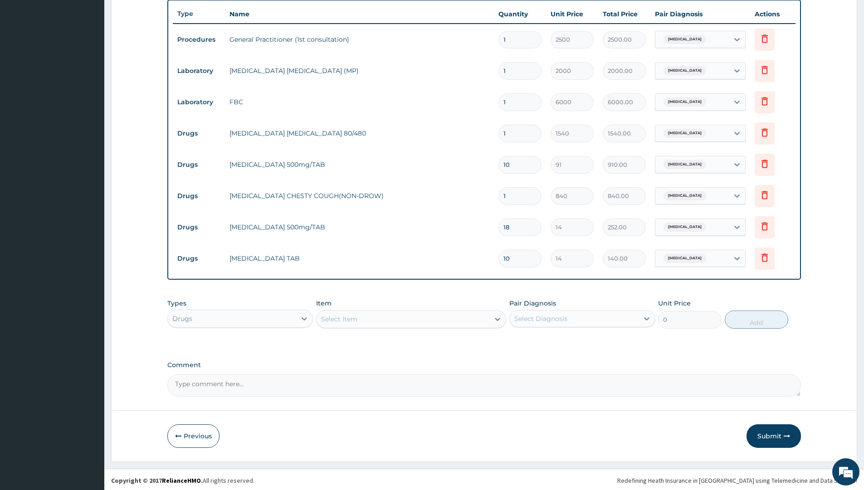
scroll to position [331, 0]
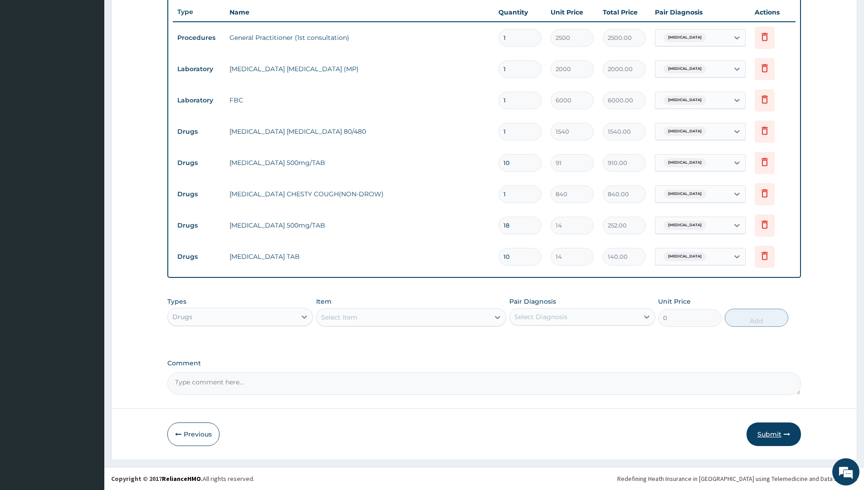
type input "10"
click at [774, 434] on button "Submit" at bounding box center [774, 435] width 54 height 24
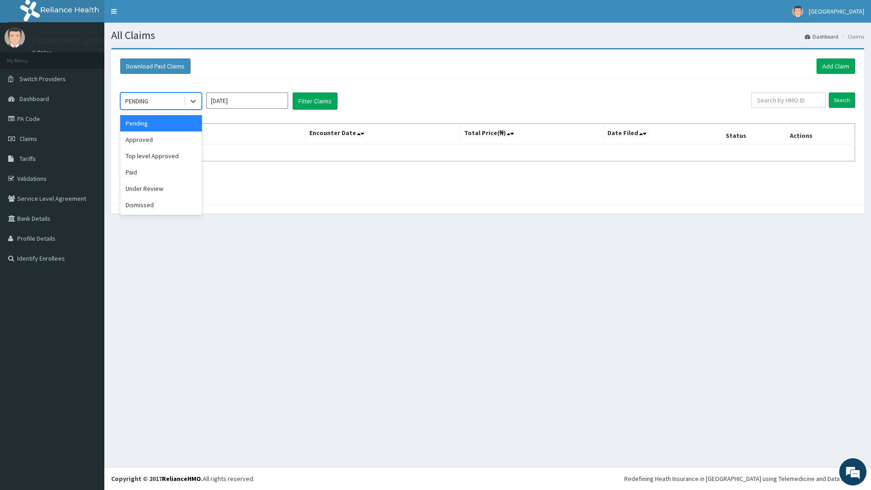
click at [145, 103] on div "PENDING" at bounding box center [136, 101] width 23 height 9
click at [153, 142] on div "Approved" at bounding box center [161, 140] width 82 height 16
click at [320, 98] on button "Filter Claims" at bounding box center [315, 101] width 45 height 17
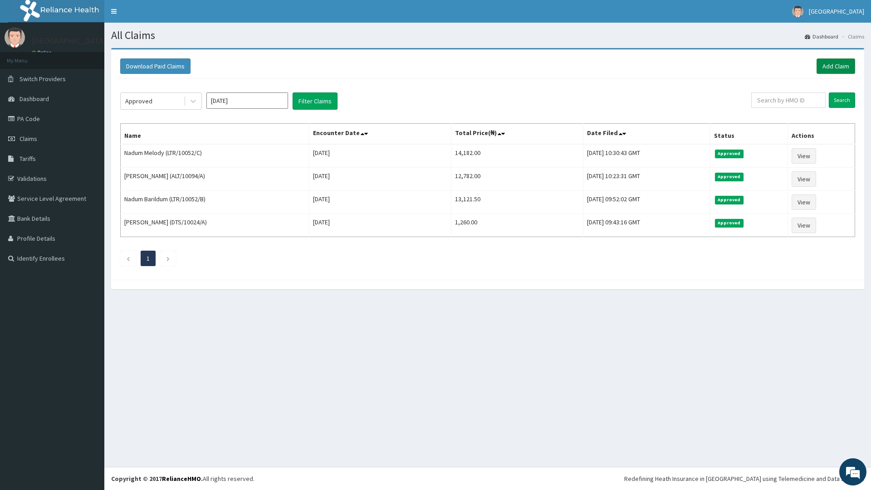
click at [839, 65] on link "Add Claim" at bounding box center [836, 66] width 39 height 15
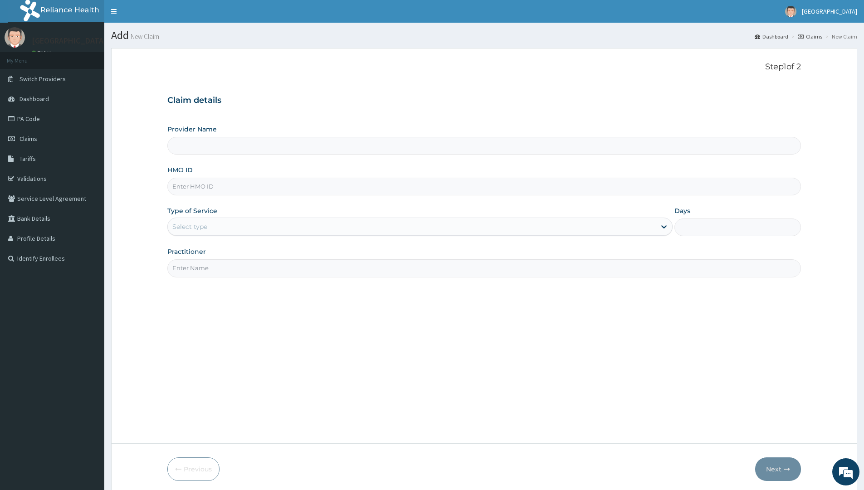
paste input "LTR/10052/D"
type input "LTR/10052/D"
click at [203, 228] on div "Select type" at bounding box center [189, 226] width 35 height 9
click at [212, 221] on div "Select type" at bounding box center [412, 227] width 488 height 15
click at [211, 226] on div "Select type" at bounding box center [412, 227] width 488 height 15
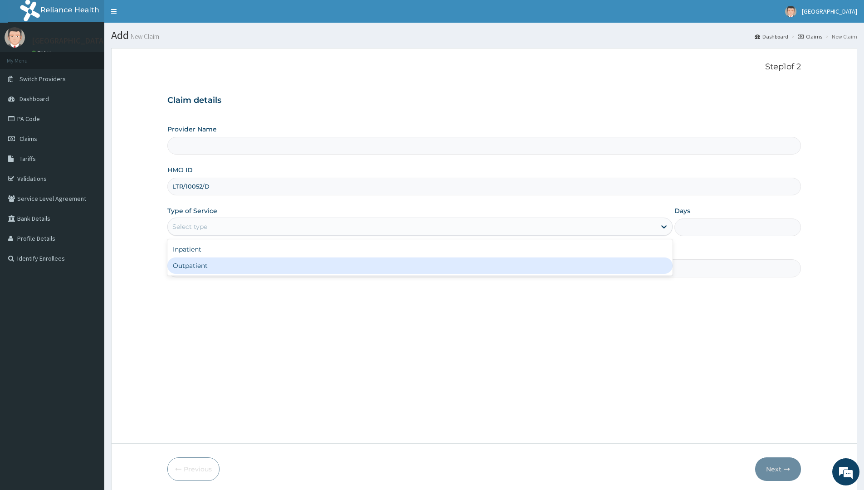
click at [198, 268] on div "Outpatient" at bounding box center [419, 266] width 505 height 16
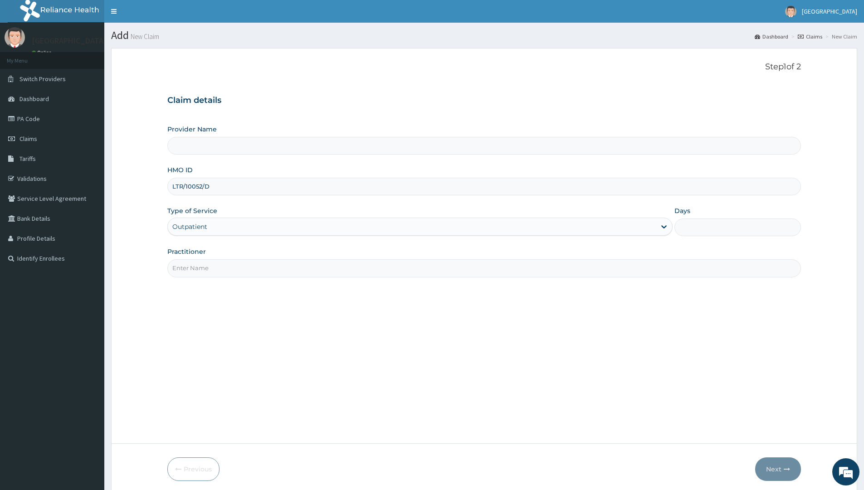
type input "1"
click at [196, 265] on input "Practitioner" at bounding box center [484, 268] width 634 height 18
type input "[GEOGRAPHIC_DATA]"
type input "[PERSON_NAME]"
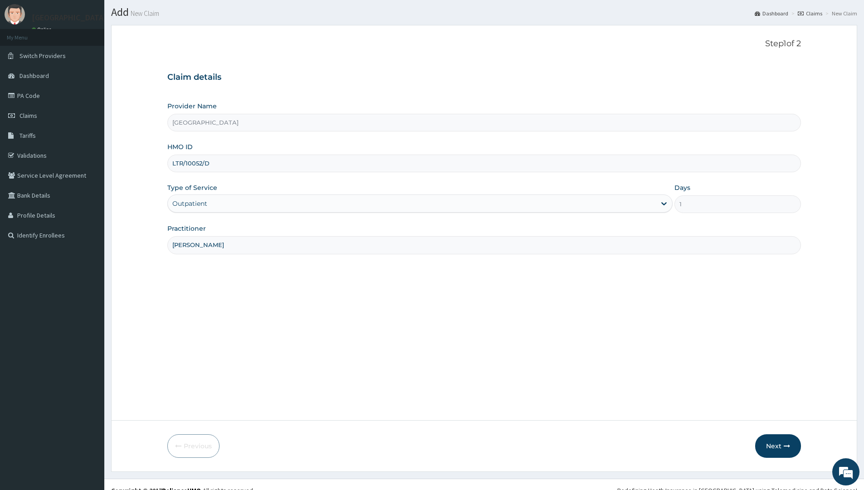
scroll to position [35, 0]
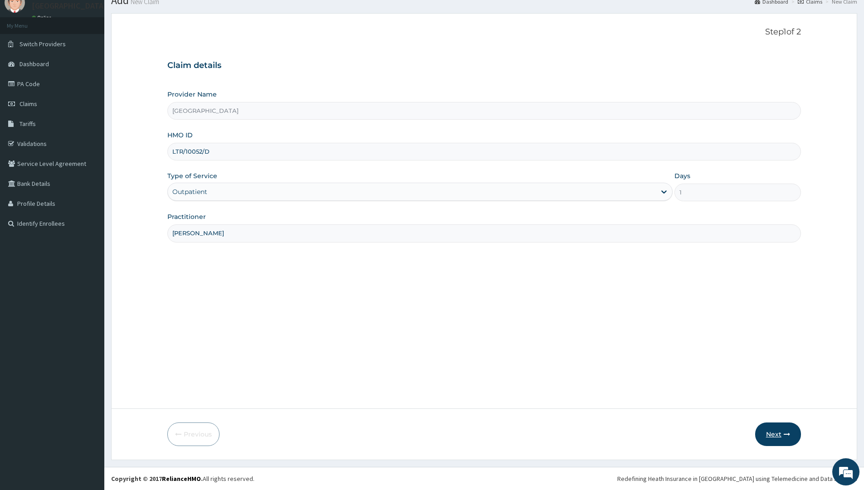
click at [767, 435] on button "Next" at bounding box center [778, 435] width 46 height 24
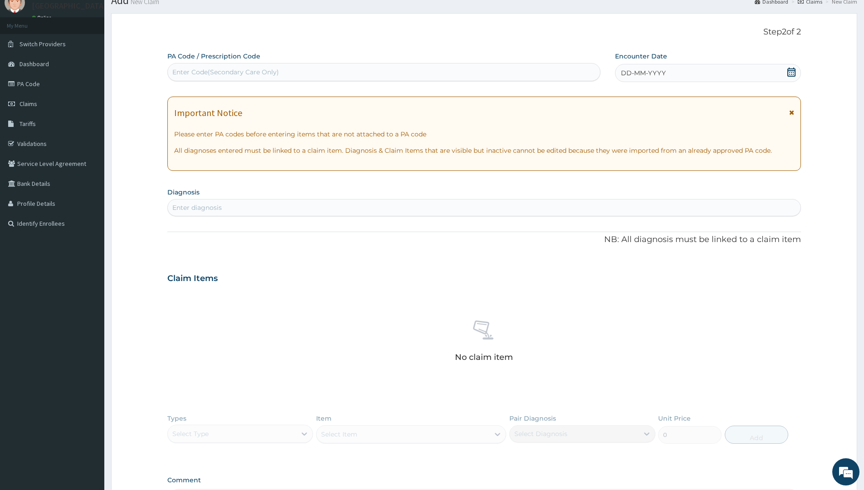
click at [653, 69] on span "DD-MM-YYYY" at bounding box center [643, 73] width 45 height 9
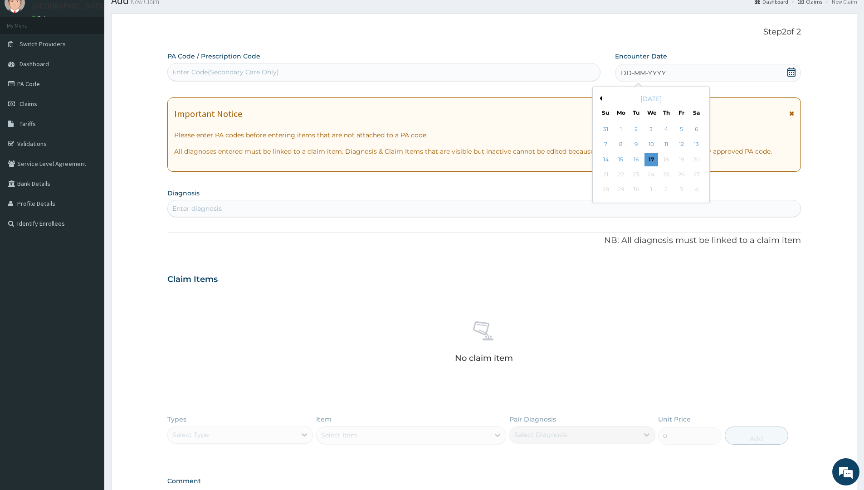
click at [734, 70] on div "DD-MM-YYYY" at bounding box center [708, 73] width 186 height 18
click at [716, 55] on div "Encounter Date DD-MM-YYYY Previous Month [DATE] Su Mo Tu We Th Fr Sa 31 1 2 3 4…" at bounding box center [708, 67] width 186 height 31
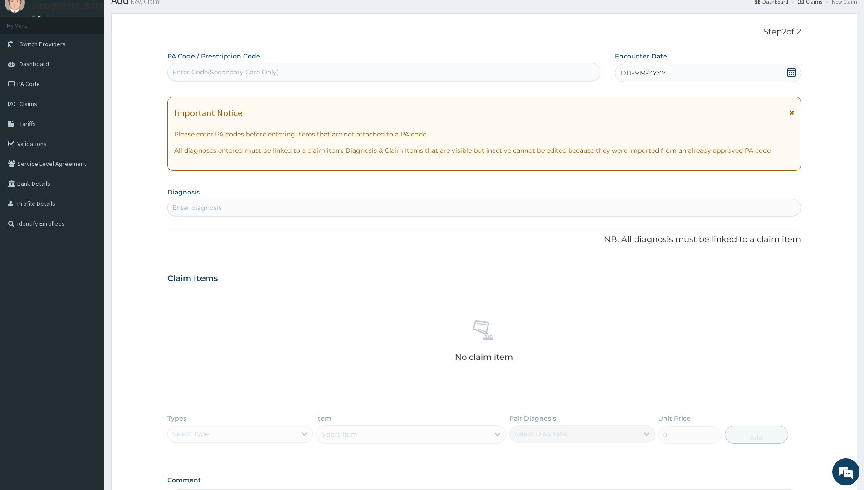
click at [788, 70] on icon at bounding box center [792, 72] width 8 height 9
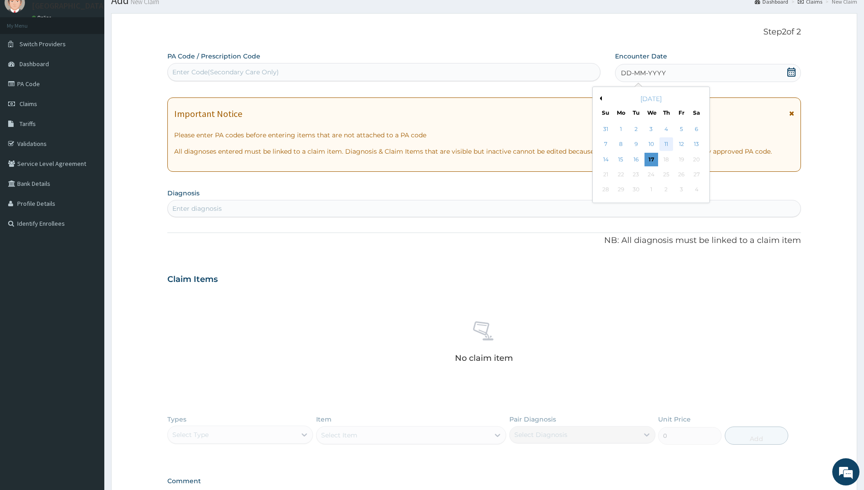
click at [667, 145] on div "11" at bounding box center [667, 145] width 14 height 14
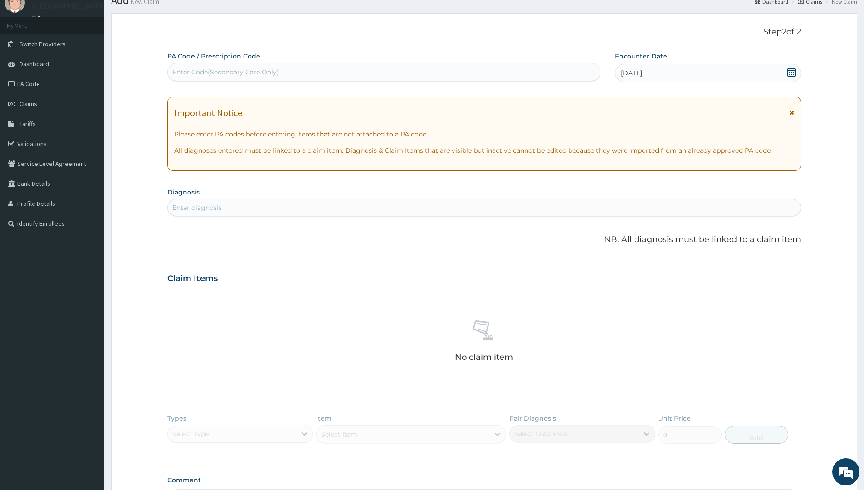
click at [227, 208] on div "Enter diagnosis" at bounding box center [484, 208] width 633 height 15
type input "falc"
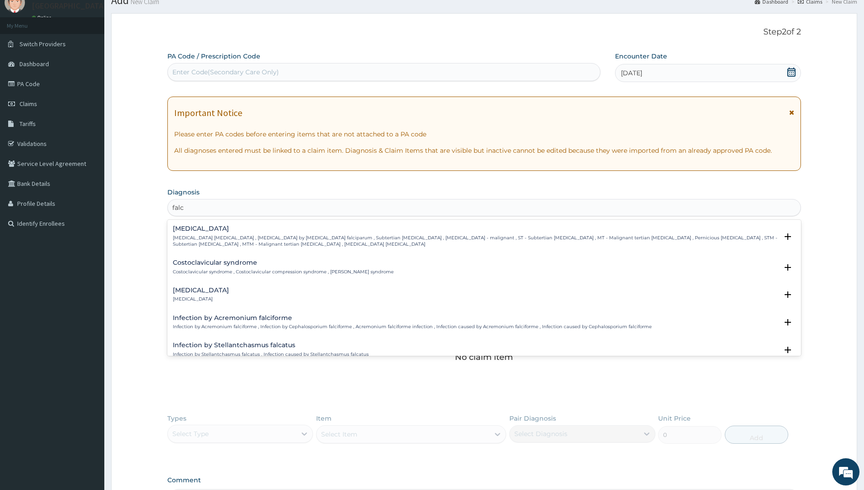
click at [206, 233] on div "[MEDICAL_DATA] [MEDICAL_DATA] [MEDICAL_DATA] , [MEDICAL_DATA] by [MEDICAL_DATA]…" at bounding box center [475, 236] width 605 height 22
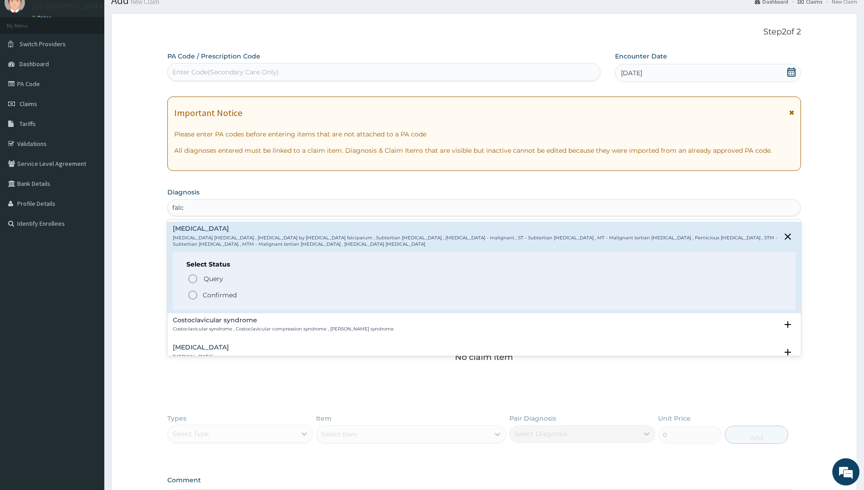
click at [193, 294] on icon "status option filled" at bounding box center [192, 295] width 11 height 11
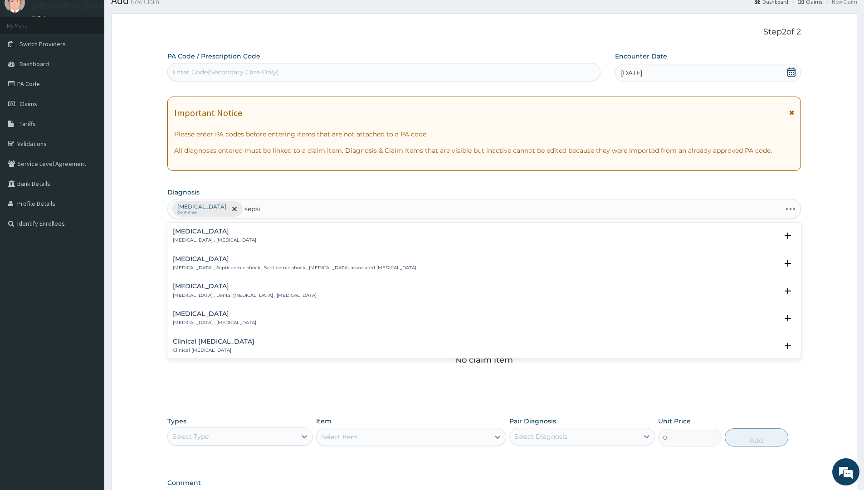
type input "[MEDICAL_DATA]"
click at [214, 233] on h4 "[MEDICAL_DATA]" at bounding box center [214, 231] width 83 height 7
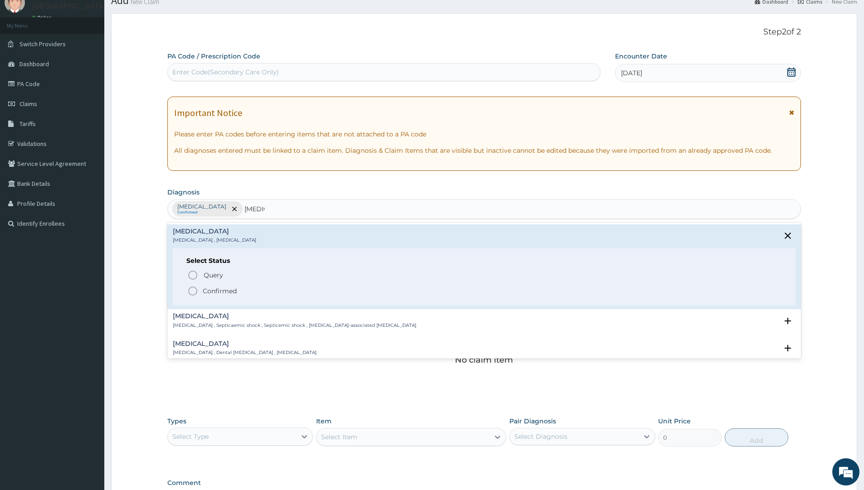
click at [190, 290] on icon "status option filled" at bounding box center [192, 291] width 11 height 11
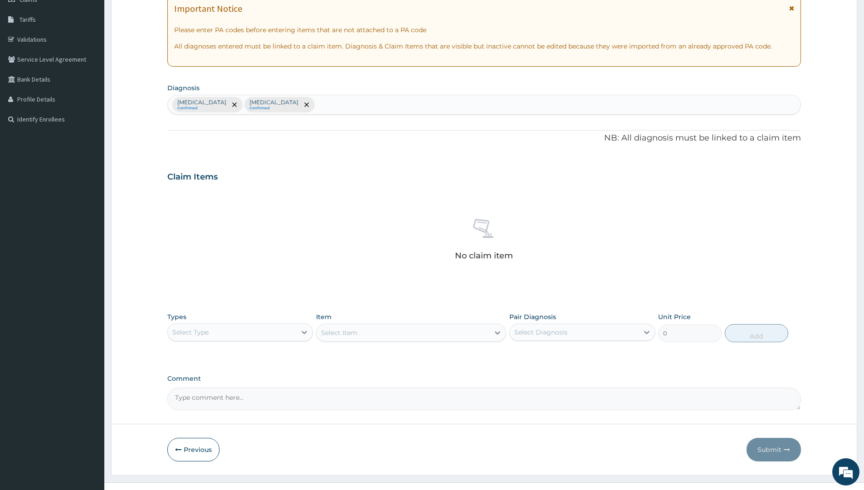
scroll to position [155, 0]
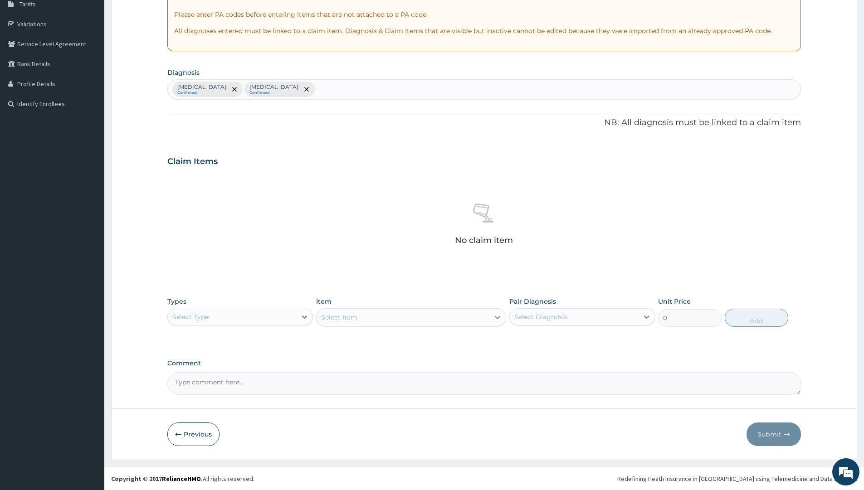
click at [264, 317] on div "Select Type" at bounding box center [232, 317] width 128 height 15
click at [211, 408] on div "Laboratory" at bounding box center [240, 405] width 146 height 16
click at [217, 313] on div "Laboratory" at bounding box center [232, 317] width 128 height 15
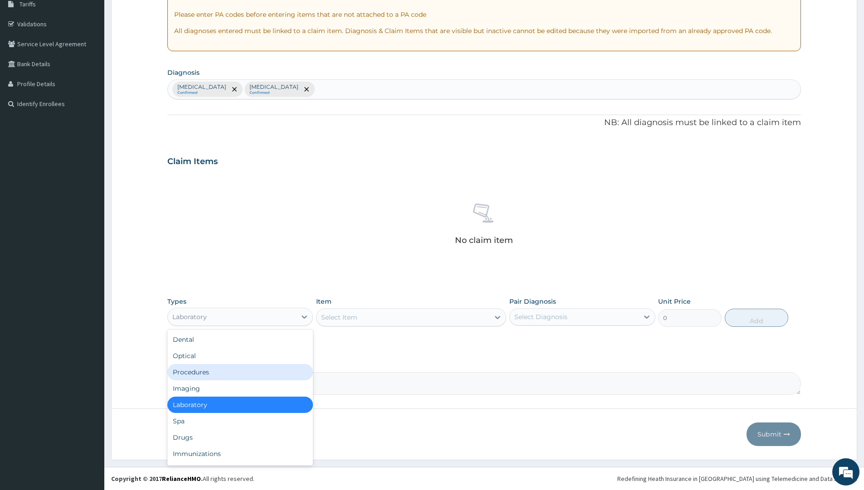
click at [219, 377] on div "Procedures" at bounding box center [240, 372] width 146 height 16
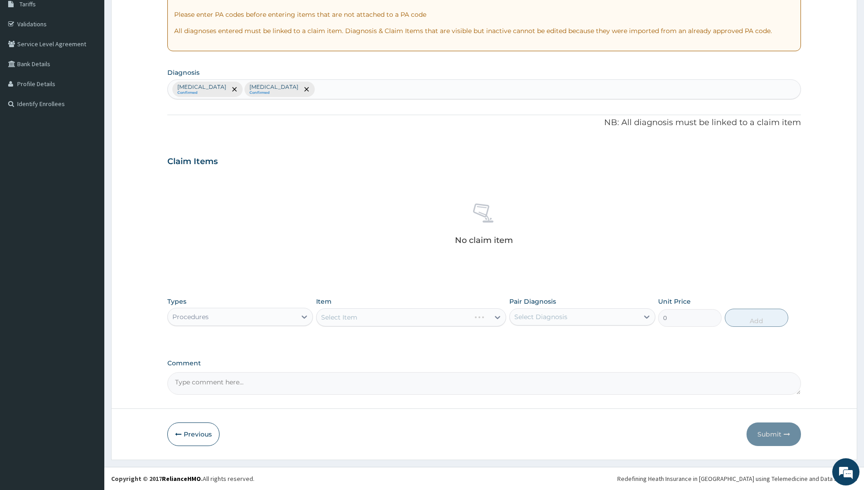
click at [350, 314] on div "Select Item" at bounding box center [411, 317] width 190 height 18
click at [350, 314] on div "Select Item" at bounding box center [339, 317] width 36 height 9
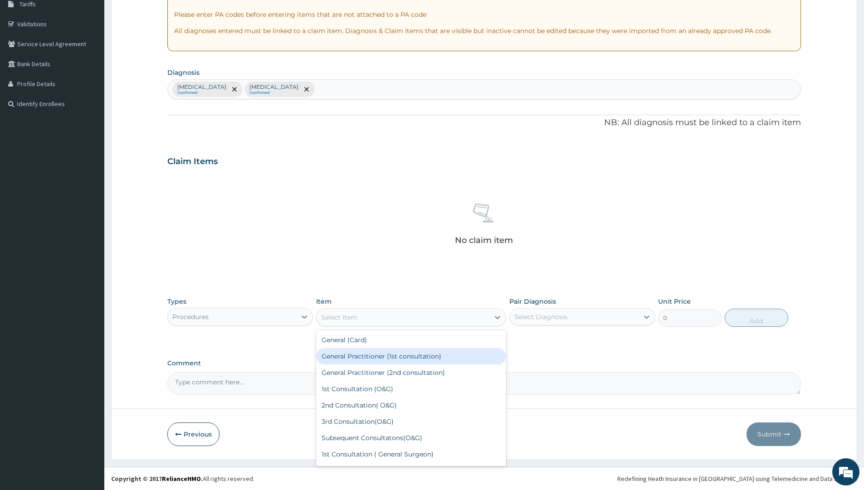
click at [364, 359] on div "General Practitioner (1st consultation)" at bounding box center [411, 356] width 190 height 16
type input "2500"
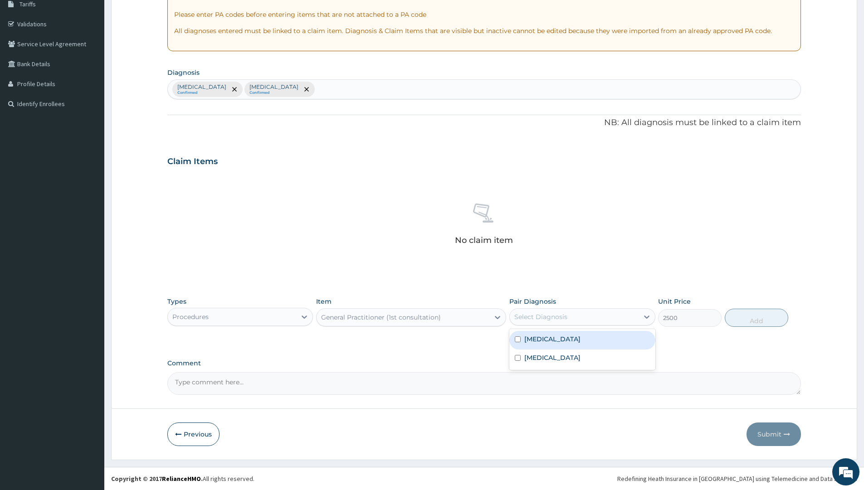
click at [577, 317] on div "Select Diagnosis" at bounding box center [574, 317] width 128 height 15
click at [517, 338] on input "checkbox" at bounding box center [518, 340] width 6 height 6
checkbox input "true"
click at [752, 313] on button "Add" at bounding box center [757, 318] width 64 height 18
type input "0"
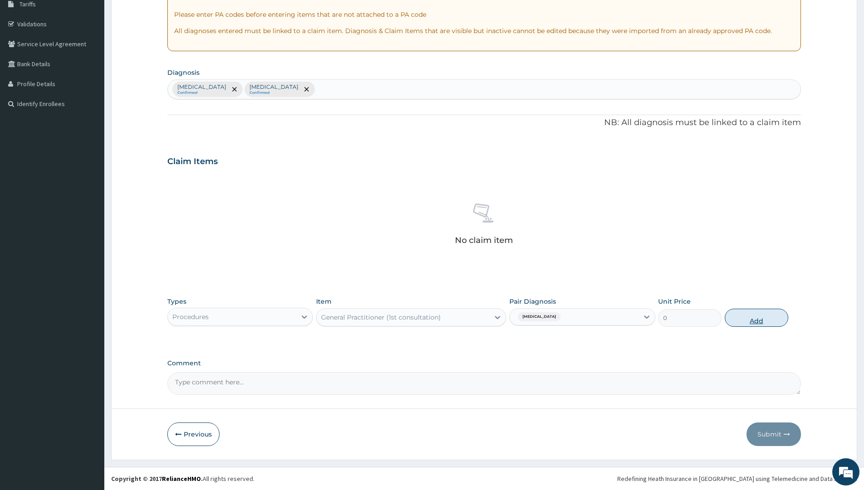
scroll to position [112, 0]
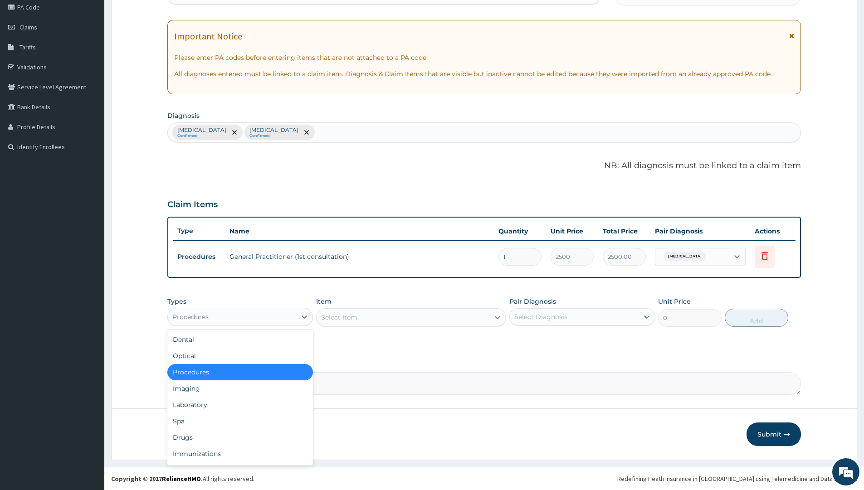
click at [259, 316] on div "Procedures" at bounding box center [232, 317] width 128 height 15
click at [220, 405] on div "Laboratory" at bounding box center [240, 405] width 146 height 16
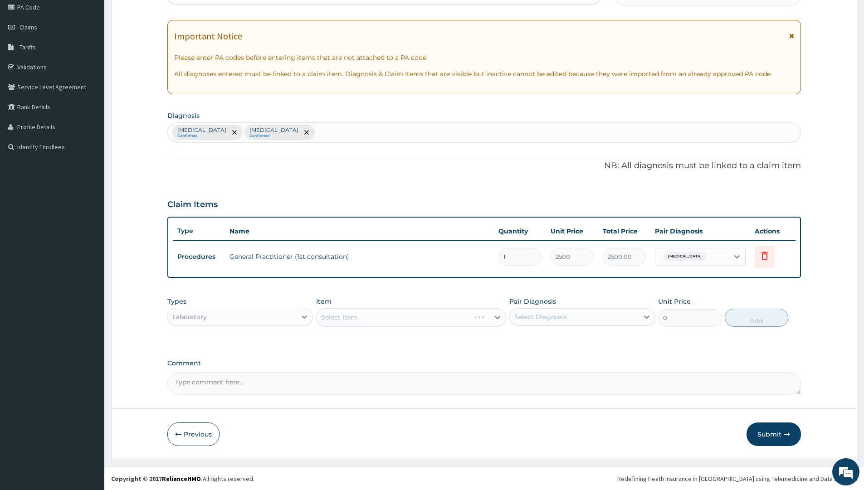
click at [366, 313] on div "Select Item" at bounding box center [411, 317] width 190 height 18
click at [364, 315] on div "Select Item" at bounding box center [394, 317] width 154 height 15
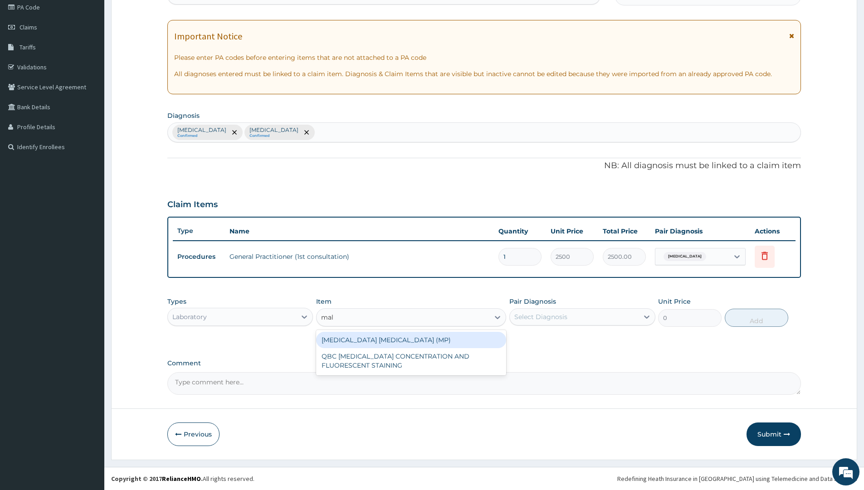
type input "mala"
click at [380, 334] on div "[MEDICAL_DATA] [MEDICAL_DATA] (MP)" at bounding box center [411, 340] width 190 height 16
type input "2000"
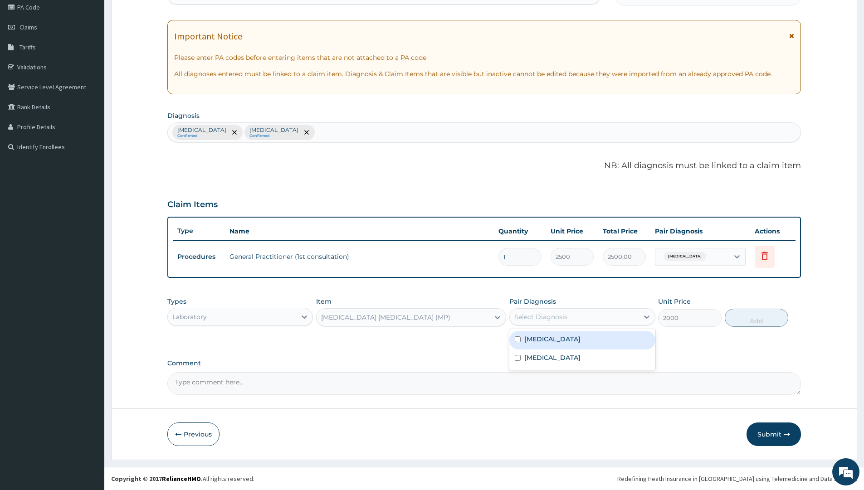
click at [574, 317] on div "Select Diagnosis" at bounding box center [574, 317] width 128 height 15
click at [515, 340] on input "checkbox" at bounding box center [518, 340] width 6 height 6
checkbox input "true"
click at [754, 323] on button "Add" at bounding box center [757, 318] width 64 height 18
type input "0"
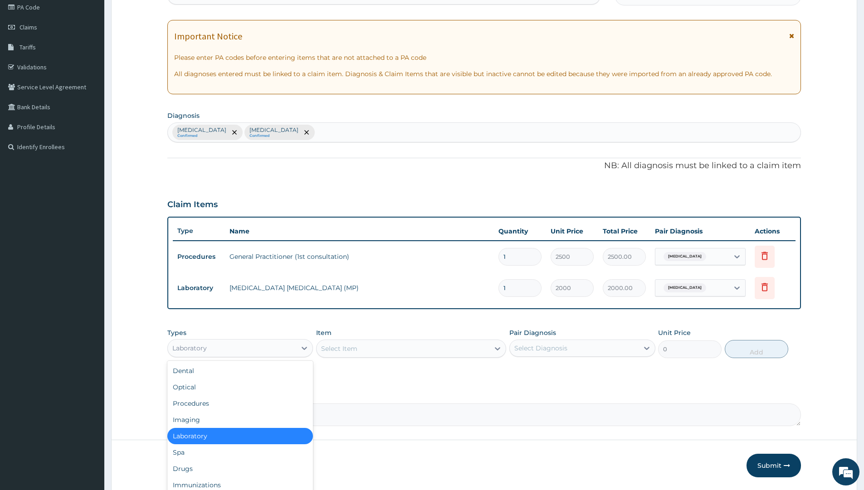
click at [197, 349] on div "Laboratory" at bounding box center [189, 348] width 34 height 9
click at [379, 358] on div "Types option Laboratory, selected. option Dental focused, 1 of 10. 10 results a…" at bounding box center [484, 343] width 634 height 39
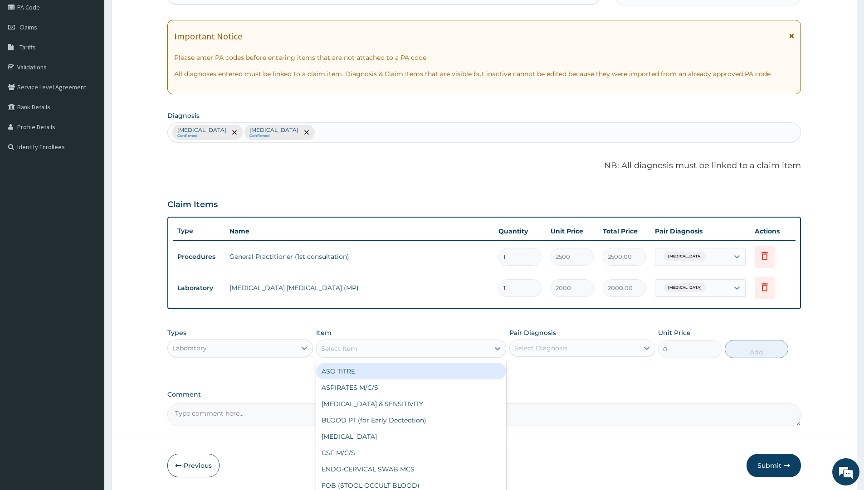
click at [380, 355] on div "Select Item" at bounding box center [403, 349] width 173 height 15
type input "fbc"
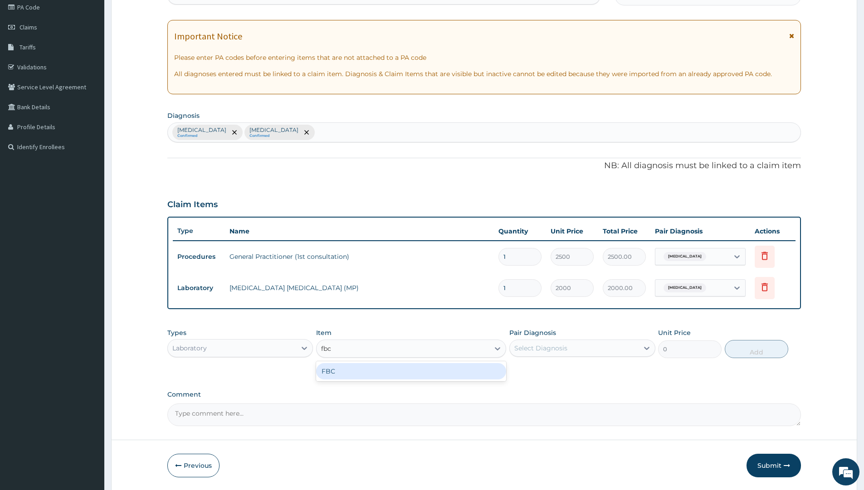
click at [380, 369] on div "FBC" at bounding box center [411, 371] width 190 height 16
type input "6000"
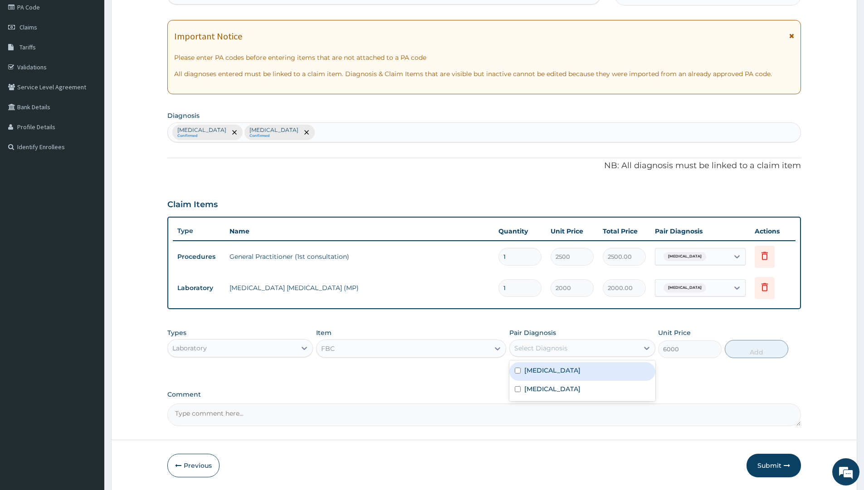
click at [535, 345] on div "Select Diagnosis" at bounding box center [540, 348] width 53 height 9
click at [519, 387] on input "checkbox" at bounding box center [518, 390] width 6 height 6
checkbox input "true"
click at [749, 350] on button "Add" at bounding box center [757, 349] width 64 height 18
type input "0"
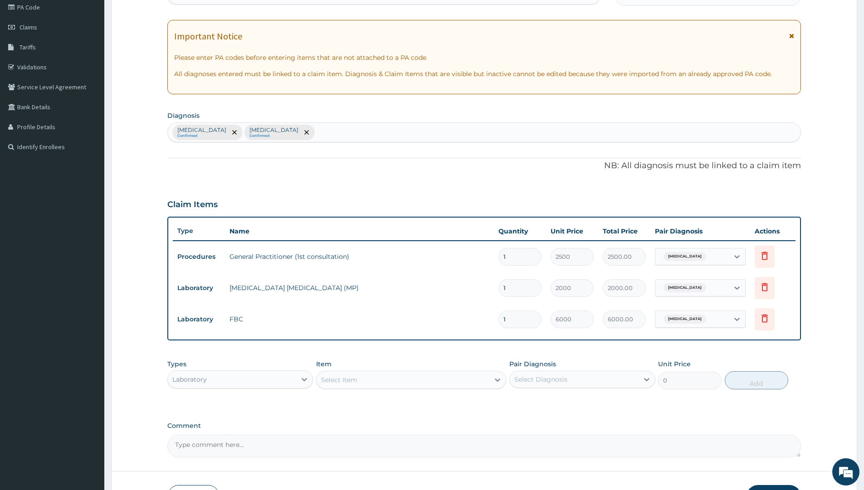
click at [238, 379] on div "Laboratory" at bounding box center [232, 379] width 128 height 15
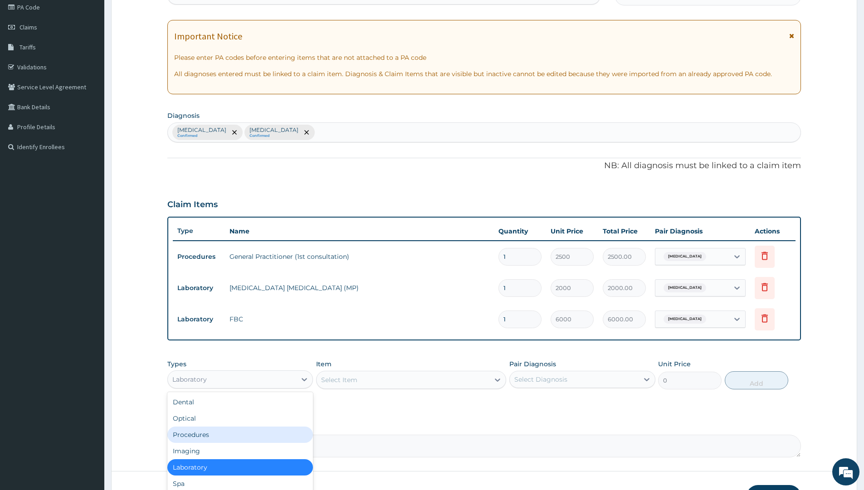
scroll to position [31, 0]
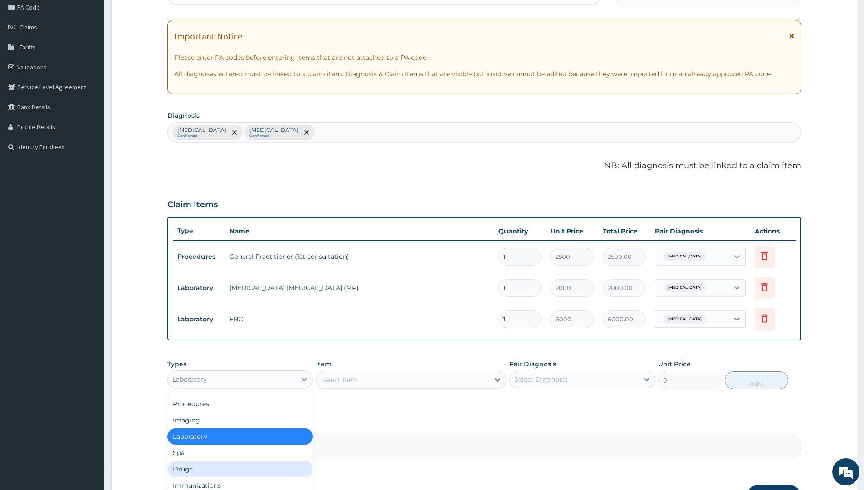
click at [197, 470] on div "Drugs" at bounding box center [240, 469] width 146 height 16
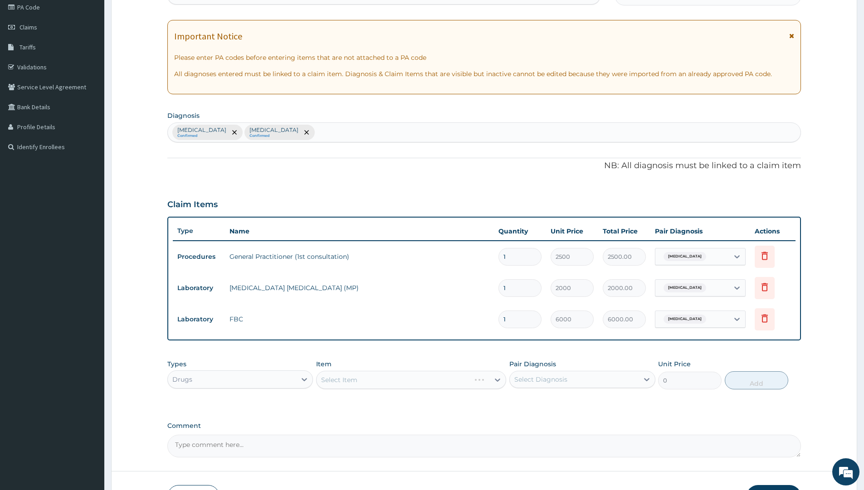
click at [356, 382] on div "Select Item" at bounding box center [411, 380] width 190 height 18
click at [333, 382] on div "Select Item" at bounding box center [339, 380] width 36 height 9
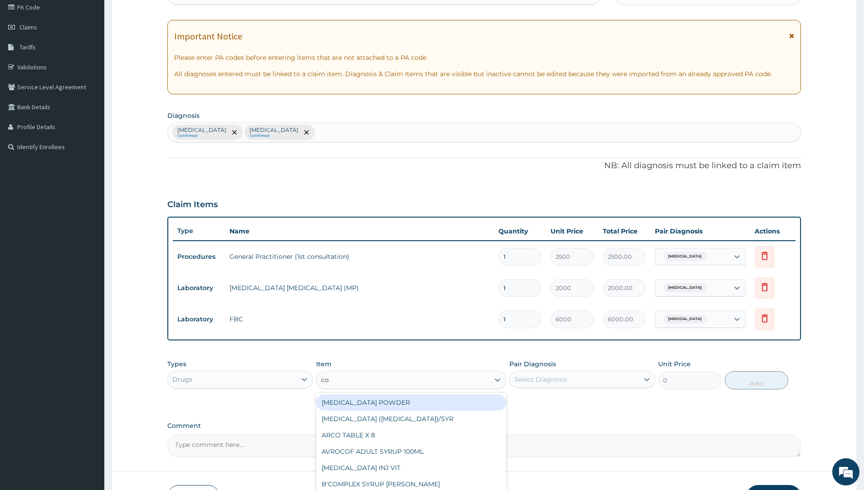
type input "c"
type input "art"
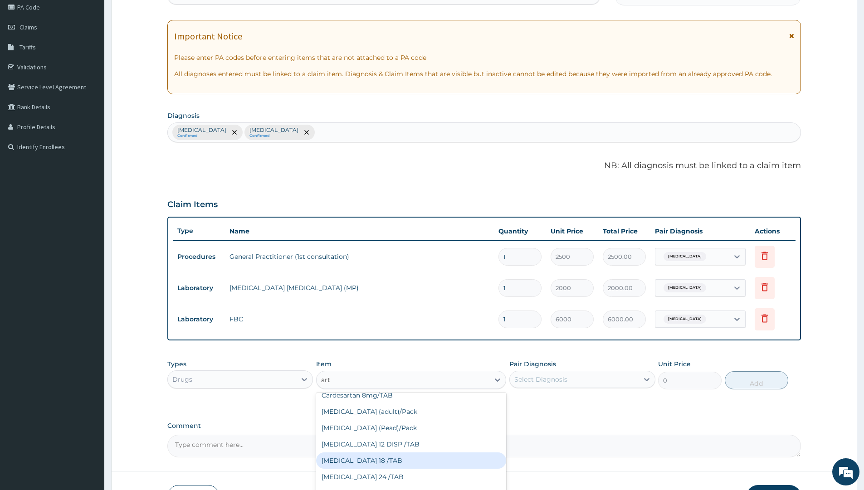
scroll to position [363, 0]
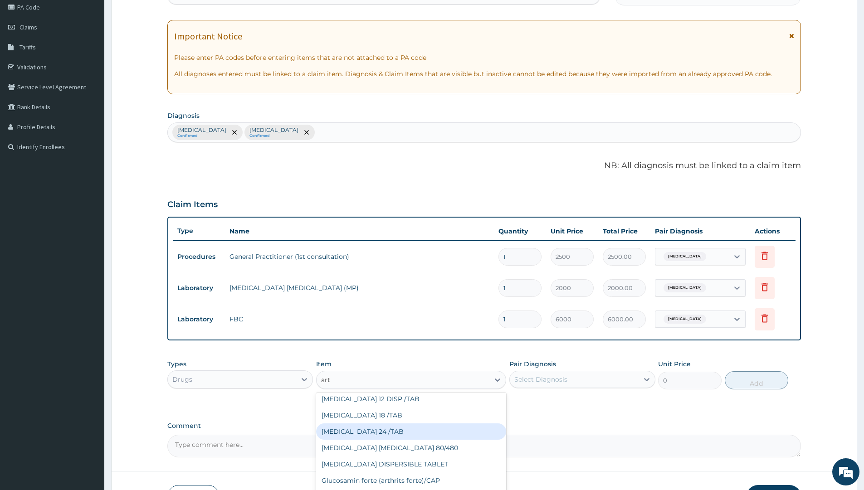
click at [381, 431] on div "[MEDICAL_DATA] 24 /TAB" at bounding box center [411, 432] width 190 height 16
type input "63"
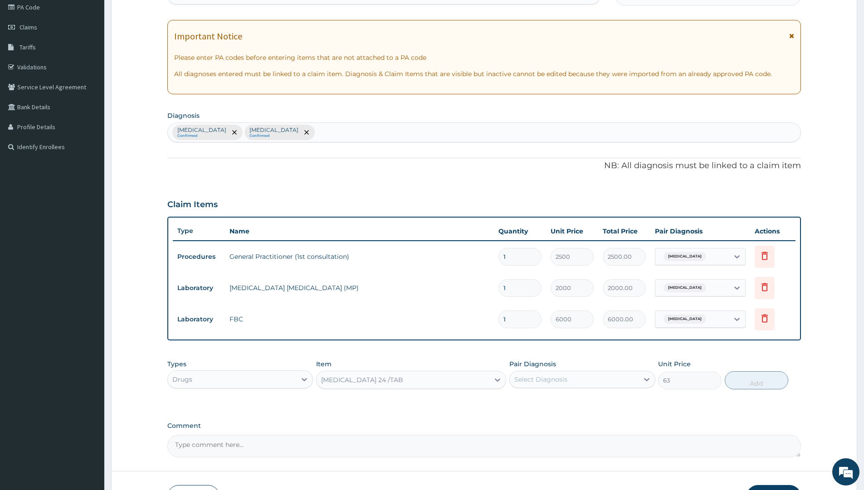
click at [541, 375] on div "Select Diagnosis" at bounding box center [540, 379] width 53 height 9
click at [517, 399] on div "[MEDICAL_DATA]" at bounding box center [582, 403] width 146 height 19
checkbox input "true"
click at [765, 381] on button "Add" at bounding box center [757, 381] width 64 height 18
type input "0"
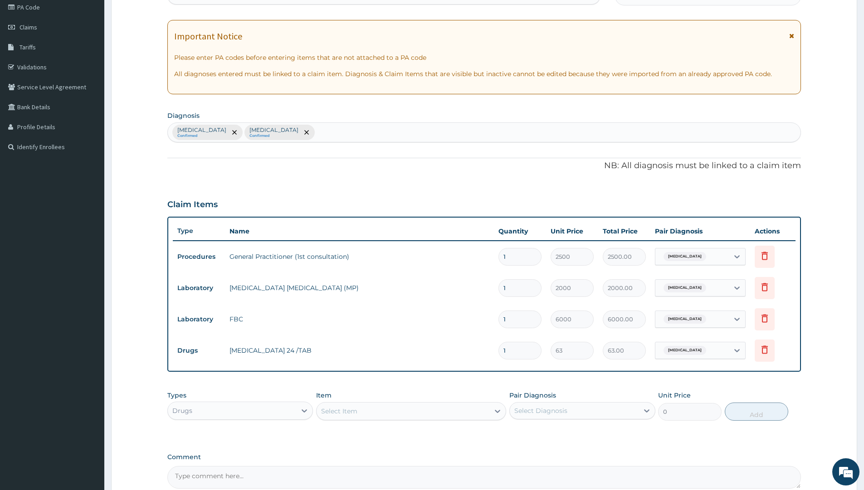
type input "18"
type input "1134.00"
type input "18"
click at [331, 411] on div "Select Item" at bounding box center [339, 411] width 36 height 9
type input "amox"
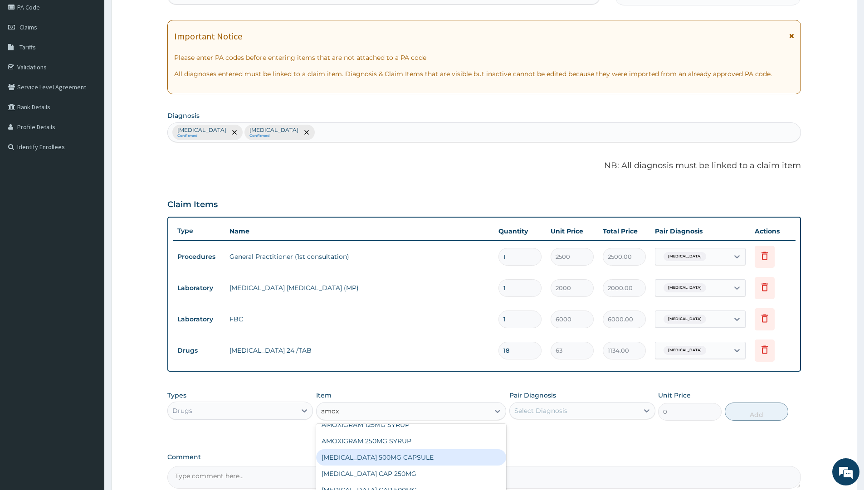
scroll to position [136, 0]
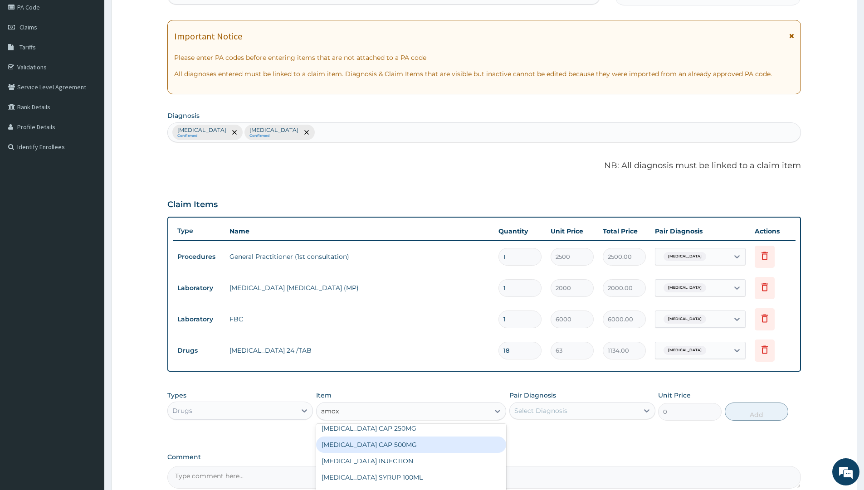
click at [379, 442] on div "[MEDICAL_DATA] CAP 500MG" at bounding box center [411, 445] width 190 height 16
type input "63"
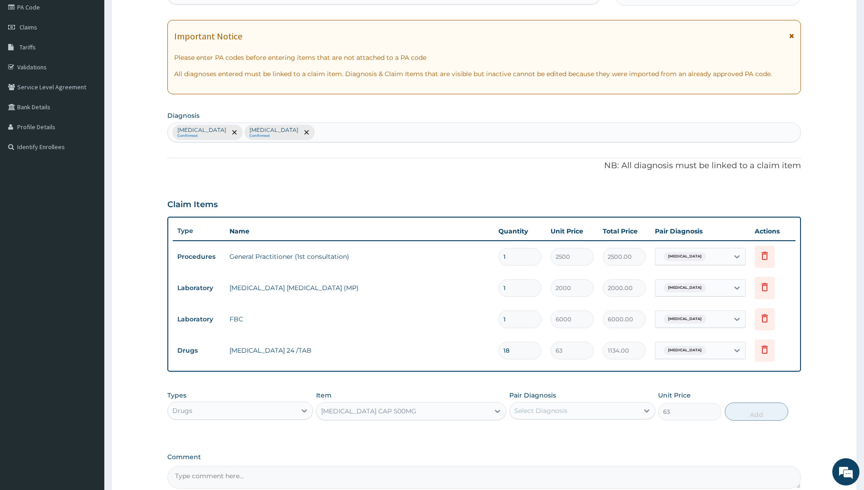
click at [551, 414] on div "Select Diagnosis" at bounding box center [540, 410] width 53 height 9
click at [516, 451] on input "checkbox" at bounding box center [518, 452] width 6 height 6
checkbox input "true"
click at [752, 415] on button "Add" at bounding box center [757, 412] width 64 height 18
type input "0"
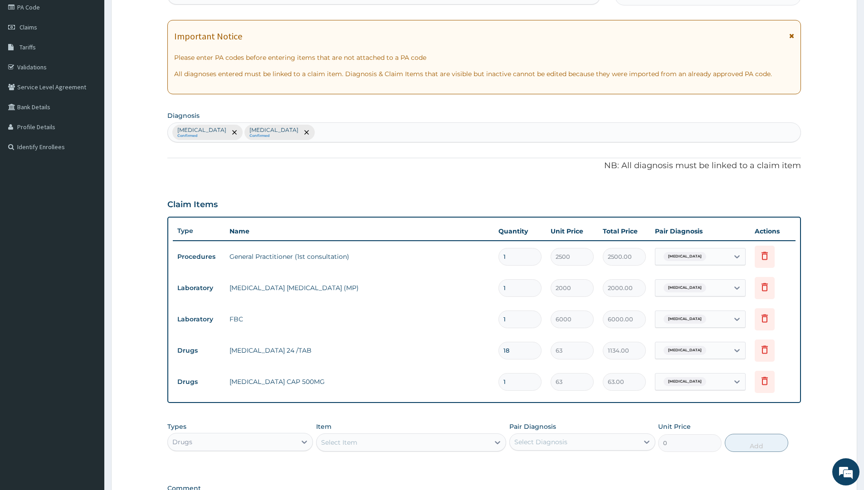
type input "10"
type input "630.00"
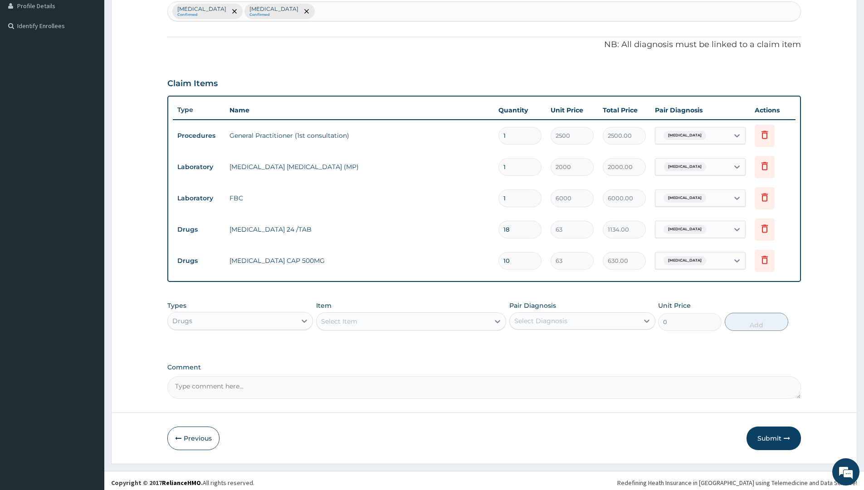
scroll to position [237, 0]
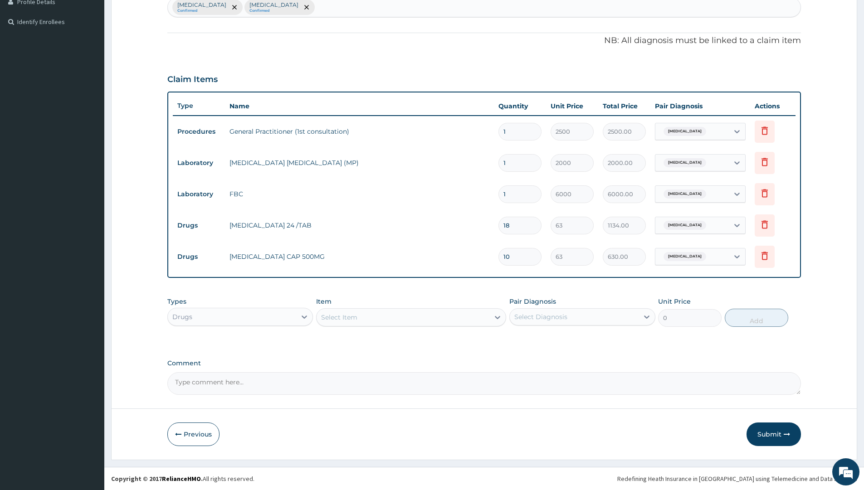
type input "10"
click at [372, 314] on div "Select Item" at bounding box center [403, 317] width 173 height 15
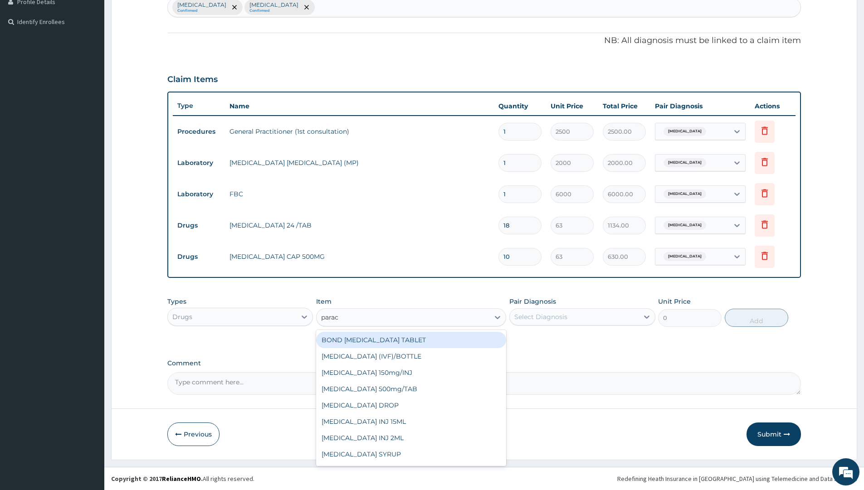
type input "parace"
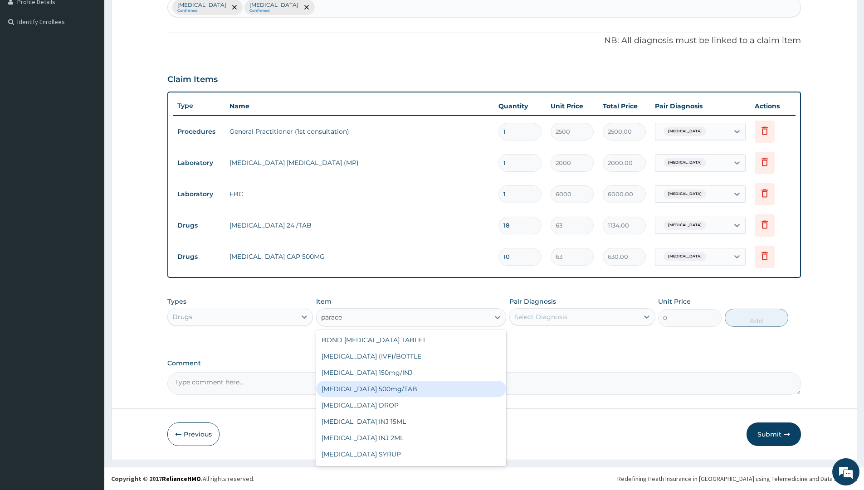
click at [385, 392] on div "[MEDICAL_DATA] 500mg/TAB" at bounding box center [411, 389] width 190 height 16
type input "14"
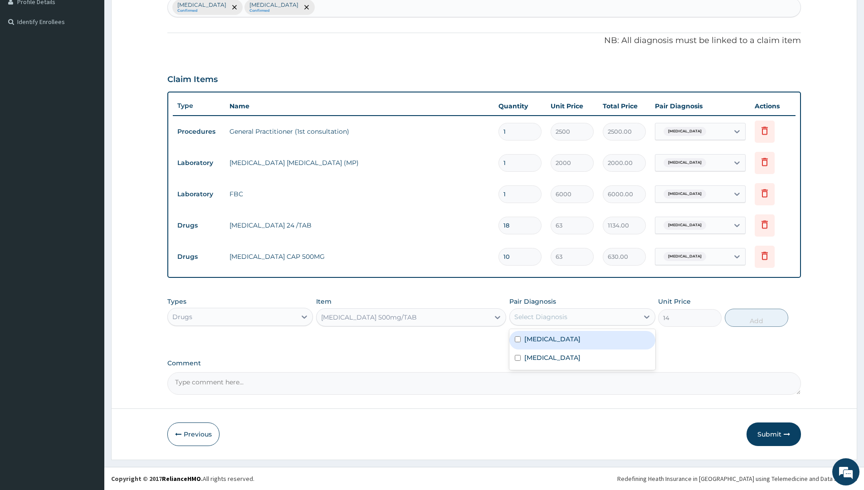
click at [563, 313] on div "Select Diagnosis" at bounding box center [540, 317] width 53 height 9
click at [516, 342] on input "checkbox" at bounding box center [518, 340] width 6 height 6
checkbox input "true"
click at [764, 324] on button "Add" at bounding box center [757, 318] width 64 height 18
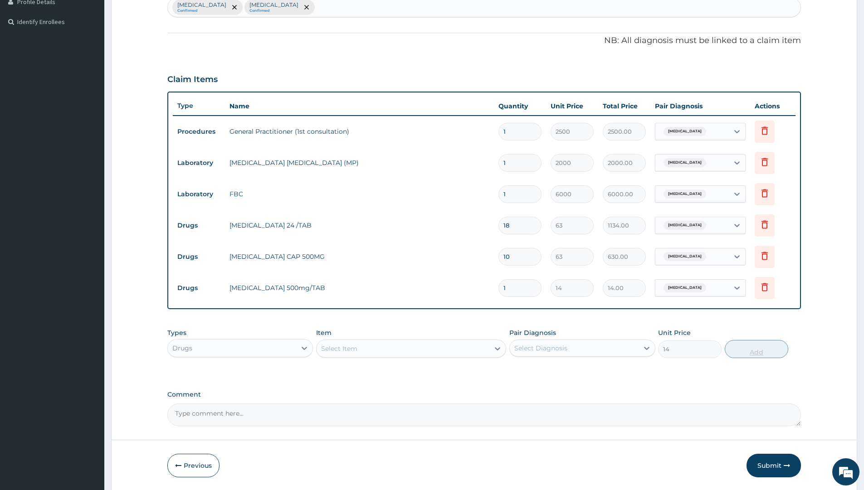
type input "0"
type input "12"
type input "168.00"
type input "12"
click at [372, 344] on div "Select Item" at bounding box center [403, 349] width 173 height 15
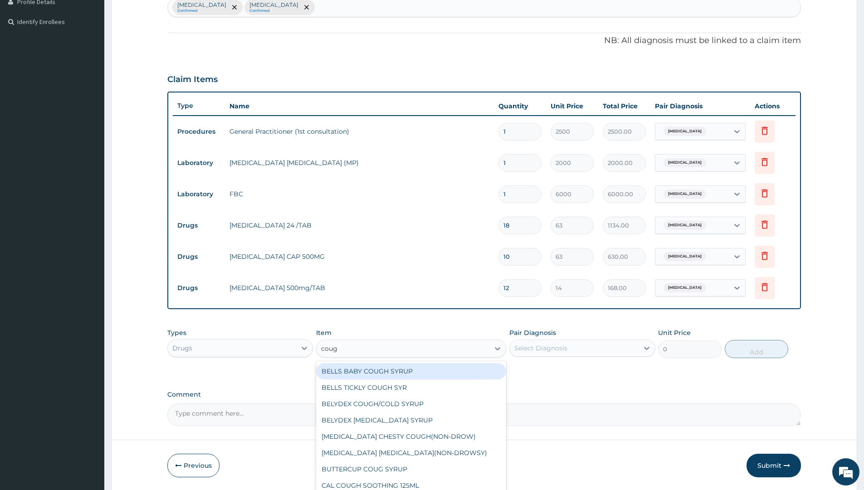
type input "cough"
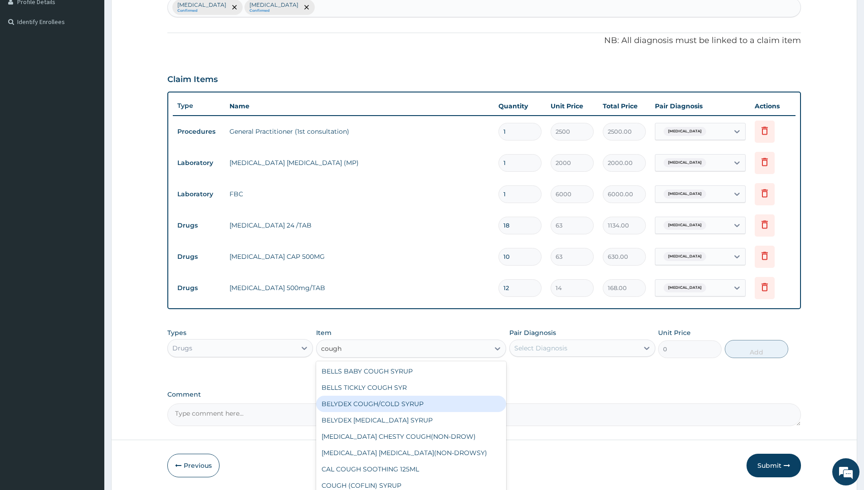
click at [381, 406] on div "BELYDEX COUGH/COLD SYRUP" at bounding box center [411, 404] width 190 height 16
type input "350"
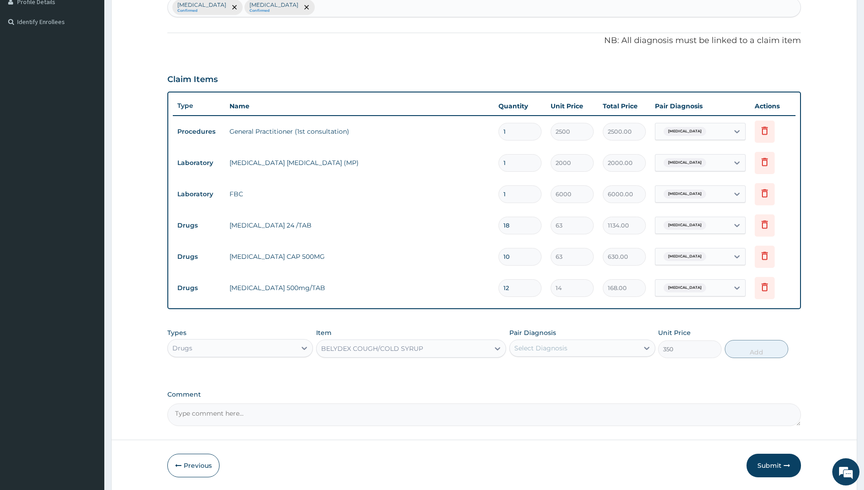
click at [440, 340] on div "BELYDEX COUGH/COLD SYRUP" at bounding box center [411, 349] width 190 height 18
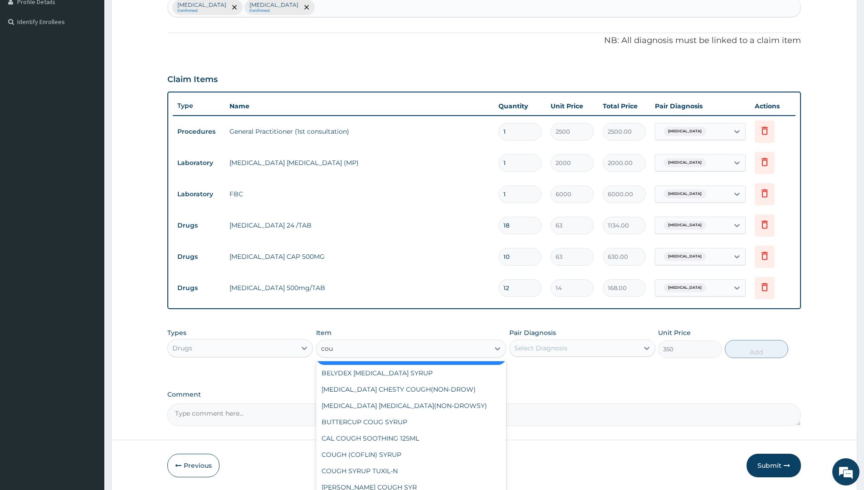
scroll to position [0, 0]
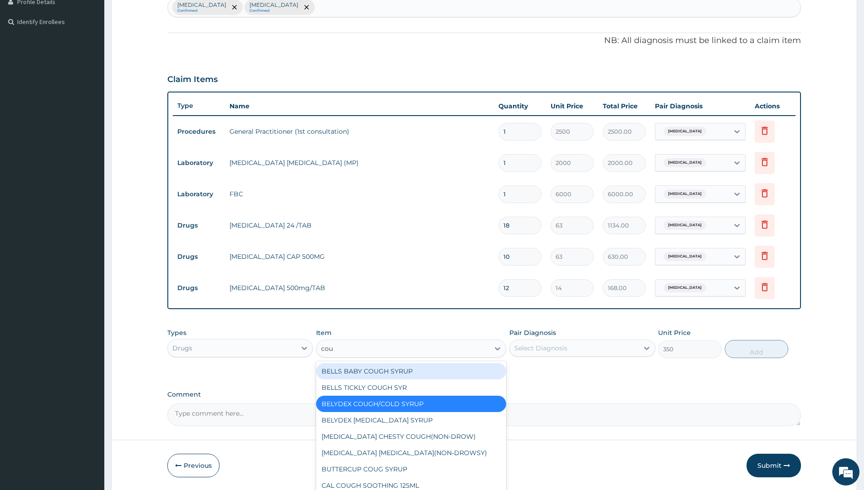
type input "coug"
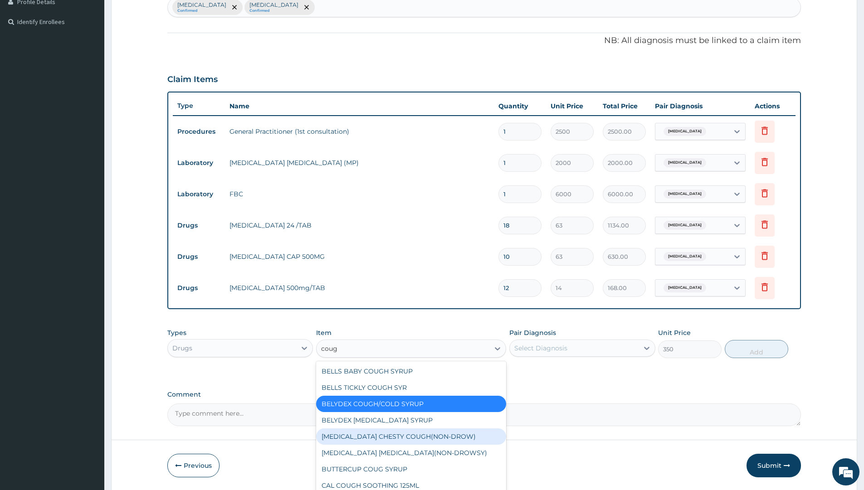
click at [410, 440] on div "[MEDICAL_DATA] CHESTY COUGH(NON-DROW)" at bounding box center [411, 437] width 190 height 16
type input "840"
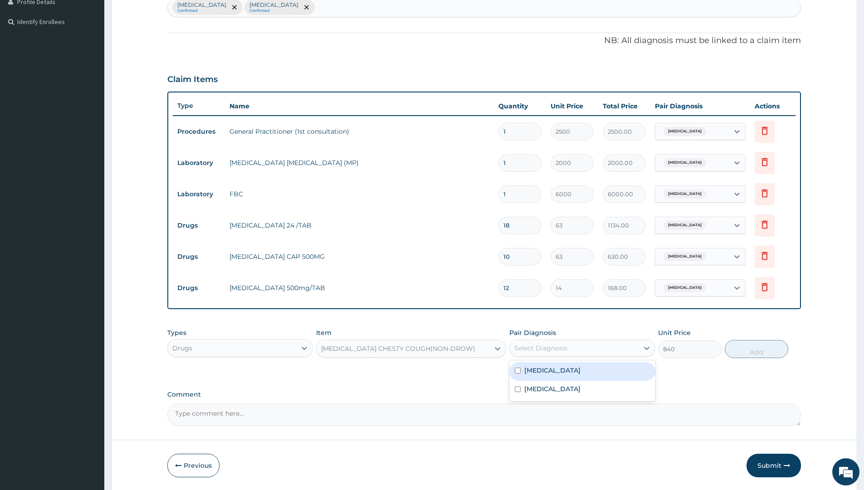
click at [577, 346] on div "Select Diagnosis" at bounding box center [574, 348] width 128 height 15
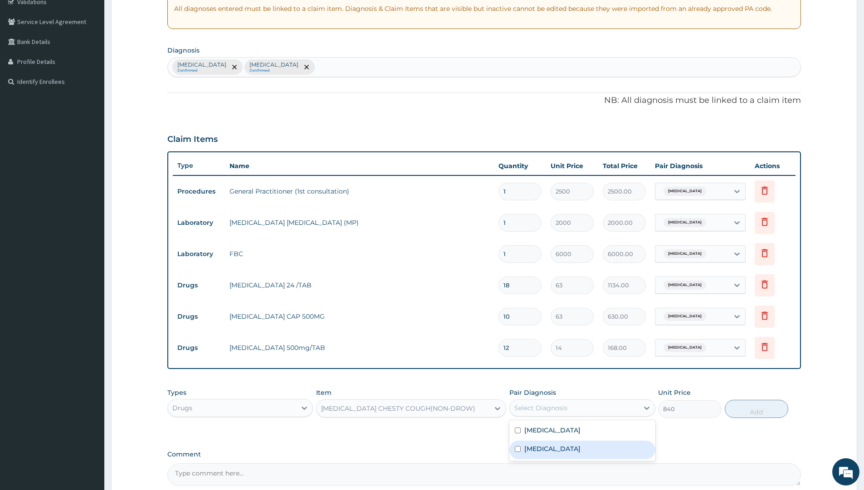
scroll to position [101, 0]
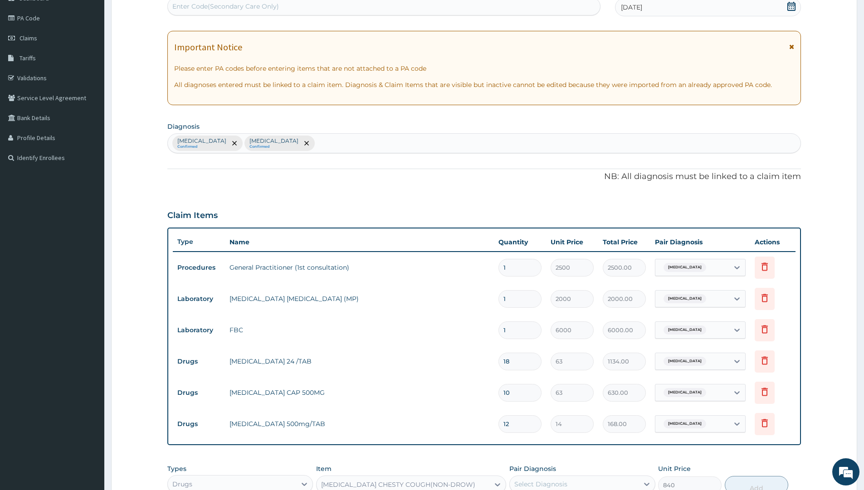
click at [313, 139] on div "[MEDICAL_DATA] Confirmed [MEDICAL_DATA] Confirmed" at bounding box center [484, 143] width 633 height 19
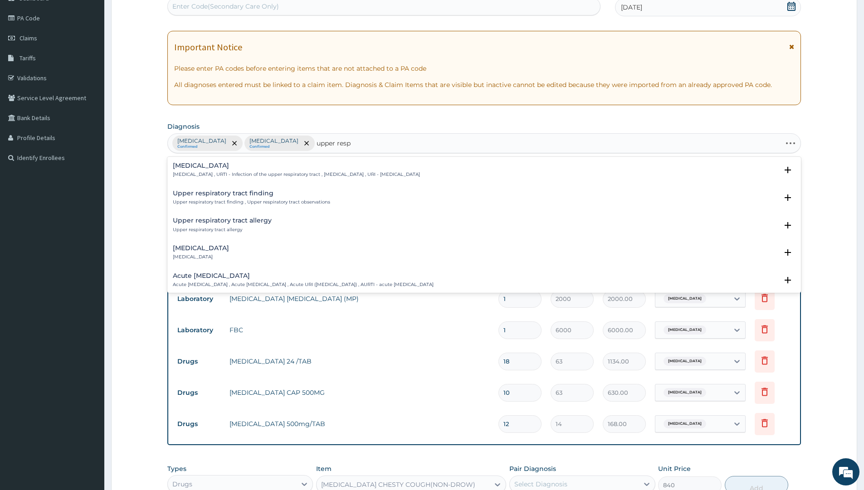
type input "upper respi"
click at [249, 166] on h4 "[MEDICAL_DATA]" at bounding box center [296, 165] width 247 height 7
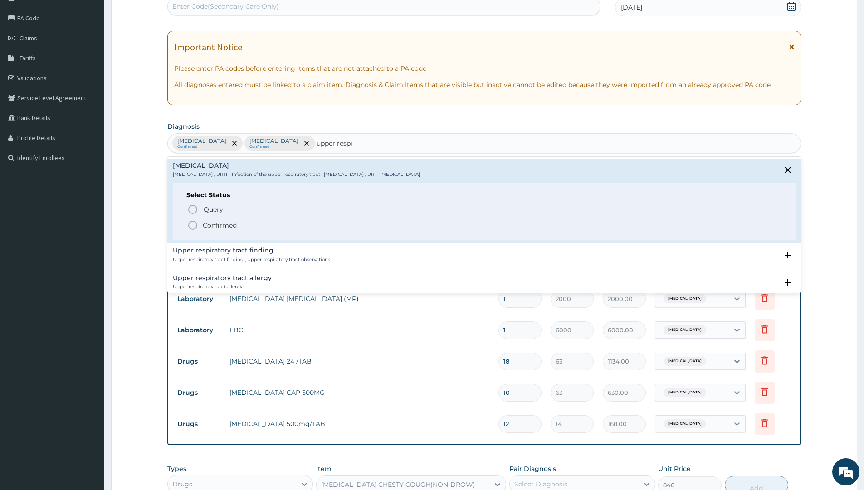
click at [191, 229] on circle "status option filled" at bounding box center [193, 225] width 8 height 8
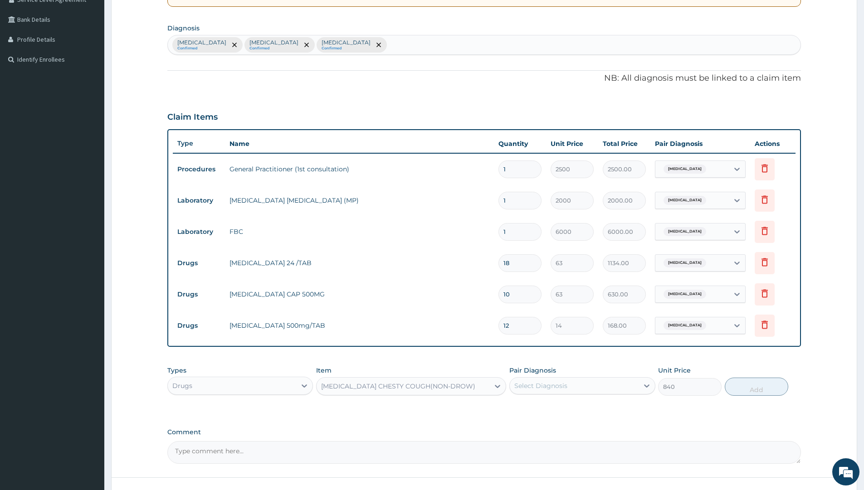
scroll to position [268, 0]
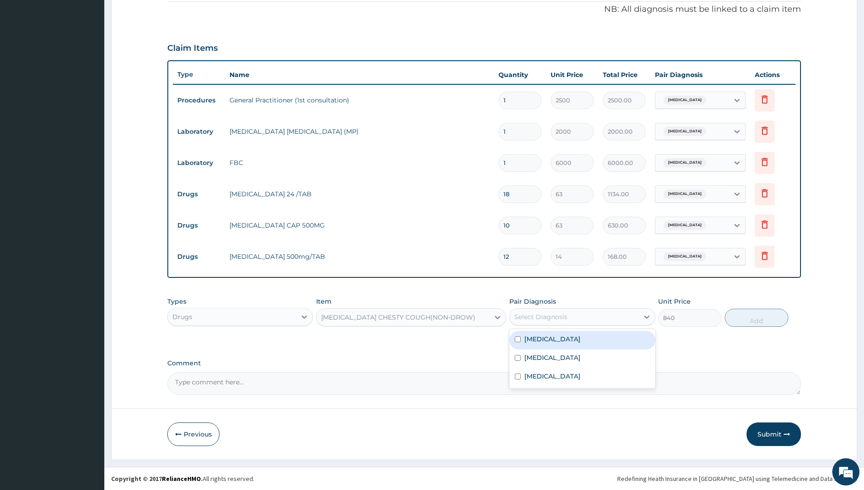
click at [547, 313] on div "Select Diagnosis" at bounding box center [540, 317] width 53 height 9
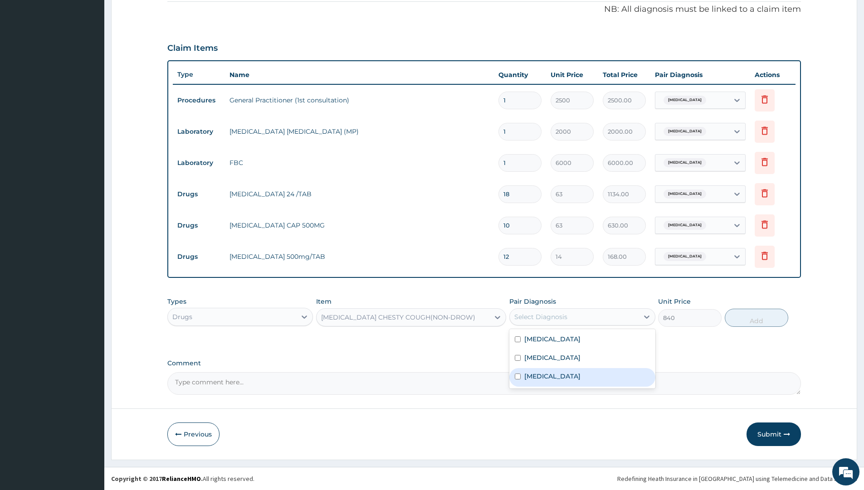
click at [516, 376] on input "checkbox" at bounding box center [518, 377] width 6 height 6
checkbox input "true"
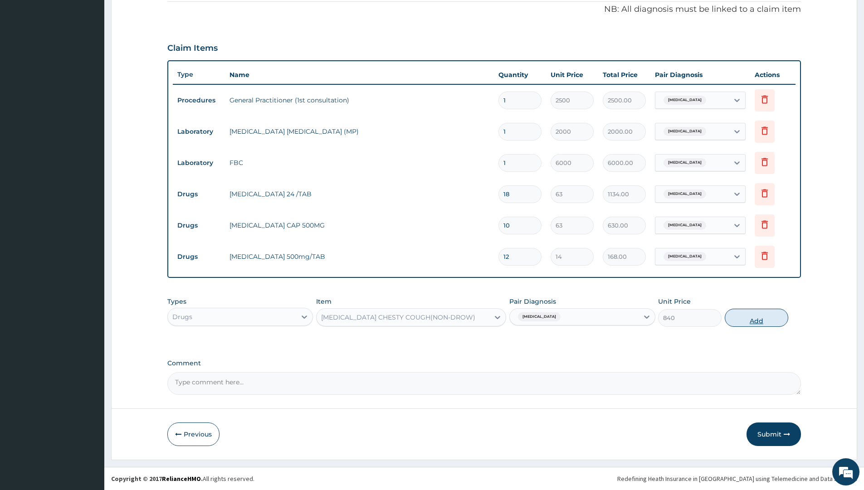
click at [746, 319] on button "Add" at bounding box center [757, 318] width 64 height 18
type input "0"
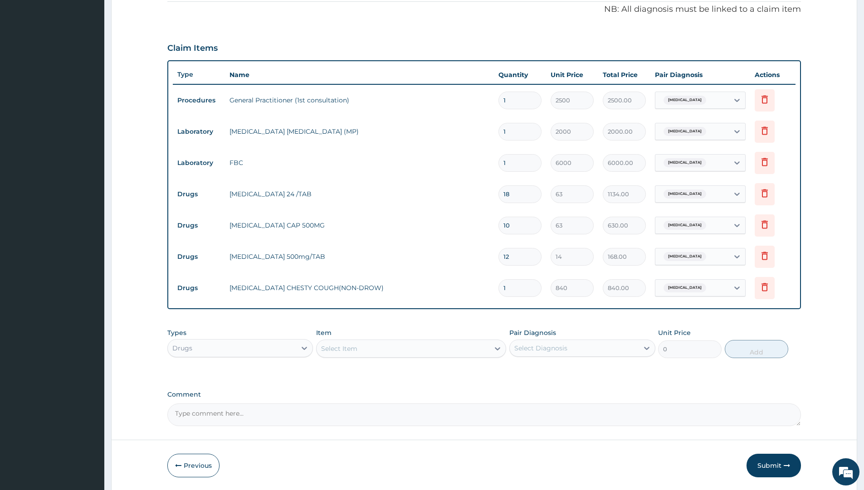
click at [368, 344] on div "Select Item" at bounding box center [403, 349] width 173 height 15
type input "chlorph"
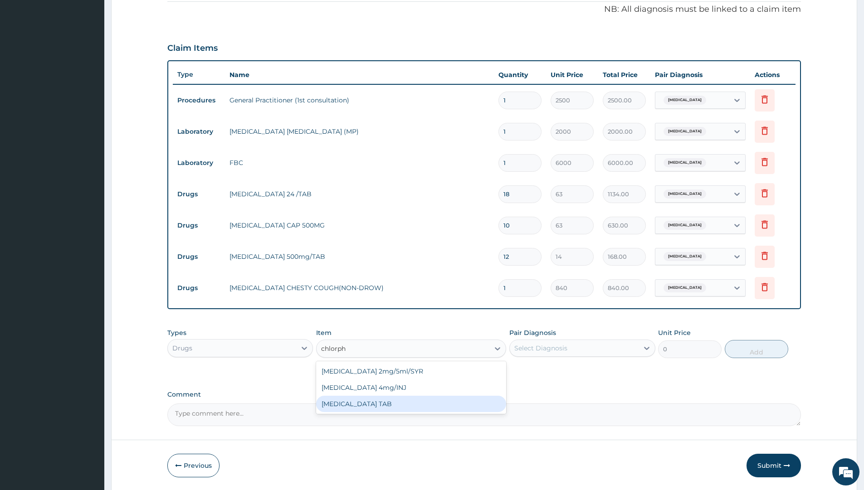
click at [396, 408] on div "[MEDICAL_DATA] TAB" at bounding box center [411, 404] width 190 height 16
type input "14"
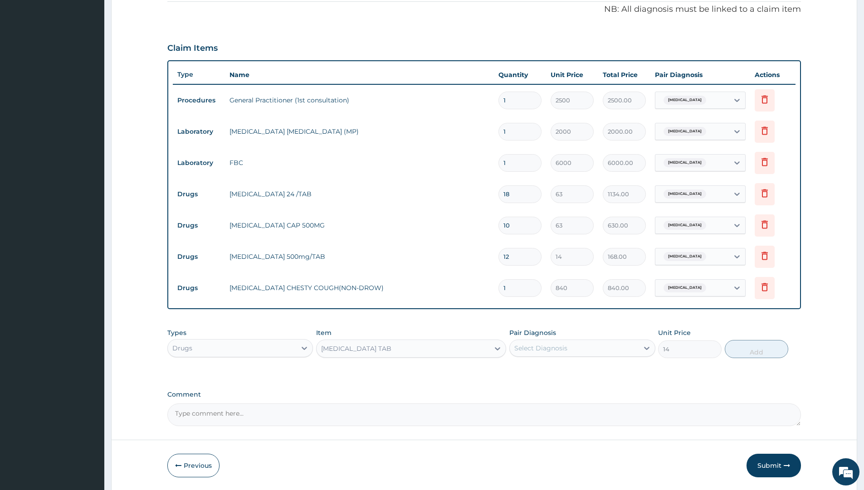
click at [553, 345] on div "Select Diagnosis" at bounding box center [540, 348] width 53 height 9
click at [516, 405] on input "checkbox" at bounding box center [518, 408] width 6 height 6
checkbox input "true"
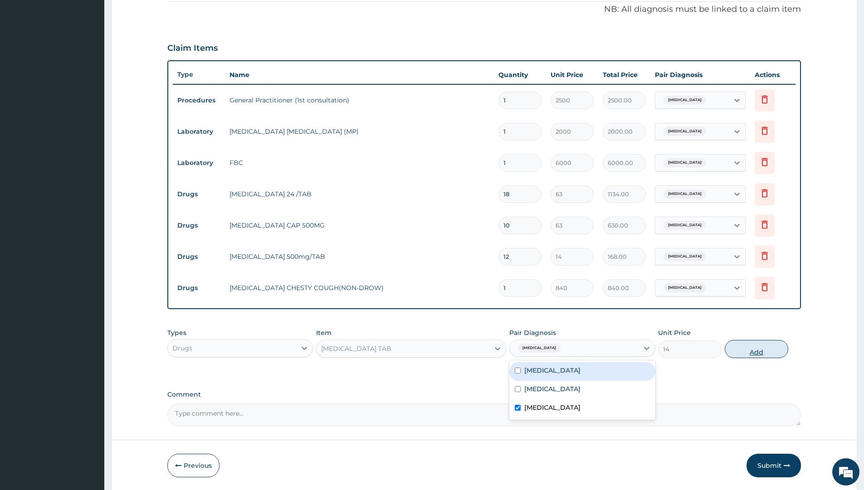
click at [747, 355] on button "Add" at bounding box center [757, 349] width 64 height 18
type input "0"
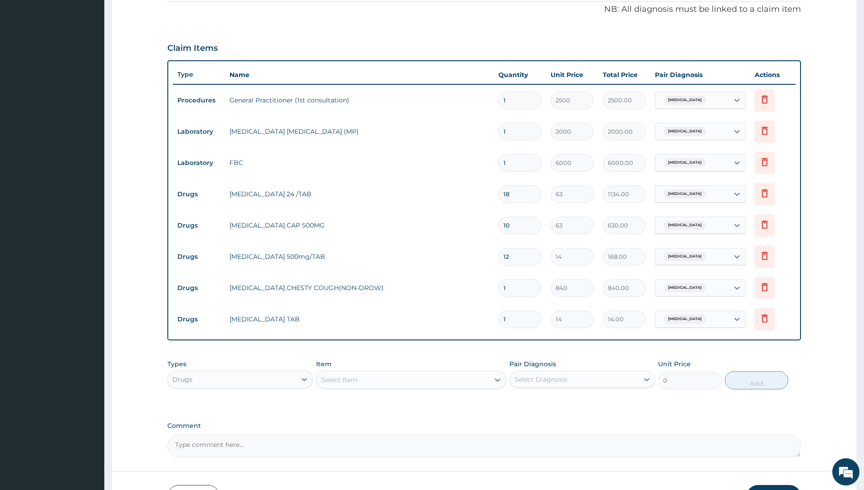
type input "0.00"
type input "5"
type input "70.00"
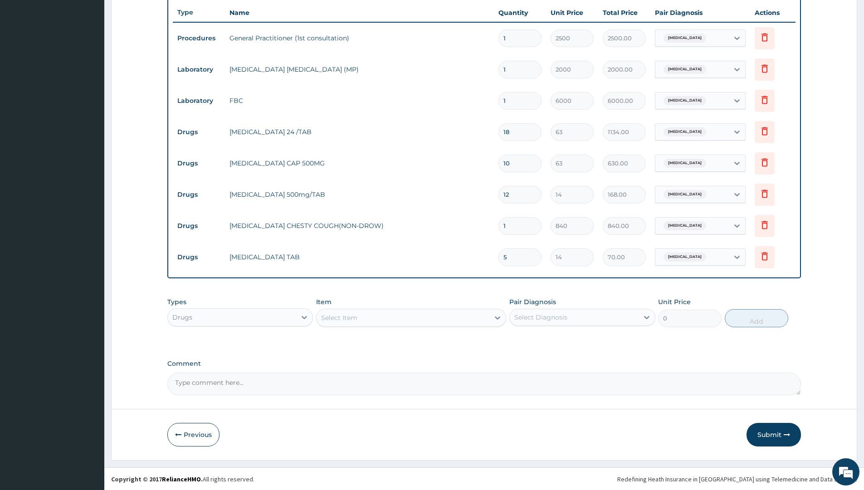
scroll to position [331, 0]
type input "5"
click at [768, 436] on button "Submit" at bounding box center [774, 435] width 54 height 24
